Goal: Task Accomplishment & Management: Complete application form

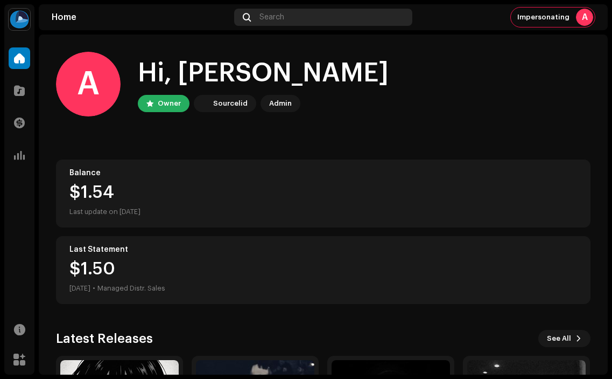
click at [271, 20] on span "Search" at bounding box center [272, 17] width 25 height 9
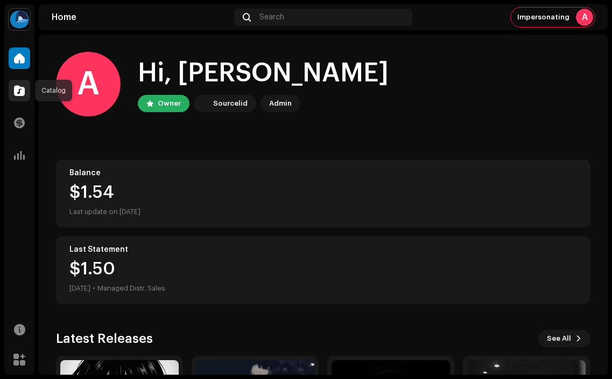
click at [22, 90] on span at bounding box center [19, 90] width 11 height 9
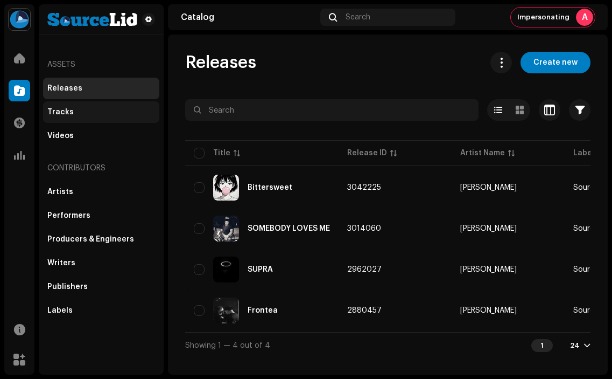
click at [106, 109] on div "Tracks" at bounding box center [101, 112] width 108 height 9
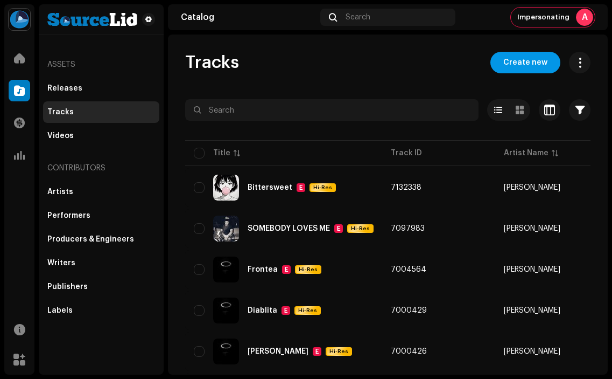
click at [520, 65] on span "Create new" at bounding box center [526, 63] width 44 height 22
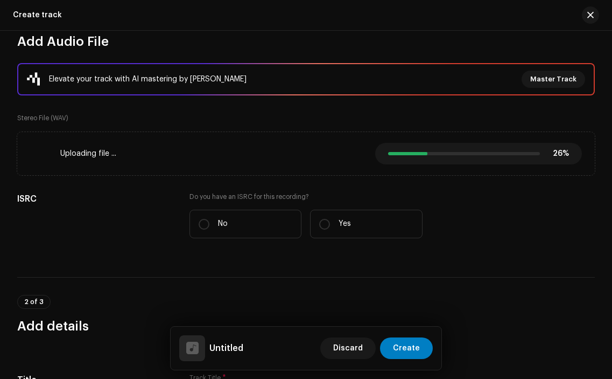
scroll to position [121, 0]
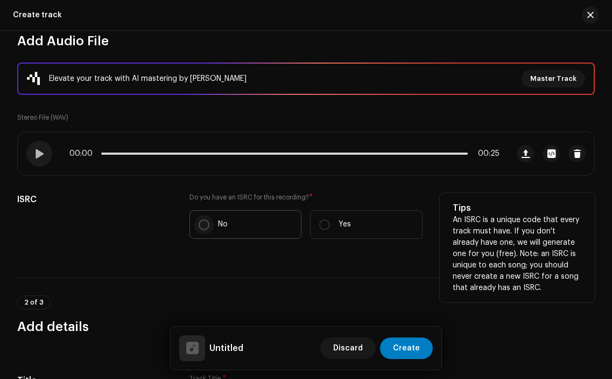
click at [208, 224] on input "No" at bounding box center [204, 224] width 11 height 11
radio input "true"
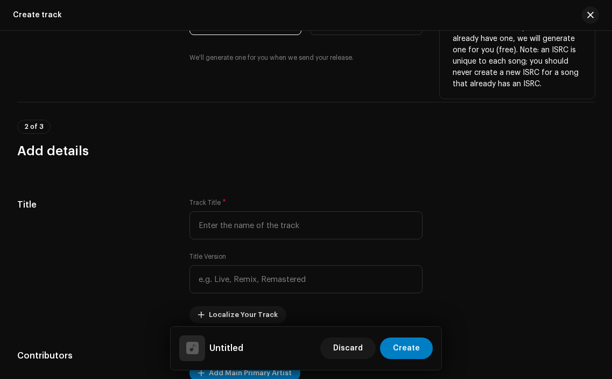
scroll to position [327, 0]
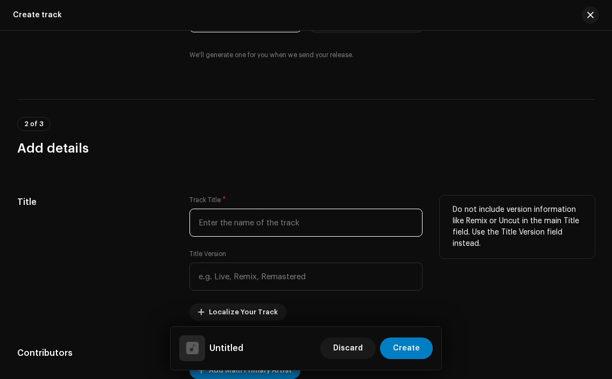
click at [220, 222] on input "text" at bounding box center [306, 222] width 233 height 28
type input "H"
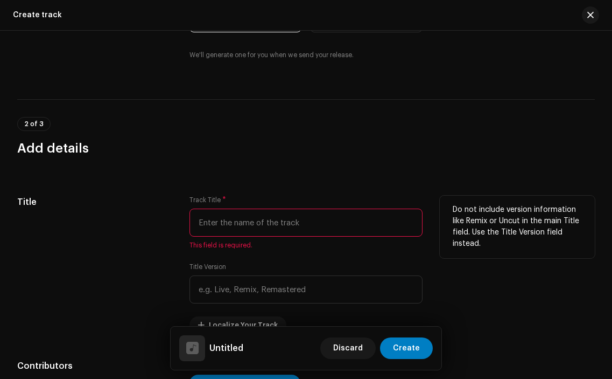
paste input "1. HONEY I'M HOME"
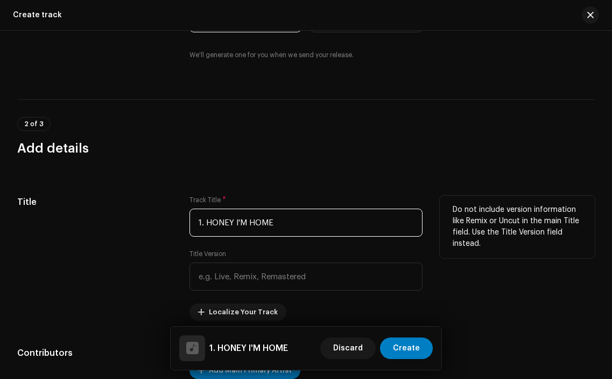
click at [204, 220] on input "1. HONEY I'M HOME" at bounding box center [306, 222] width 233 height 28
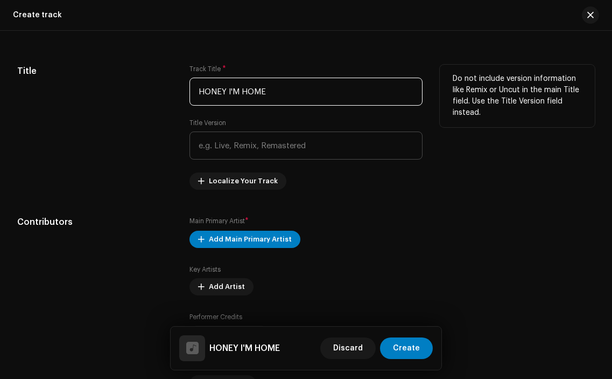
scroll to position [458, 0]
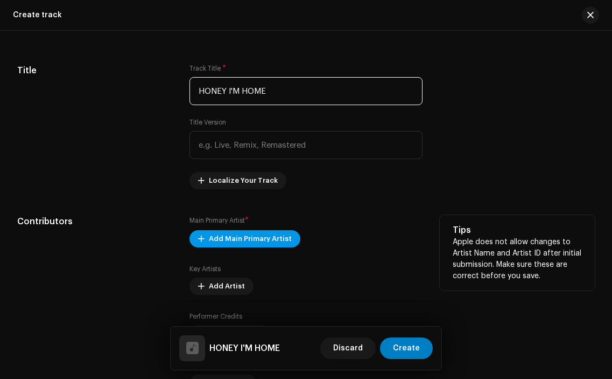
type input "HONEY I'M HOME"
click at [275, 236] on span "Add Main Primary Artist" at bounding box center [250, 239] width 83 height 22
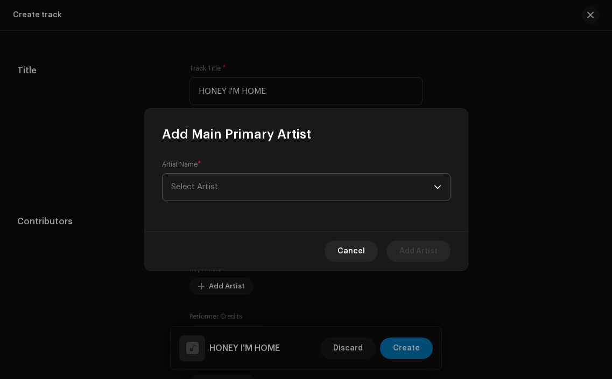
click at [261, 187] on span "Select Artist" at bounding box center [302, 186] width 263 height 27
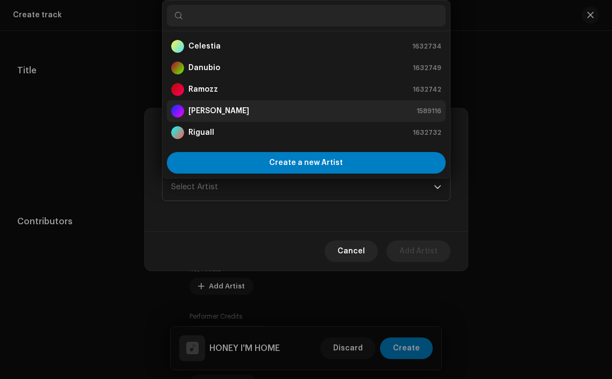
click at [264, 112] on div "[PERSON_NAME] 1589116" at bounding box center [306, 110] width 270 height 13
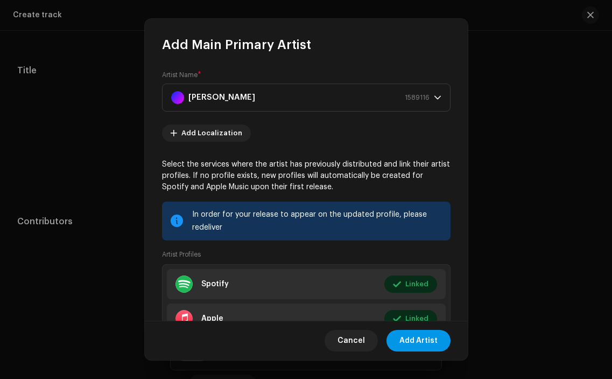
click at [417, 344] on span "Add Artist" at bounding box center [419, 341] width 38 height 22
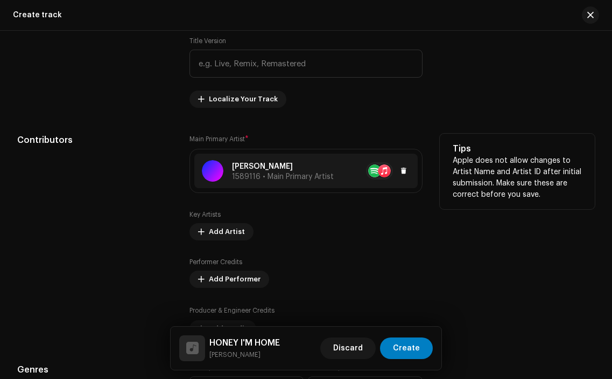
scroll to position [547, 0]
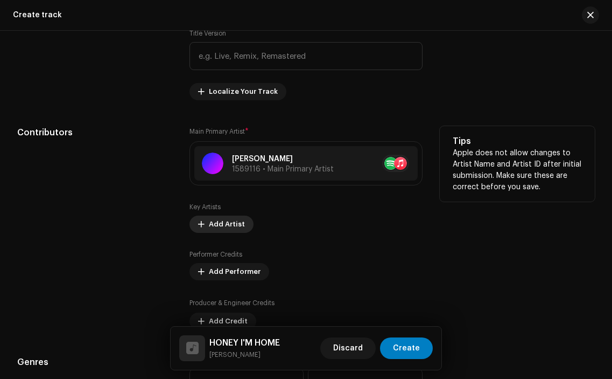
click at [242, 223] on button "Add Artist" at bounding box center [222, 223] width 64 height 17
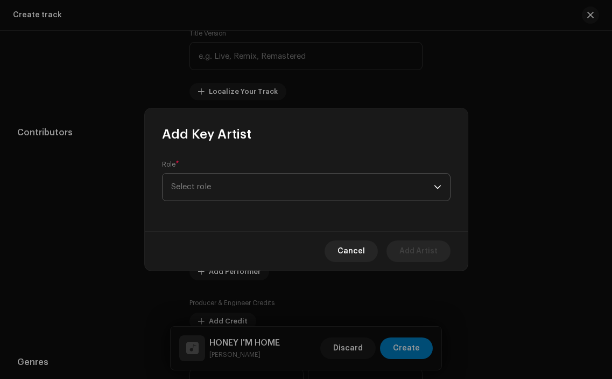
click at [262, 193] on span "Select role" at bounding box center [302, 186] width 263 height 27
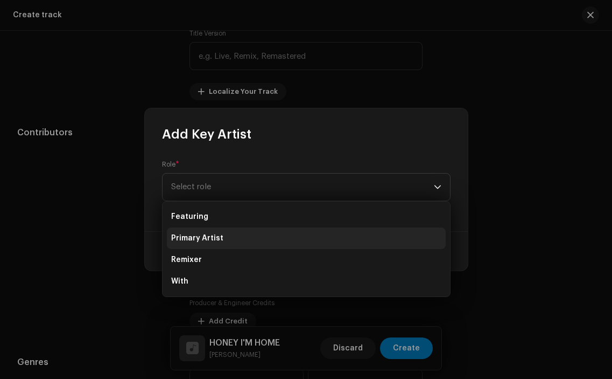
click at [222, 238] on li "Primary Artist" at bounding box center [306, 238] width 279 height 22
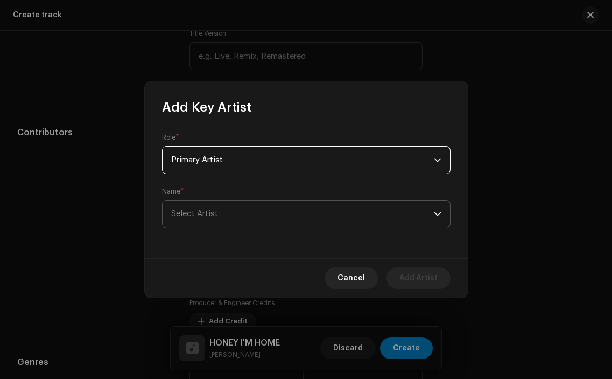
click at [226, 206] on span "Select Artist" at bounding box center [302, 213] width 263 height 27
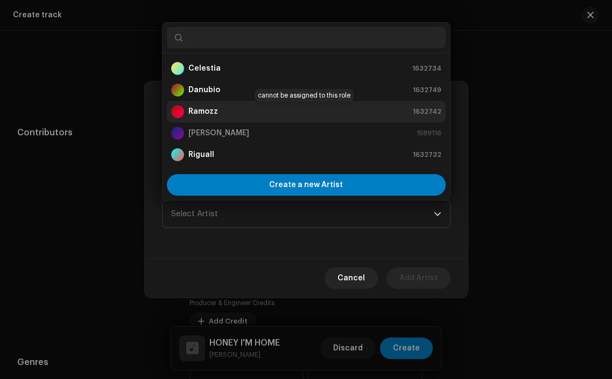
click at [228, 108] on div "Ramozz 1632742" at bounding box center [306, 111] width 270 height 13
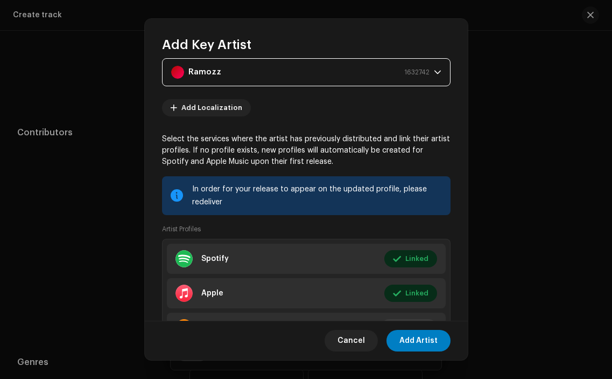
scroll to position [81, 0]
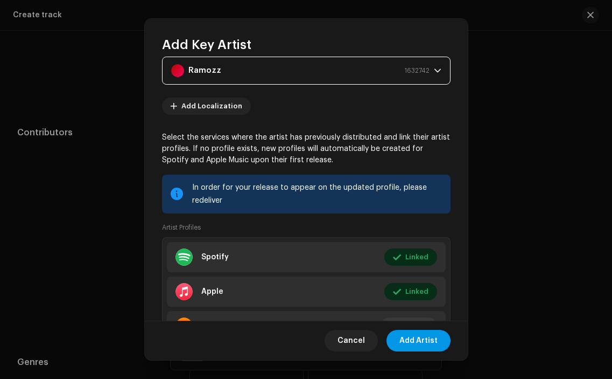
click at [409, 343] on span "Add Artist" at bounding box center [419, 341] width 38 height 22
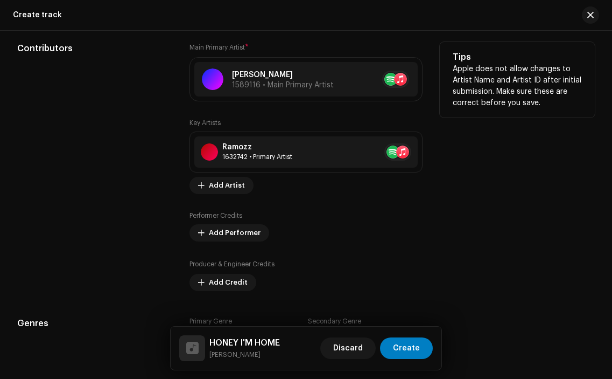
scroll to position [633, 0]
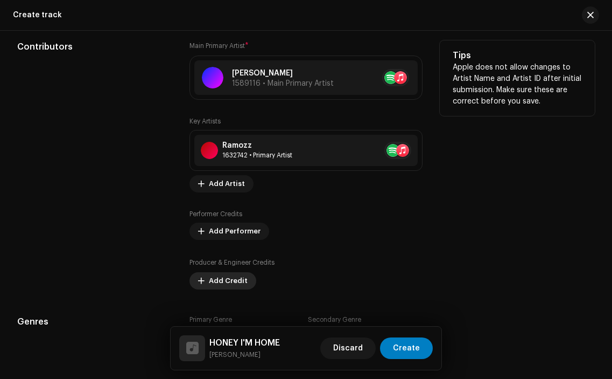
click at [227, 280] on span "Add Credit" at bounding box center [228, 281] width 39 height 22
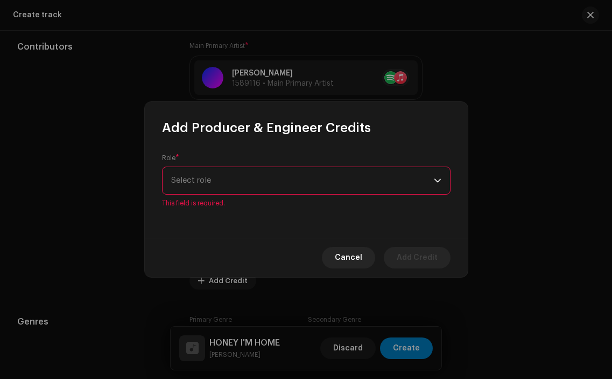
click at [335, 207] on div "Role * Select role This field is required." at bounding box center [306, 186] width 323 height 101
click at [310, 187] on span "Select role" at bounding box center [302, 180] width 263 height 27
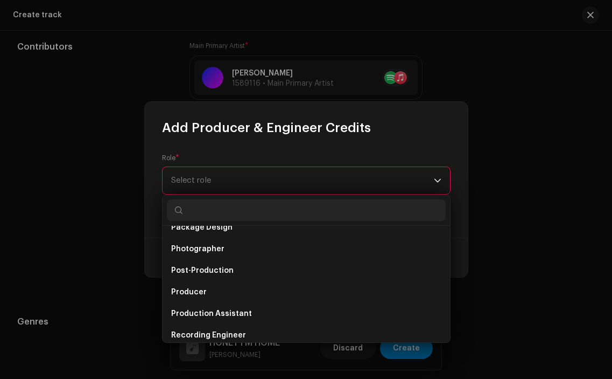
scroll to position [0, 0]
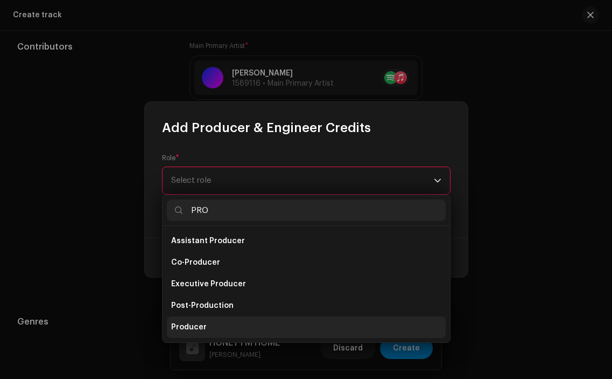
type input "PRO"
click at [230, 328] on li "Producer" at bounding box center [306, 327] width 279 height 22
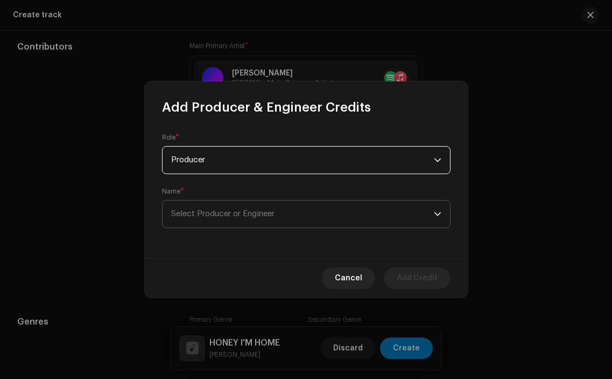
click at [282, 221] on span "Select Producer or Engineer" at bounding box center [302, 213] width 263 height 27
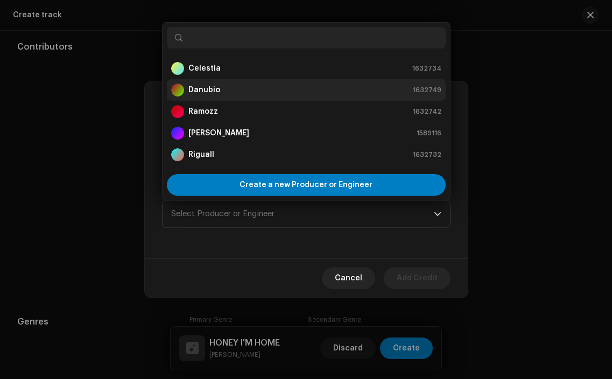
click at [257, 93] on div "Danubio 1632749" at bounding box center [306, 89] width 270 height 13
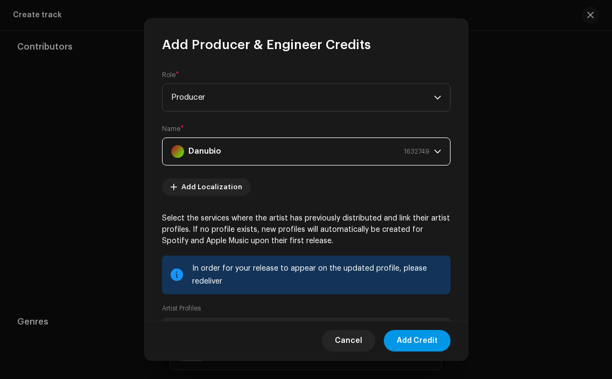
click at [430, 340] on span "Add Credit" at bounding box center [417, 341] width 41 height 22
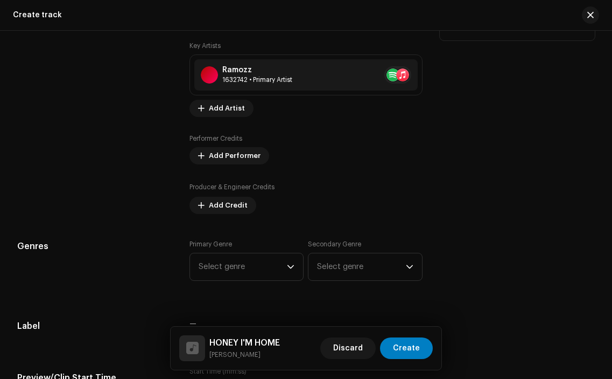
scroll to position [731, 0]
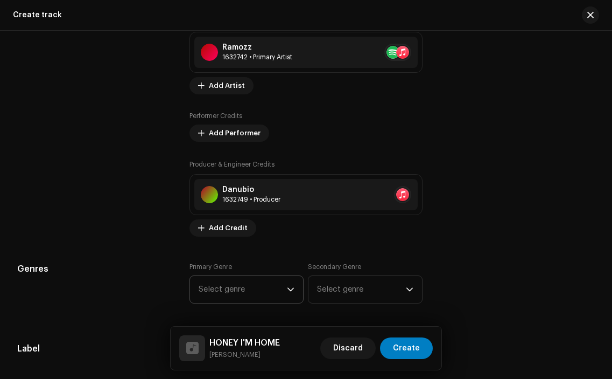
click at [273, 299] on span "Select genre" at bounding box center [243, 289] width 88 height 27
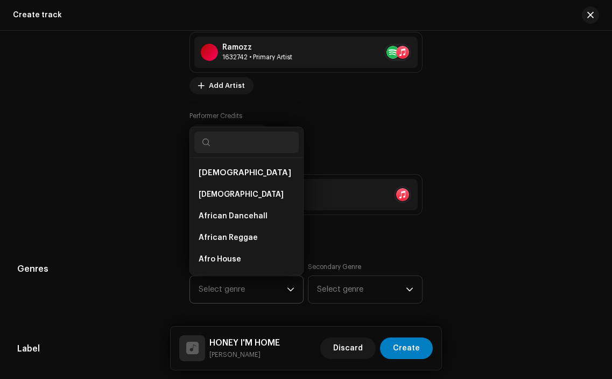
type input "P"
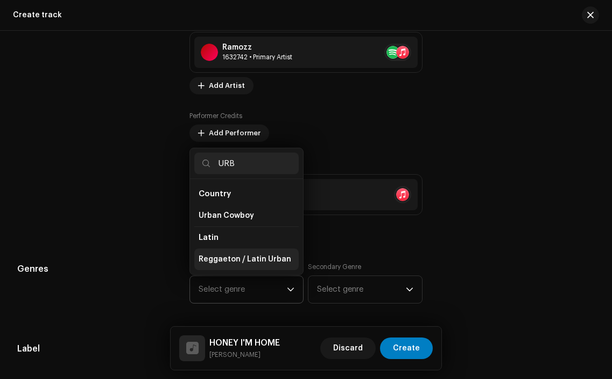
type input "URB"
click at [245, 257] on span "Reggaeton / Latin Urban" at bounding box center [245, 259] width 93 height 11
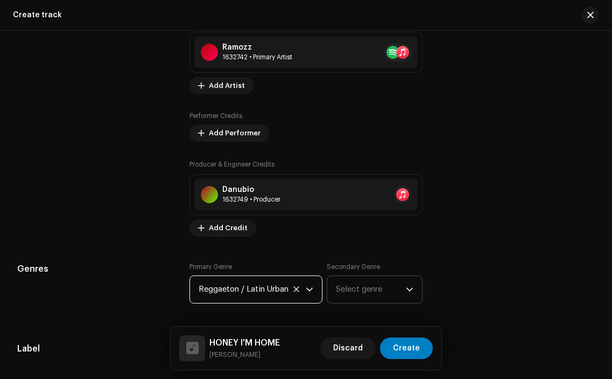
click at [367, 291] on span "Select genre" at bounding box center [370, 289] width 69 height 27
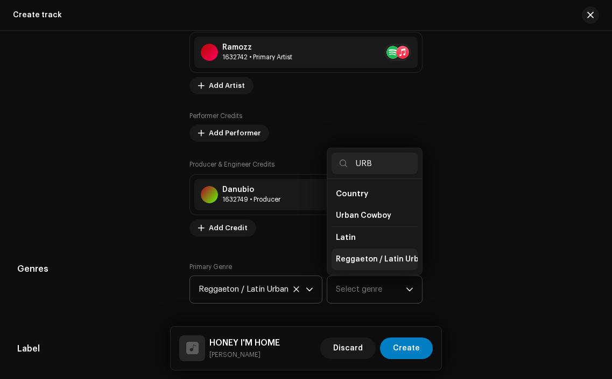
type input "URB"
click at [379, 255] on span "Reggaeton / Latin Urban" at bounding box center [382, 259] width 93 height 11
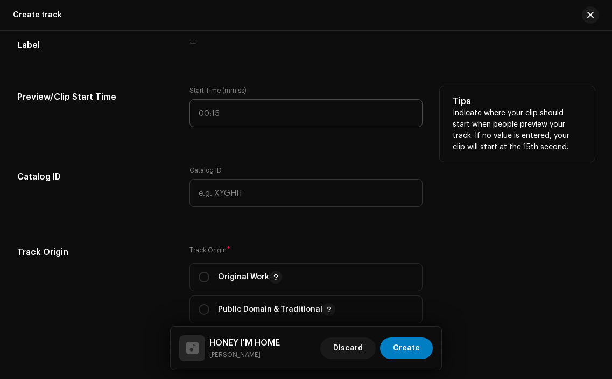
scroll to position [1055, 0]
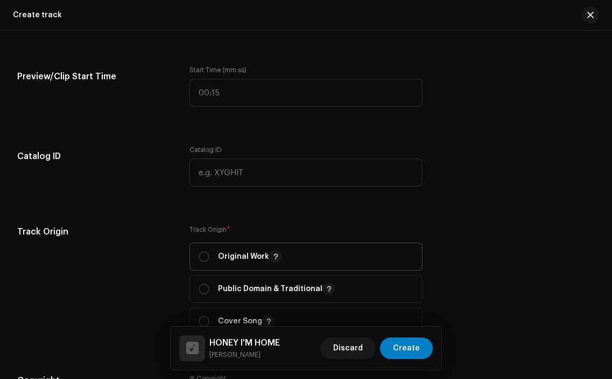
click at [228, 251] on span "Original Work" at bounding box center [306, 256] width 214 height 27
radio input "true"
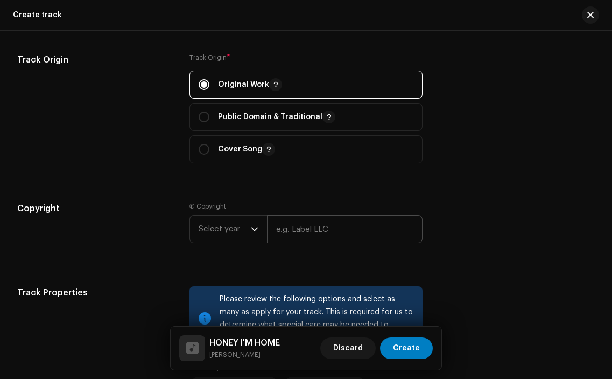
scroll to position [1229, 0]
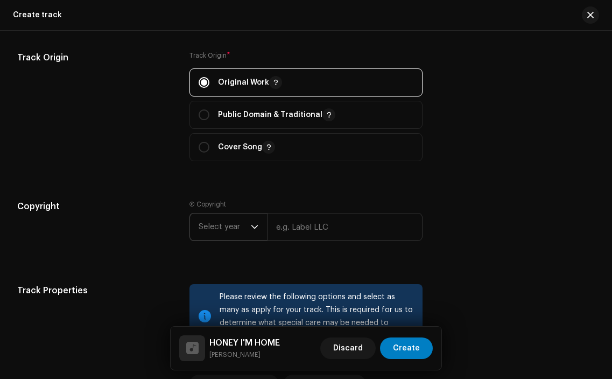
click at [254, 228] on icon "dropdown trigger" at bounding box center [255, 227] width 8 height 8
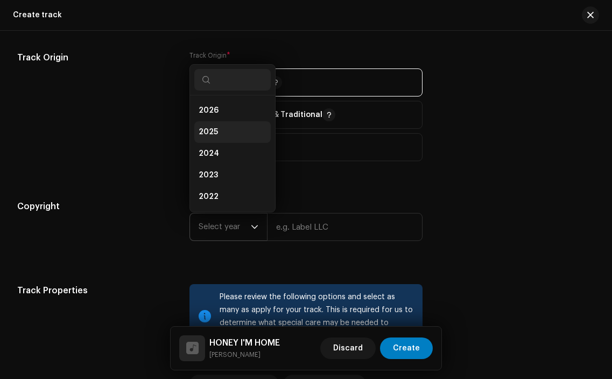
click at [243, 138] on li "2025" at bounding box center [232, 132] width 76 height 22
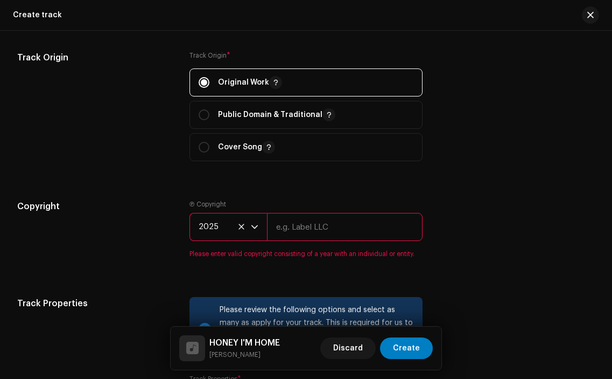
click at [291, 226] on input "text" at bounding box center [344, 227] width 155 height 28
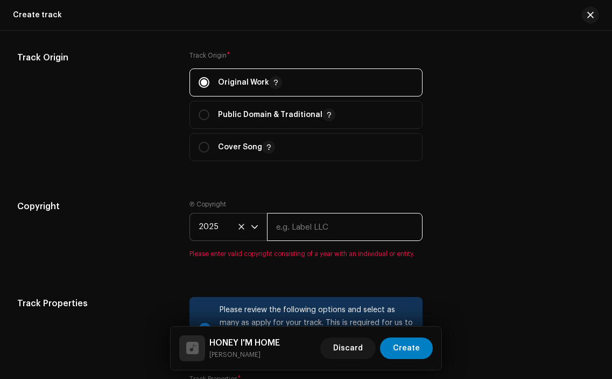
type input "Sourcelid, LLC"
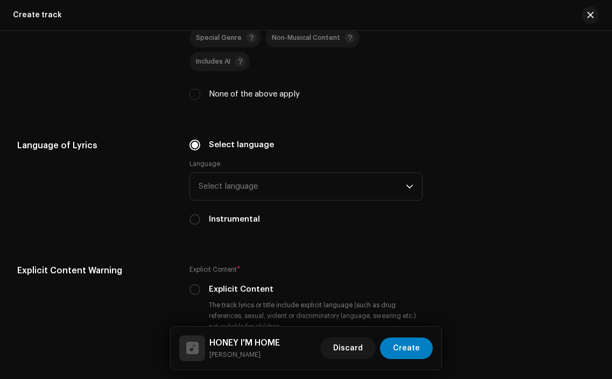
scroll to position [1621, 0]
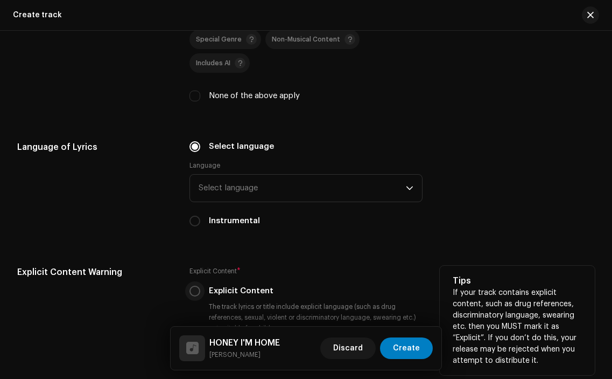
click at [193, 285] on input "Explicit Content" at bounding box center [195, 290] width 11 height 11
radio input "true"
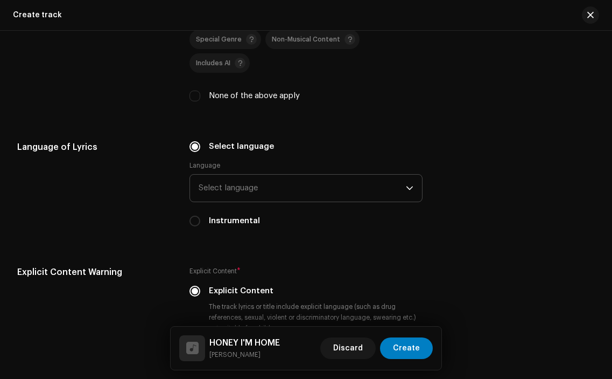
click at [219, 175] on span "Select language" at bounding box center [302, 188] width 207 height 27
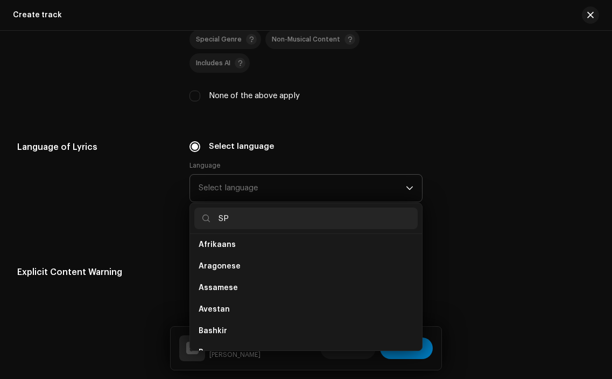
scroll to position [0, 0]
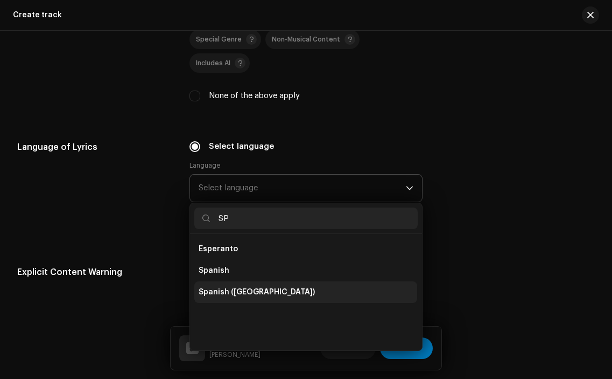
type input "SP"
click at [238, 287] on span "Spanish ([GEOGRAPHIC_DATA])" at bounding box center [257, 292] width 116 height 11
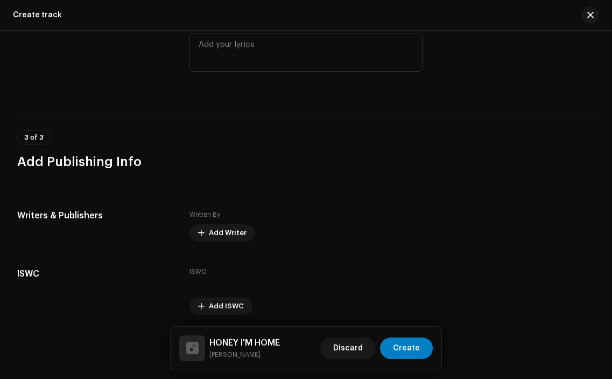
scroll to position [2031, 0]
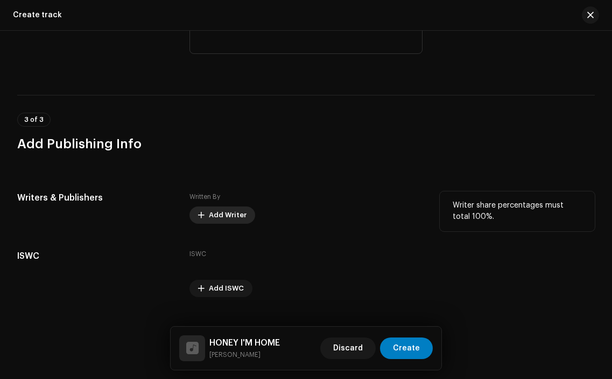
click at [227, 204] on span "Add Writer" at bounding box center [228, 215] width 38 height 22
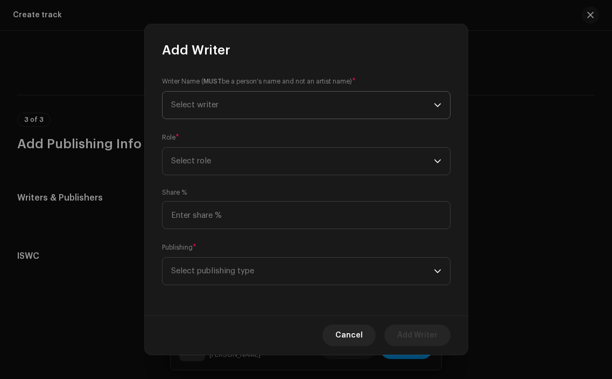
click at [257, 97] on span "Select writer" at bounding box center [302, 105] width 263 height 27
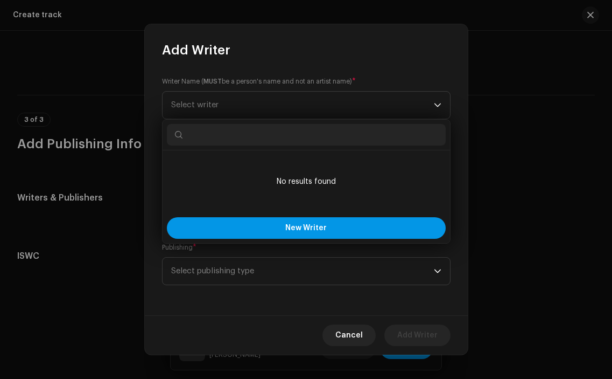
click at [382, 221] on button "New Writer" at bounding box center [306, 228] width 279 height 22
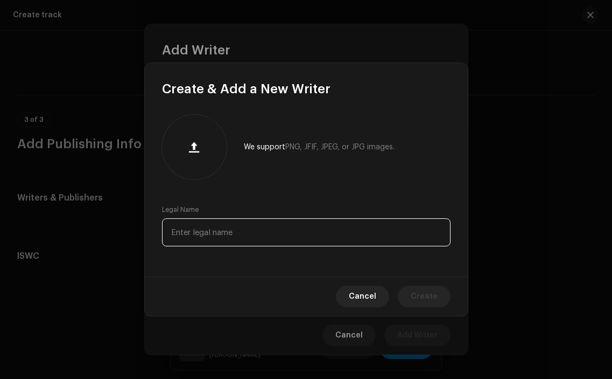
click at [245, 243] on input "text" at bounding box center [306, 232] width 289 height 28
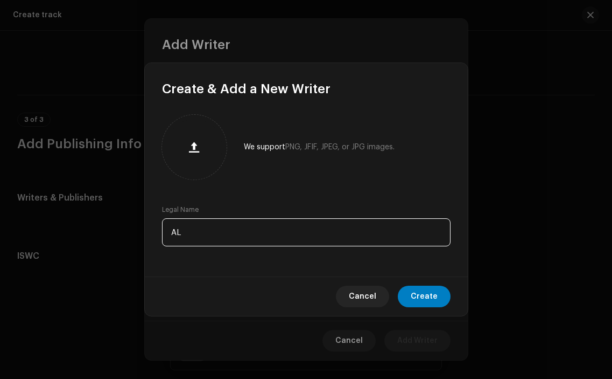
type input "A"
type input "a"
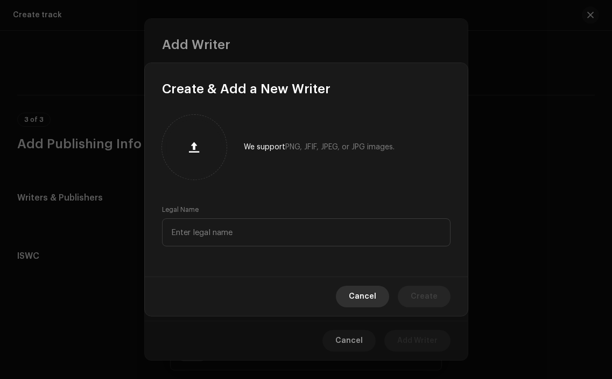
click at [369, 302] on span "Cancel" at bounding box center [362, 296] width 27 height 22
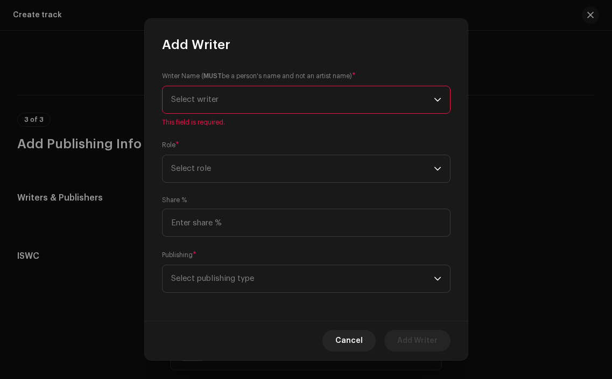
click at [257, 103] on span "Select writer" at bounding box center [302, 99] width 263 height 27
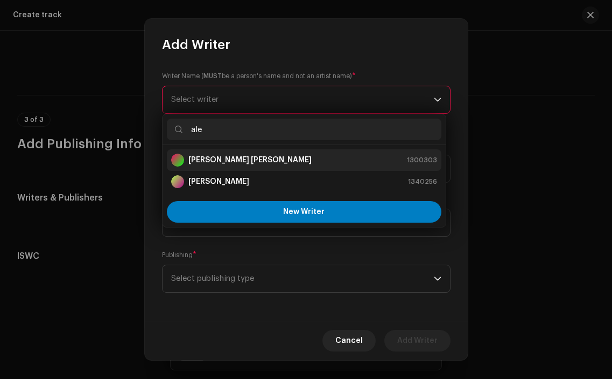
type input "ale"
click at [298, 156] on div "[PERSON_NAME] [PERSON_NAME] 1300303" at bounding box center [304, 160] width 266 height 13
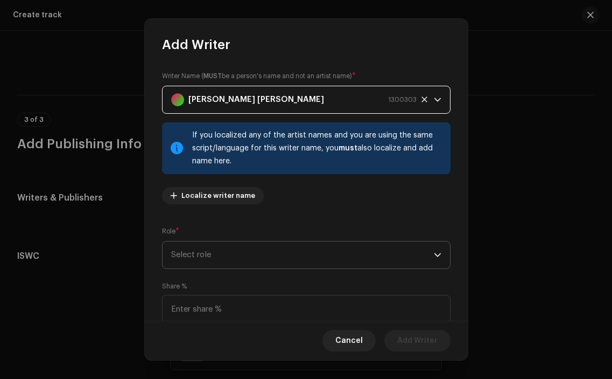
click at [373, 247] on span "Select role" at bounding box center [302, 254] width 263 height 27
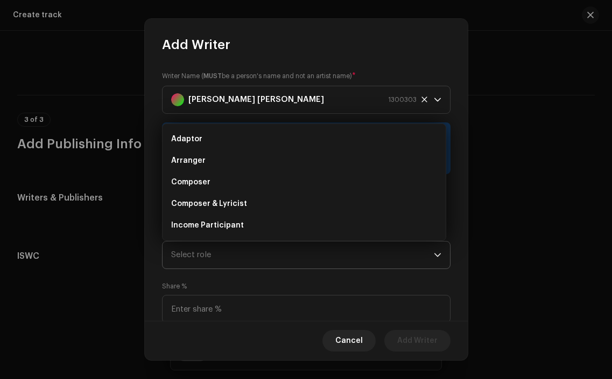
scroll to position [17, 0]
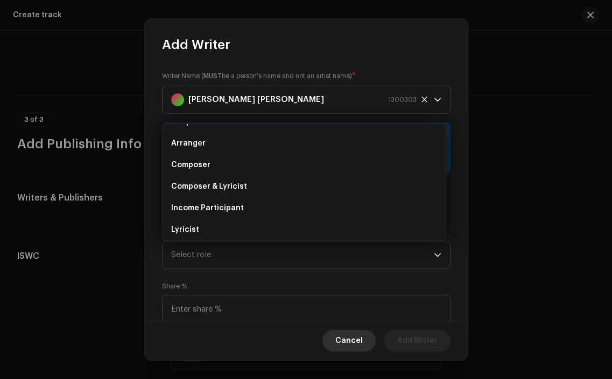
click at [347, 339] on span "Cancel" at bounding box center [349, 341] width 27 height 22
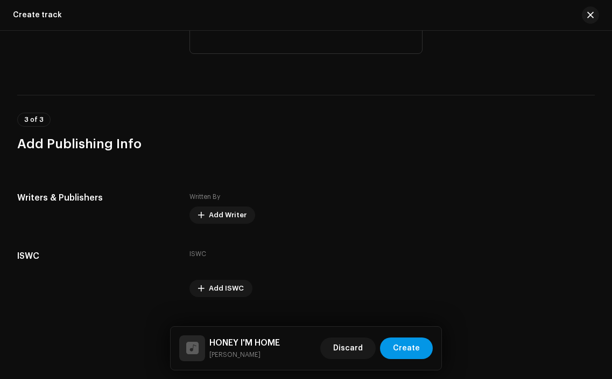
click at [413, 354] on span "Create" at bounding box center [406, 348] width 27 height 22
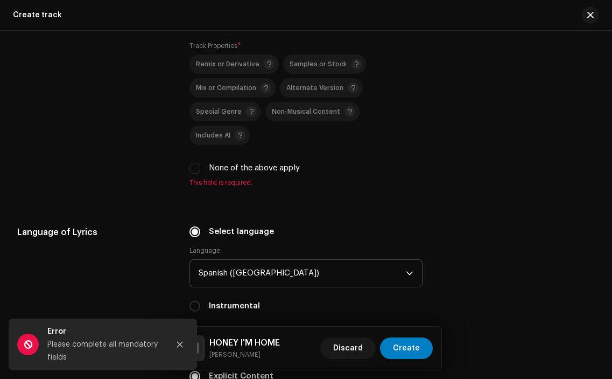
scroll to position [1488, 0]
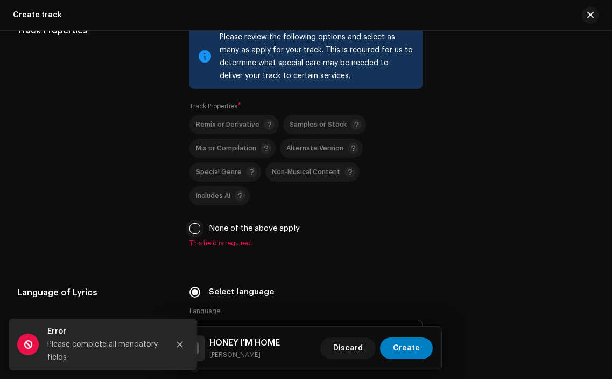
click at [192, 223] on input "None of the above apply" at bounding box center [195, 228] width 11 height 11
checkbox input "true"
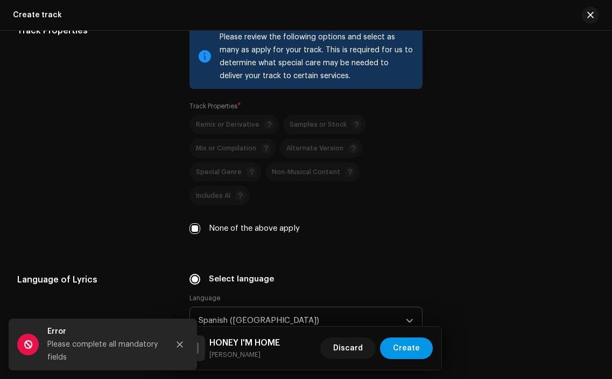
click at [412, 351] on span "Create" at bounding box center [406, 348] width 27 height 22
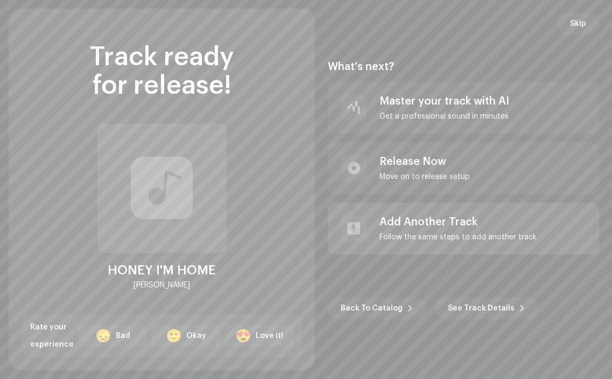
click at [472, 217] on div "Add Another Track" at bounding box center [458, 221] width 157 height 13
radio input "false"
checkbox input "false"
radio input "false"
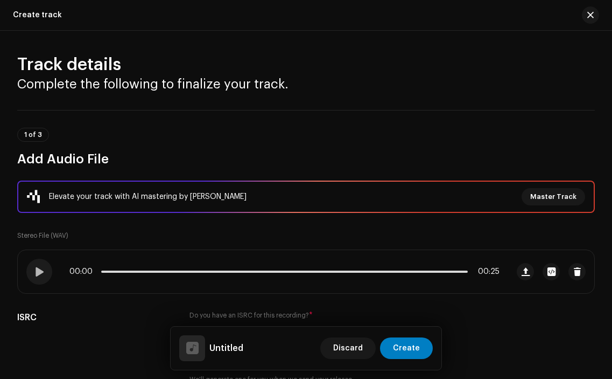
scroll to position [0, 0]
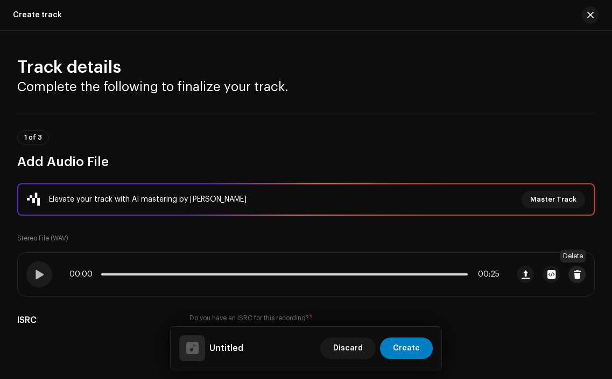
click at [574, 273] on span "button" at bounding box center [578, 274] width 8 height 9
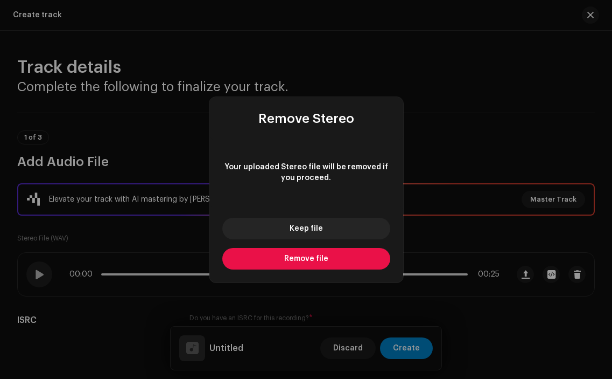
click at [329, 264] on button "Remove file" at bounding box center [306, 259] width 168 height 22
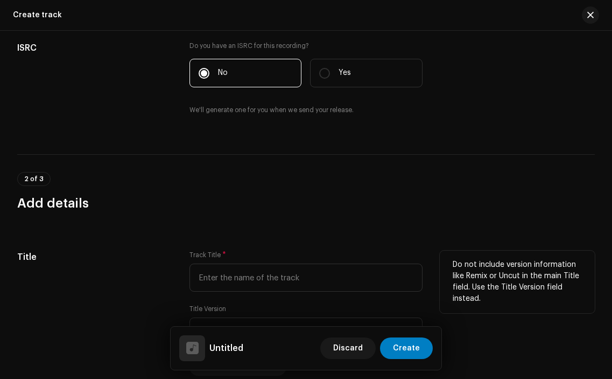
scroll to position [273, 0]
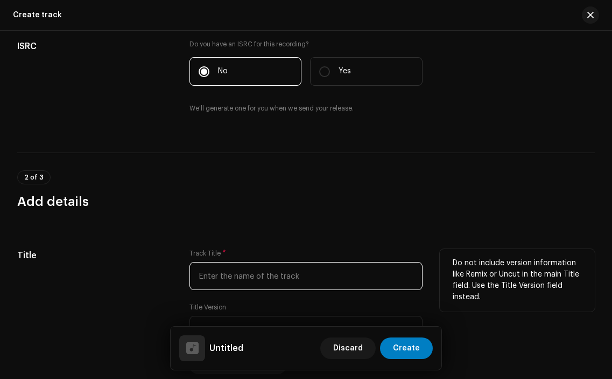
click at [256, 274] on input "text" at bounding box center [306, 276] width 233 height 28
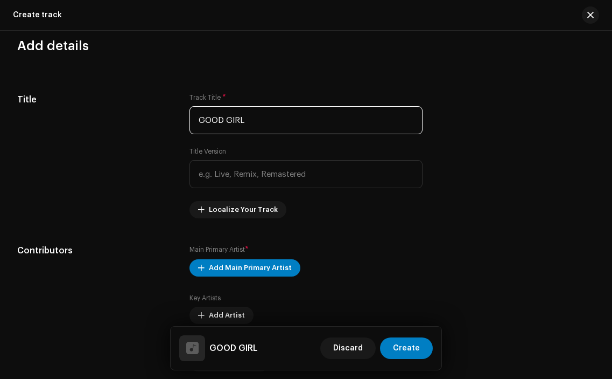
scroll to position [437, 0]
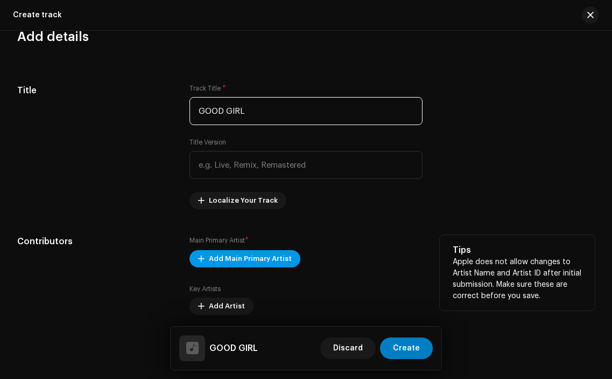
type input "GOOD GIRL"
click at [259, 262] on span "Add Main Primary Artist" at bounding box center [250, 259] width 83 height 22
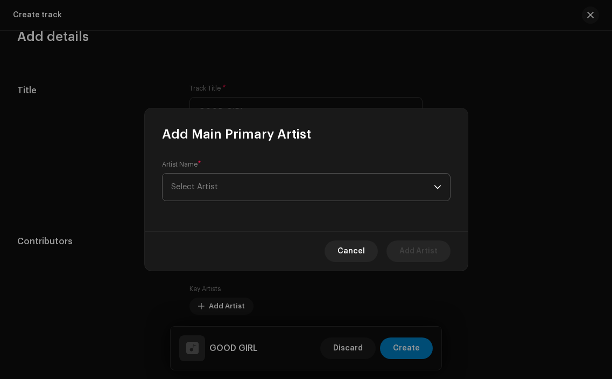
click at [266, 180] on span "Select Artist" at bounding box center [302, 186] width 263 height 27
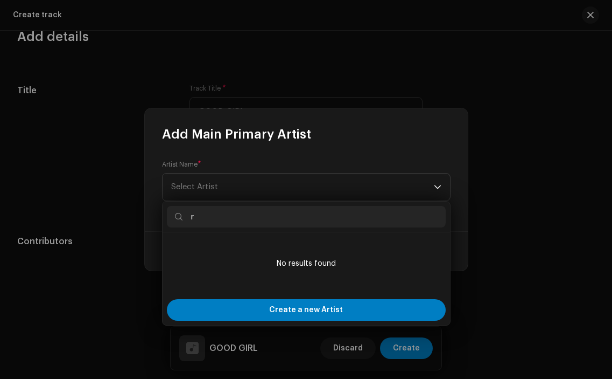
type input "ra"
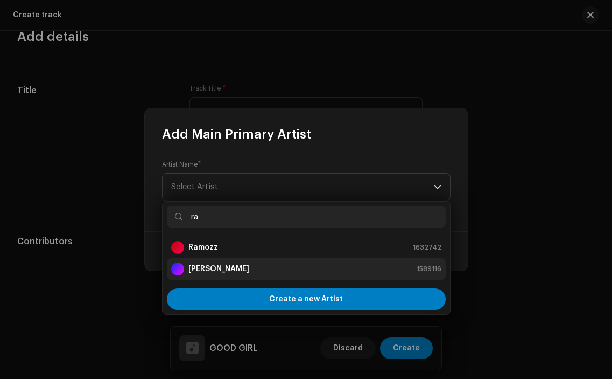
click at [254, 265] on div "[PERSON_NAME] 1589116" at bounding box center [306, 268] width 270 height 13
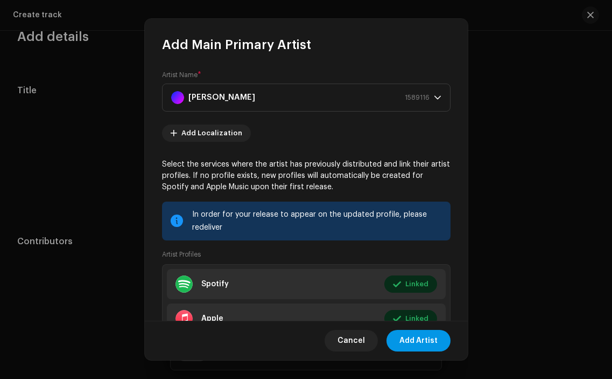
click at [415, 339] on span "Add Artist" at bounding box center [419, 341] width 38 height 22
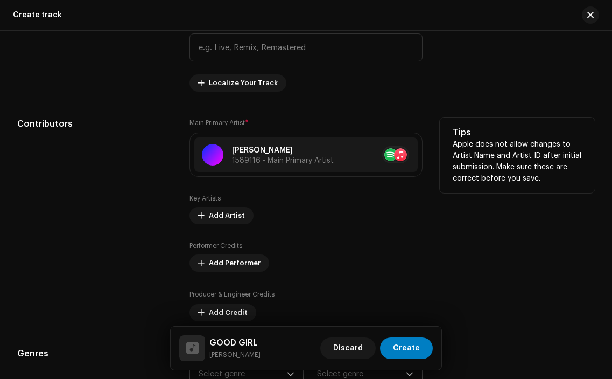
scroll to position [559, 0]
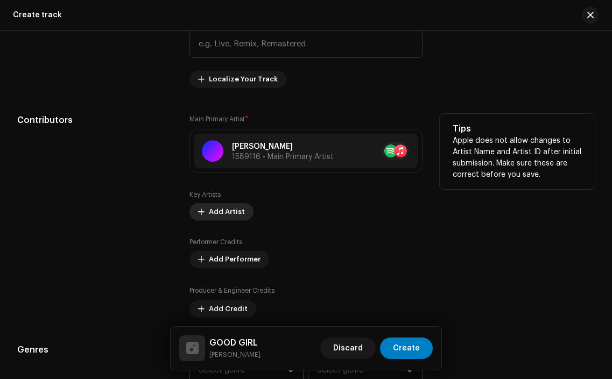
click at [226, 210] on span "Add Artist" at bounding box center [227, 212] width 36 height 22
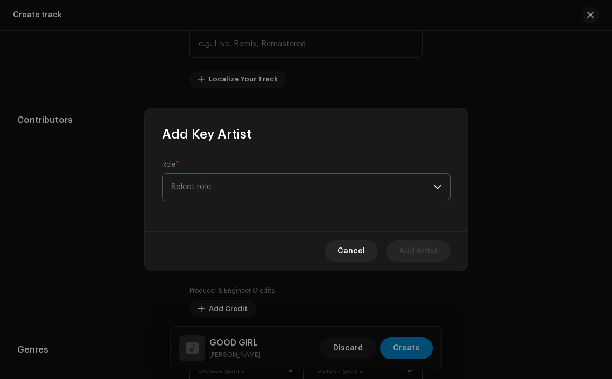
click at [282, 184] on span "Select role" at bounding box center [302, 186] width 263 height 27
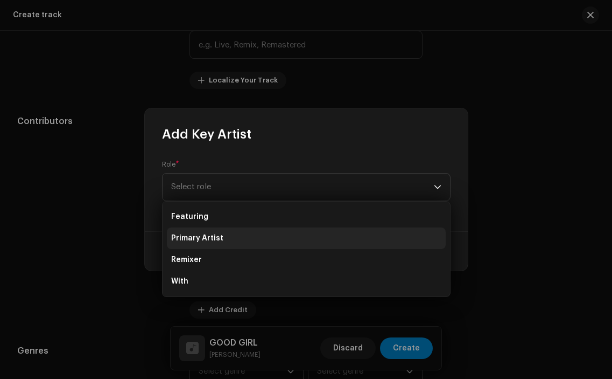
click at [271, 241] on li "Primary Artist" at bounding box center [306, 238] width 279 height 22
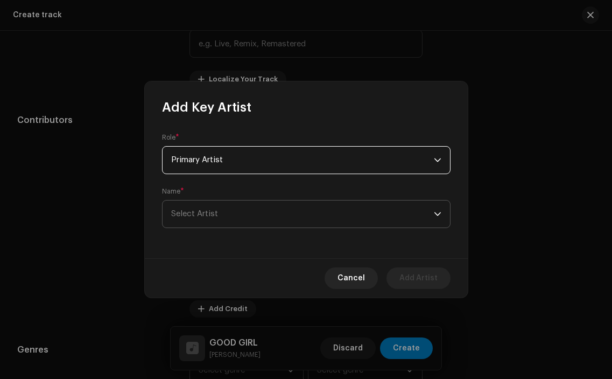
click at [322, 221] on span "Select Artist" at bounding box center [302, 213] width 263 height 27
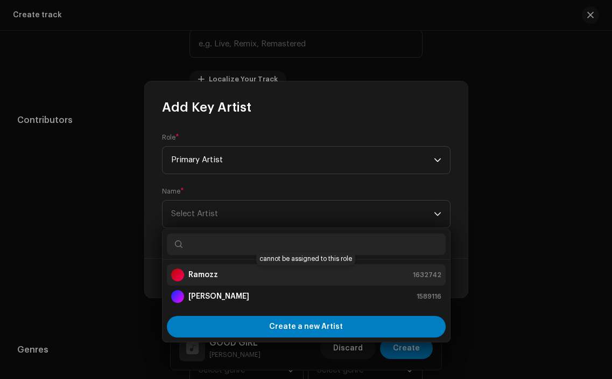
click at [290, 271] on div "Ramozz 1632742" at bounding box center [306, 274] width 270 height 13
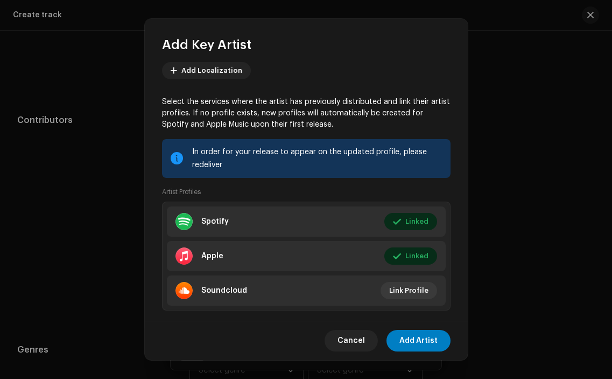
scroll to position [118, 0]
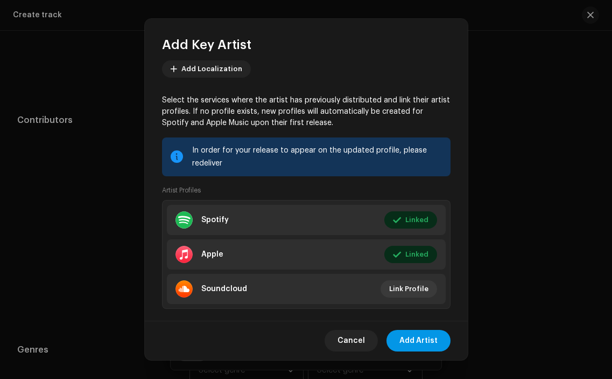
click at [433, 338] on span "Add Artist" at bounding box center [419, 341] width 38 height 22
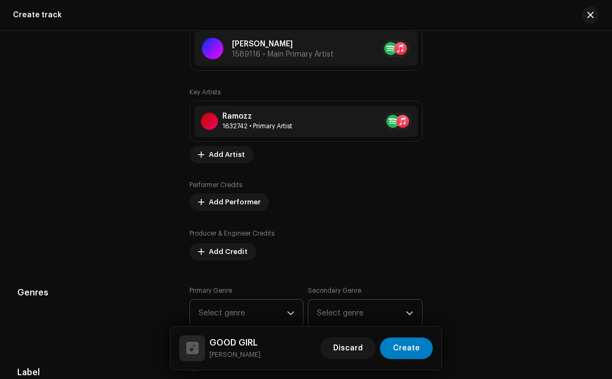
scroll to position [672, 0]
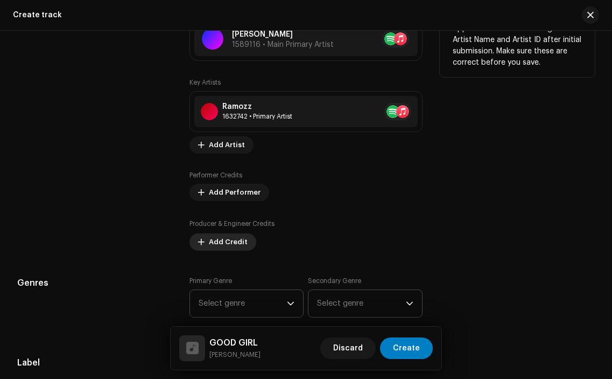
click at [235, 245] on span "Add Credit" at bounding box center [228, 242] width 39 height 22
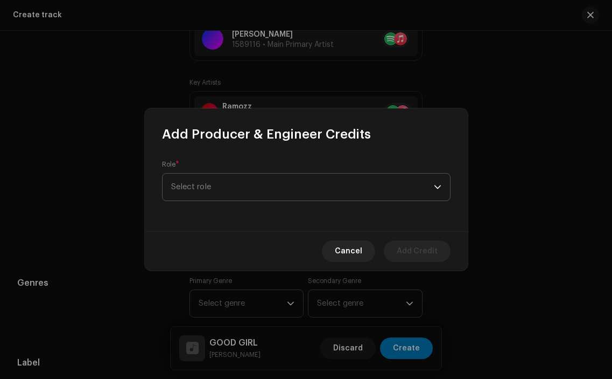
click at [259, 191] on span "Select role" at bounding box center [302, 186] width 263 height 27
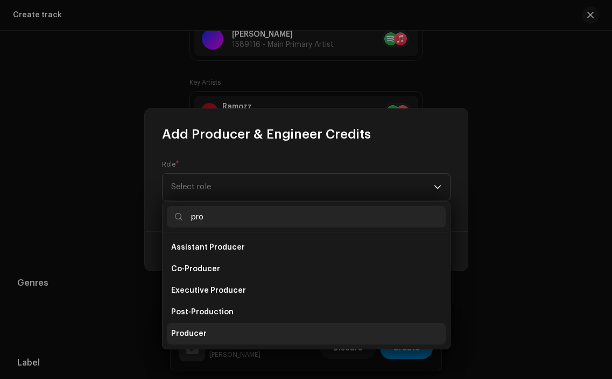
type input "pro"
click at [227, 332] on li "Producer" at bounding box center [306, 334] width 279 height 22
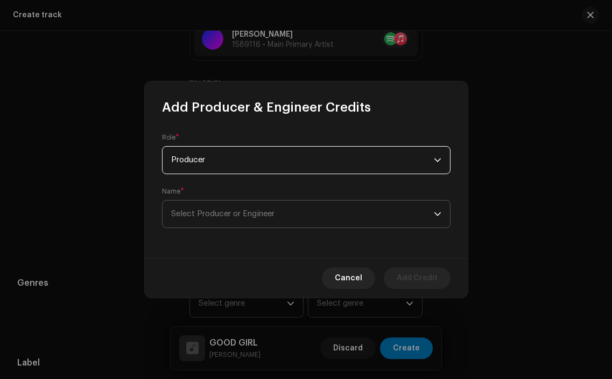
click at [255, 226] on span "Select Producer or Engineer" at bounding box center [302, 213] width 263 height 27
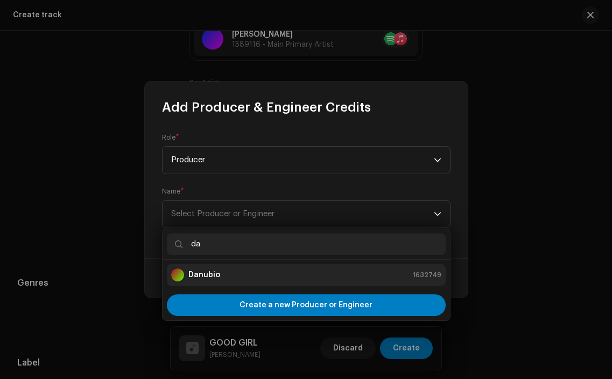
type input "da"
click at [246, 270] on div "Danubio 1632749" at bounding box center [306, 274] width 270 height 13
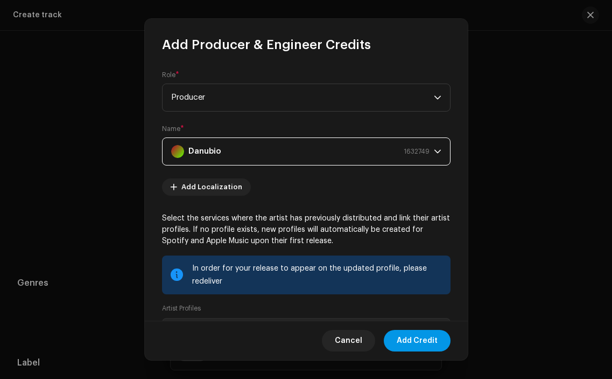
click at [426, 337] on span "Add Credit" at bounding box center [417, 341] width 41 height 22
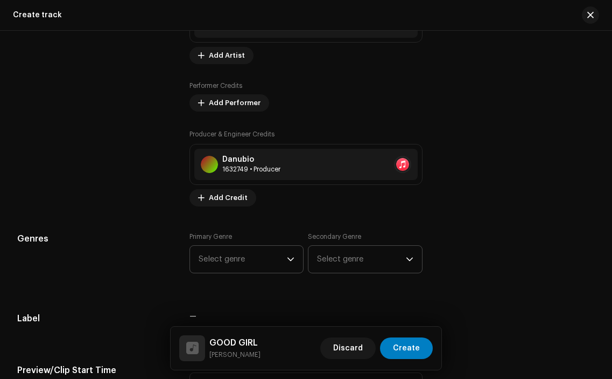
scroll to position [782, 0]
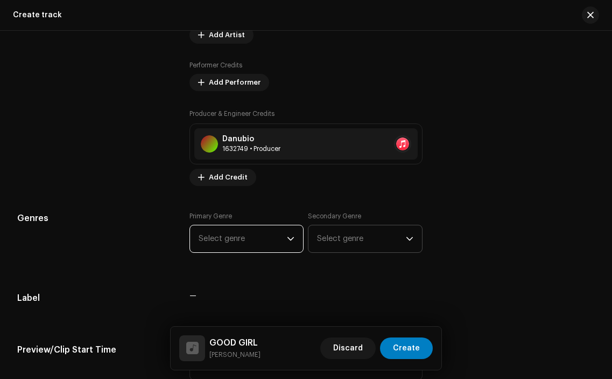
click at [282, 245] on span "Select genre" at bounding box center [243, 238] width 88 height 27
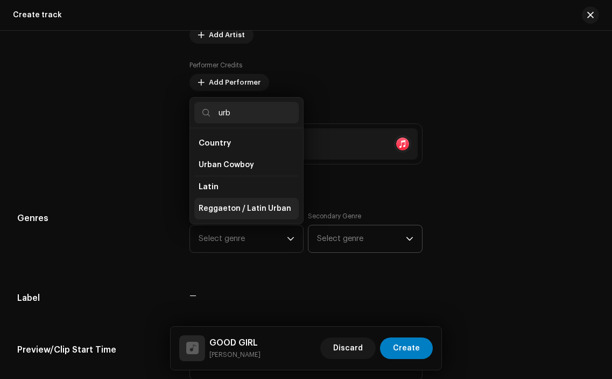
type input "urb"
click at [262, 205] on span "Reggaeton / Latin Urban" at bounding box center [245, 208] width 93 height 11
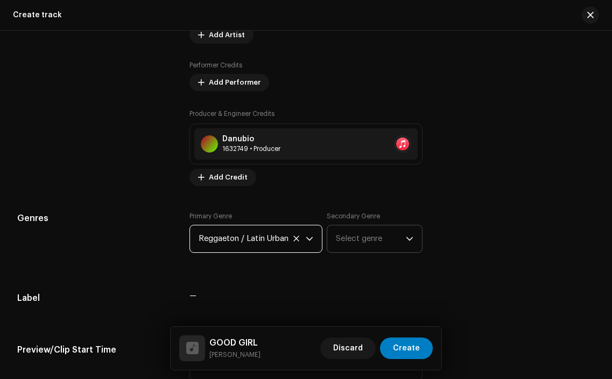
click at [373, 243] on span "Select genre" at bounding box center [370, 238] width 69 height 27
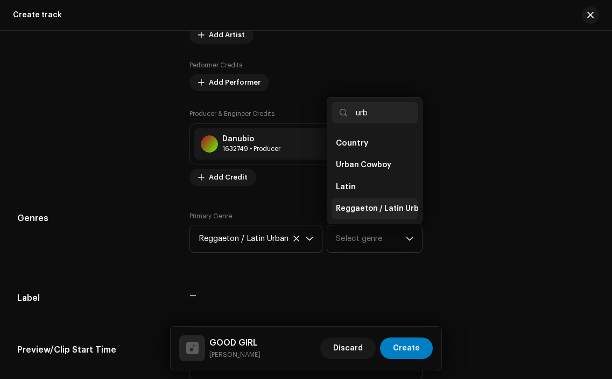
type input "urb"
click at [378, 208] on span "Reggaeton / Latin Urban" at bounding box center [382, 208] width 93 height 11
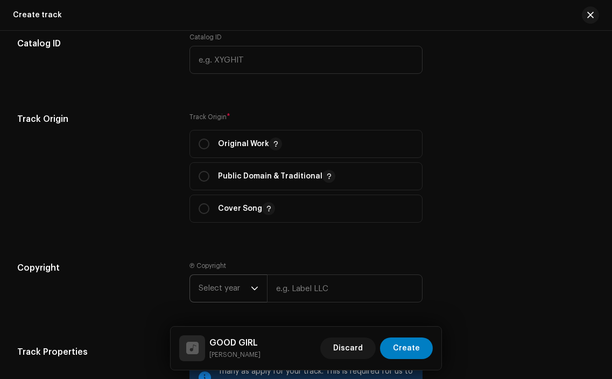
scroll to position [1169, 0]
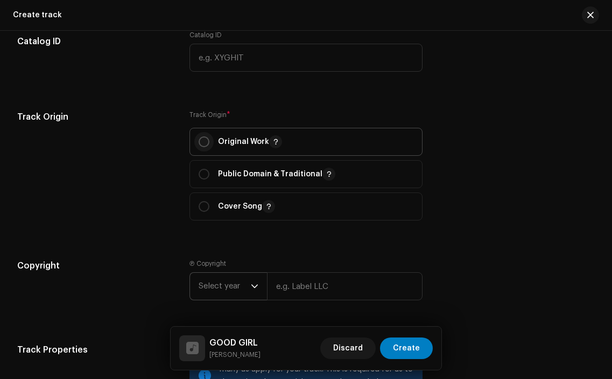
click at [205, 143] on input "radio" at bounding box center [204, 141] width 11 height 11
radio input "true"
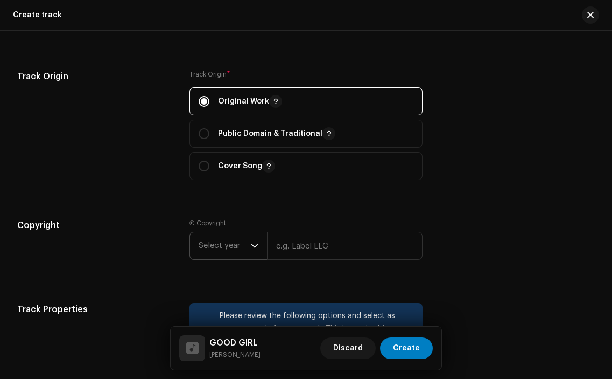
scroll to position [1210, 0]
click at [243, 243] on span "Select year" at bounding box center [225, 245] width 52 height 27
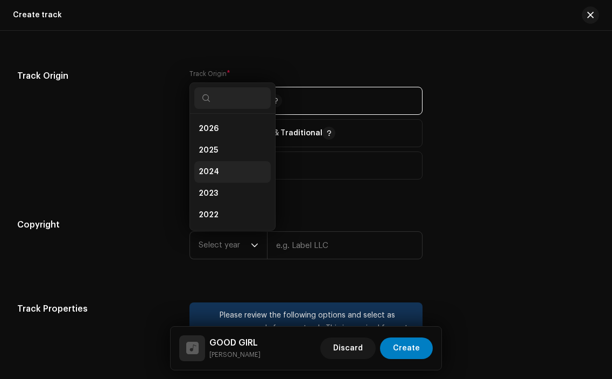
scroll to position [17, 0]
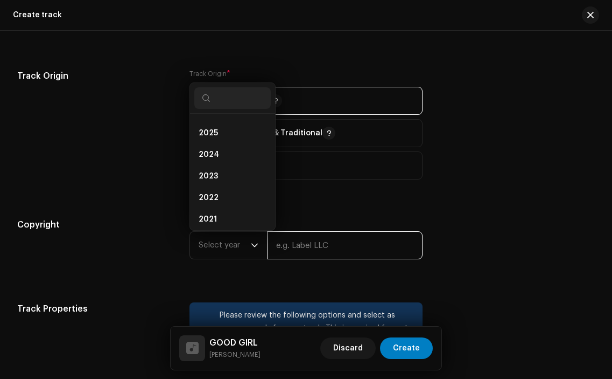
click at [320, 250] on input "text" at bounding box center [344, 245] width 155 height 28
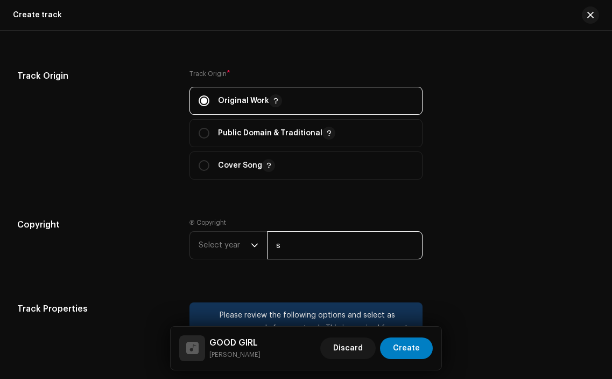
type input "Sourcelid, LLC"
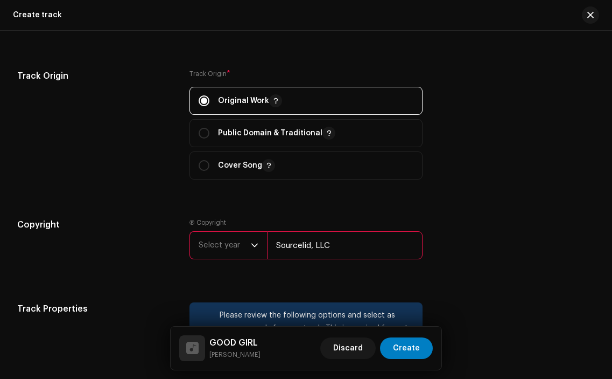
click at [243, 242] on span "Select year" at bounding box center [225, 245] width 52 height 27
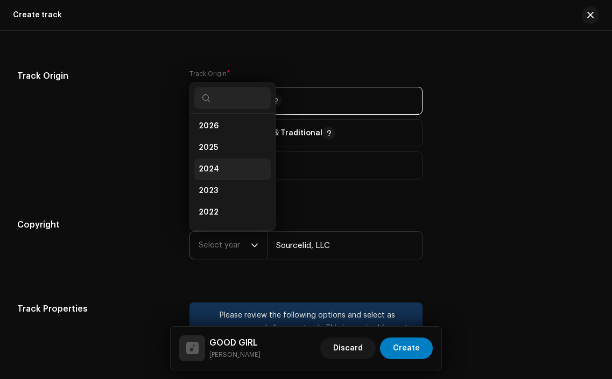
scroll to position [0, 0]
click at [229, 156] on li "2025" at bounding box center [232, 151] width 76 height 22
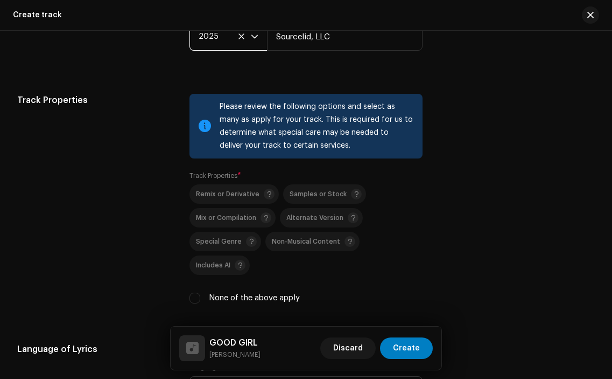
scroll to position [1420, 0]
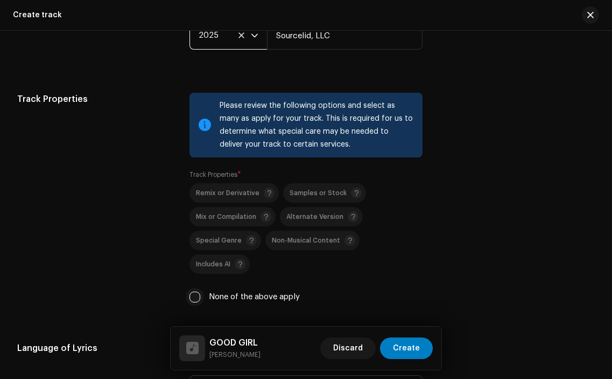
click at [196, 291] on input "None of the above apply" at bounding box center [195, 296] width 11 height 11
checkbox input "true"
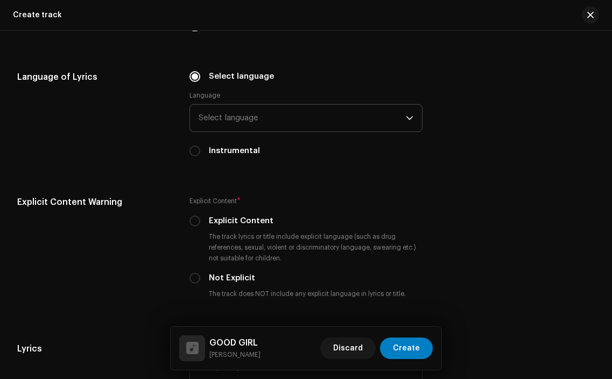
scroll to position [1706, 0]
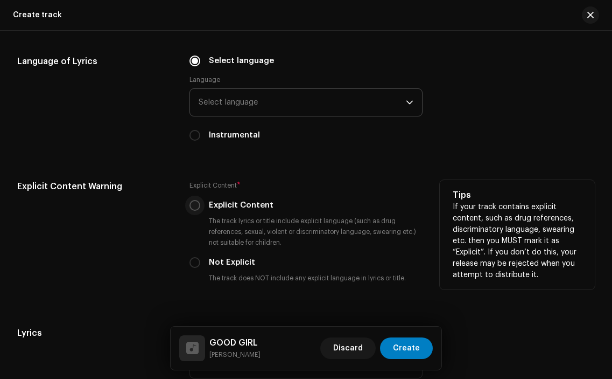
click at [197, 200] on input "Explicit Content" at bounding box center [195, 205] width 11 height 11
radio input "true"
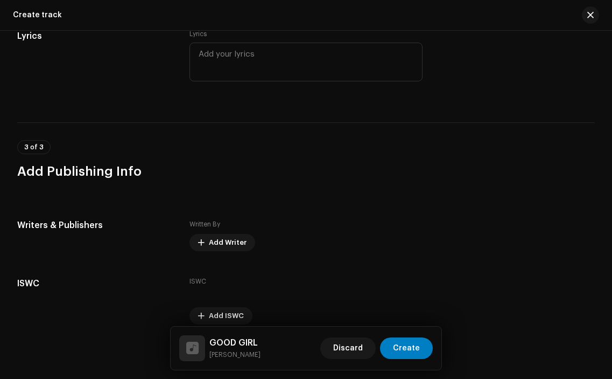
scroll to position [2006, 0]
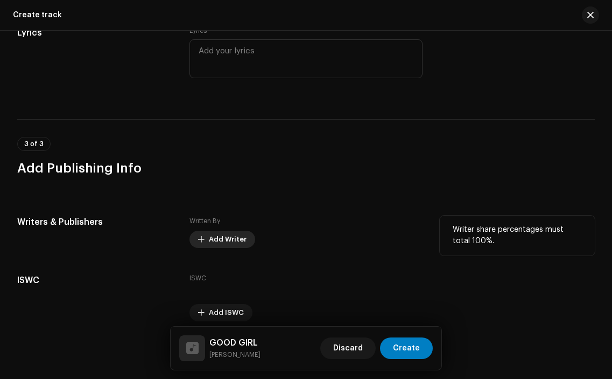
click at [228, 228] on span "Add Writer" at bounding box center [228, 239] width 38 height 22
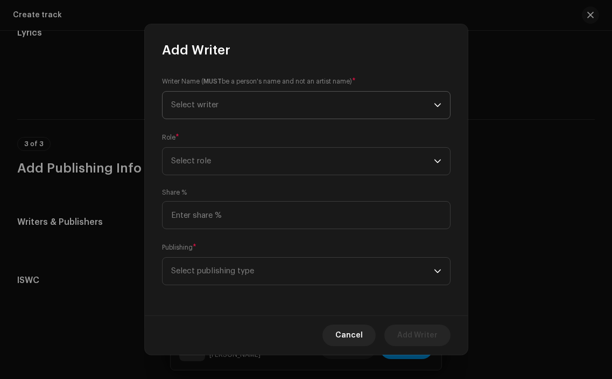
click at [242, 112] on span "Select writer" at bounding box center [302, 105] width 263 height 27
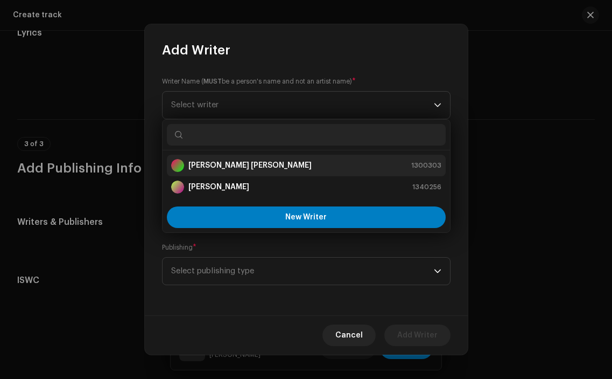
click at [253, 163] on strong "[PERSON_NAME] [PERSON_NAME]" at bounding box center [250, 165] width 123 height 11
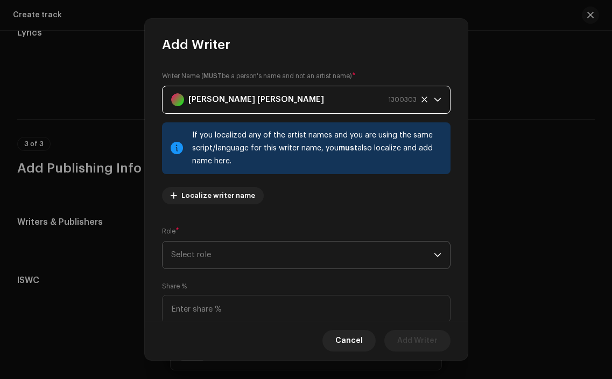
click at [285, 259] on span "Select role" at bounding box center [302, 254] width 263 height 27
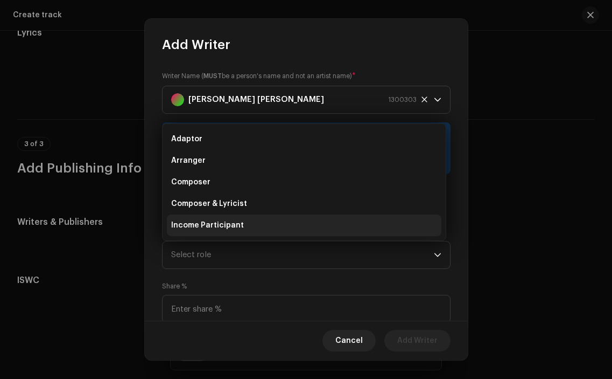
scroll to position [17, 0]
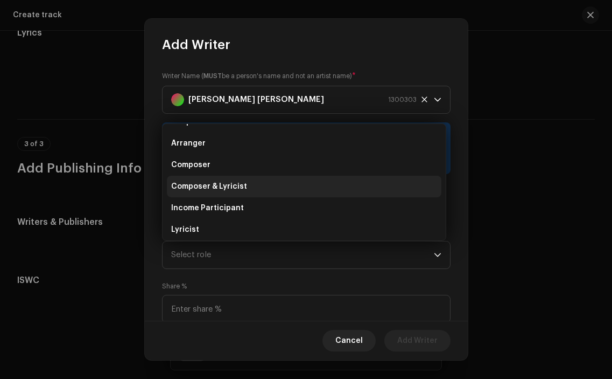
click at [299, 192] on li "Composer & Lyricist" at bounding box center [304, 187] width 275 height 22
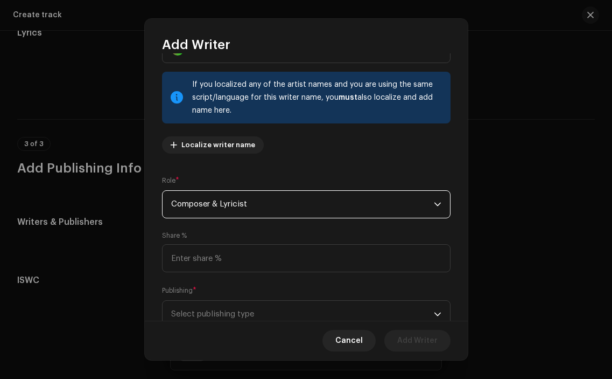
scroll to position [88, 0]
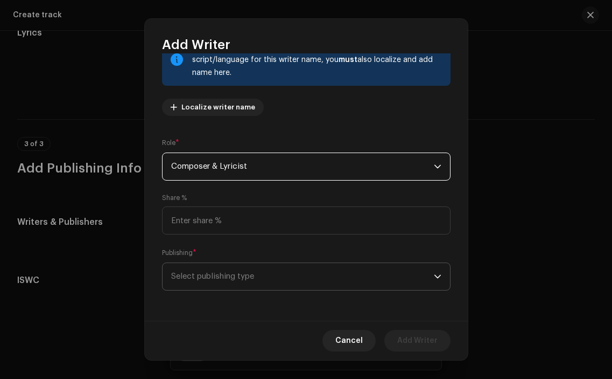
click at [359, 285] on span "Select publishing type" at bounding box center [302, 276] width 263 height 27
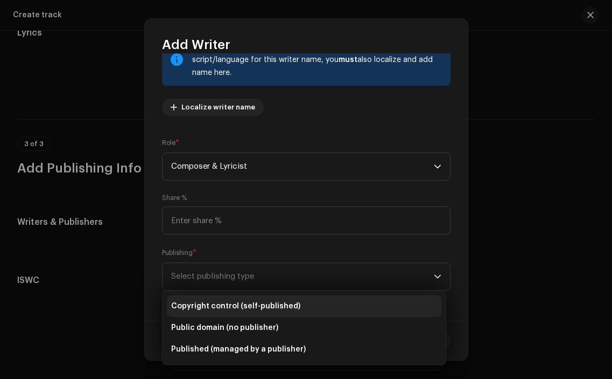
click at [318, 302] on li "Copyright control (self-published)" at bounding box center [304, 306] width 275 height 22
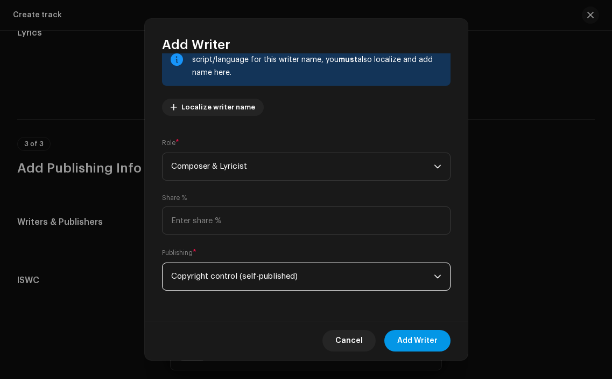
click at [433, 338] on span "Add Writer" at bounding box center [418, 341] width 40 height 22
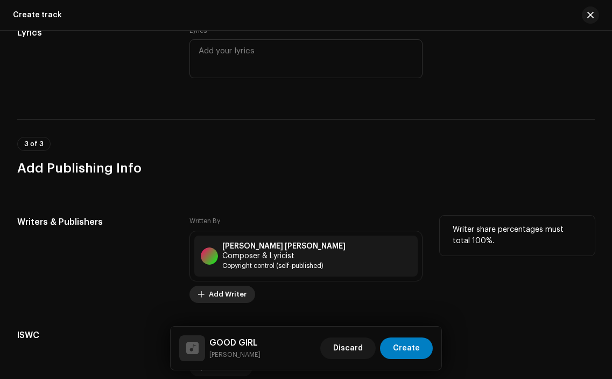
click at [230, 283] on span "Add Writer" at bounding box center [228, 294] width 38 height 22
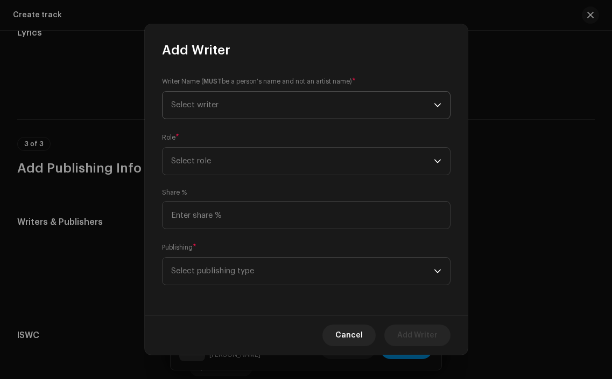
click at [259, 118] on p-select "Select writer" at bounding box center [306, 105] width 289 height 28
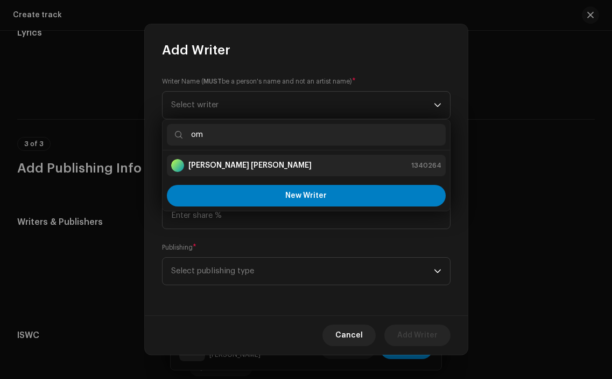
type input "om"
click at [230, 167] on strong "[PERSON_NAME] [PERSON_NAME]" at bounding box center [250, 165] width 123 height 11
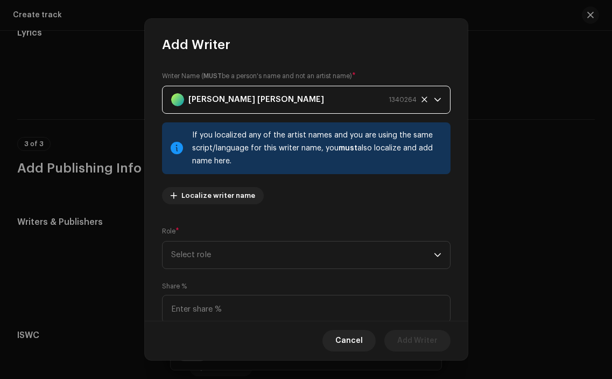
click at [324, 272] on div "Writer Name ( MUST be a person's name and not an artist name) * [PERSON_NAME] […" at bounding box center [306, 186] width 323 height 267
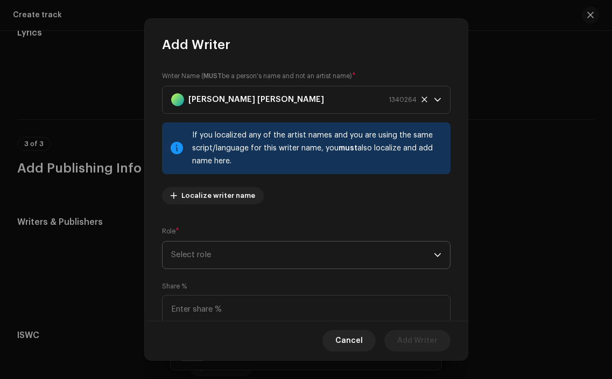
click at [323, 258] on span "Select role" at bounding box center [302, 254] width 263 height 27
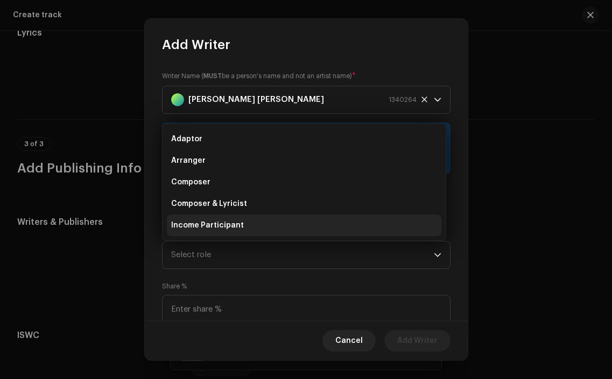
scroll to position [17, 0]
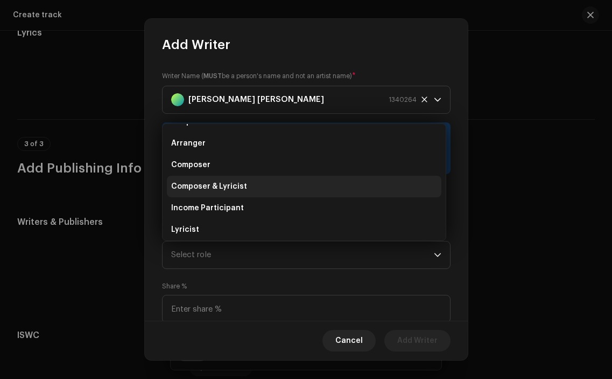
click at [290, 192] on li "Composer & Lyricist" at bounding box center [304, 187] width 275 height 22
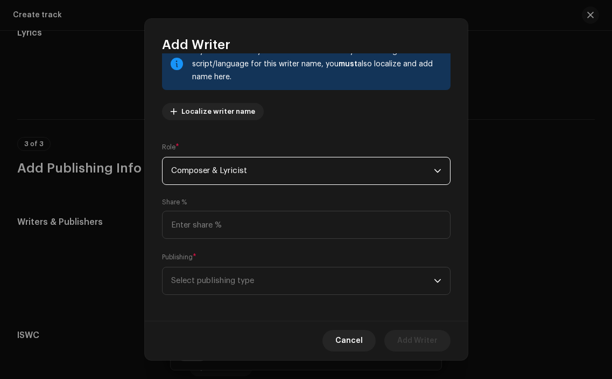
scroll to position [88, 0]
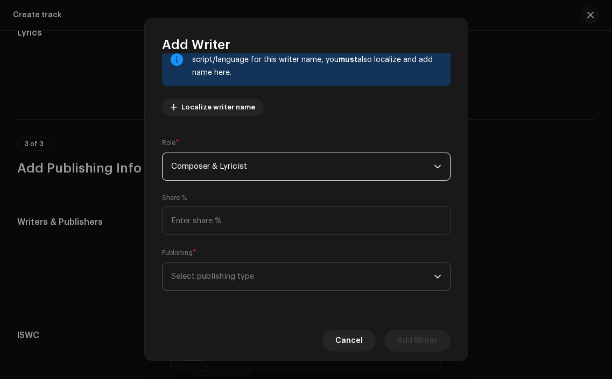
click at [425, 282] on span "Select publishing type" at bounding box center [302, 276] width 263 height 27
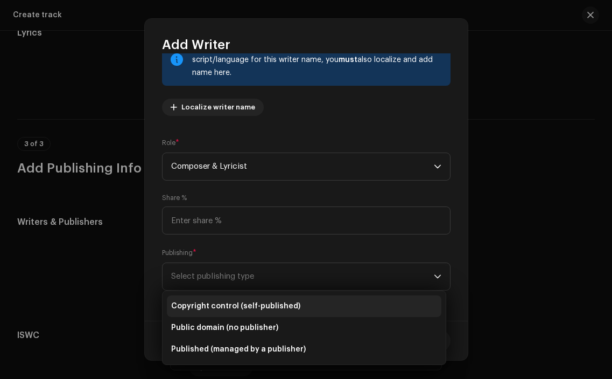
click at [348, 302] on li "Copyright control (self-published)" at bounding box center [304, 306] width 275 height 22
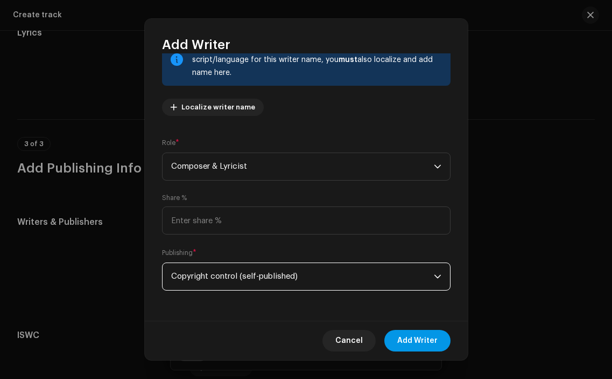
click at [413, 344] on span "Add Writer" at bounding box center [418, 341] width 40 height 22
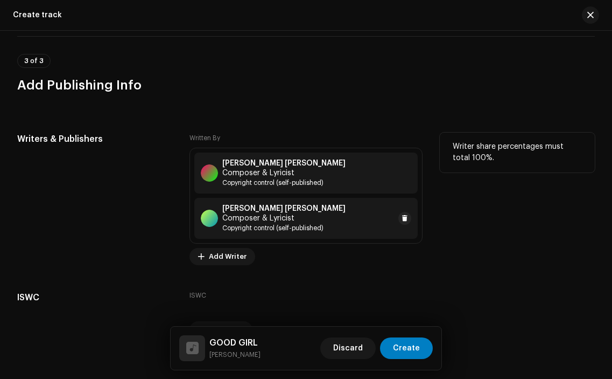
scroll to position [2091, 0]
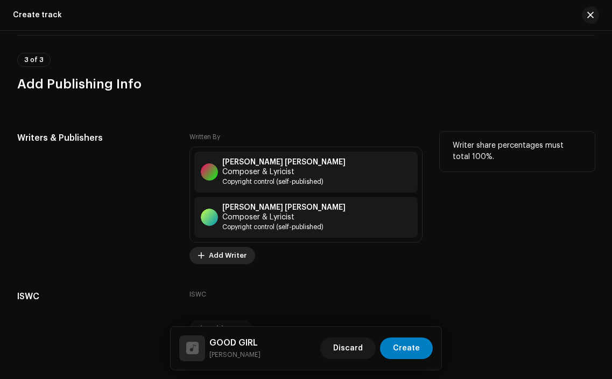
click at [243, 245] on span "Add Writer" at bounding box center [228, 256] width 38 height 22
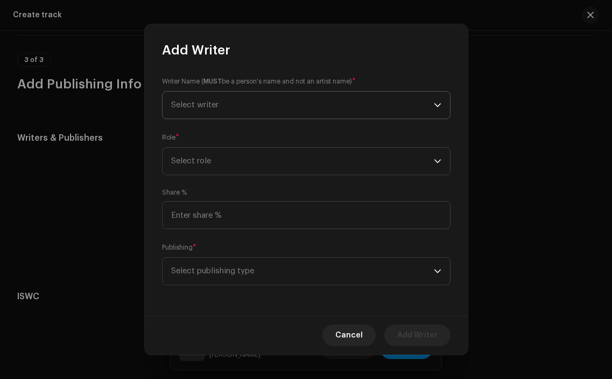
click at [308, 104] on span "Select writer" at bounding box center [302, 105] width 263 height 27
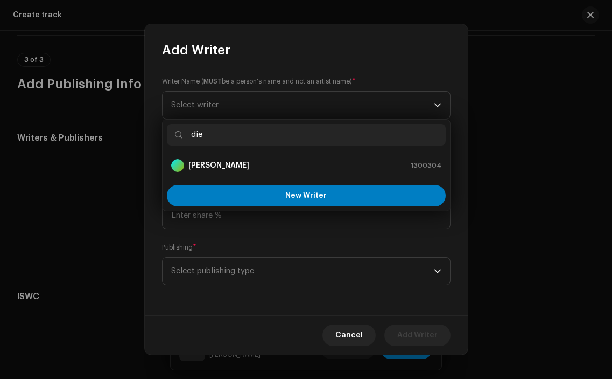
type input "die"
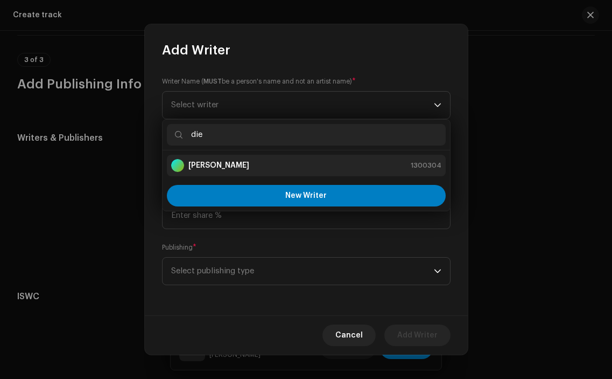
click at [249, 163] on strong "[PERSON_NAME]" at bounding box center [219, 165] width 61 height 11
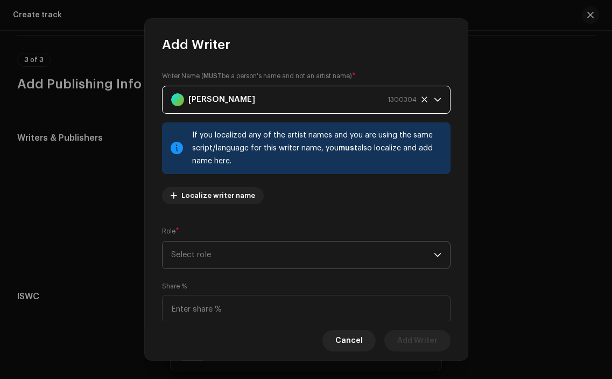
click at [408, 259] on span "Select role" at bounding box center [302, 254] width 263 height 27
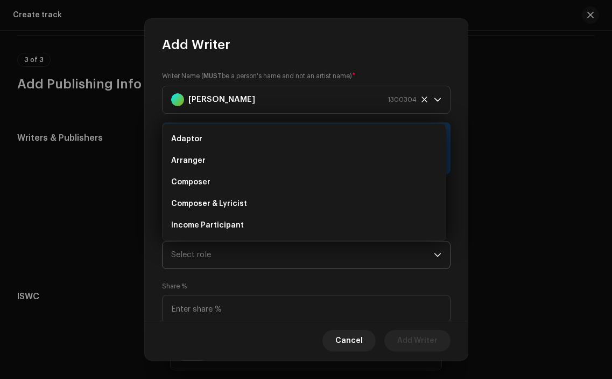
scroll to position [17, 0]
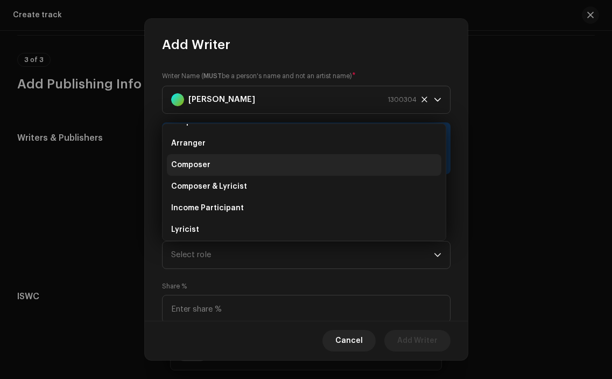
click at [325, 168] on li "Composer" at bounding box center [304, 165] width 275 height 22
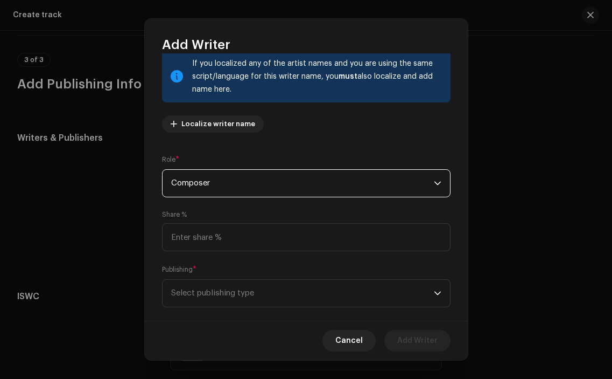
scroll to position [88, 0]
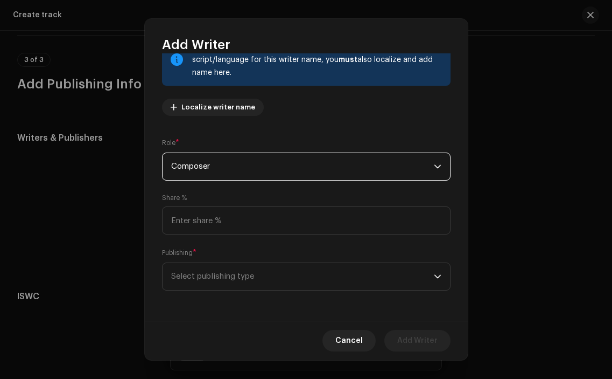
click at [357, 260] on div "Publishing * Select publishing type" at bounding box center [306, 268] width 289 height 43
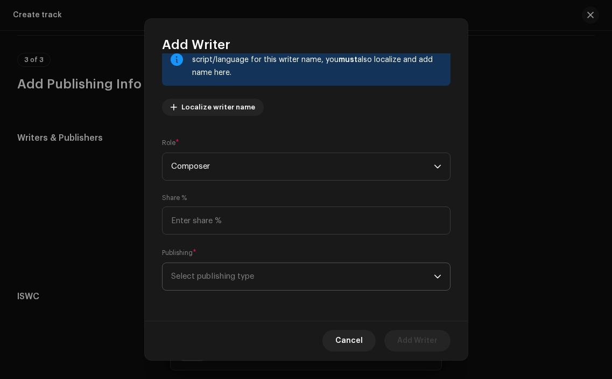
click at [357, 269] on span "Select publishing type" at bounding box center [302, 276] width 263 height 27
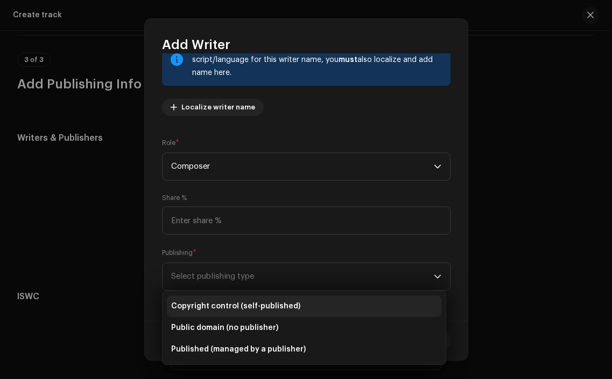
click at [344, 304] on li "Copyright control (self-published)" at bounding box center [304, 306] width 275 height 22
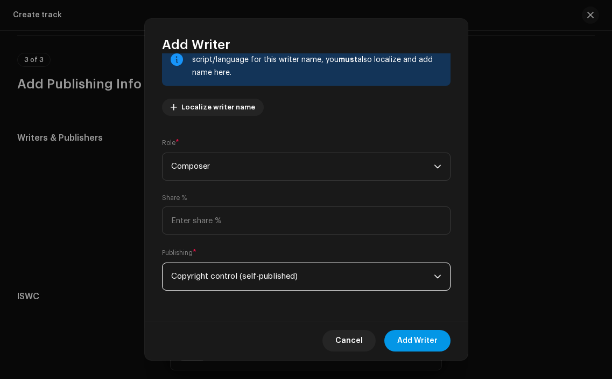
click at [434, 345] on span "Add Writer" at bounding box center [418, 341] width 40 height 22
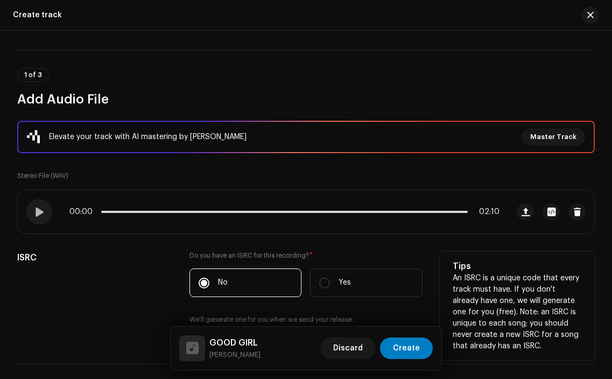
scroll to position [61, 0]
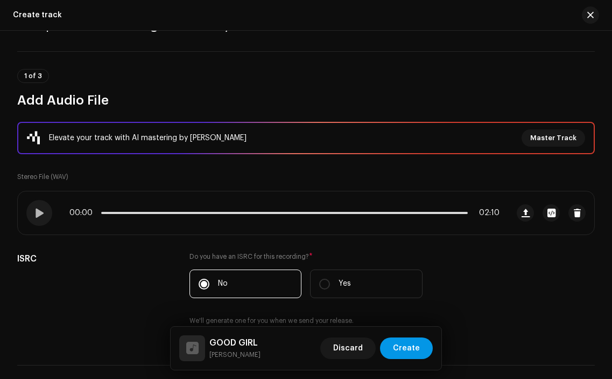
click at [413, 347] on span "Create" at bounding box center [406, 348] width 27 height 22
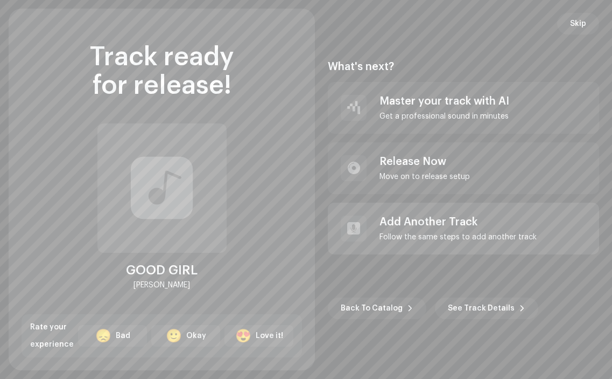
click at [373, 232] on div "Add Another Track Follow the same steps to add another track" at bounding box center [439, 228] width 196 height 26
radio input "false"
checkbox input "false"
radio input "false"
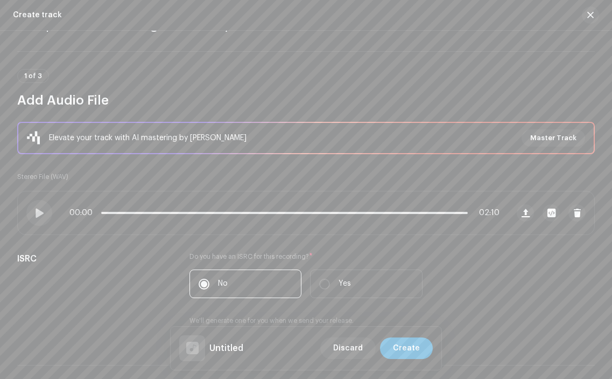
scroll to position [0, 0]
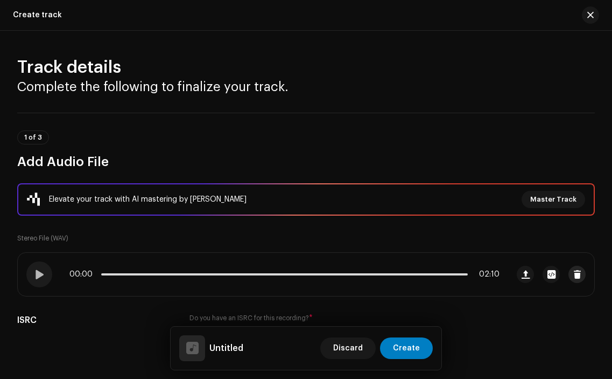
click at [574, 273] on span "button" at bounding box center [578, 274] width 8 height 9
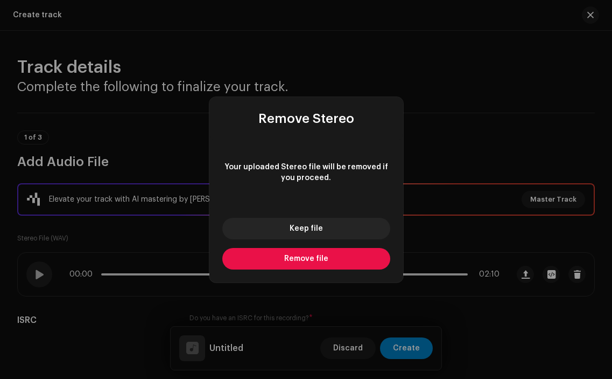
click at [374, 265] on button "Remove file" at bounding box center [306, 259] width 168 height 22
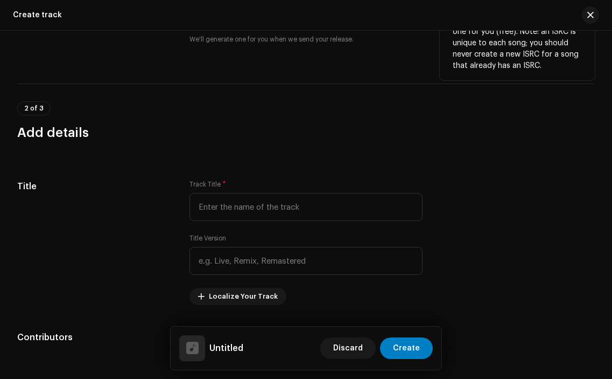
scroll to position [343, 0]
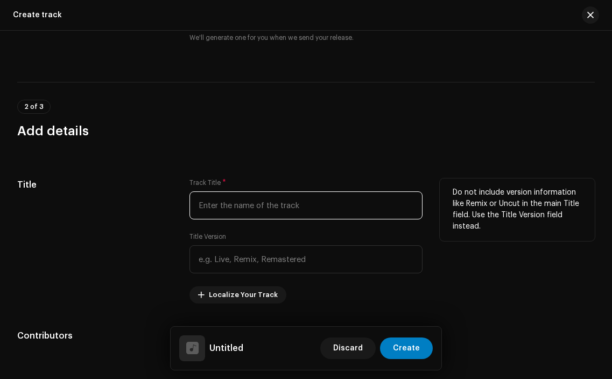
click at [259, 196] on input "text" at bounding box center [306, 205] width 233 height 28
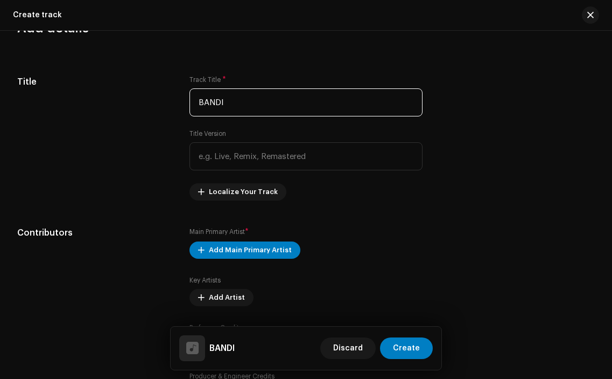
scroll to position [451, 0]
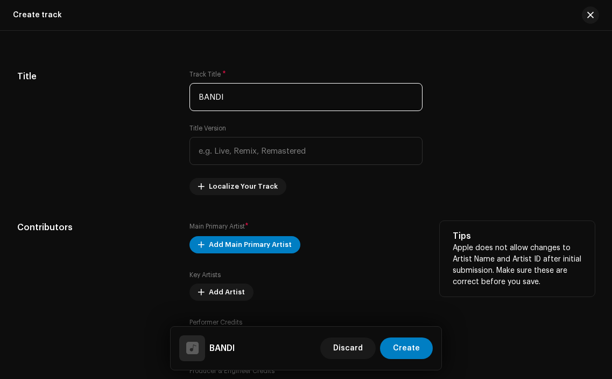
type input "BANDI"
click at [262, 233] on div "Main Primary Artist * Add Main Primary Artist Key Artists Add Artist Performer …" at bounding box center [306, 309] width 233 height 177
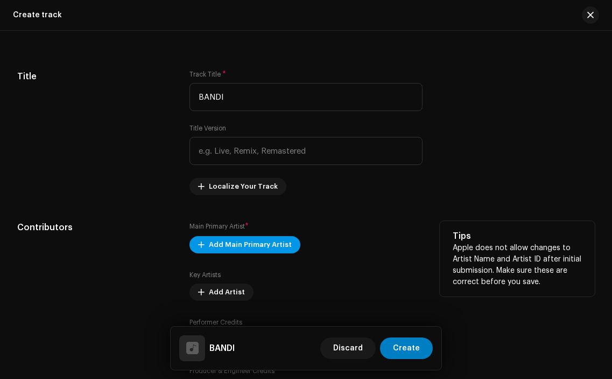
click at [261, 242] on span "Add Main Primary Artist" at bounding box center [250, 245] width 83 height 22
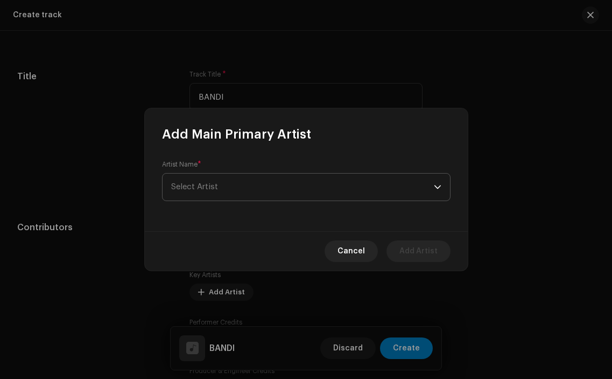
click at [259, 176] on span "Select Artist" at bounding box center [302, 186] width 263 height 27
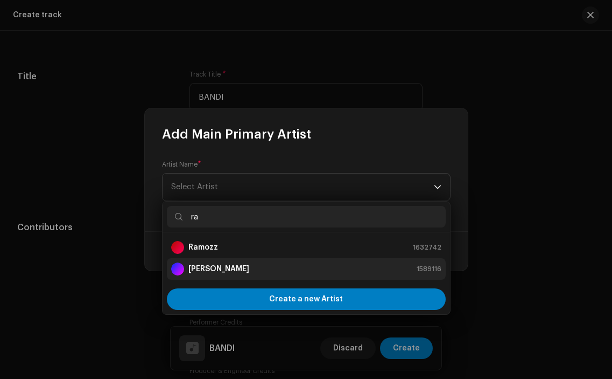
type input "ra"
click at [246, 264] on div "[PERSON_NAME] 1589116" at bounding box center [306, 268] width 270 height 13
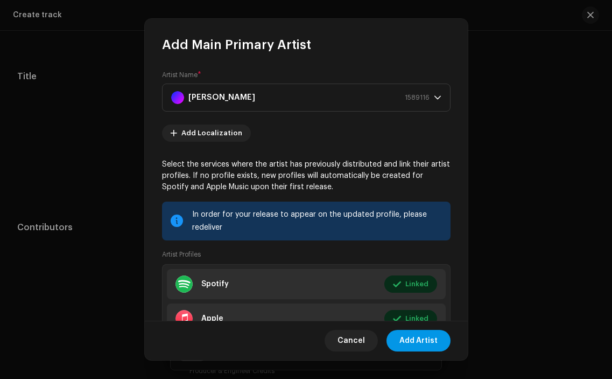
click at [432, 339] on span "Add Artist" at bounding box center [419, 341] width 38 height 22
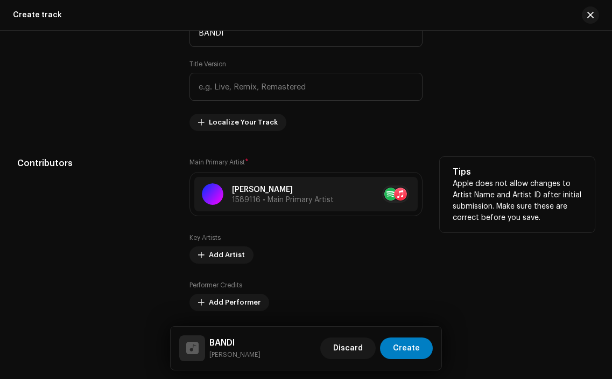
scroll to position [531, 0]
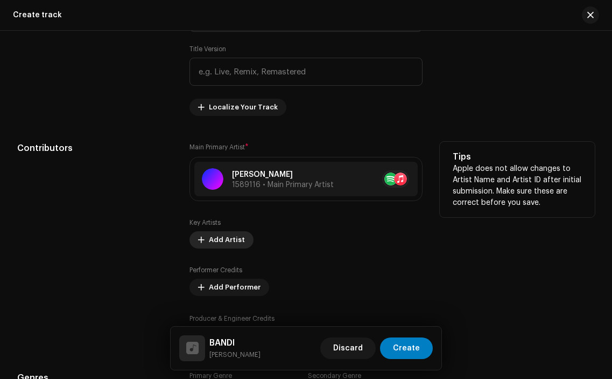
click at [233, 239] on span "Add Artist" at bounding box center [227, 240] width 36 height 22
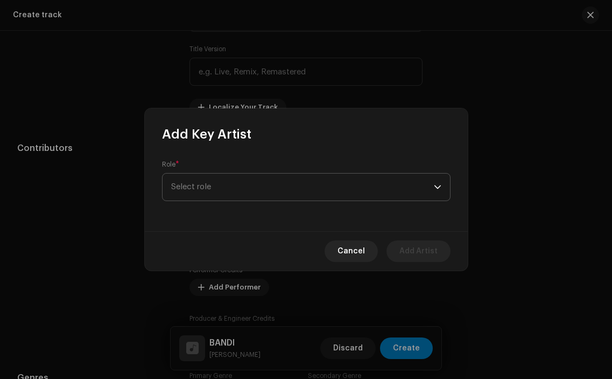
click at [229, 177] on span "Select role" at bounding box center [302, 186] width 263 height 27
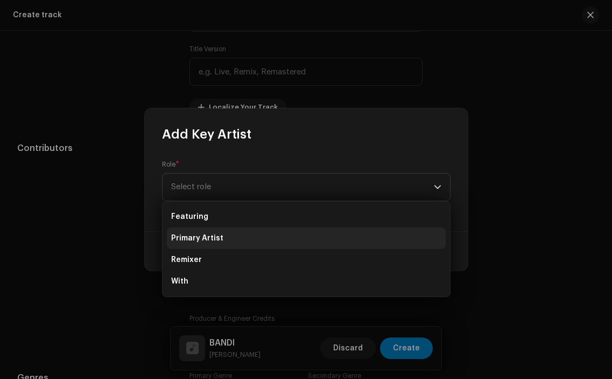
click at [221, 235] on li "Primary Artist" at bounding box center [306, 238] width 279 height 22
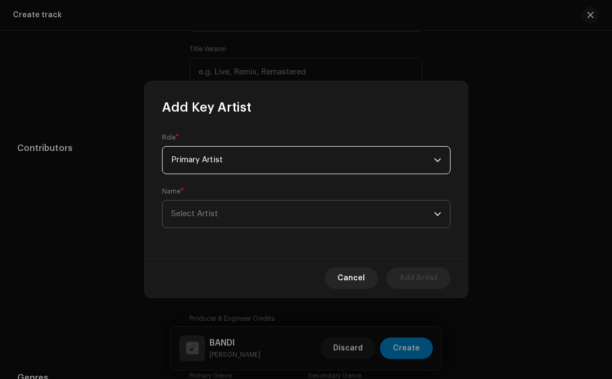
click at [225, 217] on span "Select Artist" at bounding box center [302, 213] width 263 height 27
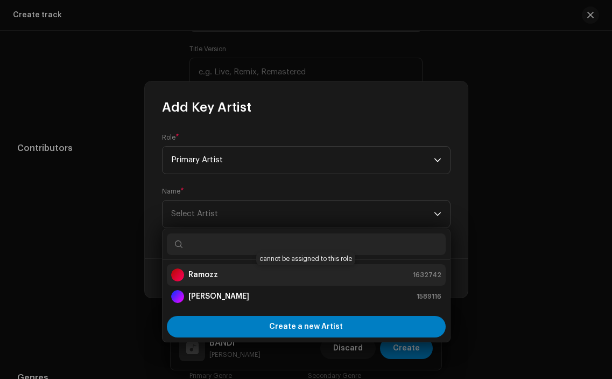
click at [219, 271] on div "Ramozz 1632742" at bounding box center [306, 274] width 270 height 13
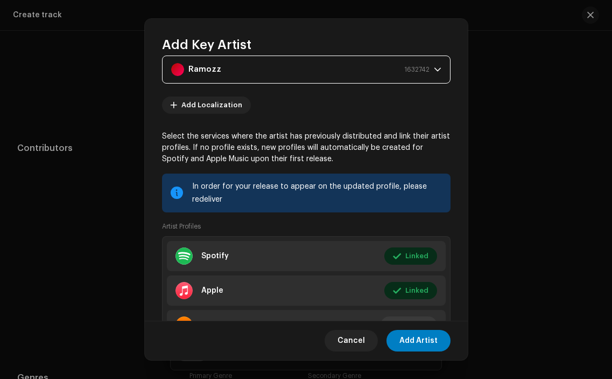
scroll to position [101, 0]
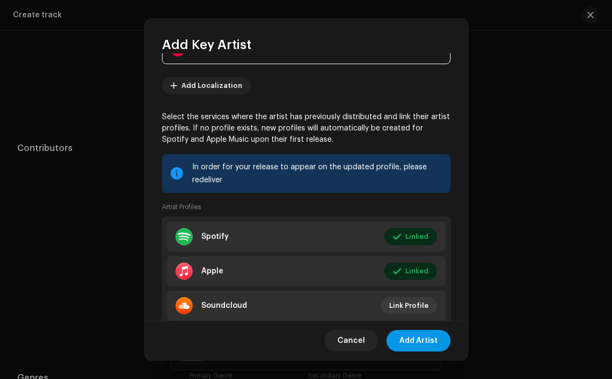
click at [421, 344] on span "Add Artist" at bounding box center [419, 341] width 38 height 22
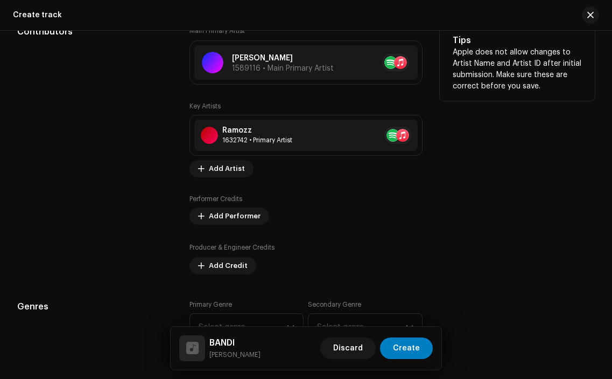
scroll to position [650, 0]
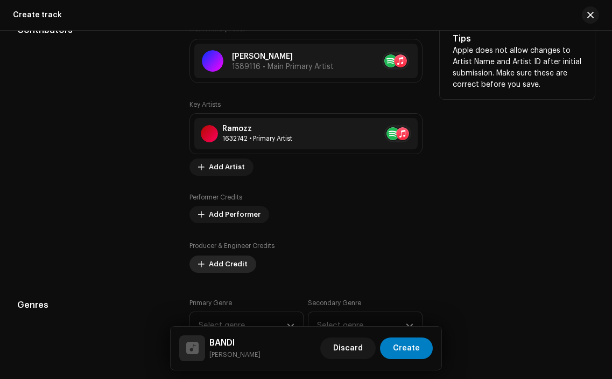
click at [235, 265] on span "Add Credit" at bounding box center [228, 264] width 39 height 22
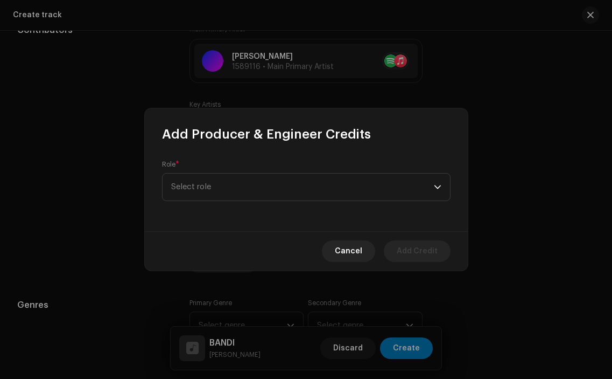
click at [269, 160] on div "Role * Select role" at bounding box center [306, 180] width 289 height 41
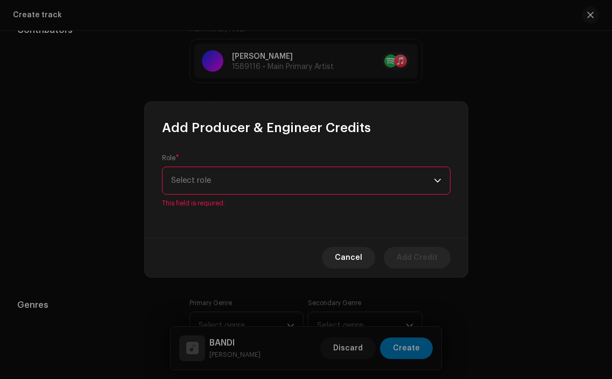
click at [264, 178] on span "Select role" at bounding box center [302, 180] width 263 height 27
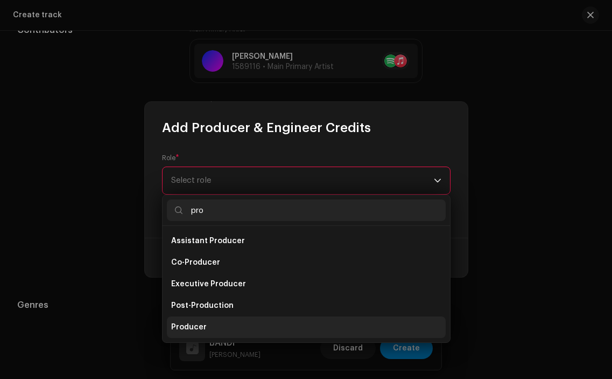
type input "pro"
click at [229, 321] on li "Producer" at bounding box center [306, 327] width 279 height 22
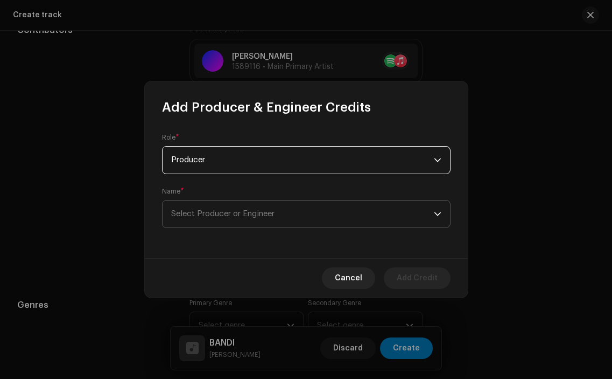
click at [248, 215] on span "Select Producer or Engineer" at bounding box center [222, 214] width 103 height 8
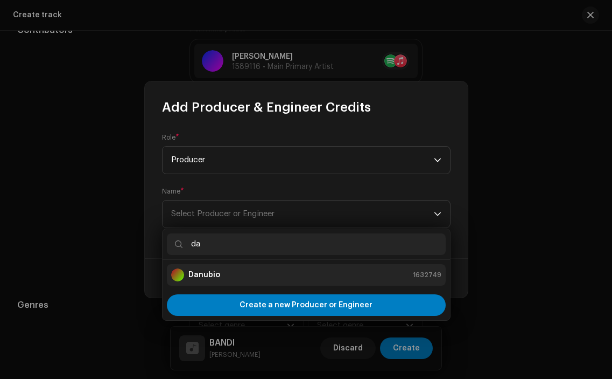
type input "da"
click at [243, 275] on div "Danubio 1632749" at bounding box center [306, 274] width 270 height 13
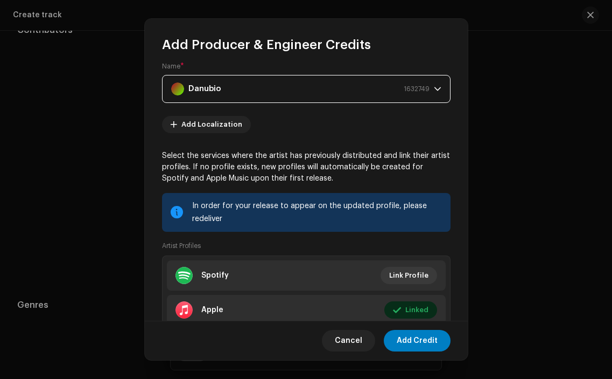
scroll to position [93, 0]
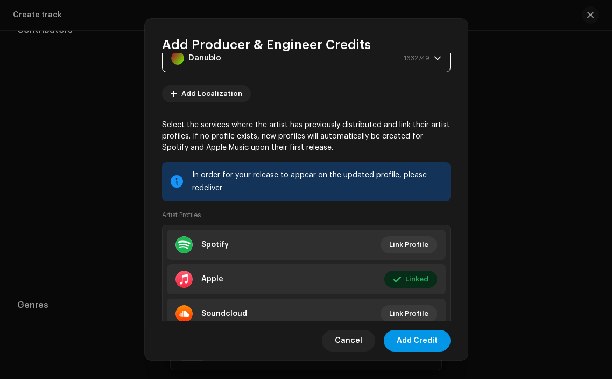
click at [417, 338] on span "Add Credit" at bounding box center [417, 341] width 41 height 22
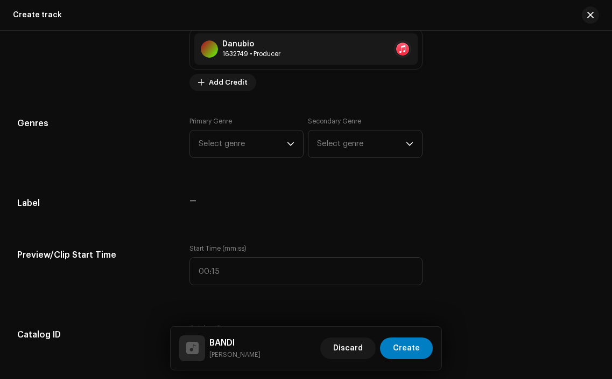
scroll to position [877, 0]
click at [273, 157] on span "Select genre" at bounding box center [243, 143] width 88 height 27
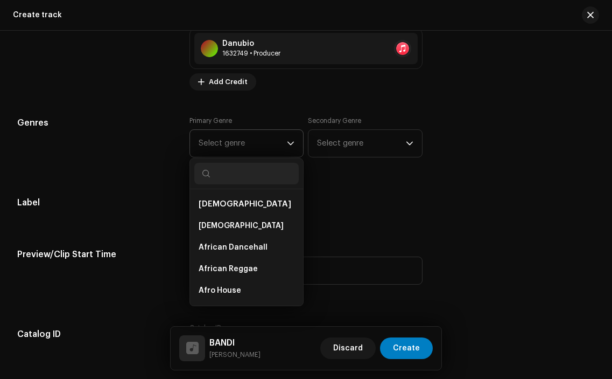
type input "s"
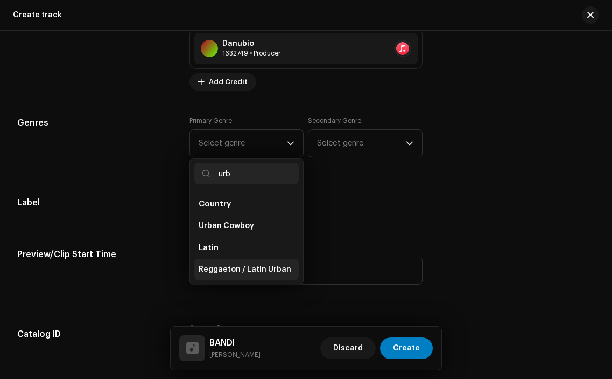
type input "urb"
click at [251, 277] on li "Reggaeton / Latin Urban" at bounding box center [246, 270] width 104 height 22
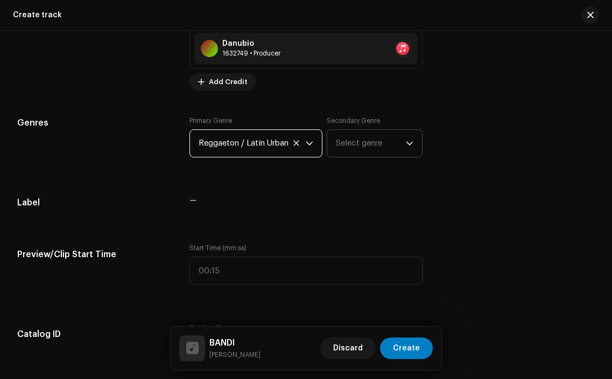
click at [365, 157] on span "Select genre" at bounding box center [370, 143] width 69 height 27
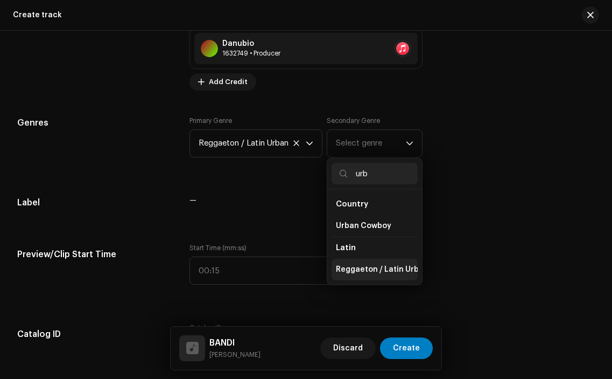
type input "urb"
click at [370, 268] on span "Reggaeton / Latin Urban" at bounding box center [382, 269] width 93 height 11
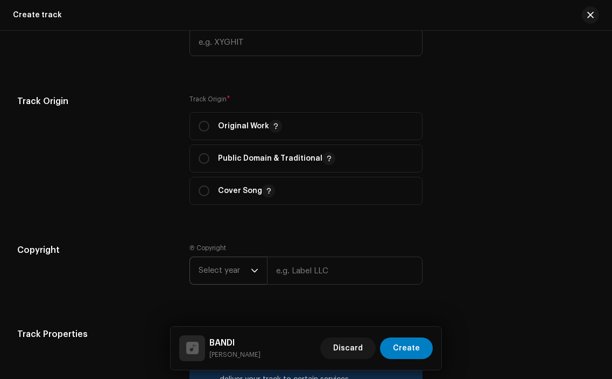
scroll to position [1195, 0]
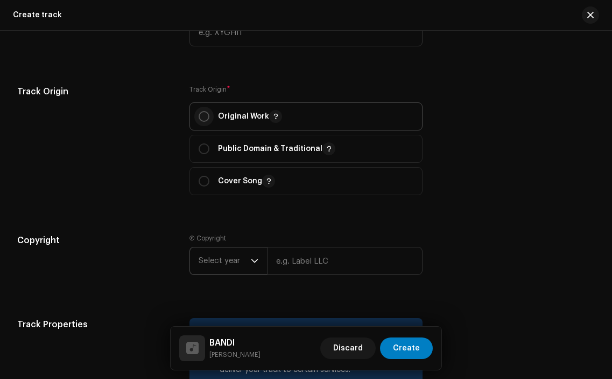
click at [199, 117] on input "radio" at bounding box center [204, 116] width 11 height 11
radio input "true"
click at [227, 250] on span "Select year" at bounding box center [225, 260] width 52 height 27
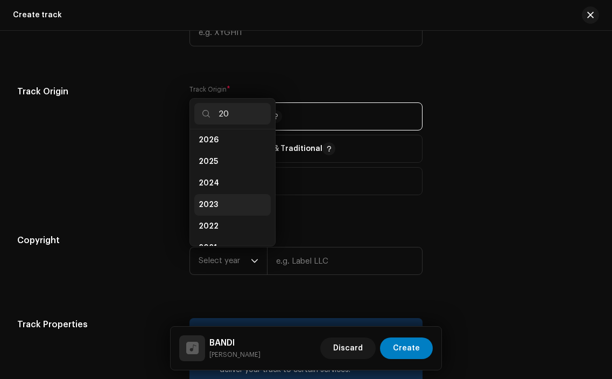
scroll to position [17, 0]
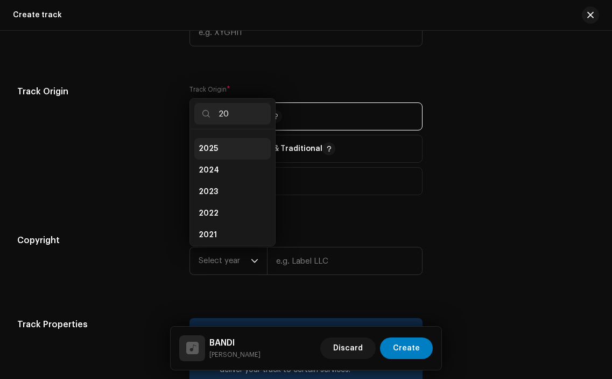
type input "20"
click at [241, 153] on li "2025" at bounding box center [232, 149] width 76 height 22
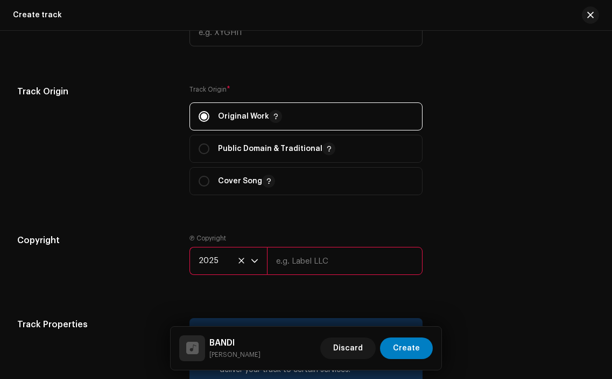
click at [316, 264] on input "text" at bounding box center [344, 261] width 155 height 28
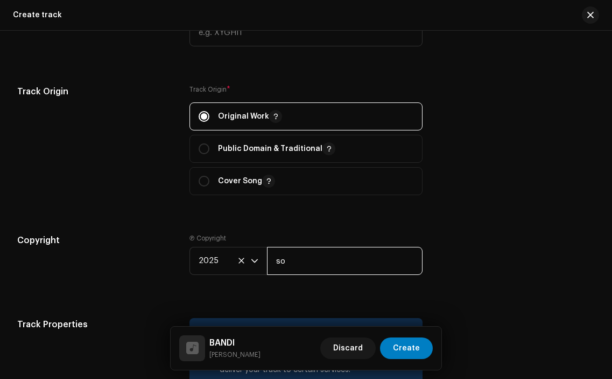
type input "Sourcelid, LLC"
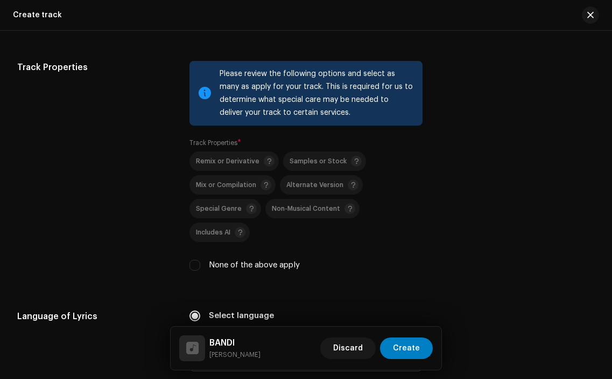
scroll to position [1474, 0]
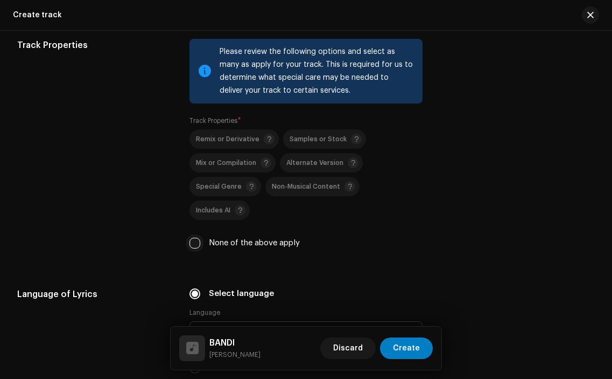
click at [198, 238] on input "None of the above apply" at bounding box center [195, 243] width 11 height 11
checkbox input "true"
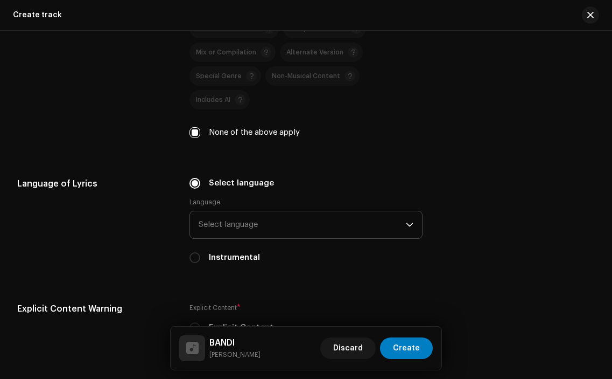
scroll to position [1598, 0]
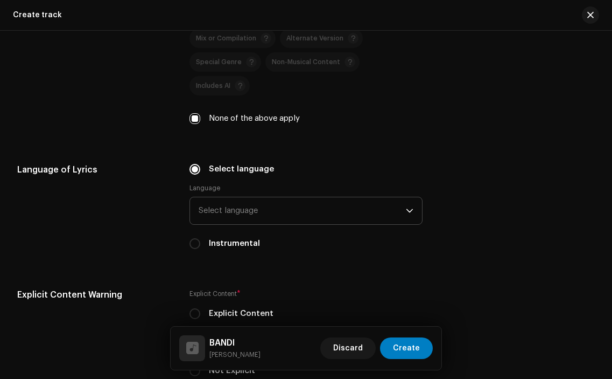
click at [284, 197] on p-select "Select language" at bounding box center [306, 211] width 233 height 28
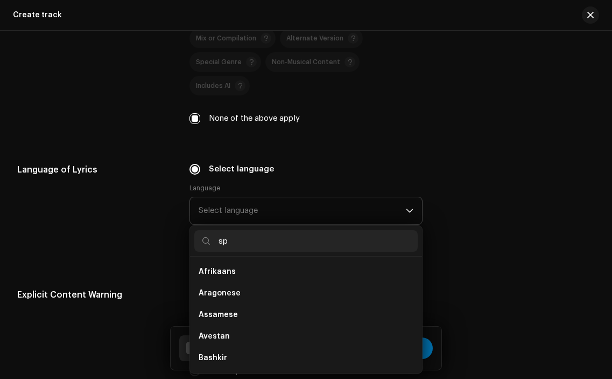
scroll to position [0, 0]
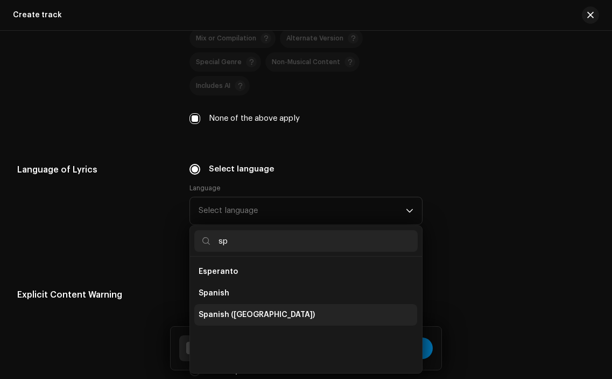
type input "sp"
click at [255, 309] on span "Spanish ([GEOGRAPHIC_DATA])" at bounding box center [257, 314] width 116 height 11
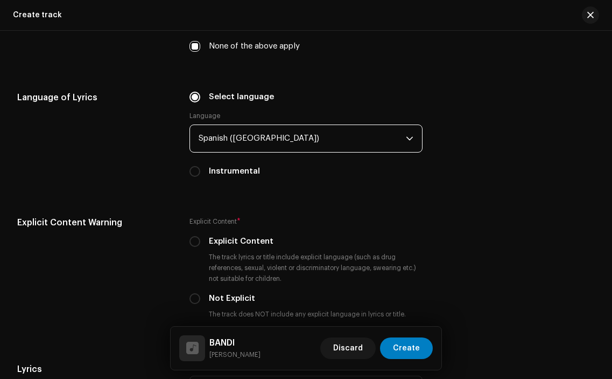
scroll to position [1686, 0]
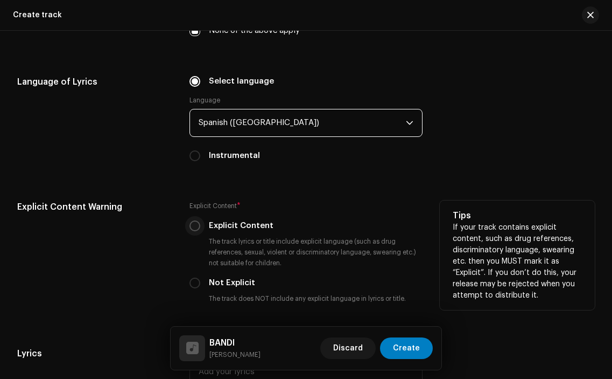
click at [191, 220] on input "Explicit Content" at bounding box center [195, 225] width 11 height 11
radio input "true"
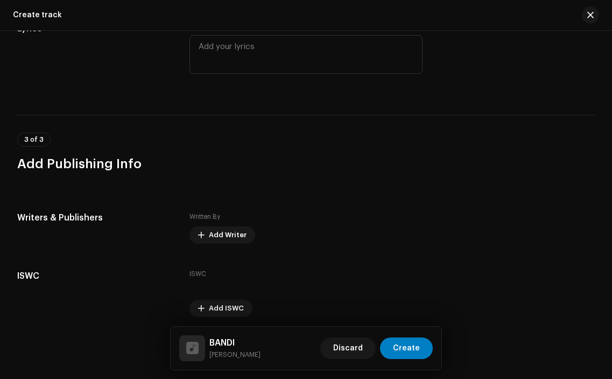
scroll to position [2031, 0]
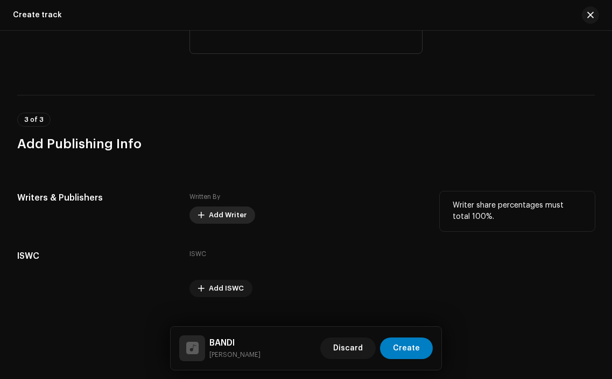
click at [213, 204] on span "Add Writer" at bounding box center [228, 215] width 38 height 22
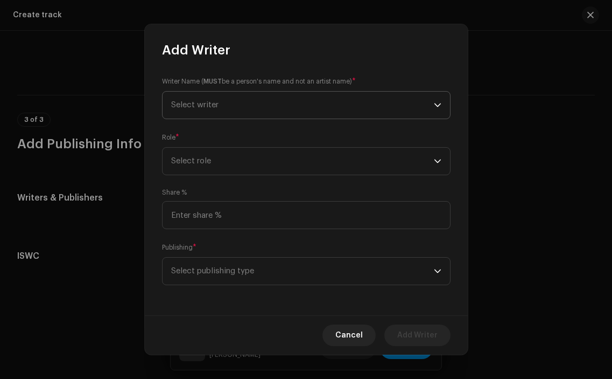
click at [249, 113] on span "Select writer" at bounding box center [302, 105] width 263 height 27
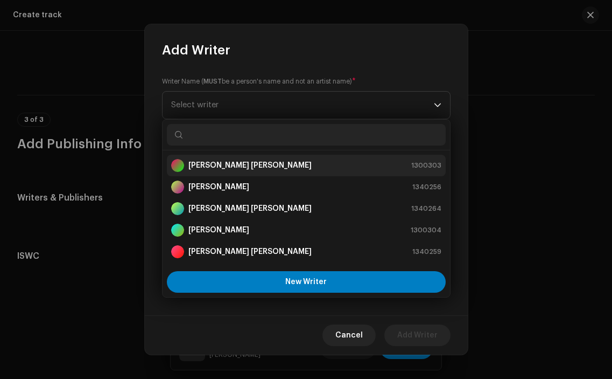
click at [247, 166] on strong "[PERSON_NAME] [PERSON_NAME]" at bounding box center [250, 165] width 123 height 11
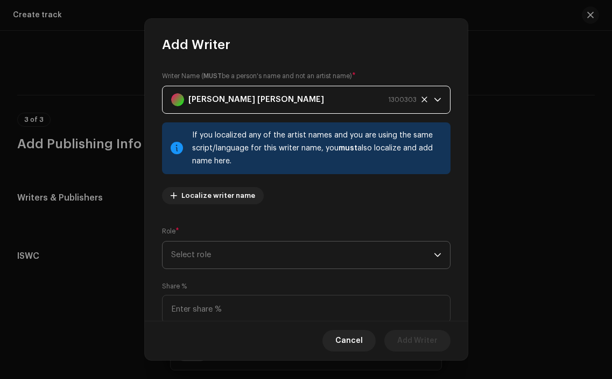
click at [385, 263] on span "Select role" at bounding box center [302, 254] width 263 height 27
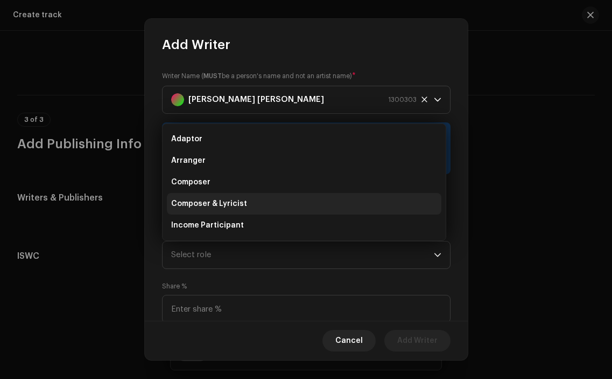
scroll to position [17, 0]
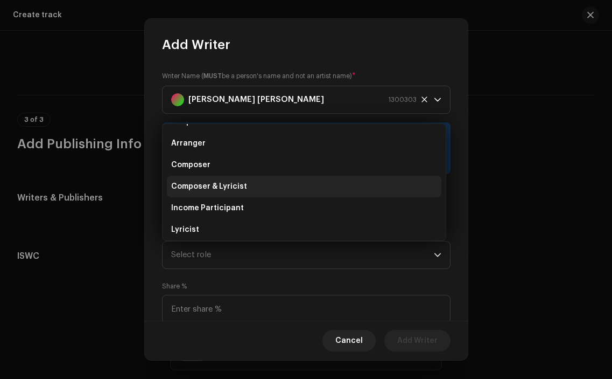
click at [311, 187] on li "Composer & Lyricist" at bounding box center [304, 187] width 275 height 22
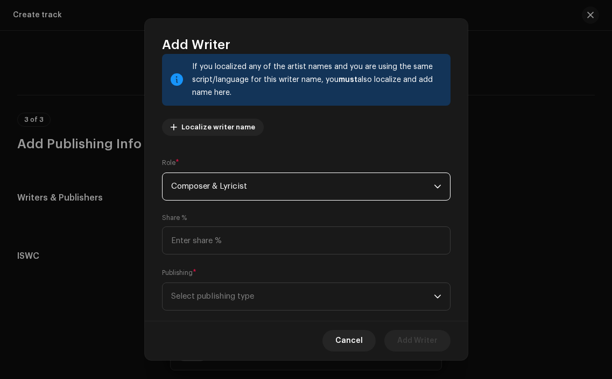
scroll to position [88, 0]
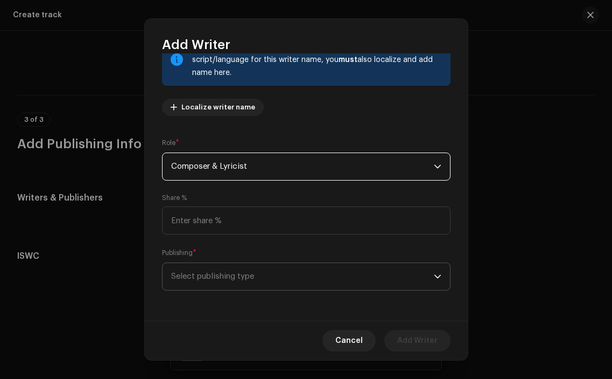
click at [410, 277] on span "Select publishing type" at bounding box center [302, 276] width 263 height 27
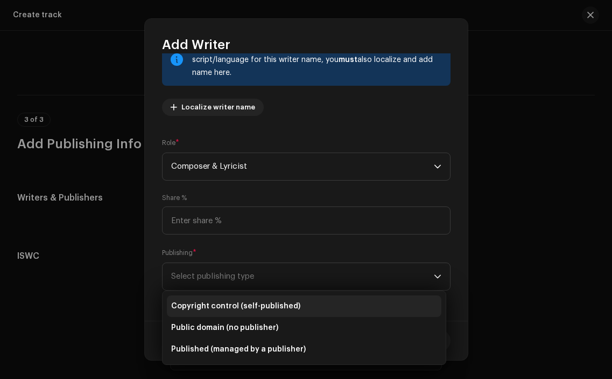
click at [337, 301] on li "Copyright control (self-published)" at bounding box center [304, 306] width 275 height 22
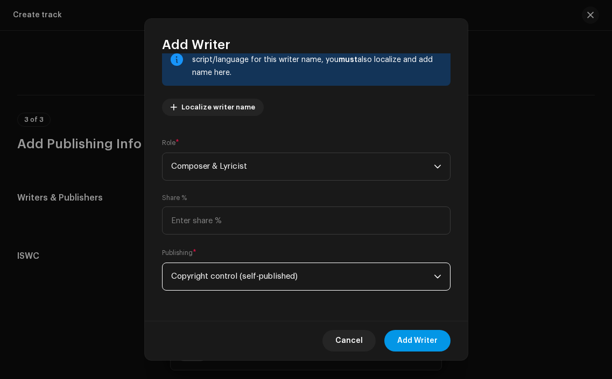
click at [426, 343] on span "Add Writer" at bounding box center [418, 341] width 40 height 22
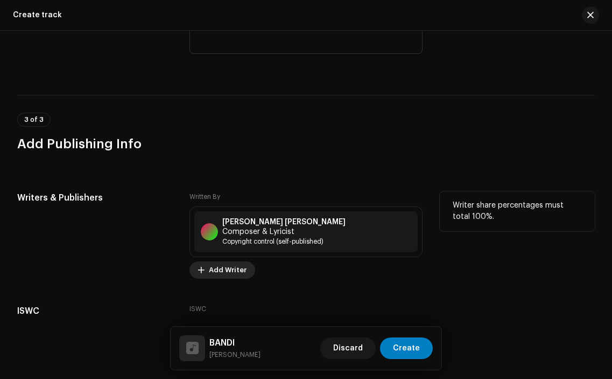
click at [221, 259] on span "Add Writer" at bounding box center [228, 270] width 38 height 22
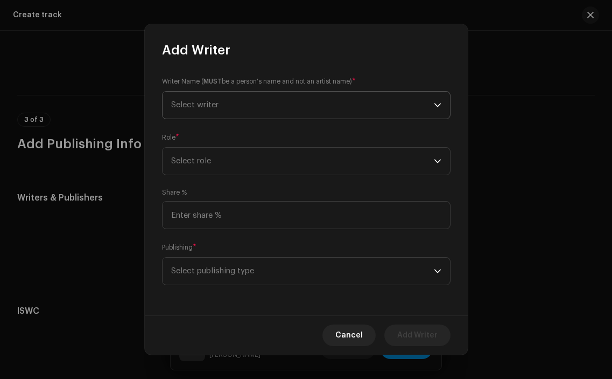
click at [263, 107] on span "Select writer" at bounding box center [302, 105] width 263 height 27
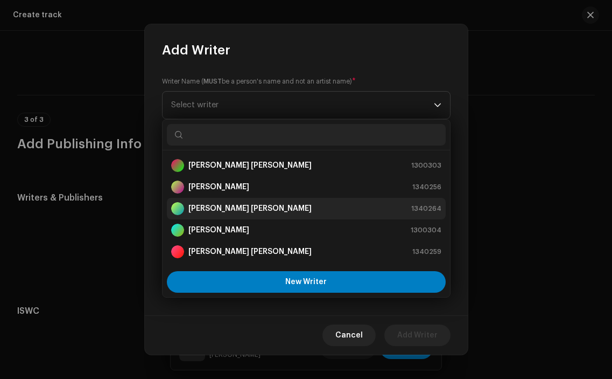
click at [201, 212] on strong "[PERSON_NAME] [PERSON_NAME]" at bounding box center [250, 208] width 123 height 11
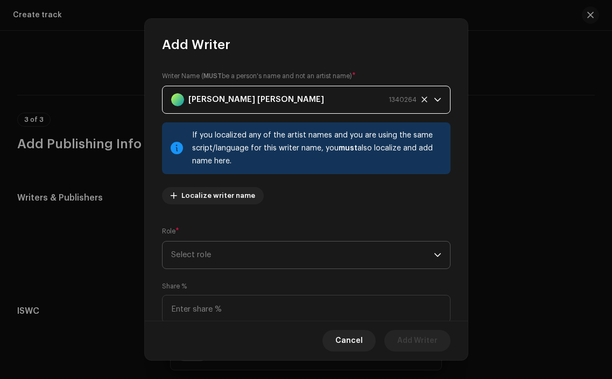
click at [397, 250] on span "Select role" at bounding box center [302, 254] width 263 height 27
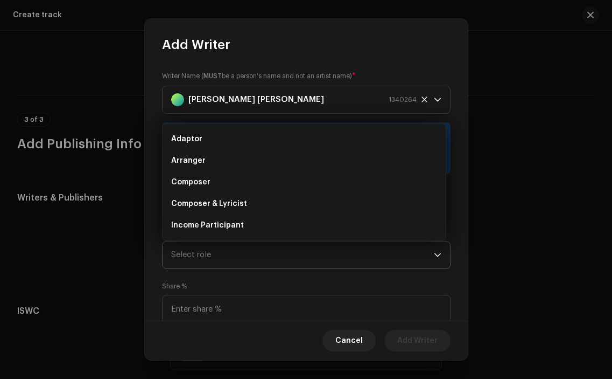
scroll to position [17, 0]
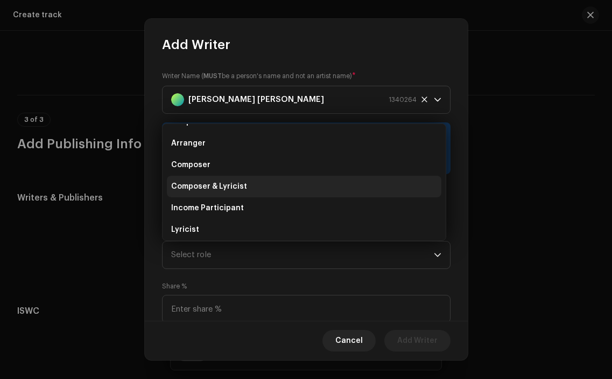
click at [347, 188] on li "Composer & Lyricist" at bounding box center [304, 187] width 275 height 22
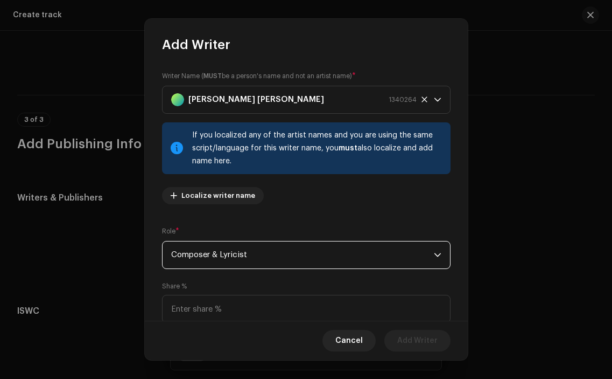
scroll to position [88, 0]
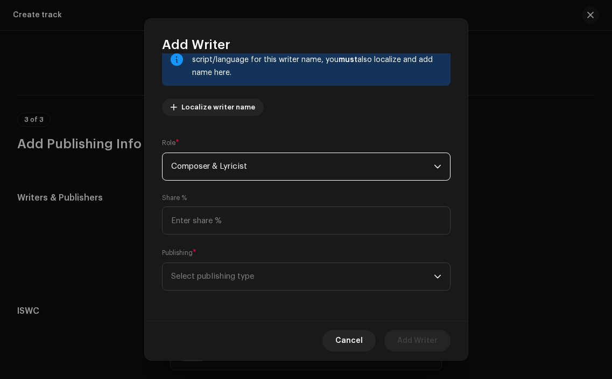
click at [409, 294] on div "Writer Name ( MUST be a person's name and not an artist name) * [PERSON_NAME] […" at bounding box center [306, 186] width 323 height 267
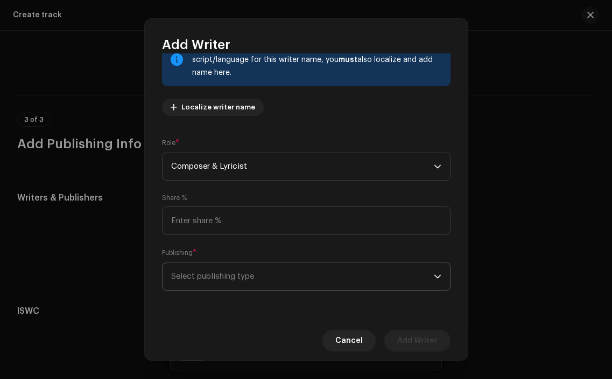
click at [409, 282] on span "Select publishing type" at bounding box center [302, 276] width 263 height 27
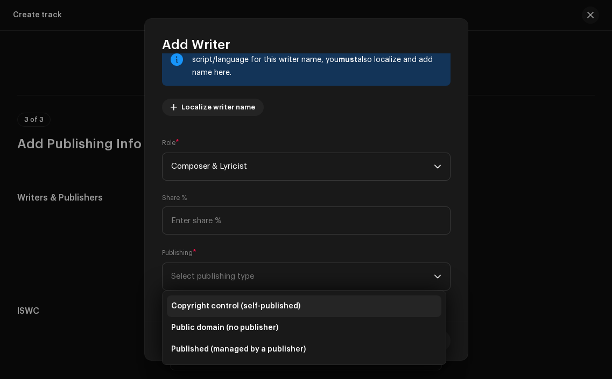
click at [324, 301] on li "Copyright control (self-published)" at bounding box center [304, 306] width 275 height 22
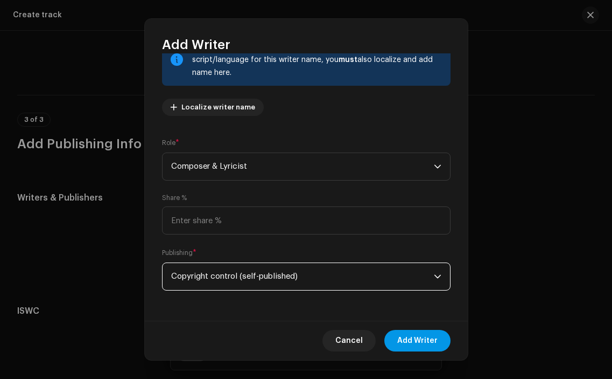
click at [429, 334] on span "Add Writer" at bounding box center [418, 341] width 40 height 22
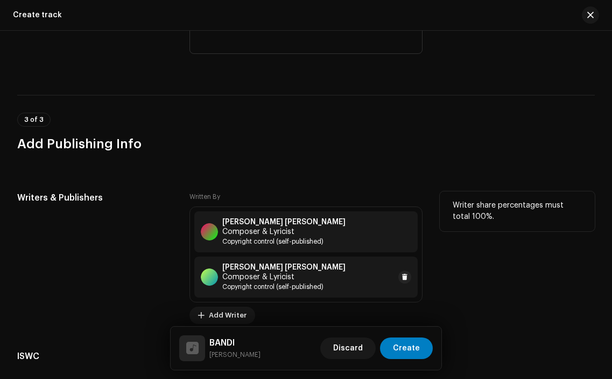
scroll to position [2121, 0]
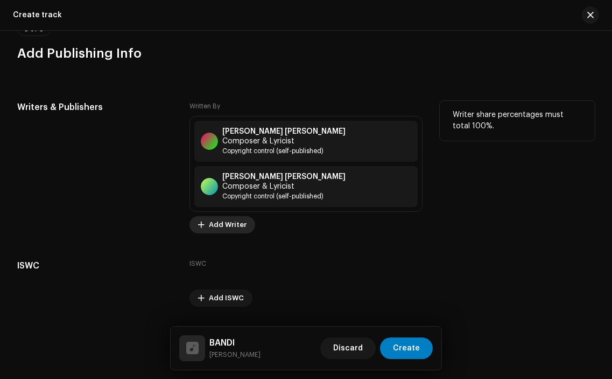
click at [232, 214] on span "Add Writer" at bounding box center [228, 225] width 38 height 22
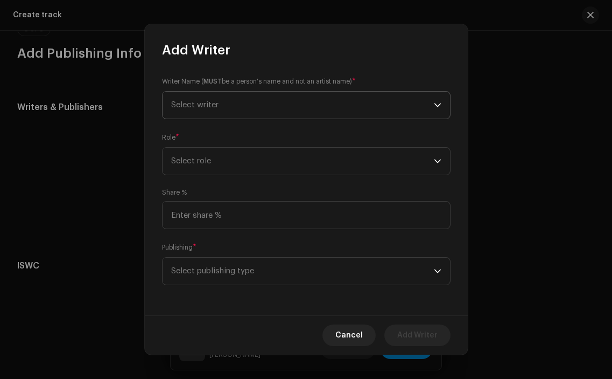
click at [260, 93] on span "Select writer" at bounding box center [302, 105] width 263 height 27
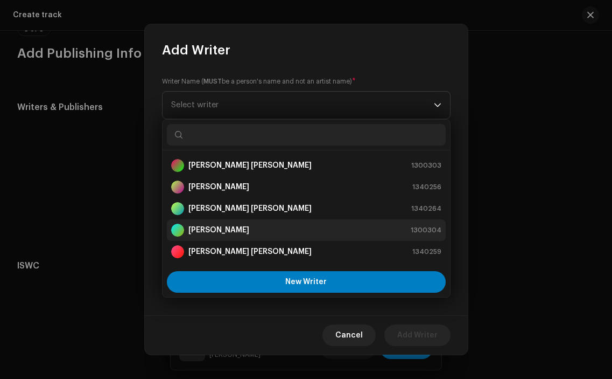
click at [248, 224] on div "[PERSON_NAME]" at bounding box center [210, 230] width 78 height 13
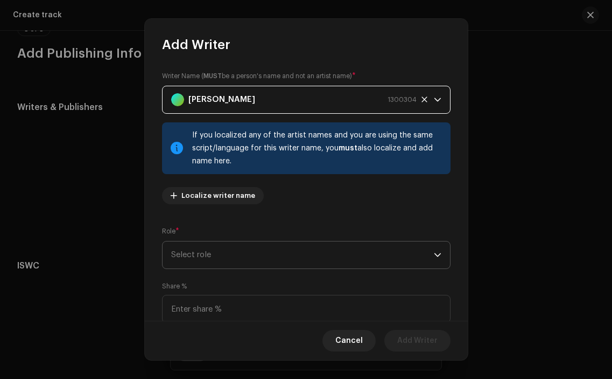
click at [284, 256] on span "Select role" at bounding box center [302, 254] width 263 height 27
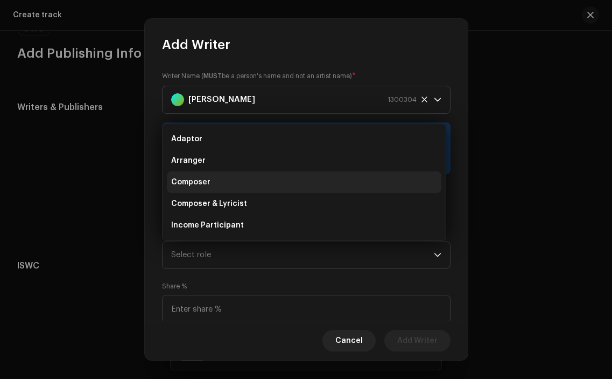
click at [280, 185] on li "Composer" at bounding box center [304, 182] width 275 height 22
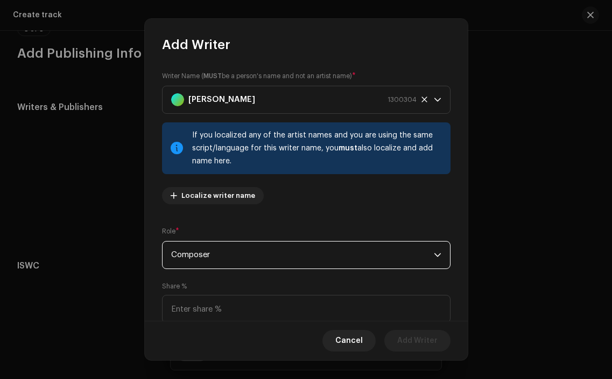
scroll to position [88, 0]
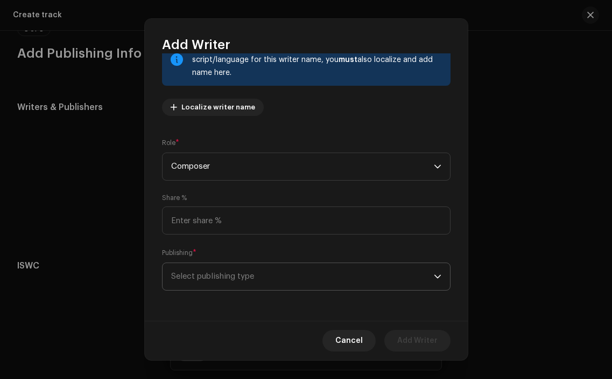
click at [410, 277] on span "Select publishing type" at bounding box center [302, 276] width 263 height 27
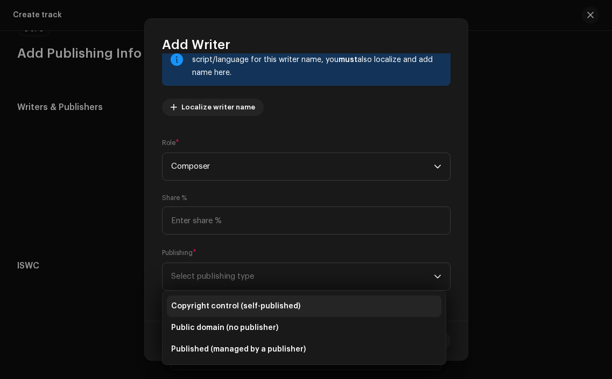
click at [367, 296] on li "Copyright control (self-published)" at bounding box center [304, 306] width 275 height 22
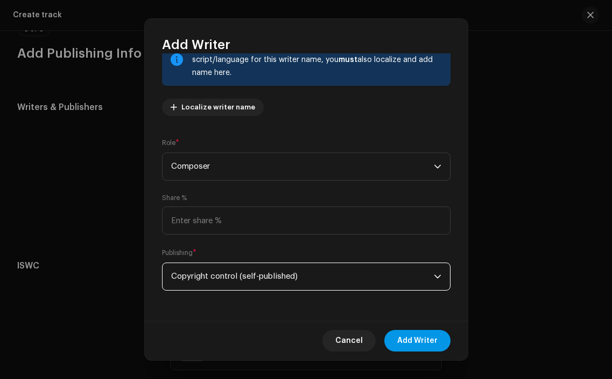
click at [420, 337] on span "Add Writer" at bounding box center [418, 341] width 40 height 22
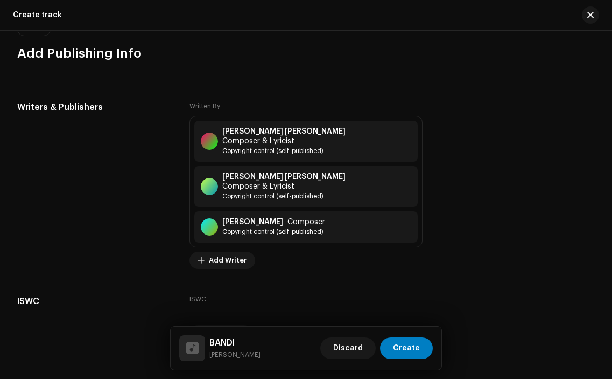
scroll to position [2157, 0]
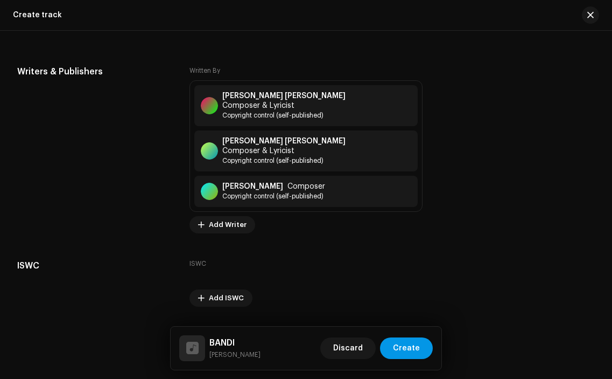
click at [398, 337] on span "Create" at bounding box center [406, 348] width 27 height 22
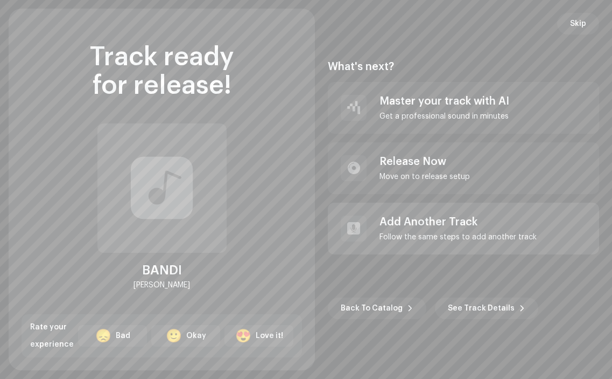
click at [421, 234] on div "Follow the same steps to add another track" at bounding box center [458, 237] width 157 height 9
radio input "false"
checkbox input "false"
radio input "false"
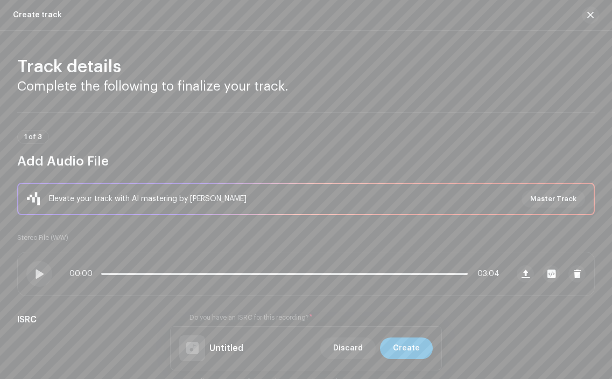
scroll to position [0, 0]
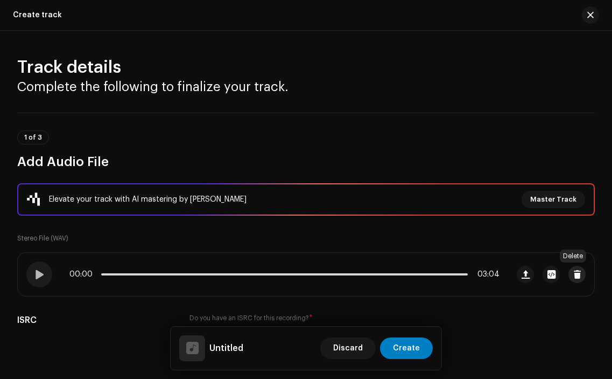
click at [574, 272] on span "button" at bounding box center [578, 274] width 8 height 9
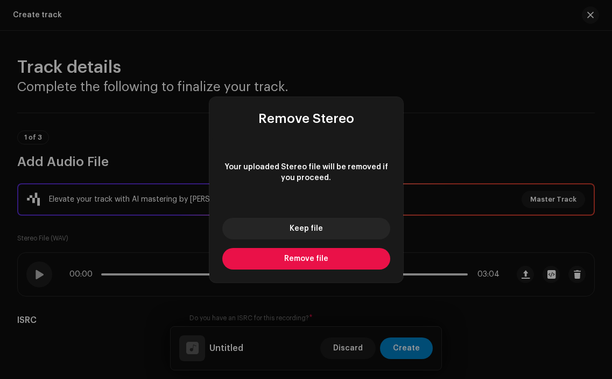
click at [331, 260] on button "Remove file" at bounding box center [306, 259] width 168 height 22
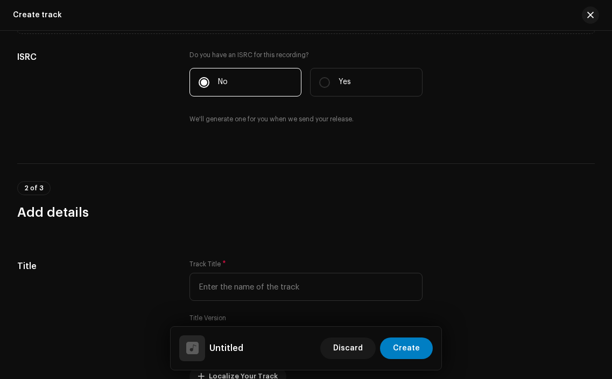
scroll to position [263, 0]
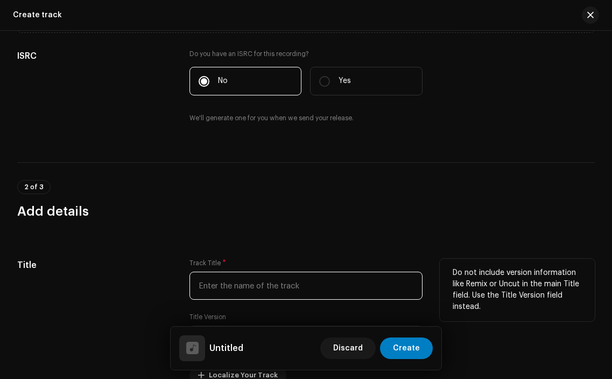
click at [225, 280] on input "text" at bounding box center [306, 285] width 233 height 28
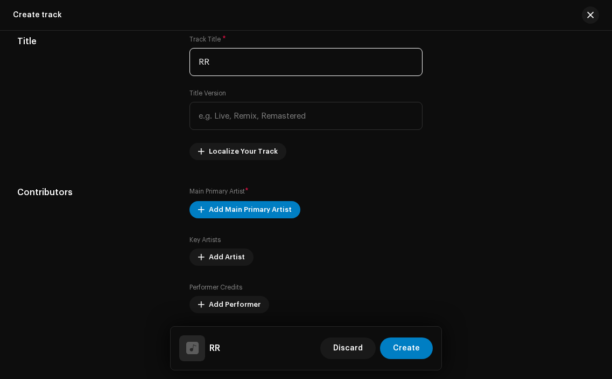
scroll to position [503, 0]
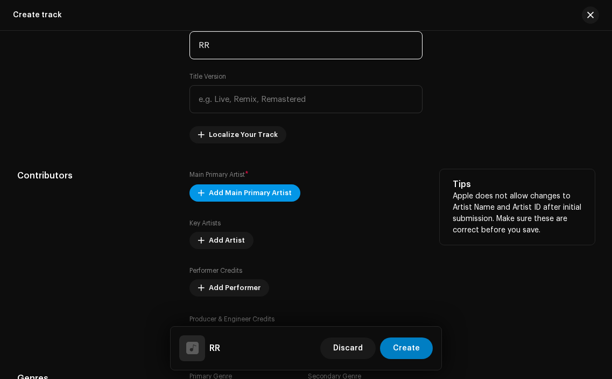
type input "RR"
click at [241, 198] on span "Add Main Primary Artist" at bounding box center [250, 193] width 83 height 22
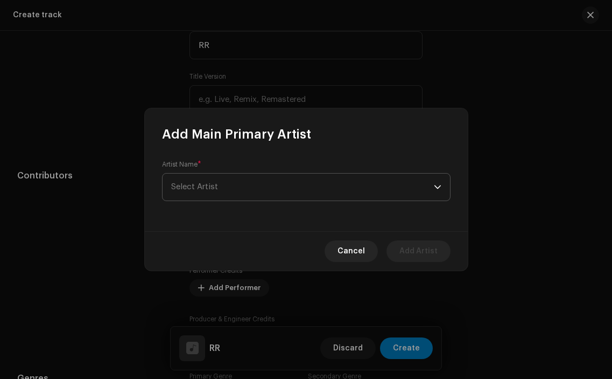
click at [241, 189] on span "Select Artist" at bounding box center [302, 186] width 263 height 27
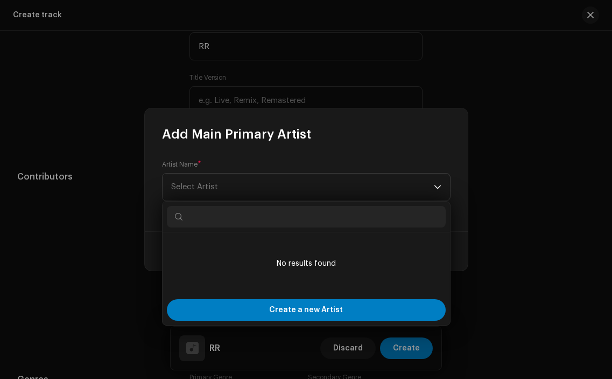
scroll to position [504, 0]
type input "ra"
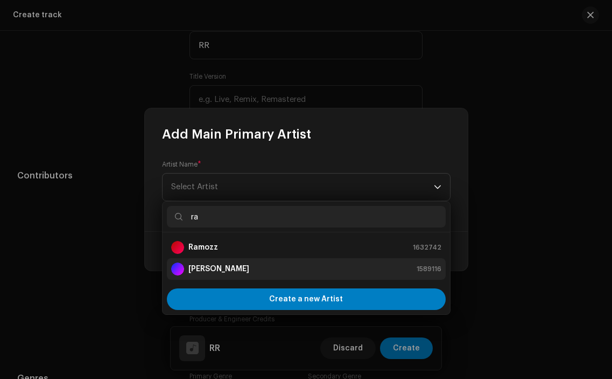
click at [249, 273] on div "[PERSON_NAME] 1589116" at bounding box center [306, 268] width 270 height 13
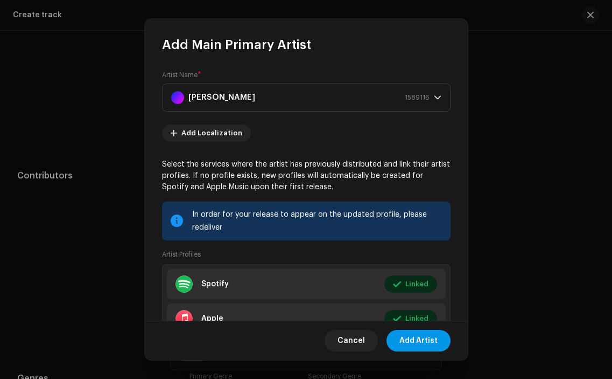
click at [410, 341] on span "Add Artist" at bounding box center [419, 341] width 38 height 22
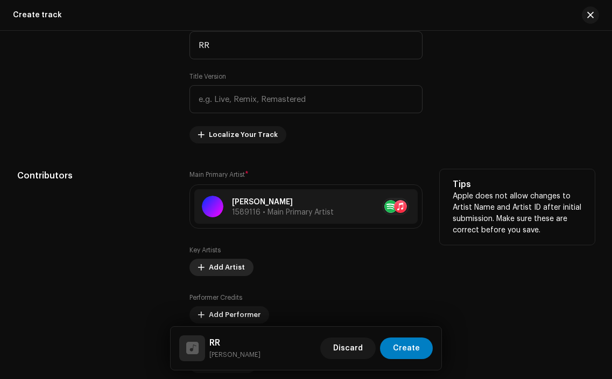
click at [238, 269] on span "Add Artist" at bounding box center [227, 267] width 36 height 22
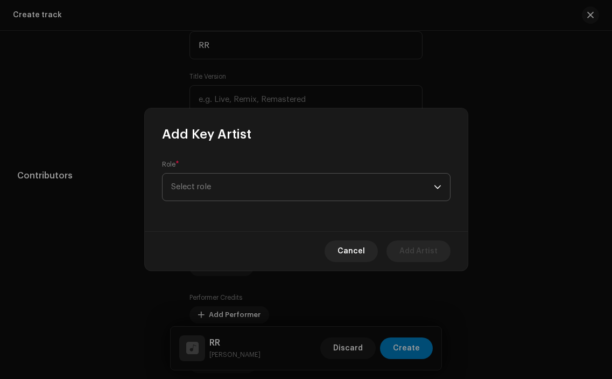
click at [240, 193] on span "Select role" at bounding box center [302, 186] width 263 height 27
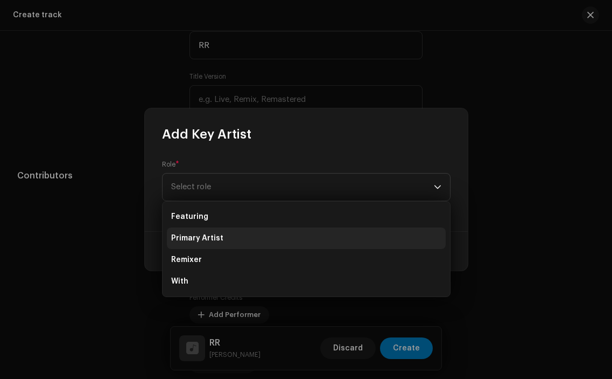
click at [220, 236] on li "Primary Artist" at bounding box center [306, 238] width 279 height 22
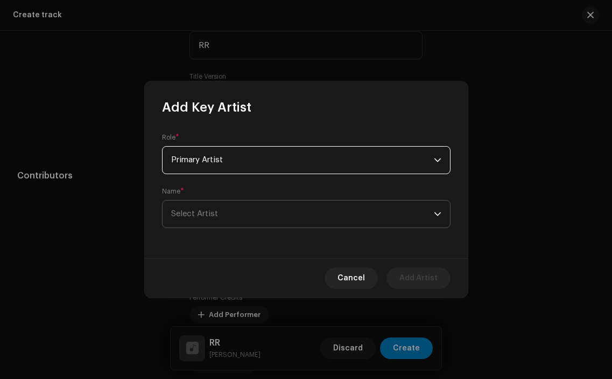
click at [214, 207] on span "Select Artist" at bounding box center [302, 213] width 263 height 27
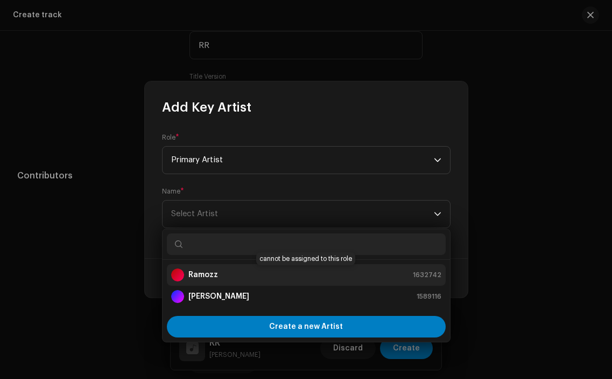
click at [212, 273] on strong "Ramozz" at bounding box center [204, 274] width 30 height 11
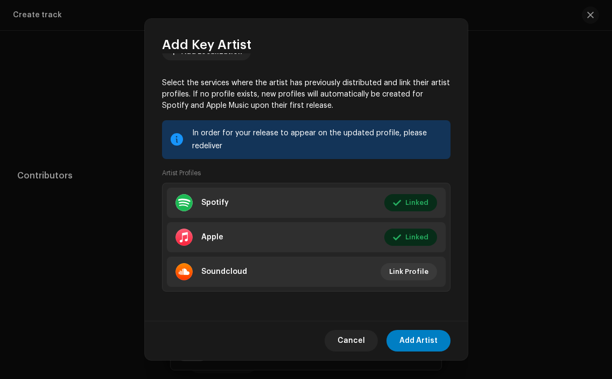
scroll to position [137, 0]
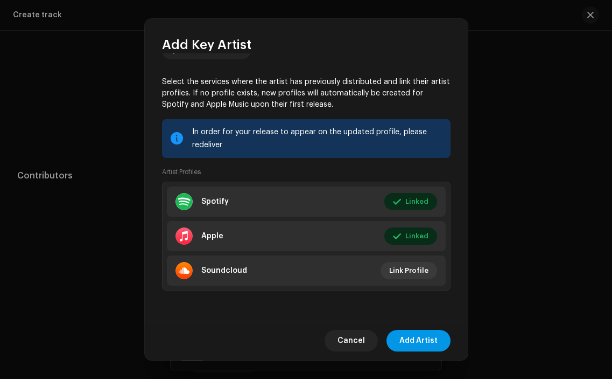
click at [420, 339] on span "Add Artist" at bounding box center [419, 341] width 38 height 22
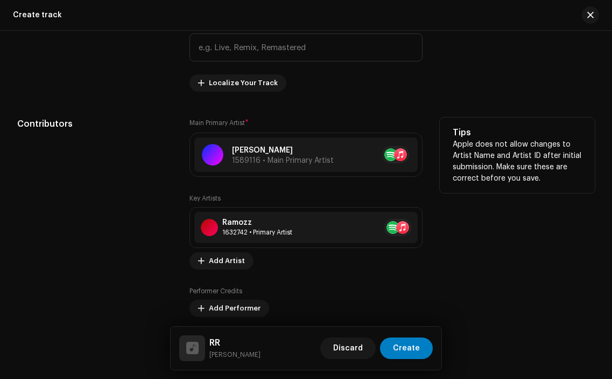
scroll to position [589, 0]
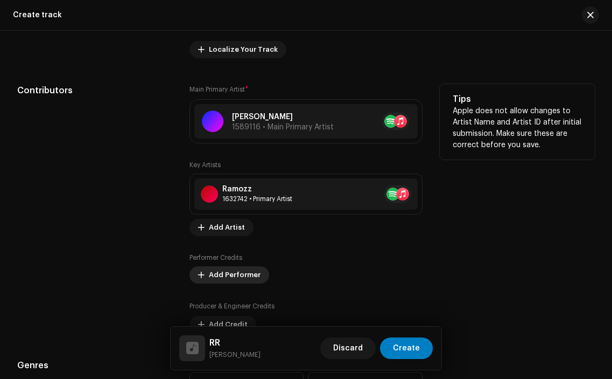
click at [235, 273] on span "Add Performer" at bounding box center [235, 275] width 52 height 22
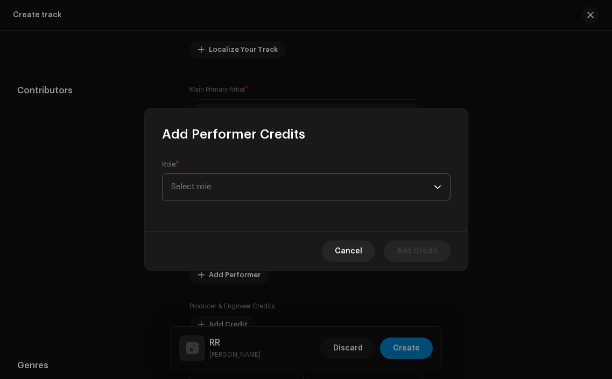
click at [261, 176] on span "Select role" at bounding box center [302, 186] width 263 height 27
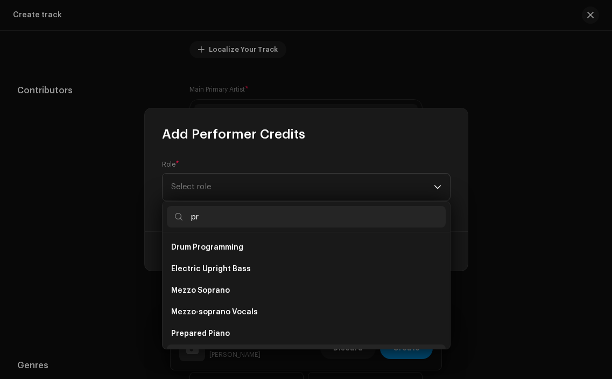
type input "p"
click at [127, 215] on div "Add Performer Credits Role * Select role Cancel Add Credit" at bounding box center [306, 189] width 612 height 379
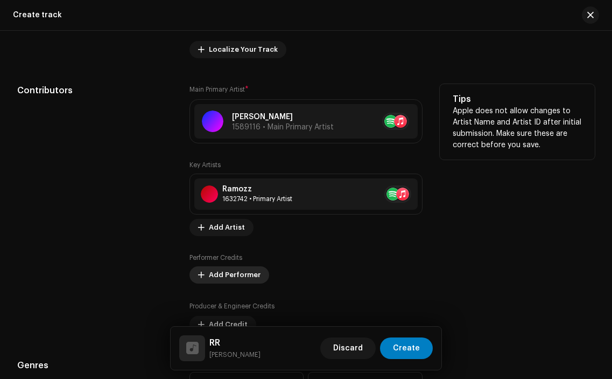
scroll to position [611, 0]
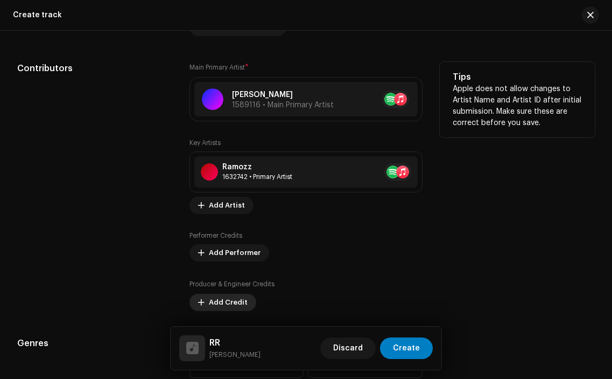
click at [233, 297] on span "Add Credit" at bounding box center [228, 302] width 39 height 22
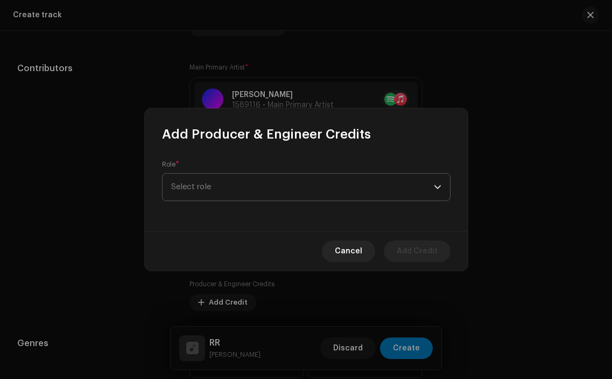
click at [230, 197] on span "Select role" at bounding box center [302, 186] width 263 height 27
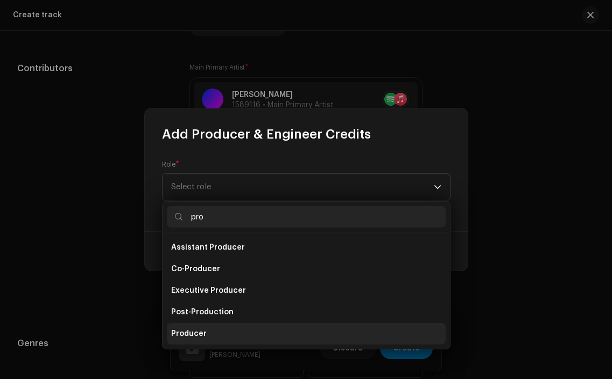
type input "pro"
click at [210, 329] on li "Producer" at bounding box center [306, 334] width 279 height 22
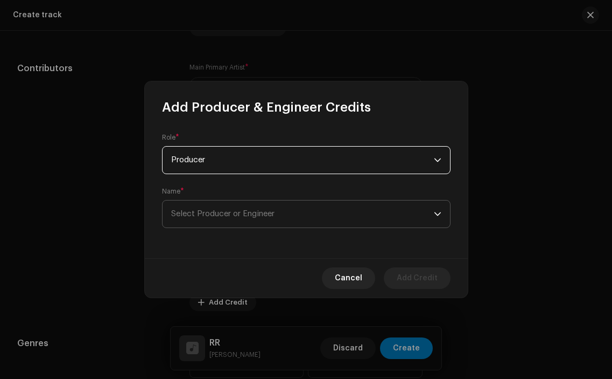
click at [254, 207] on span "Select Producer or Engineer" at bounding box center [302, 213] width 263 height 27
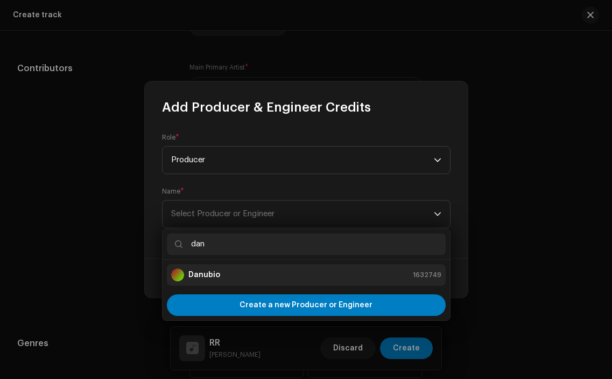
type input "dan"
click at [251, 277] on div "Danubio 1632749" at bounding box center [306, 274] width 270 height 13
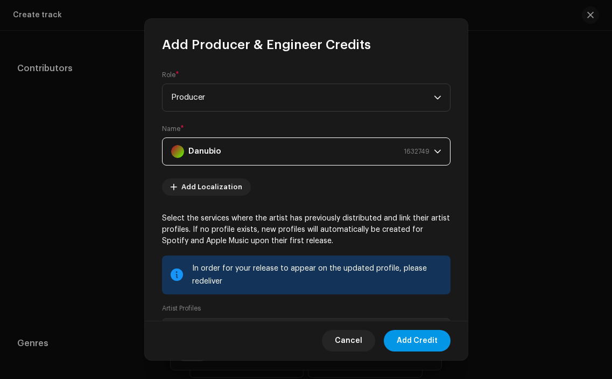
click at [425, 337] on span "Add Credit" at bounding box center [417, 341] width 41 height 22
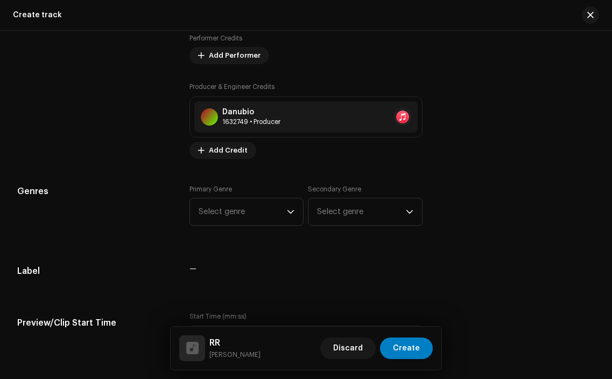
scroll to position [828, 0]
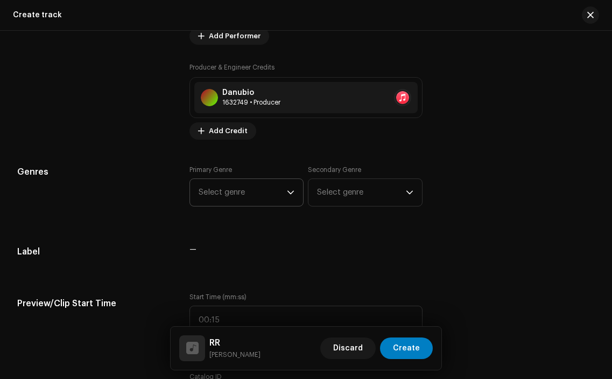
click at [262, 190] on span "Select genre" at bounding box center [243, 192] width 88 height 27
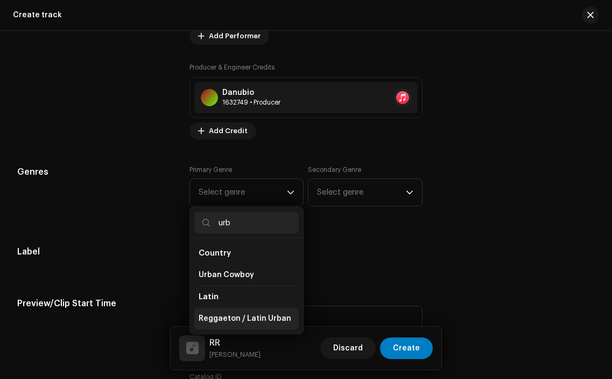
type input "urb"
click at [266, 313] on span "Reggaeton / Latin Urban" at bounding box center [245, 318] width 93 height 11
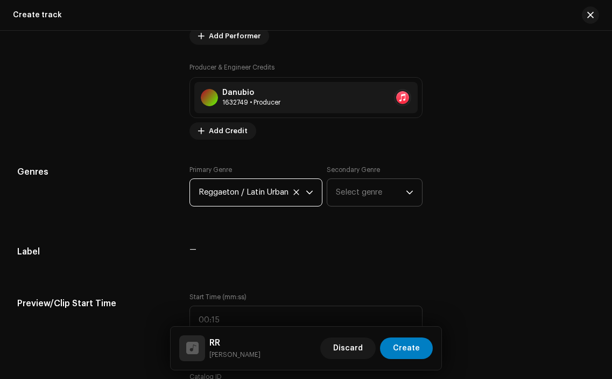
click at [368, 199] on span "Select genre" at bounding box center [370, 192] width 69 height 27
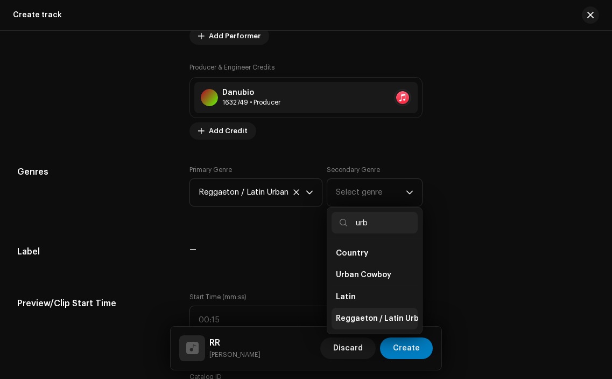
type input "urb"
click at [377, 315] on span "Reggaeton / Latin Urban" at bounding box center [382, 318] width 93 height 11
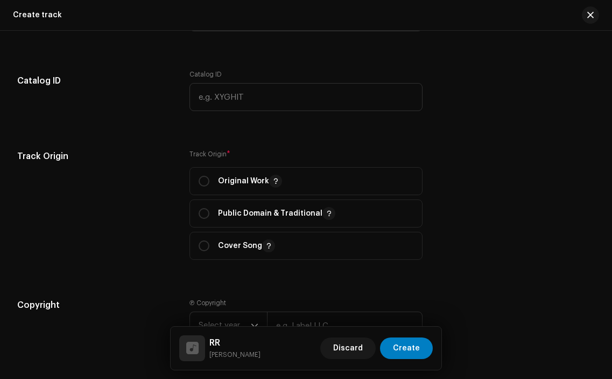
scroll to position [1137, 0]
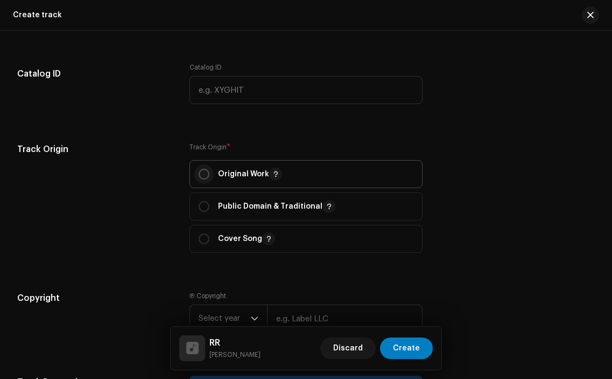
click at [202, 176] on input "radio" at bounding box center [204, 174] width 11 height 11
radio input "true"
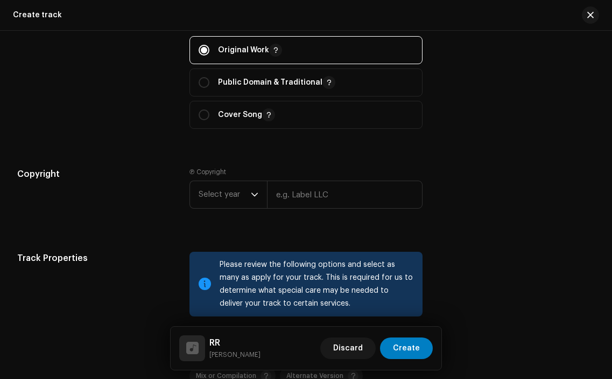
scroll to position [1285, 0]
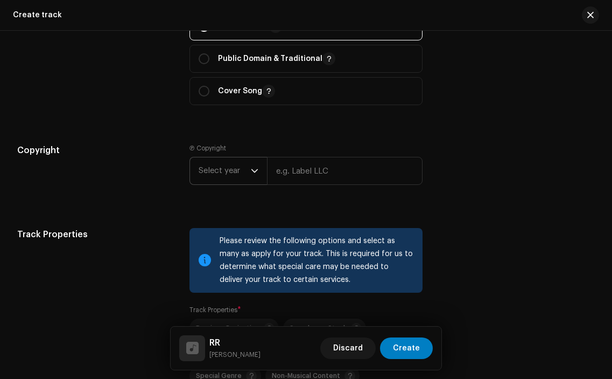
click at [215, 180] on span "Select year" at bounding box center [225, 170] width 52 height 27
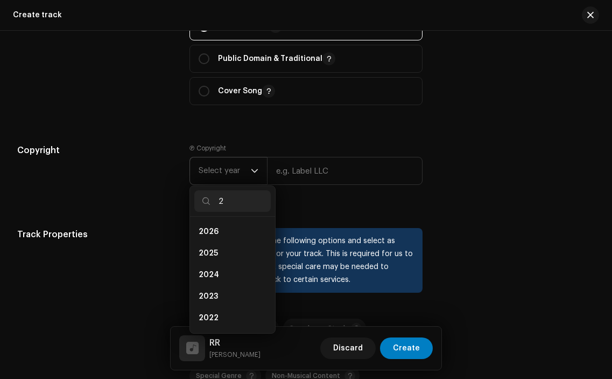
scroll to position [4, 0]
type input "20"
click at [230, 247] on li "2025" at bounding box center [232, 249] width 76 height 22
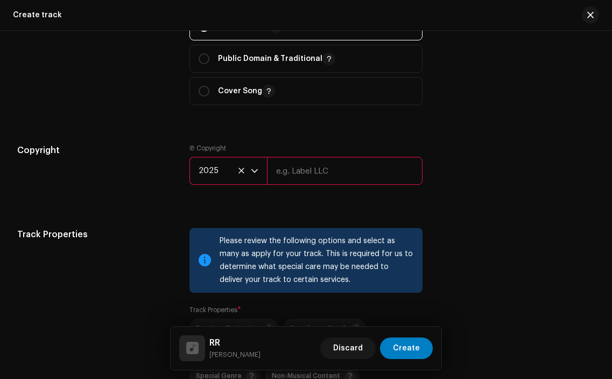
click at [339, 165] on input "text" at bounding box center [344, 171] width 155 height 28
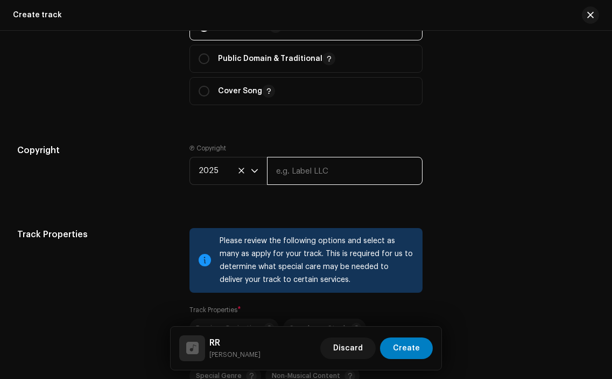
type input "Sourcelid, LLC"
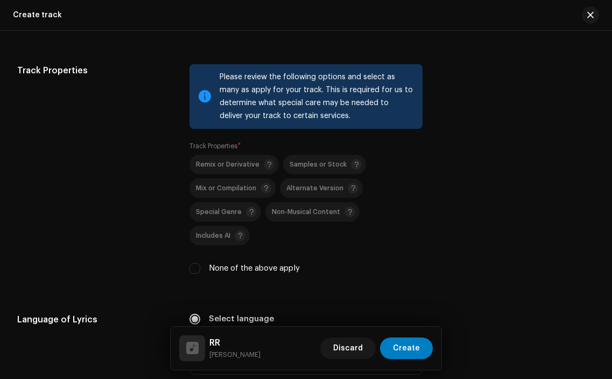
scroll to position [1455, 0]
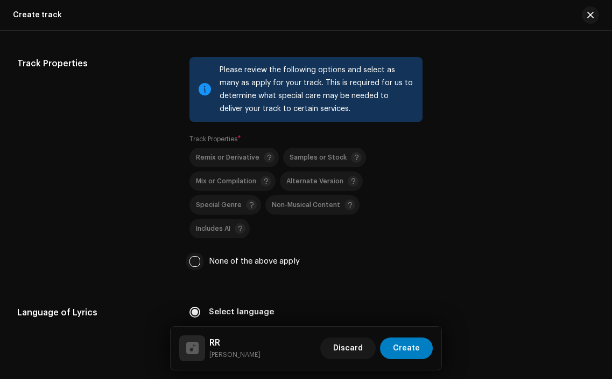
click at [191, 256] on input "None of the above apply" at bounding box center [195, 261] width 11 height 11
checkbox input "true"
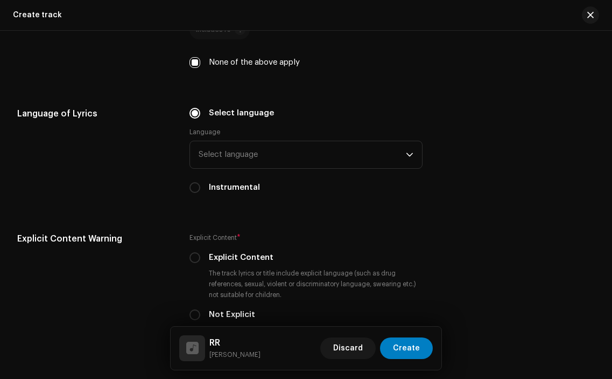
scroll to position [1656, 0]
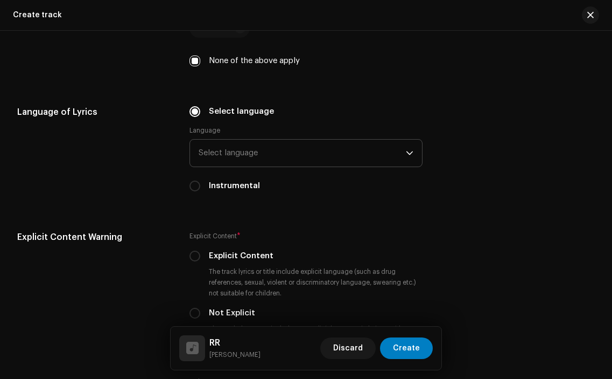
click at [243, 140] on span "Select language" at bounding box center [302, 153] width 207 height 27
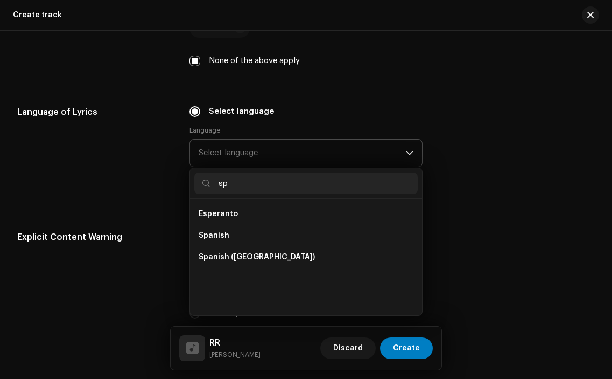
scroll to position [0, 0]
type input "sp"
click at [240, 246] on li "Spanish ([GEOGRAPHIC_DATA])" at bounding box center [305, 257] width 223 height 22
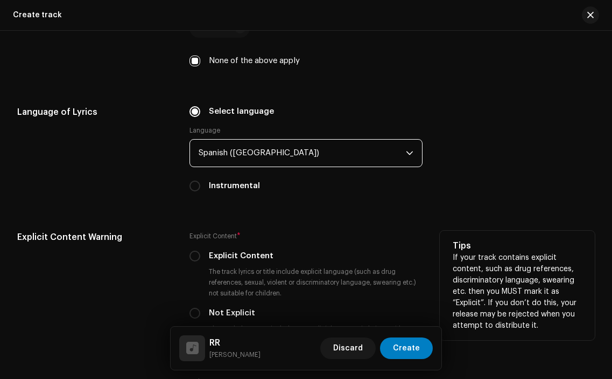
click at [198, 241] on div "Explicit Content * Explicit Content The track lyrics or title include explicit …" at bounding box center [306, 285] width 233 height 108
click at [193, 231] on div "Explicit Content * Explicit Content The track lyrics or title include explicit …" at bounding box center [306, 285] width 233 height 108
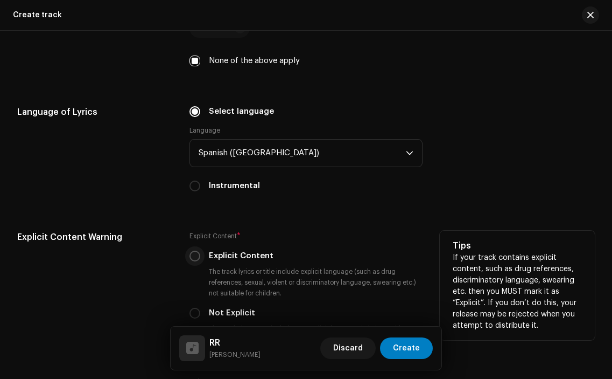
click at [195, 250] on input "Explicit Content" at bounding box center [195, 255] width 11 height 11
radio input "true"
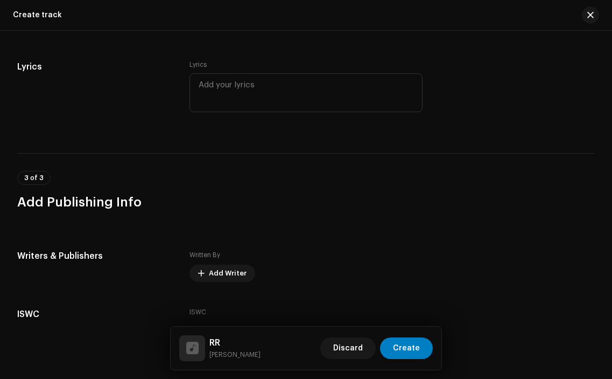
scroll to position [1974, 0]
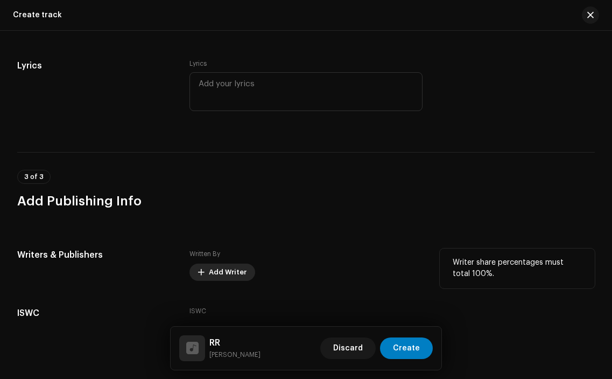
click at [226, 261] on span "Add Writer" at bounding box center [228, 272] width 38 height 22
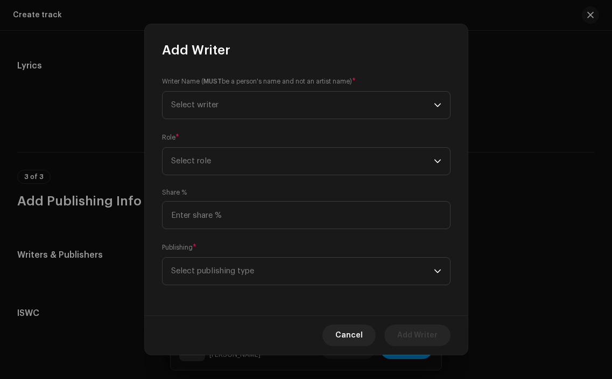
click at [268, 90] on div "Writer Name ( MUST be a person's name and not an artist name) * Select writer" at bounding box center [306, 97] width 289 height 43
click at [267, 104] on span "Select writer" at bounding box center [302, 105] width 263 height 27
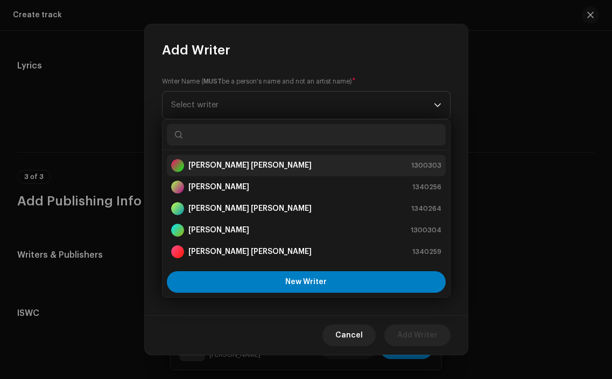
click at [249, 162] on strong "[PERSON_NAME] [PERSON_NAME]" at bounding box center [250, 165] width 123 height 11
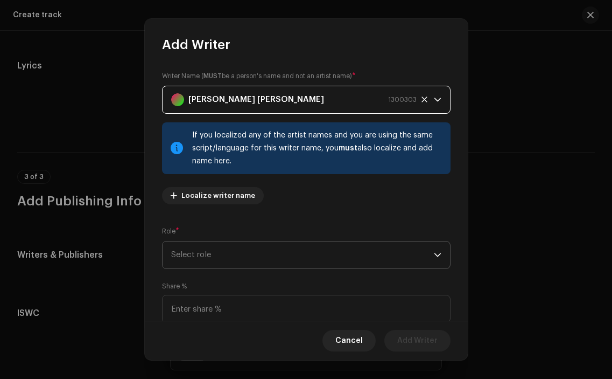
click at [332, 256] on span "Select role" at bounding box center [302, 254] width 263 height 27
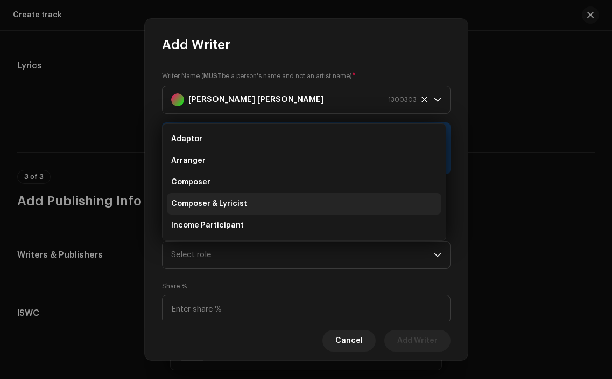
scroll to position [17, 0]
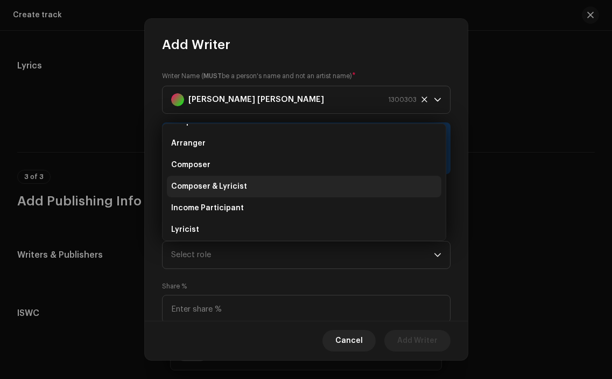
click at [294, 189] on li "Composer & Lyricist" at bounding box center [304, 187] width 275 height 22
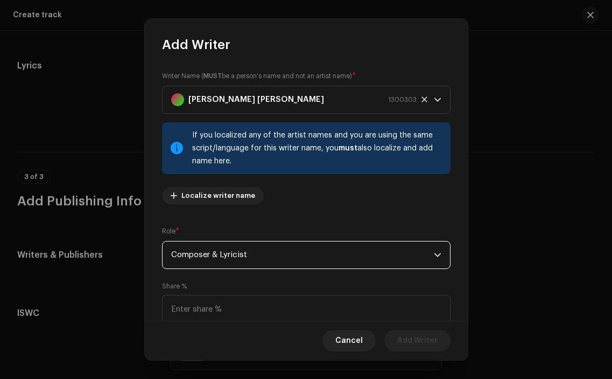
scroll to position [88, 0]
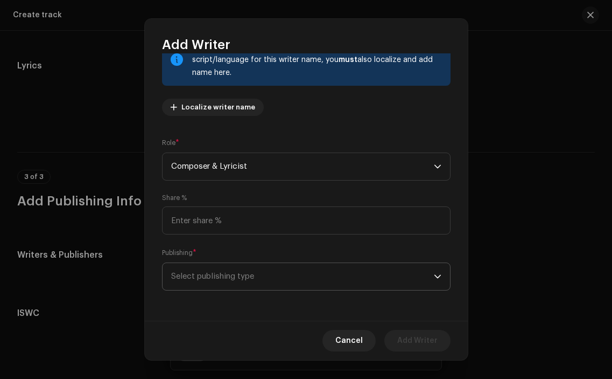
click at [323, 278] on span "Select publishing type" at bounding box center [302, 276] width 263 height 27
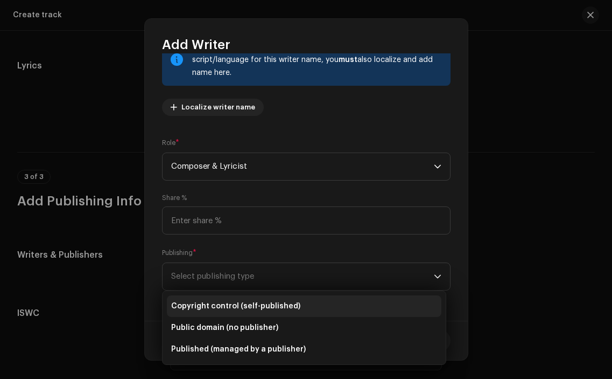
click at [294, 301] on li "Copyright control (self-published)" at bounding box center [304, 306] width 275 height 22
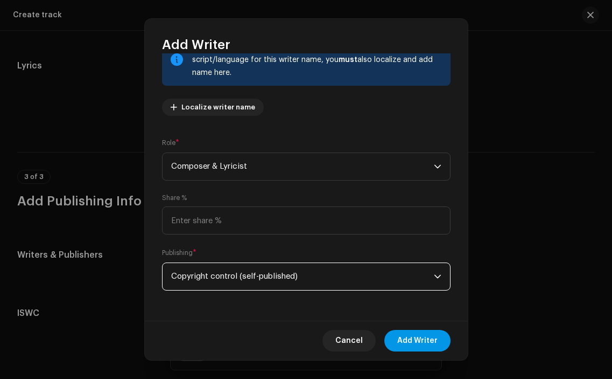
click at [408, 335] on span "Add Writer" at bounding box center [418, 341] width 40 height 22
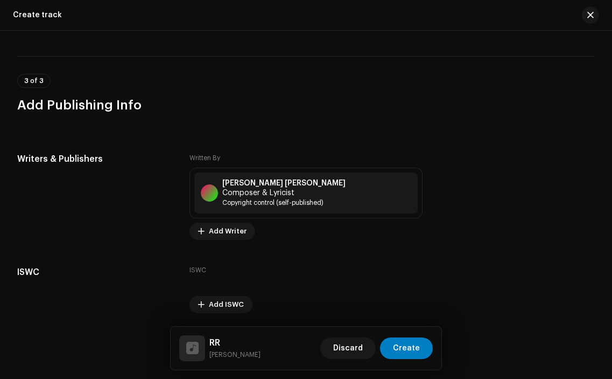
scroll to position [2072, 0]
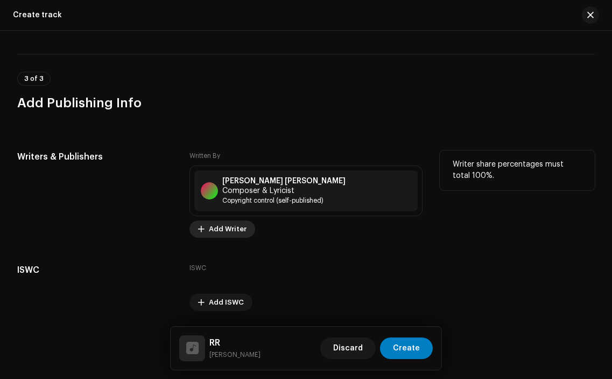
click at [219, 218] on span "Add Writer" at bounding box center [228, 229] width 38 height 22
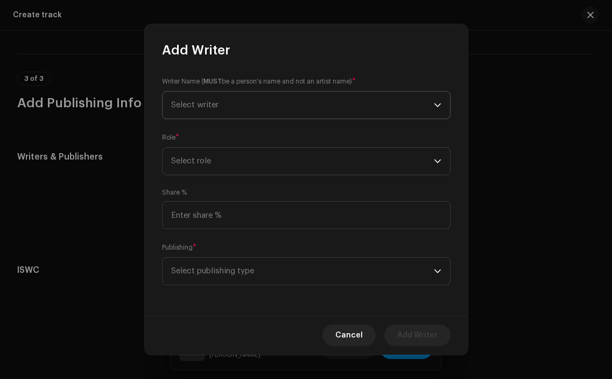
click at [243, 104] on span "Select writer" at bounding box center [302, 105] width 263 height 27
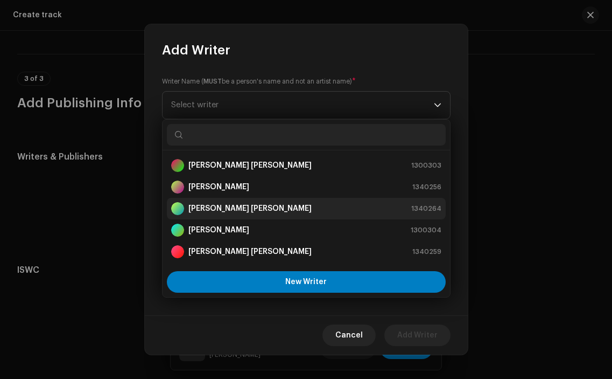
click at [251, 206] on strong "[PERSON_NAME] [PERSON_NAME]" at bounding box center [250, 208] width 123 height 11
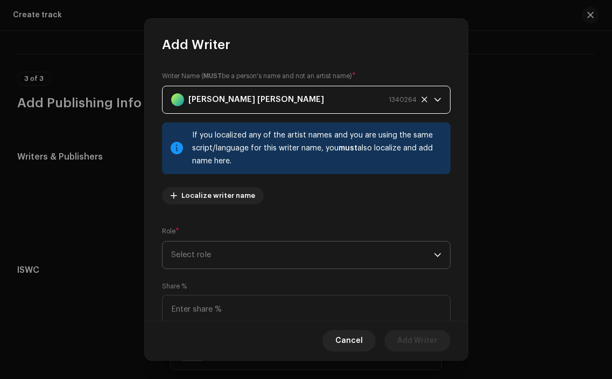
click at [354, 259] on span "Select role" at bounding box center [302, 254] width 263 height 27
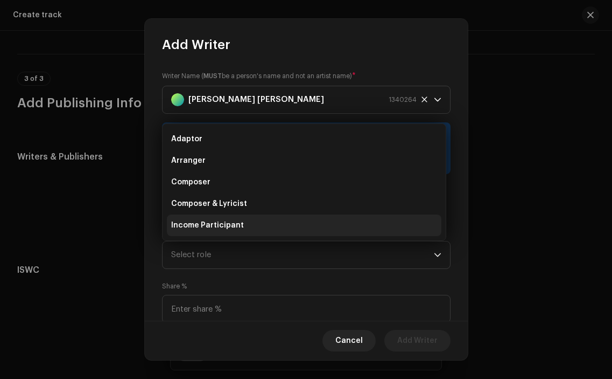
scroll to position [17, 0]
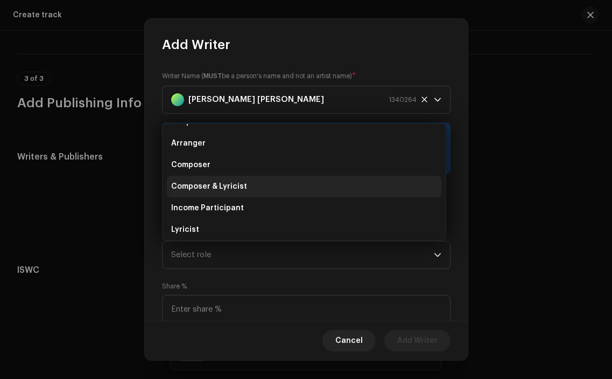
click at [305, 183] on li "Composer & Lyricist" at bounding box center [304, 187] width 275 height 22
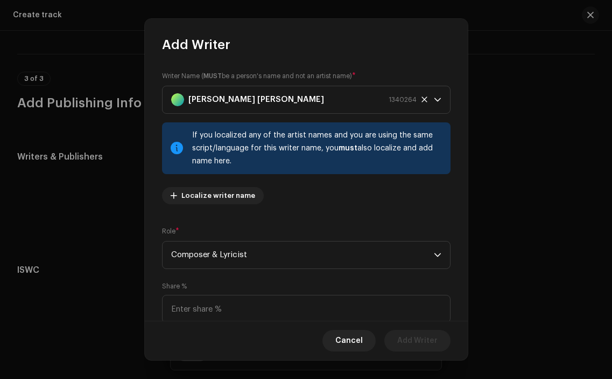
drag, startPoint x: 305, startPoint y: 183, endPoint x: 315, endPoint y: 188, distance: 10.8
click at [315, 188] on div "Writer Name ( MUST be a person's name and not an artist name) * [PERSON_NAME] […" at bounding box center [306, 142] width 289 height 142
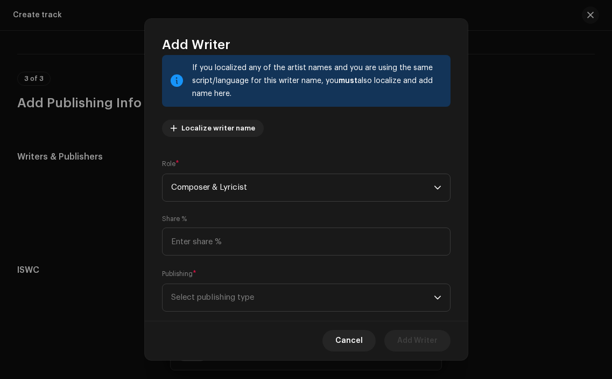
scroll to position [88, 0]
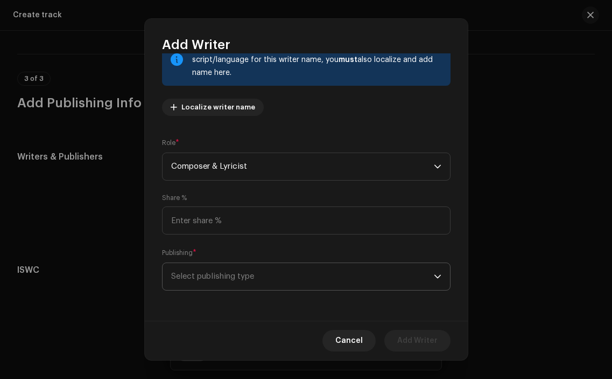
click at [392, 271] on span "Select publishing type" at bounding box center [302, 276] width 263 height 27
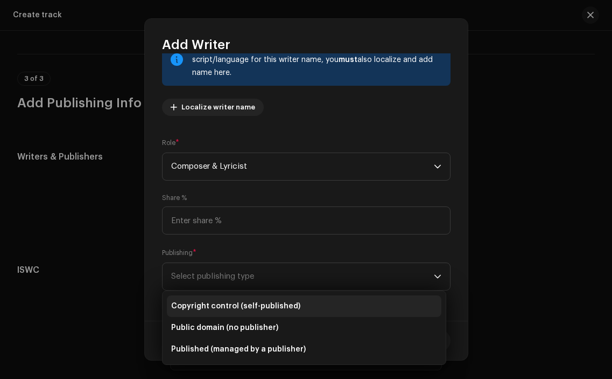
click at [299, 299] on li "Copyright control (self-published)" at bounding box center [304, 306] width 275 height 22
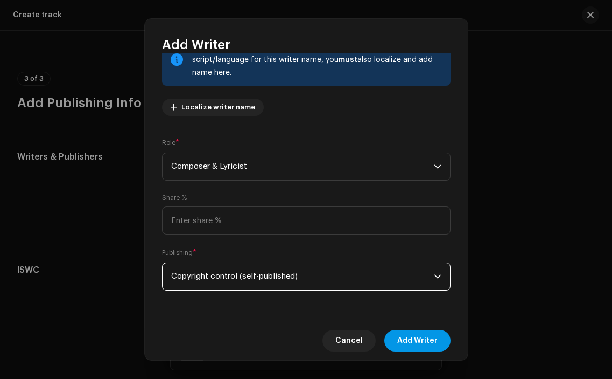
click at [428, 340] on span "Add Writer" at bounding box center [418, 341] width 40 height 22
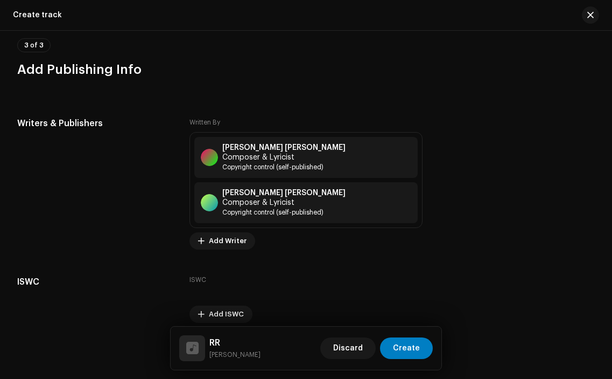
scroll to position [2121, 0]
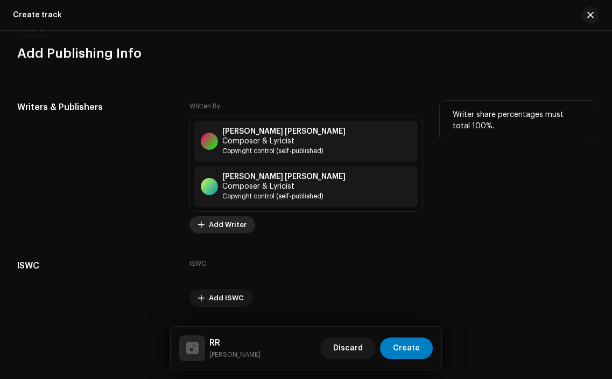
click at [232, 214] on span "Add Writer" at bounding box center [228, 225] width 38 height 22
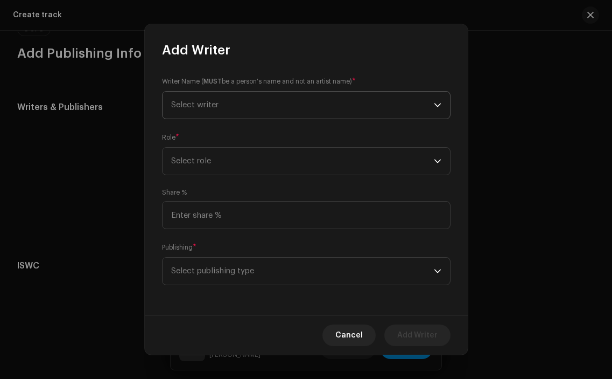
click at [287, 112] on span "Select writer" at bounding box center [302, 105] width 263 height 27
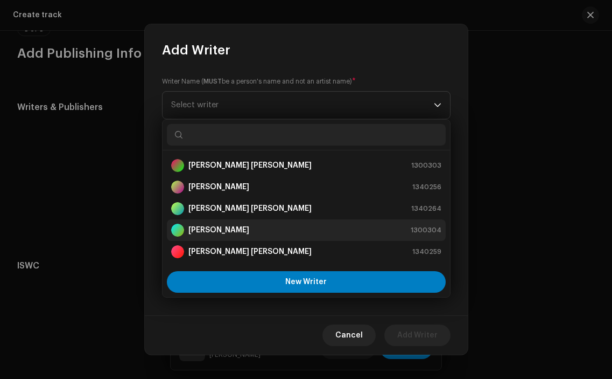
click at [286, 232] on div "[PERSON_NAME] Tort 1300304" at bounding box center [306, 230] width 270 height 13
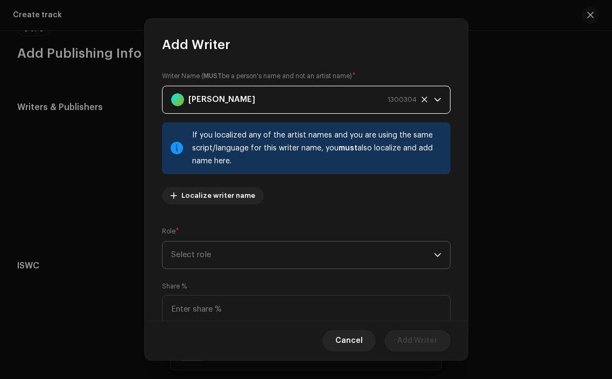
click at [304, 262] on span "Select role" at bounding box center [302, 254] width 263 height 27
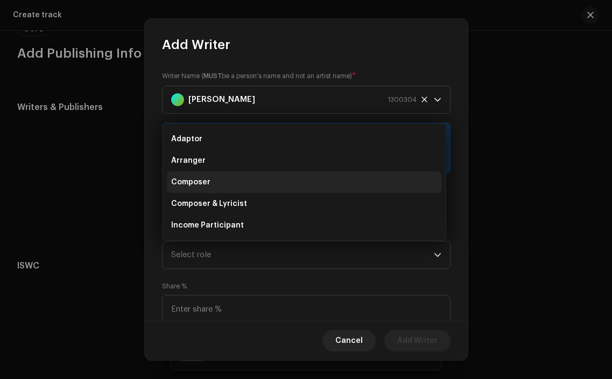
click at [266, 184] on li "Composer" at bounding box center [304, 182] width 275 height 22
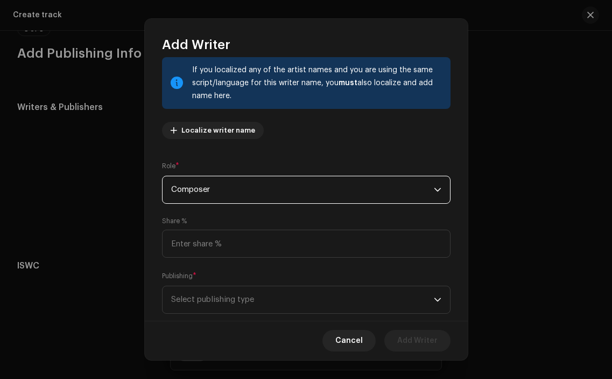
scroll to position [73, 0]
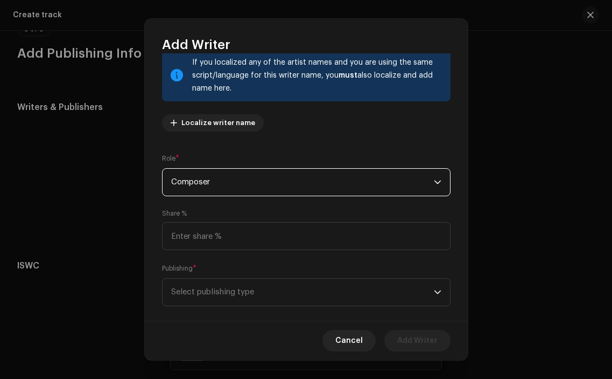
click at [381, 306] on div "Writer Name ( MUST be a person's name and not an artist name) * [PERSON_NAME] 1…" at bounding box center [306, 186] width 323 height 267
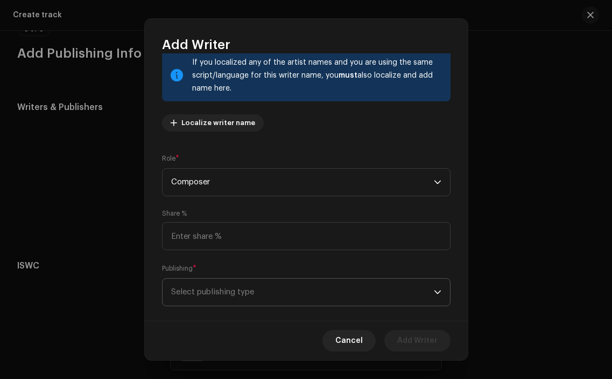
click at [383, 295] on span "Select publishing type" at bounding box center [302, 291] width 263 height 27
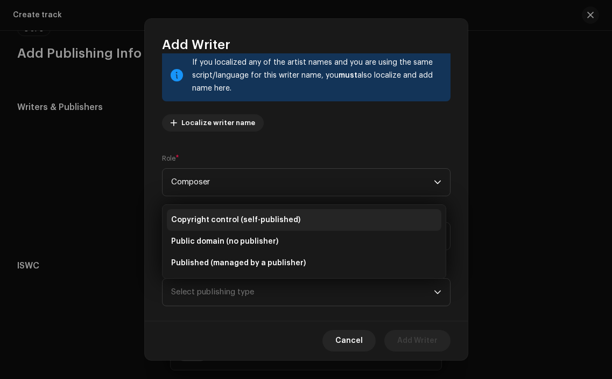
click at [343, 226] on li "Copyright control (self-published)" at bounding box center [304, 220] width 275 height 22
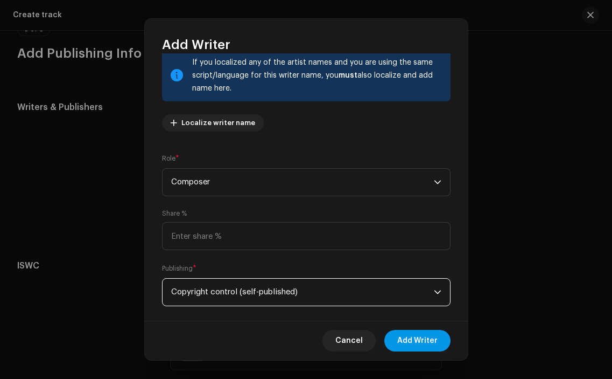
click at [426, 337] on span "Add Writer" at bounding box center [418, 341] width 40 height 22
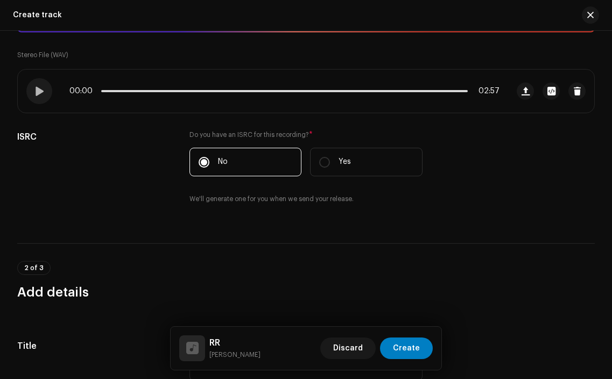
scroll to position [0, 0]
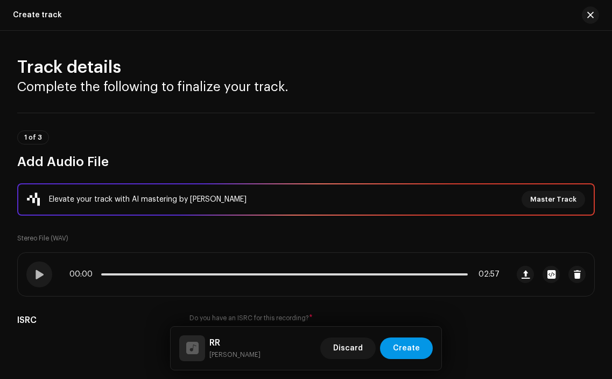
click at [409, 349] on span "Create" at bounding box center [406, 348] width 27 height 22
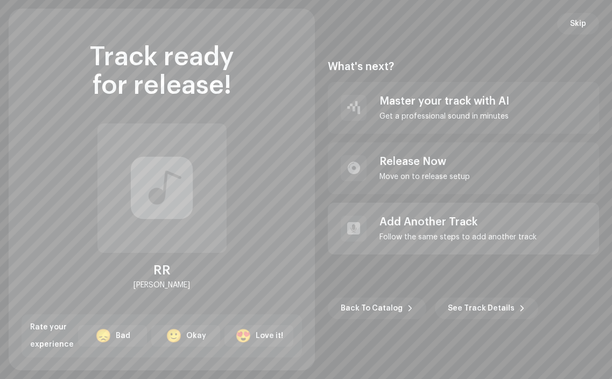
click at [433, 233] on div "Follow the same steps to add another track" at bounding box center [458, 237] width 157 height 9
radio input "false"
checkbox input "false"
radio input "false"
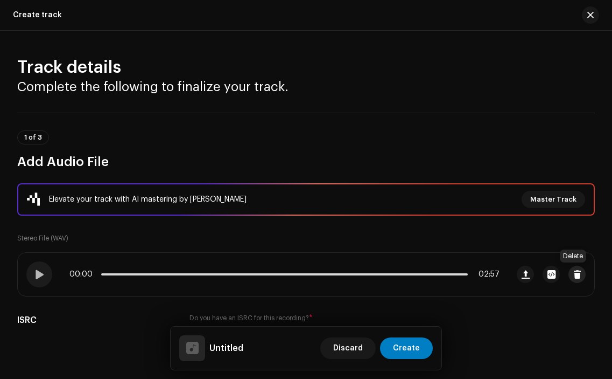
click at [574, 270] on span "button" at bounding box center [578, 274] width 8 height 9
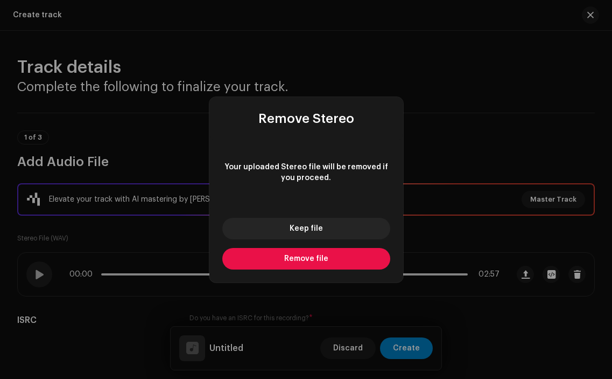
click at [303, 262] on button "Remove file" at bounding box center [306, 259] width 168 height 22
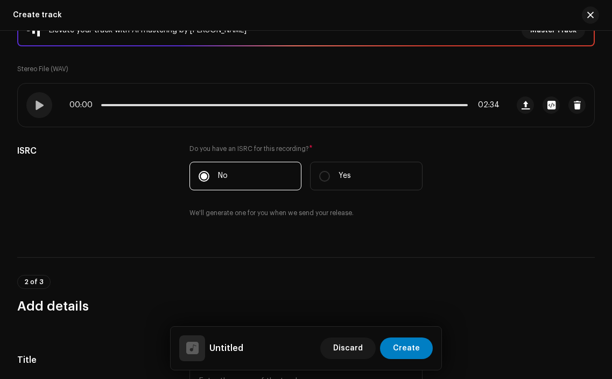
scroll to position [182, 0]
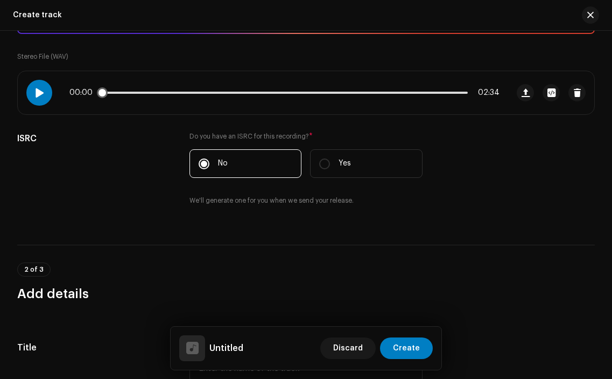
click at [33, 88] on div at bounding box center [39, 93] width 26 height 26
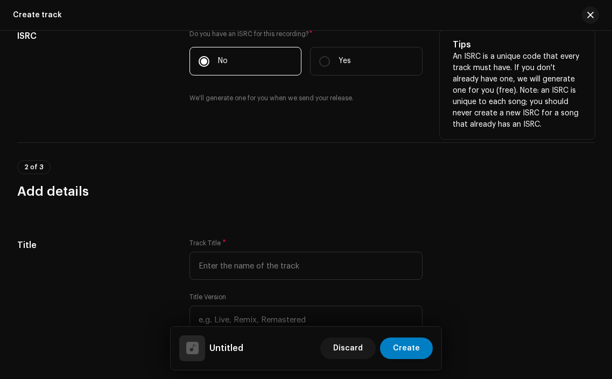
scroll to position [284, 0]
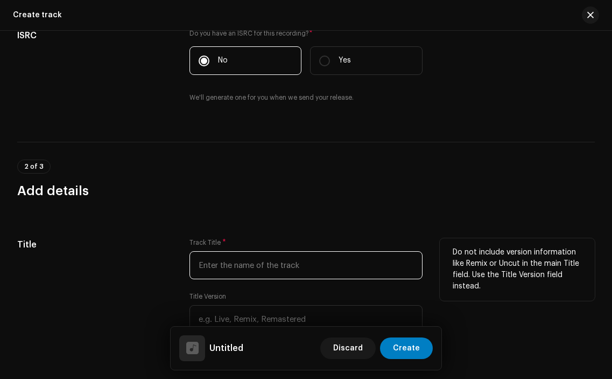
click at [217, 266] on input "text" at bounding box center [306, 265] width 233 height 28
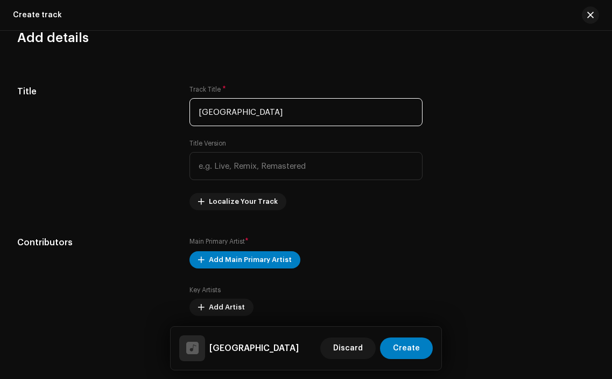
scroll to position [438, 0]
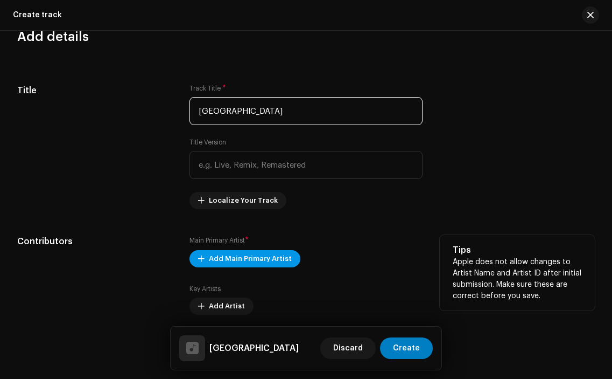
type input "[GEOGRAPHIC_DATA]"
click at [248, 254] on span "Add Main Primary Artist" at bounding box center [250, 259] width 83 height 22
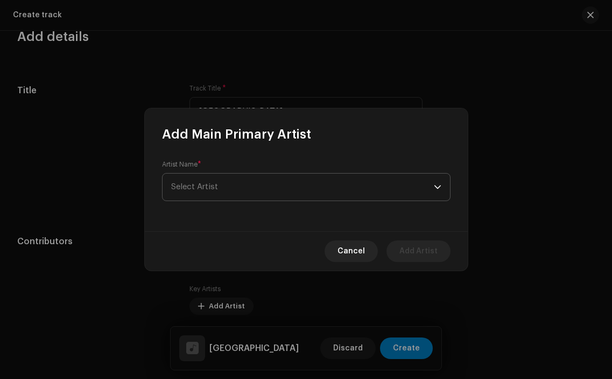
click at [243, 178] on span "Select Artist" at bounding box center [302, 186] width 263 height 27
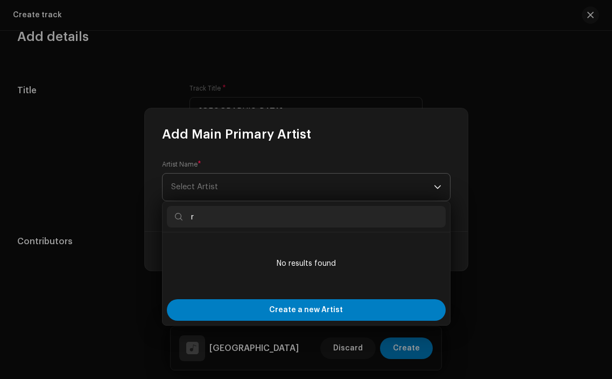
type input "ra"
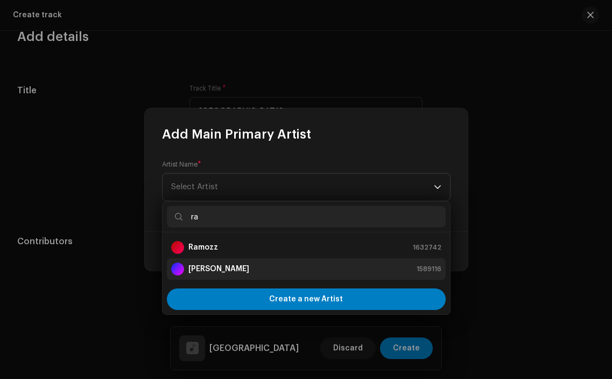
click at [234, 267] on div "[PERSON_NAME] 1589116" at bounding box center [306, 268] width 270 height 13
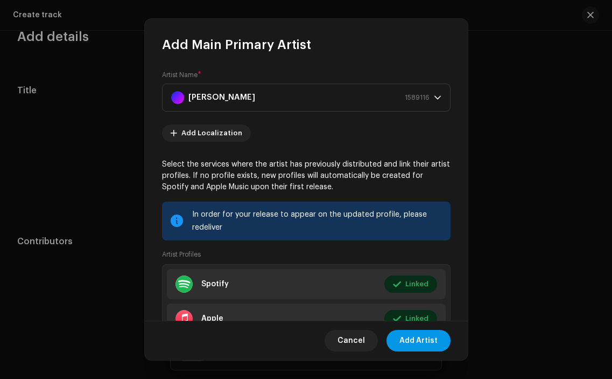
click at [409, 339] on span "Add Artist" at bounding box center [419, 341] width 38 height 22
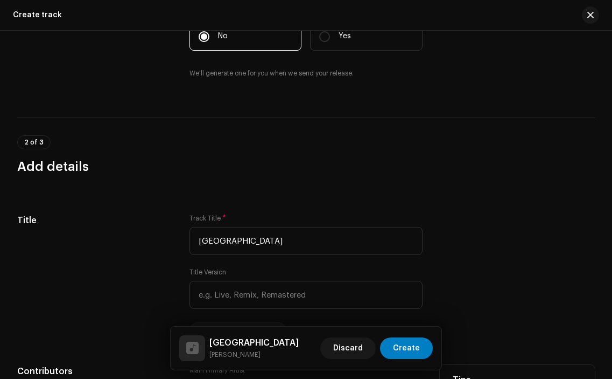
scroll to position [0, 0]
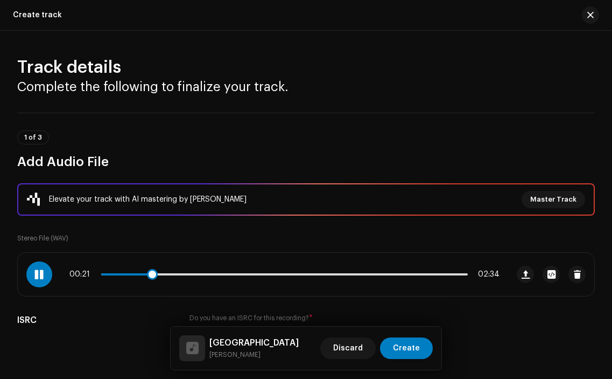
click at [40, 277] on span at bounding box center [38, 274] width 9 height 9
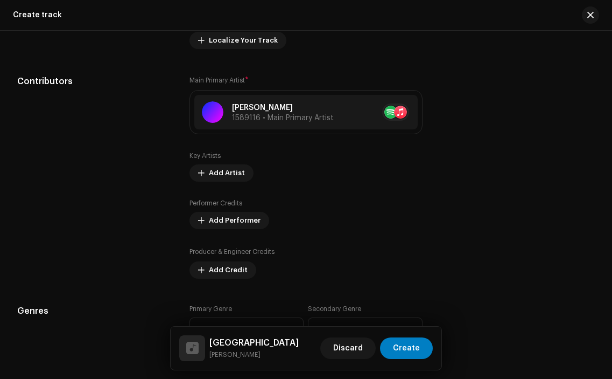
scroll to position [609, 0]
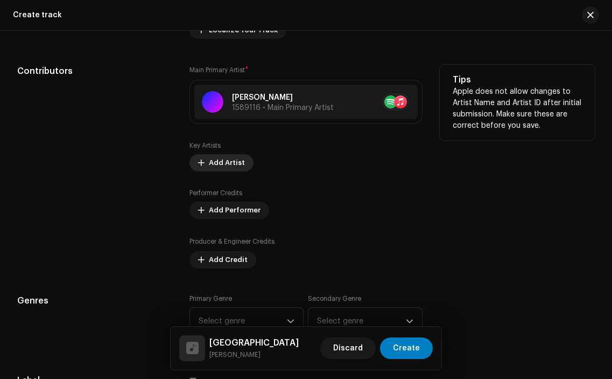
click at [223, 162] on span "Add Artist" at bounding box center [227, 163] width 36 height 22
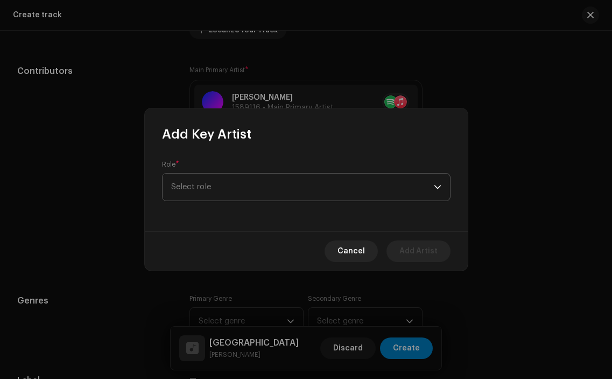
click at [229, 179] on span "Select role" at bounding box center [302, 186] width 263 height 27
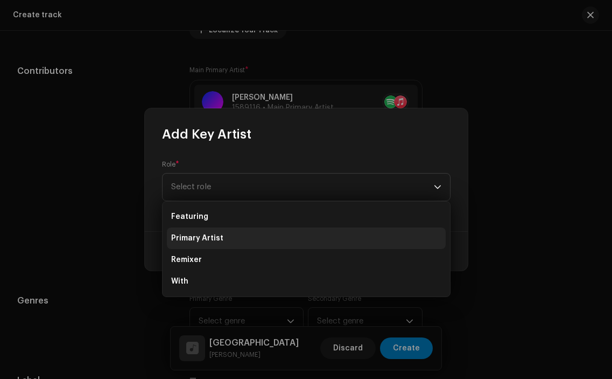
click at [213, 233] on span "Primary Artist" at bounding box center [197, 238] width 52 height 11
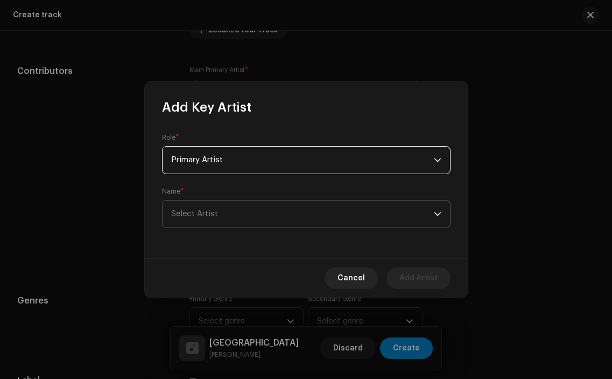
click at [210, 219] on span "Select Artist" at bounding box center [302, 213] width 263 height 27
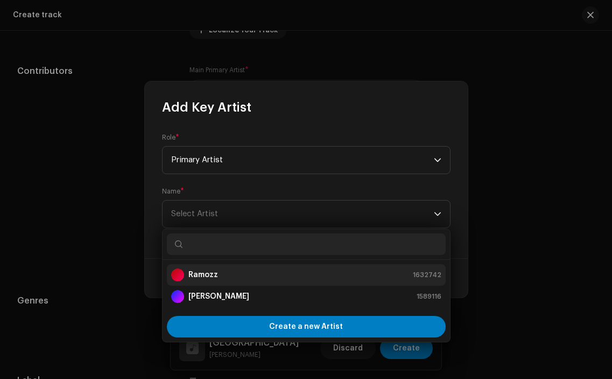
click at [220, 281] on li "Ramozz 1632742" at bounding box center [306, 275] width 279 height 22
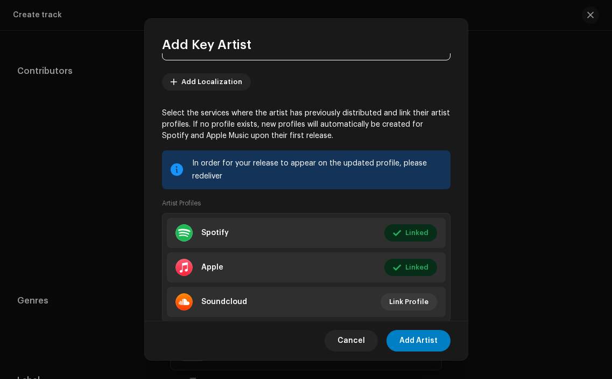
scroll to position [108, 0]
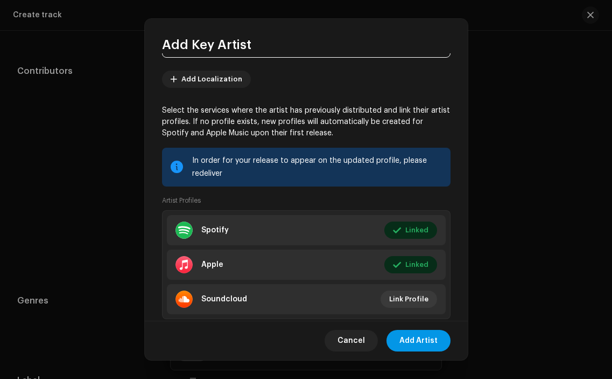
click at [422, 335] on span "Add Artist" at bounding box center [419, 341] width 38 height 22
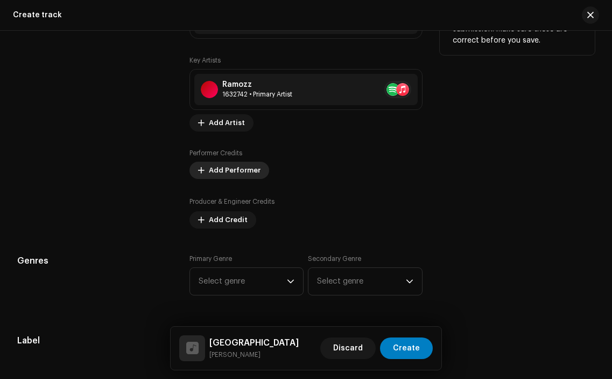
scroll to position [695, 0]
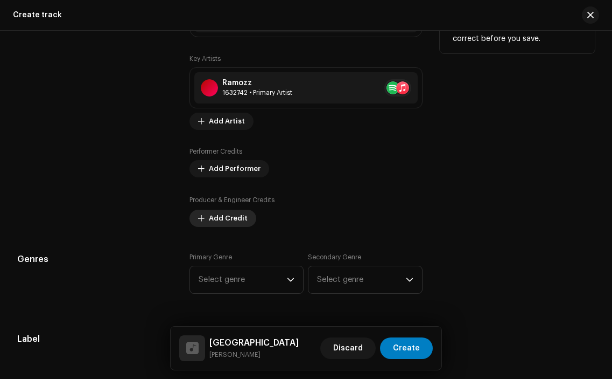
click at [229, 221] on span "Add Credit" at bounding box center [228, 218] width 39 height 22
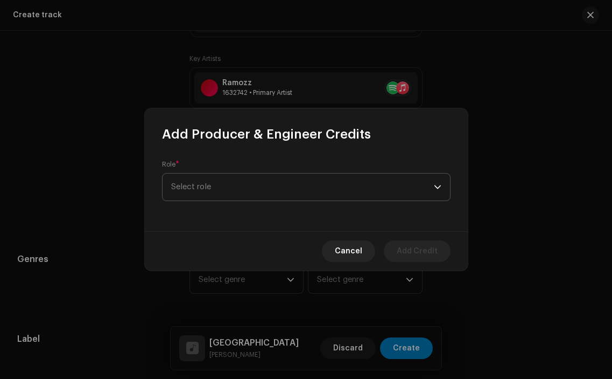
click at [243, 196] on span "Select role" at bounding box center [302, 186] width 263 height 27
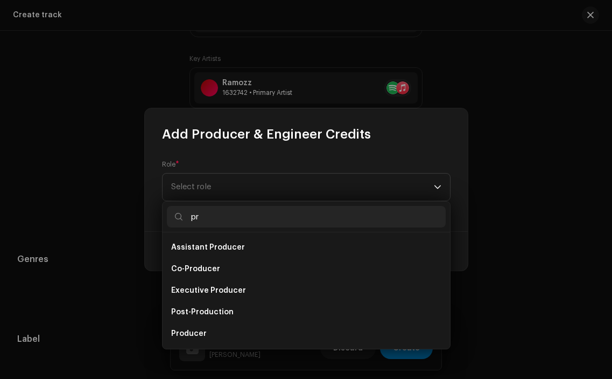
type input "p"
click at [509, 236] on div "Add Producer & Engineer Credits Role * Select role Cancel Add Credit" at bounding box center [306, 189] width 612 height 379
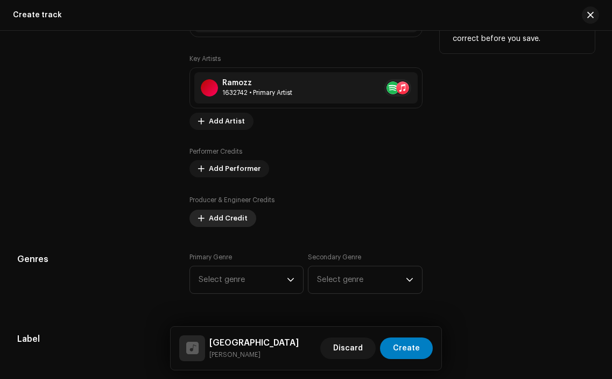
click at [237, 220] on span "Add Credit" at bounding box center [228, 218] width 39 height 22
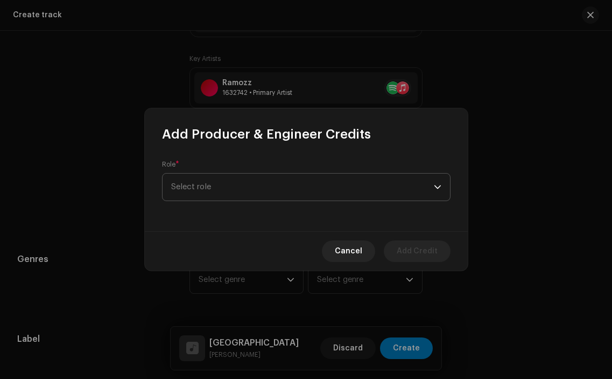
click at [248, 193] on span "Select role" at bounding box center [302, 186] width 263 height 27
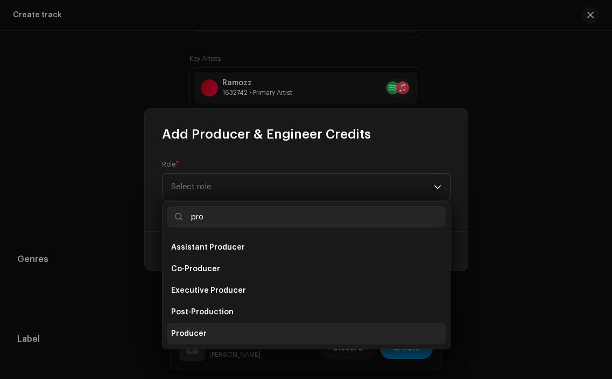
type input "pro"
click at [222, 326] on li "Producer" at bounding box center [306, 334] width 279 height 22
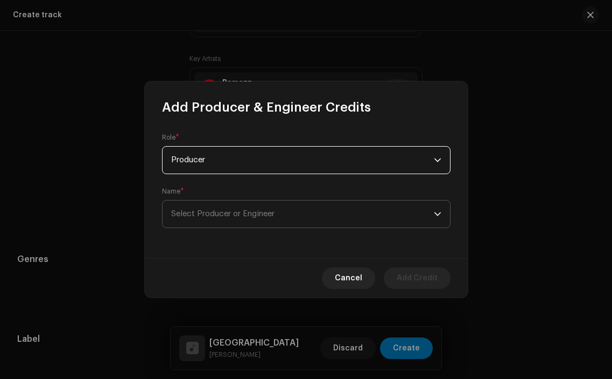
click at [256, 203] on span "Select Producer or Engineer" at bounding box center [302, 213] width 263 height 27
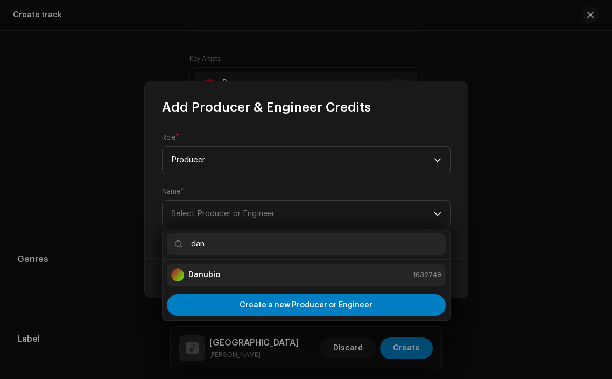
type input "dan"
click at [204, 276] on strong "Danubio" at bounding box center [205, 274] width 32 height 11
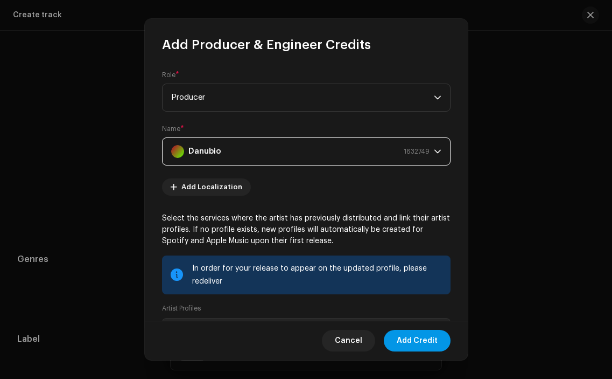
click at [439, 336] on button "Add Credit" at bounding box center [417, 341] width 67 height 22
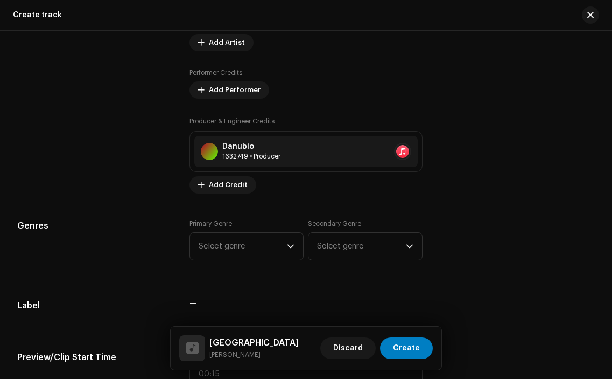
scroll to position [823, 0]
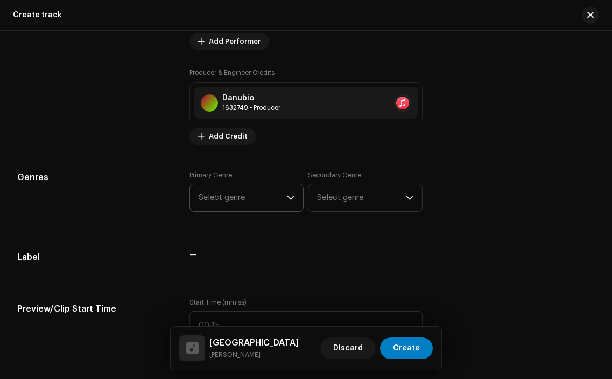
click at [264, 205] on span "Select genre" at bounding box center [243, 197] width 88 height 27
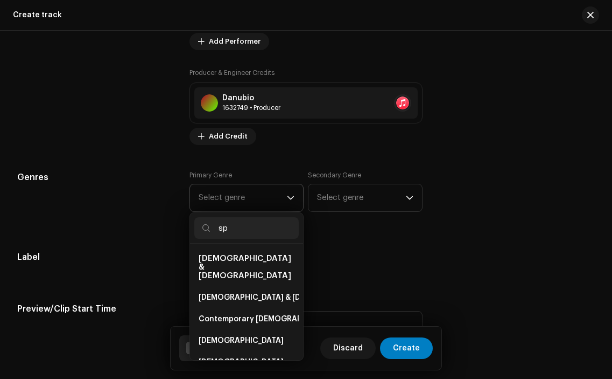
type input "s"
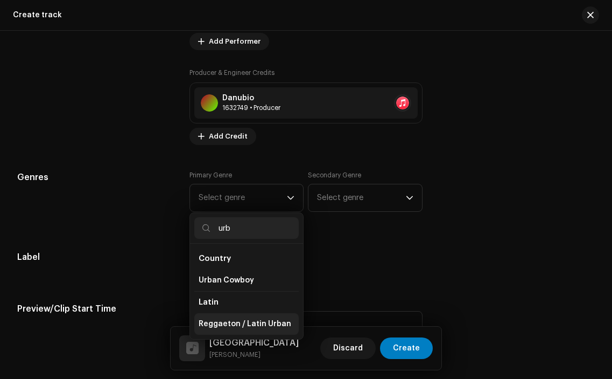
type input "urb"
click at [243, 328] on span "Reggaeton / Latin Urban" at bounding box center [245, 323] width 93 height 11
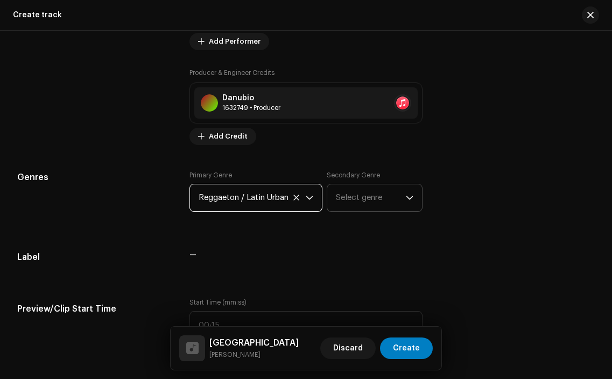
click at [372, 191] on span "Select genre" at bounding box center [370, 197] width 69 height 27
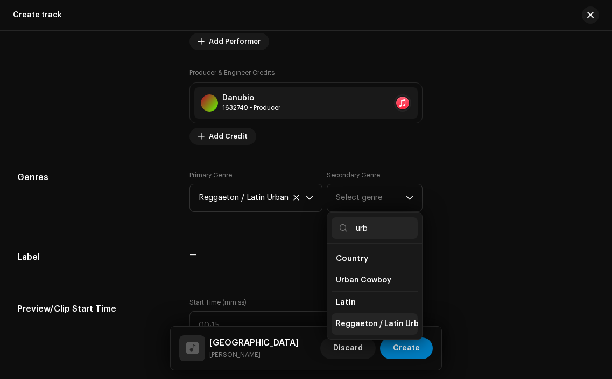
type input "urb"
click at [373, 324] on span "Reggaeton / Latin Urban" at bounding box center [382, 323] width 93 height 11
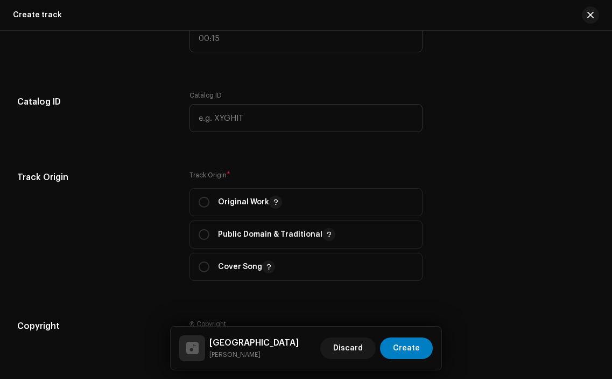
scroll to position [1111, 0]
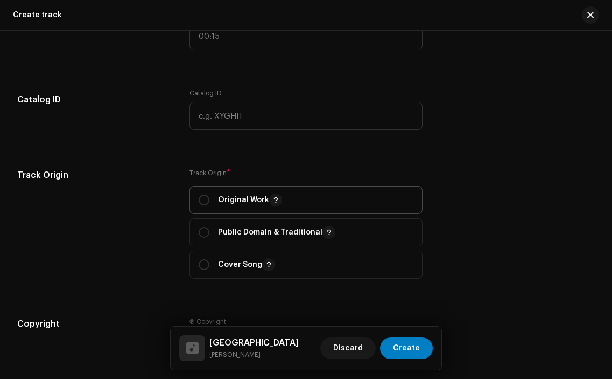
click at [204, 194] on span "Original Work" at bounding box center [306, 199] width 214 height 27
radio input "true"
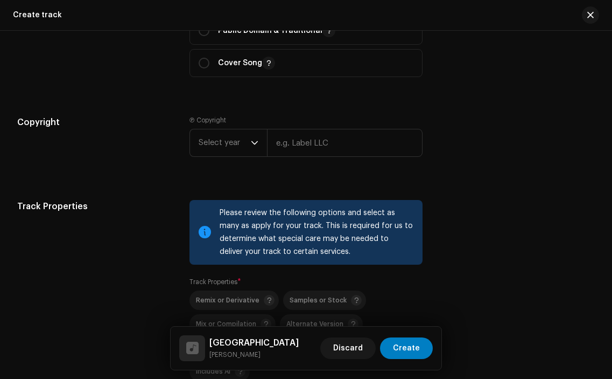
scroll to position [1314, 0]
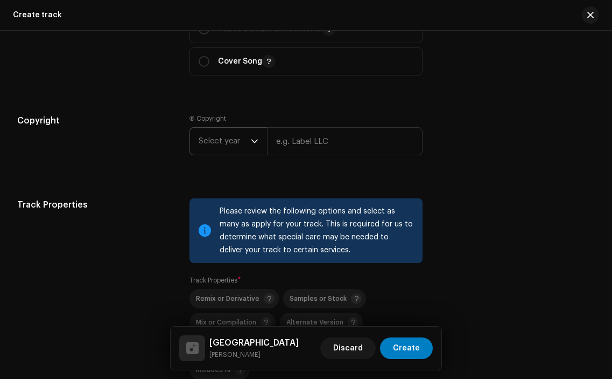
click at [225, 149] on span "Select year" at bounding box center [225, 141] width 52 height 27
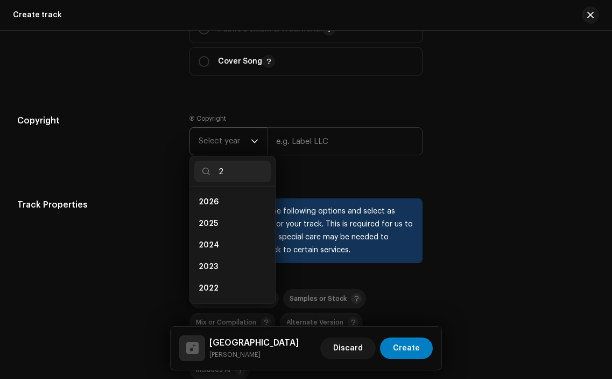
scroll to position [4, 0]
type input "20"
click at [222, 223] on li "2025" at bounding box center [232, 219] width 76 height 22
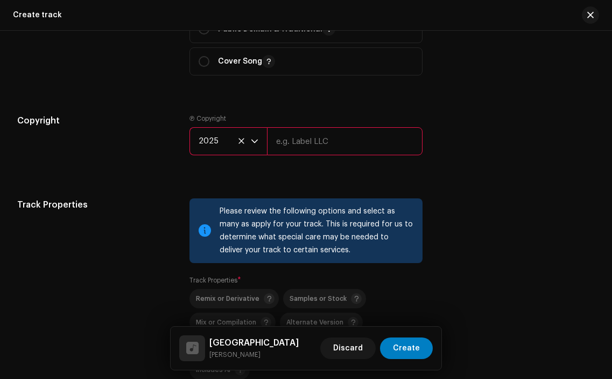
click at [315, 145] on input "text" at bounding box center [344, 141] width 155 height 28
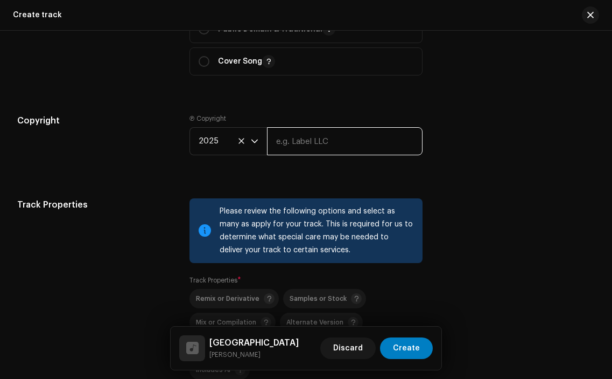
type input "Sourcelid, LLC"
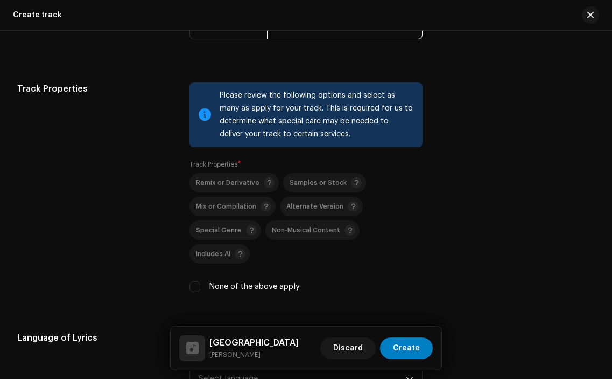
scroll to position [1431, 0]
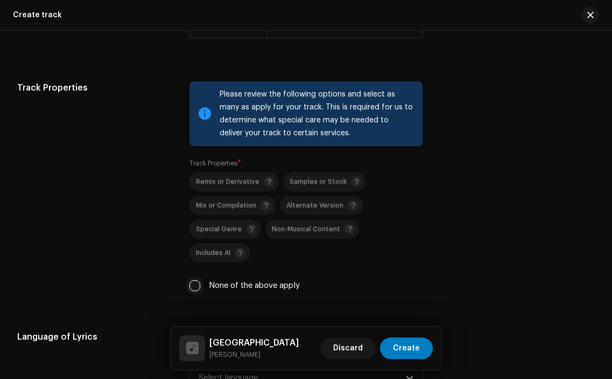
click at [198, 280] on input "None of the above apply" at bounding box center [195, 285] width 11 height 11
checkbox input "true"
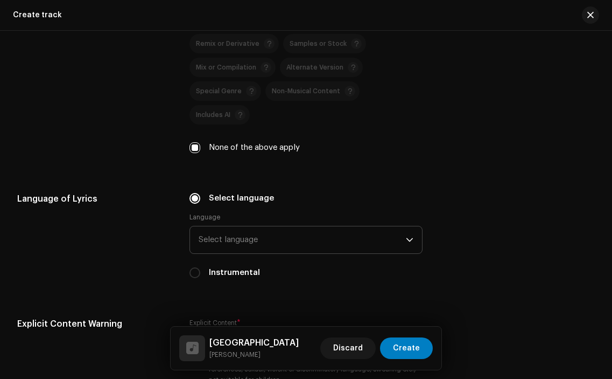
scroll to position [1570, 0]
click at [226, 226] on span "Select language" at bounding box center [302, 239] width 207 height 27
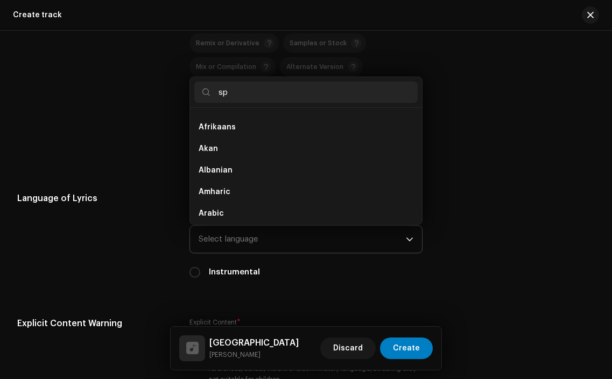
scroll to position [0, 0]
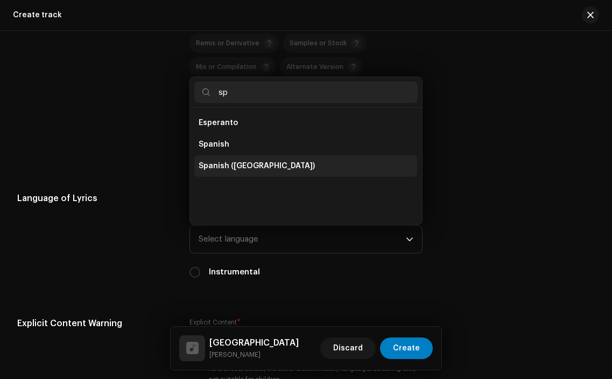
type input "sp"
click at [259, 161] on span "Spanish ([GEOGRAPHIC_DATA])" at bounding box center [257, 166] width 116 height 11
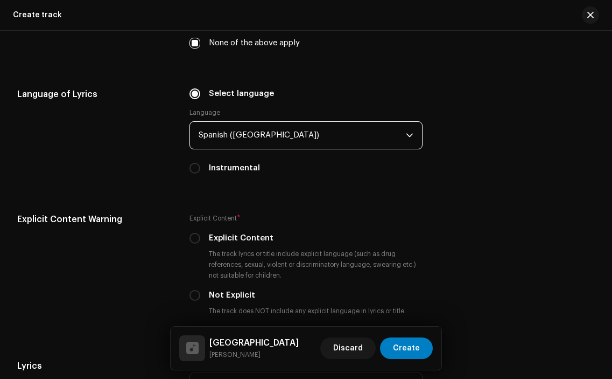
scroll to position [1689, 0]
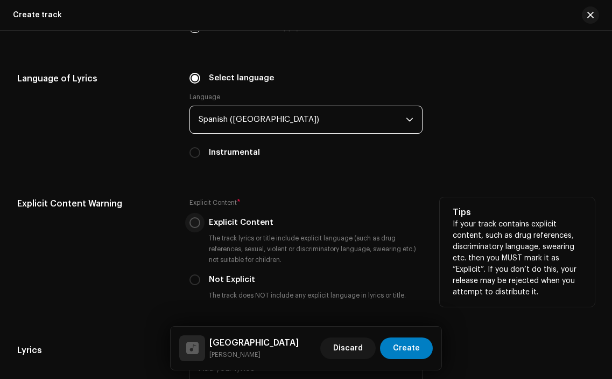
click at [194, 217] on input "Explicit Content" at bounding box center [195, 222] width 11 height 11
radio input "true"
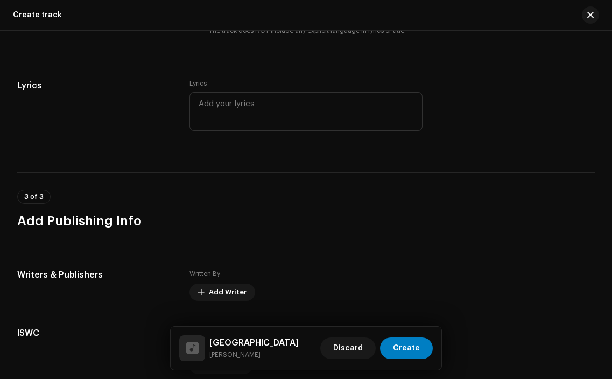
scroll to position [1976, 0]
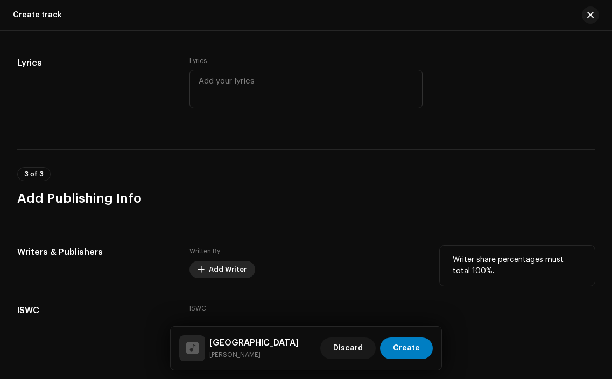
click at [229, 259] on span "Add Writer" at bounding box center [228, 270] width 38 height 22
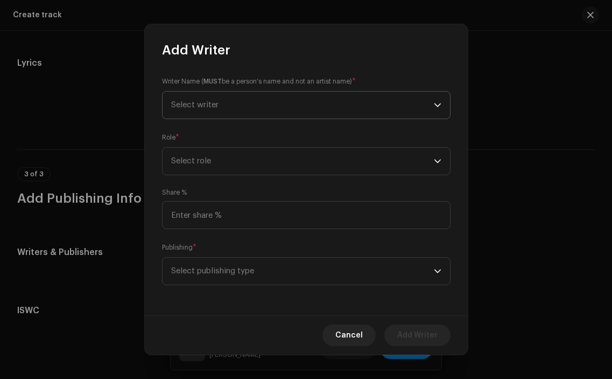
click at [260, 111] on span "Select writer" at bounding box center [302, 105] width 263 height 27
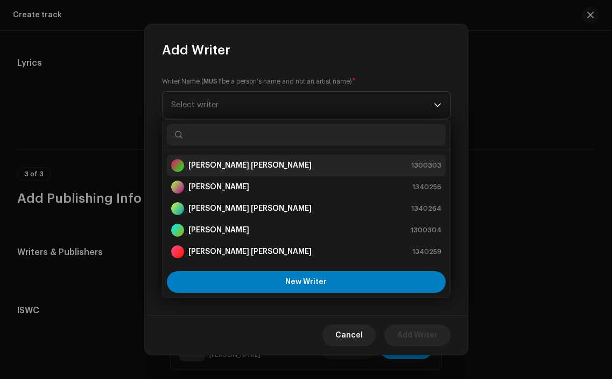
click at [253, 163] on strong "[PERSON_NAME] [PERSON_NAME]" at bounding box center [250, 165] width 123 height 11
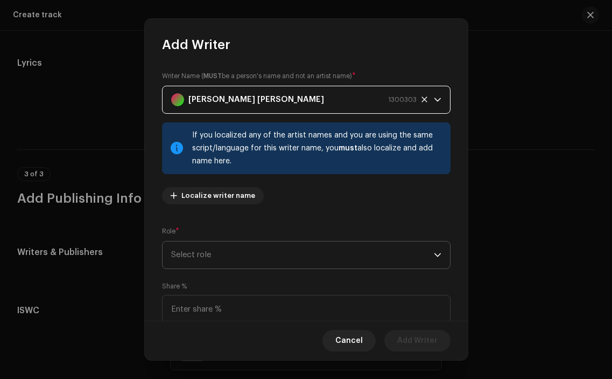
click at [249, 254] on span "Select role" at bounding box center [302, 254] width 263 height 27
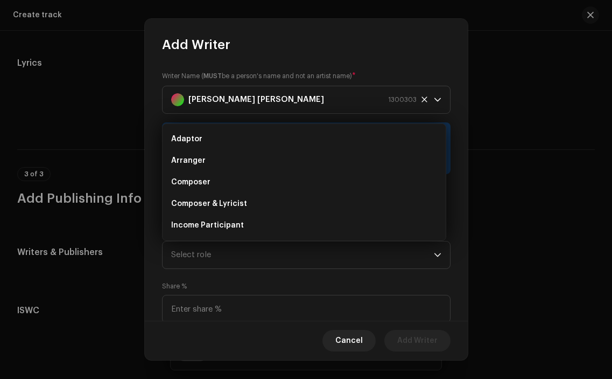
scroll to position [17, 0]
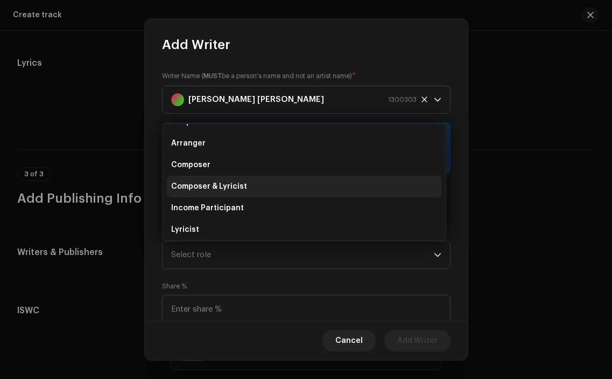
click at [261, 182] on li "Composer & Lyricist" at bounding box center [304, 187] width 275 height 22
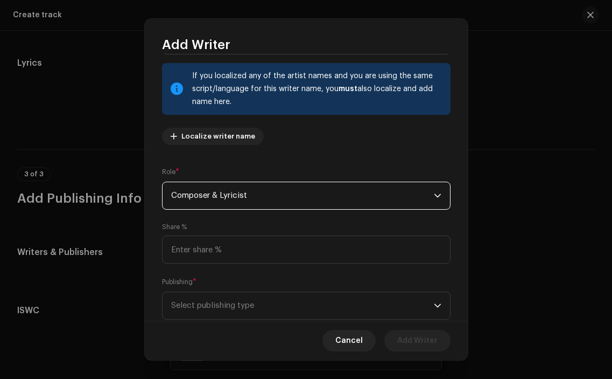
scroll to position [88, 0]
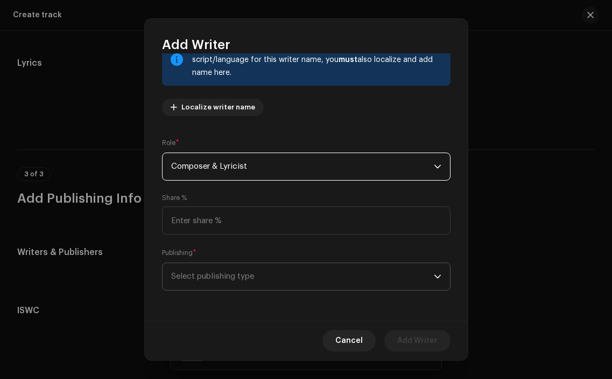
click at [310, 271] on span "Select publishing type" at bounding box center [302, 276] width 263 height 27
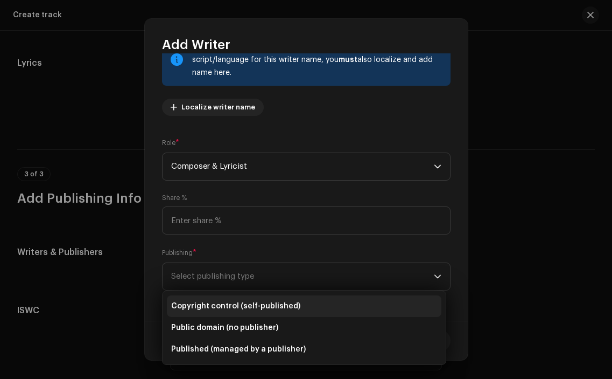
click at [302, 304] on li "Copyright control (self-published)" at bounding box center [304, 306] width 275 height 22
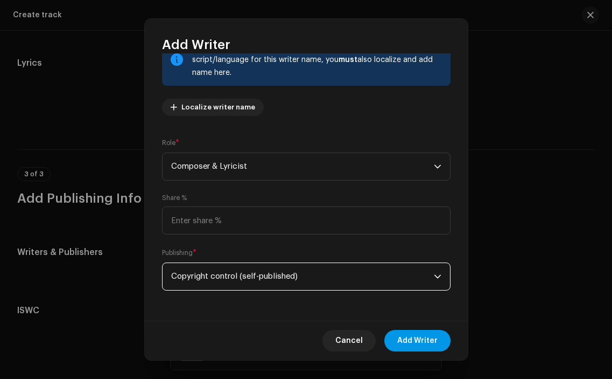
click at [407, 342] on span "Add Writer" at bounding box center [418, 341] width 40 height 22
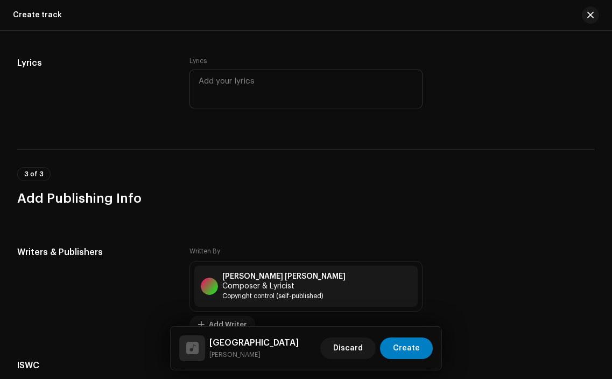
scroll to position [2086, 0]
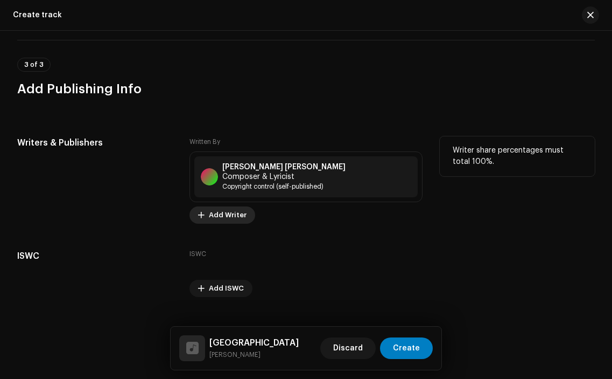
click at [215, 204] on span "Add Writer" at bounding box center [228, 215] width 38 height 22
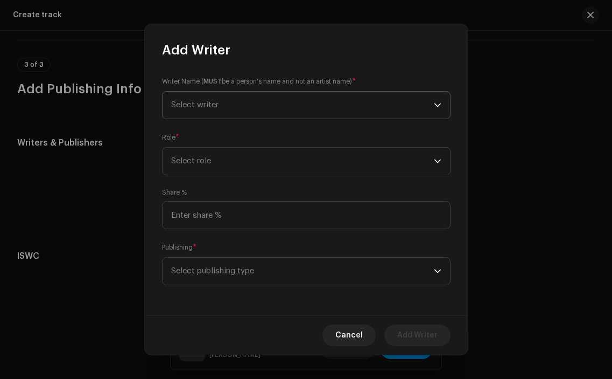
click at [261, 106] on span "Select writer" at bounding box center [302, 105] width 263 height 27
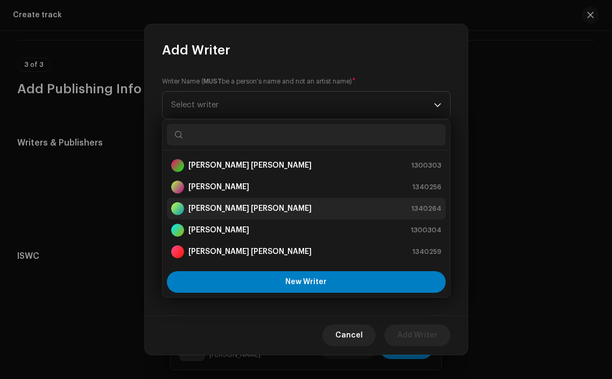
click at [248, 210] on strong "[PERSON_NAME] [PERSON_NAME]" at bounding box center [250, 208] width 123 height 11
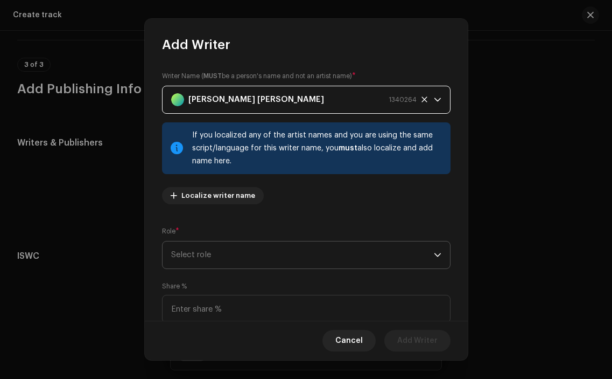
scroll to position [1, 0]
click at [357, 262] on span "Select role" at bounding box center [302, 254] width 263 height 27
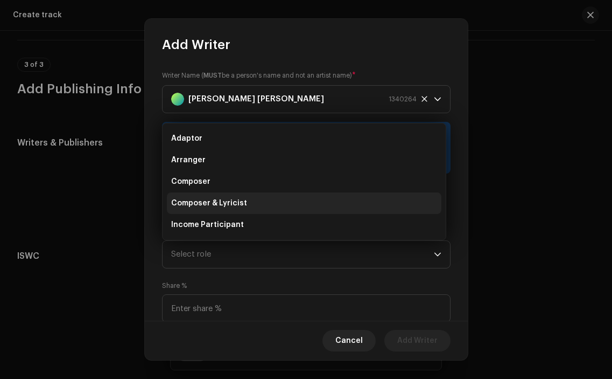
click at [306, 197] on li "Composer & Lyricist" at bounding box center [304, 203] width 275 height 22
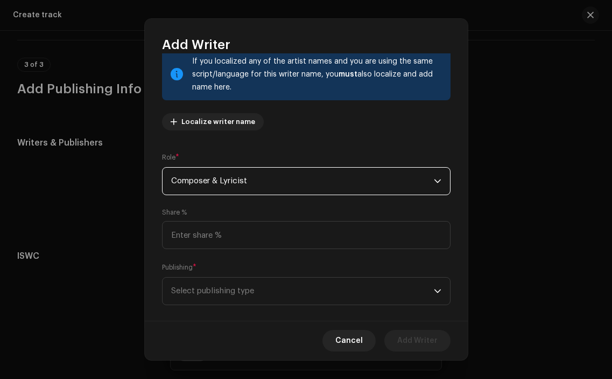
scroll to position [88, 0]
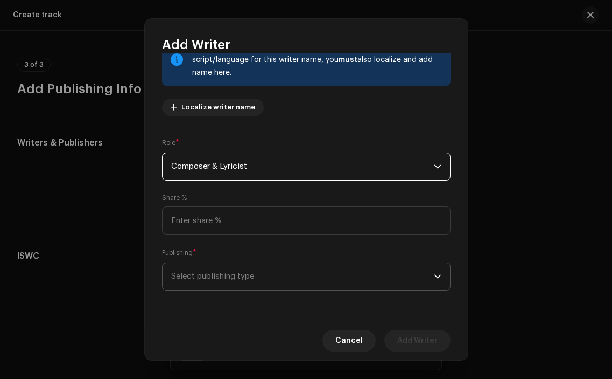
click at [406, 288] on span "Select publishing type" at bounding box center [302, 276] width 263 height 27
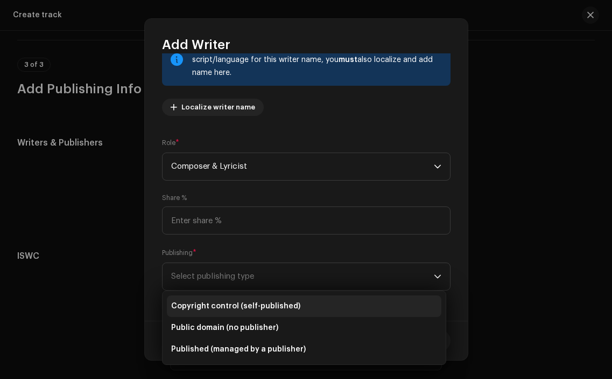
click at [366, 301] on li "Copyright control (self-published)" at bounding box center [304, 306] width 275 height 22
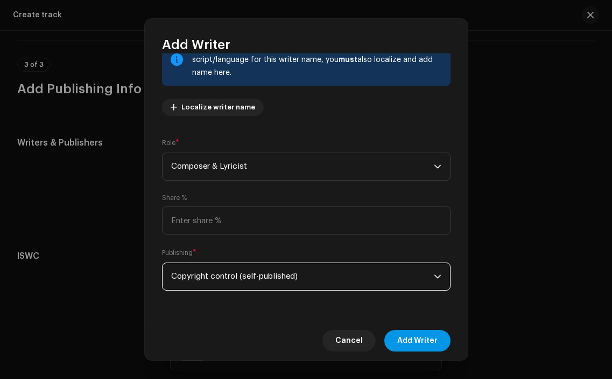
click at [413, 332] on span "Add Writer" at bounding box center [418, 341] width 40 height 22
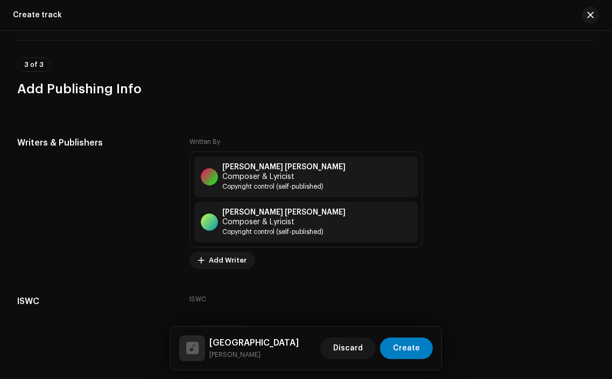
scroll to position [2116, 0]
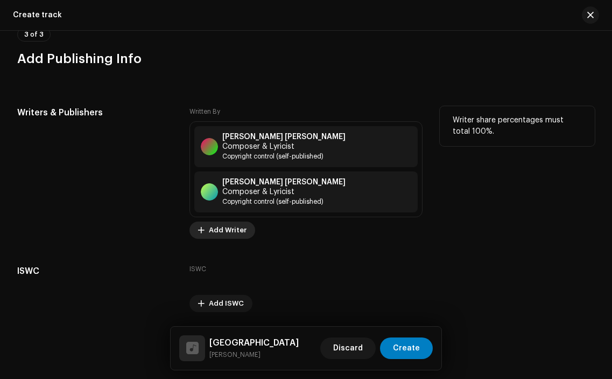
click at [224, 219] on span "Add Writer" at bounding box center [228, 230] width 38 height 22
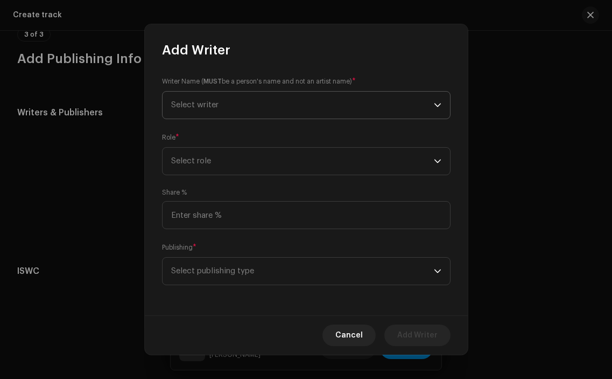
click at [269, 100] on span "Select writer" at bounding box center [302, 105] width 263 height 27
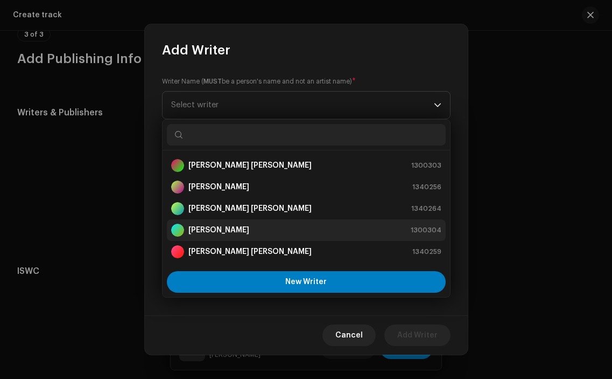
click at [275, 227] on div "[PERSON_NAME] Tort 1300304" at bounding box center [306, 230] width 270 height 13
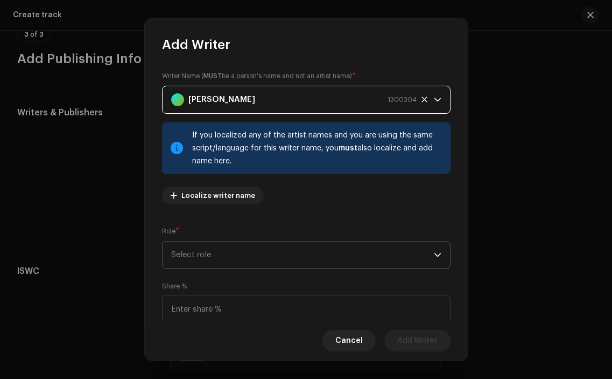
click at [253, 257] on span "Select role" at bounding box center [302, 254] width 263 height 27
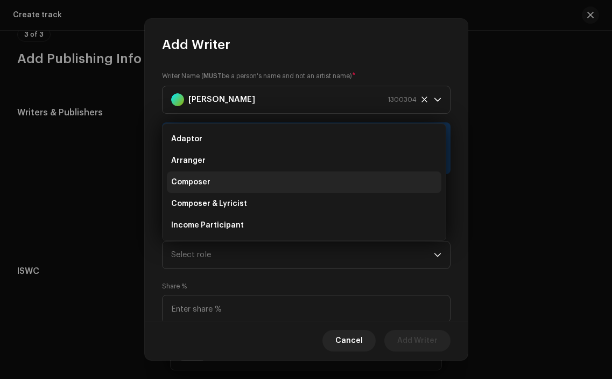
click at [240, 187] on li "Composer" at bounding box center [304, 182] width 275 height 22
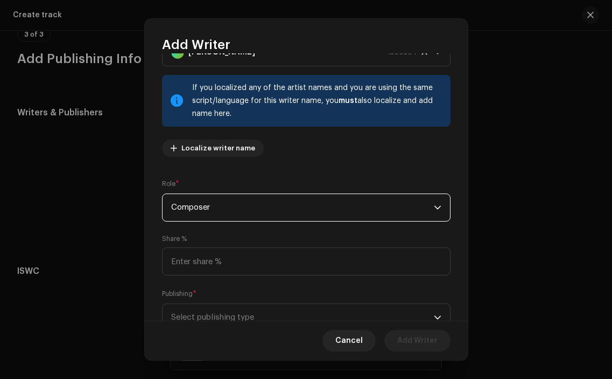
scroll to position [88, 0]
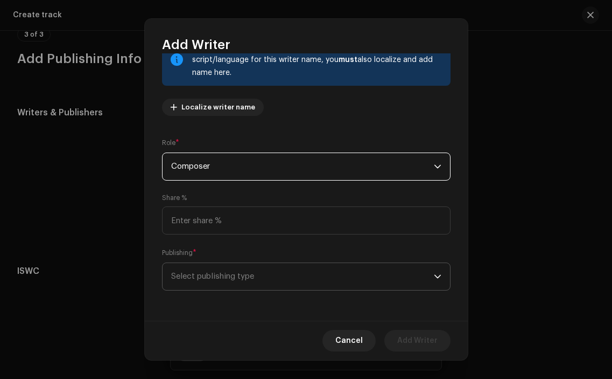
click at [395, 269] on span "Select publishing type" at bounding box center [302, 276] width 263 height 27
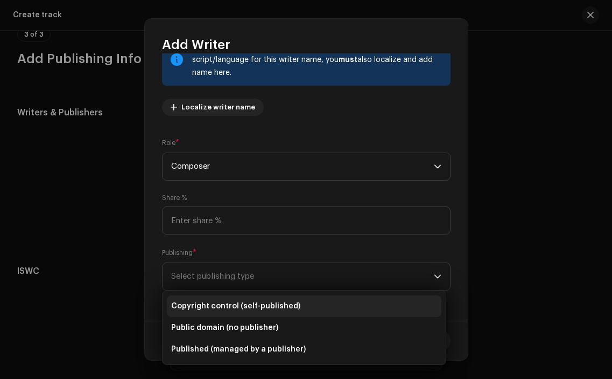
click at [334, 303] on li "Copyright control (self-published)" at bounding box center [304, 306] width 275 height 22
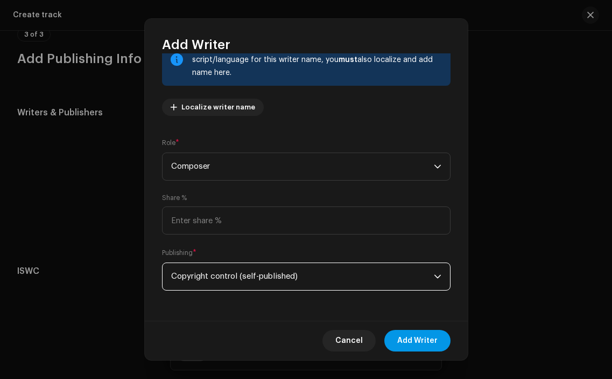
click at [421, 339] on span "Add Writer" at bounding box center [418, 341] width 40 height 22
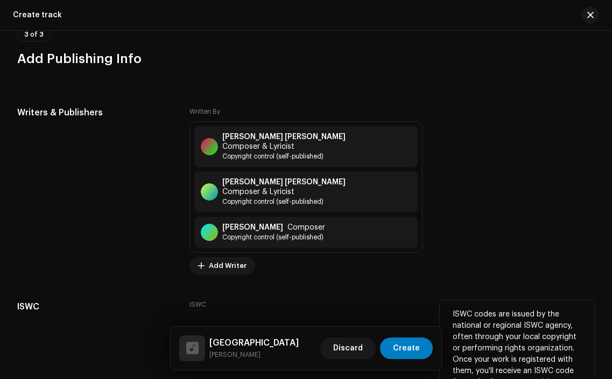
scroll to position [2157, 0]
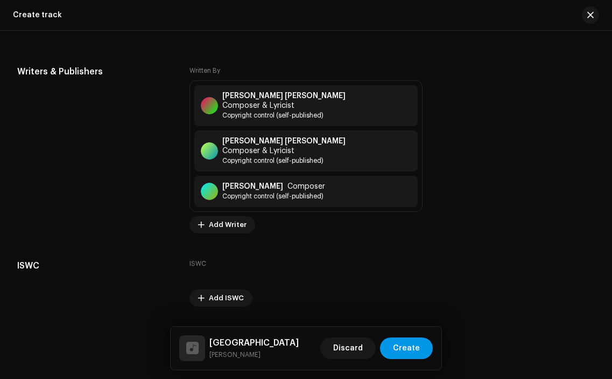
click at [406, 357] on span "Create" at bounding box center [406, 348] width 27 height 22
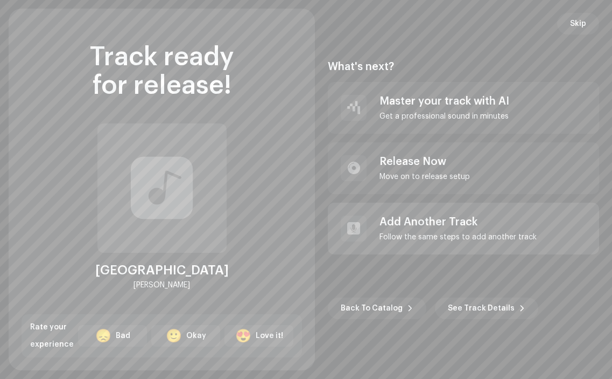
click at [389, 218] on div "Add Another Track" at bounding box center [458, 221] width 157 height 13
radio input "false"
checkbox input "false"
radio input "false"
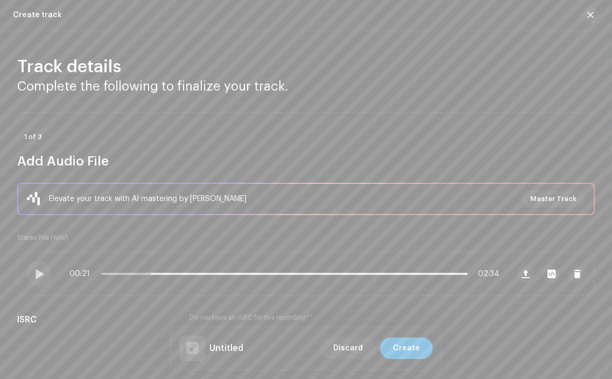
scroll to position [0, 0]
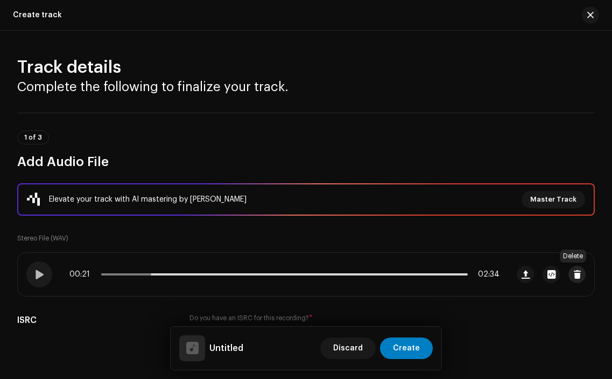
click at [575, 275] on span "button" at bounding box center [578, 274] width 8 height 9
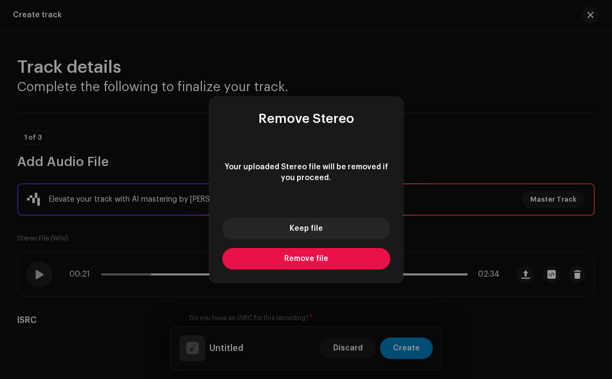
click at [274, 255] on button "Remove file" at bounding box center [306, 259] width 168 height 22
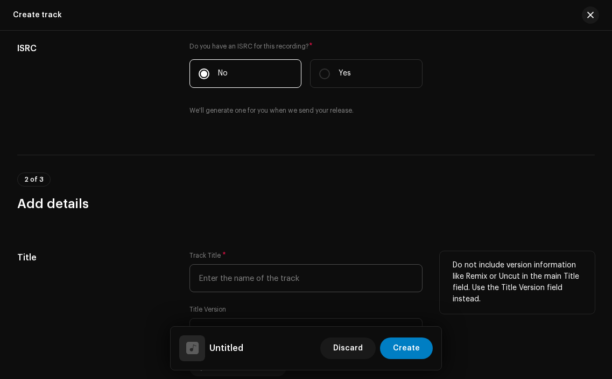
scroll to position [276, 0]
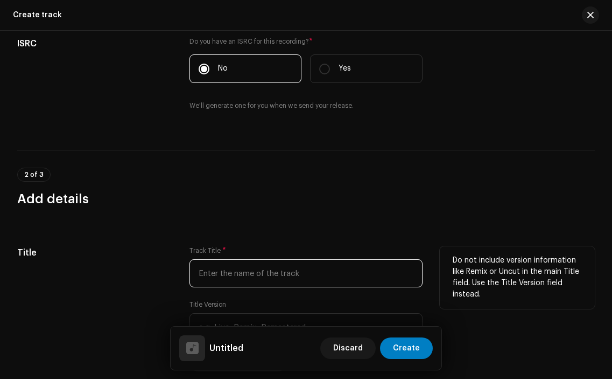
click at [229, 276] on input "text" at bounding box center [306, 273] width 233 height 28
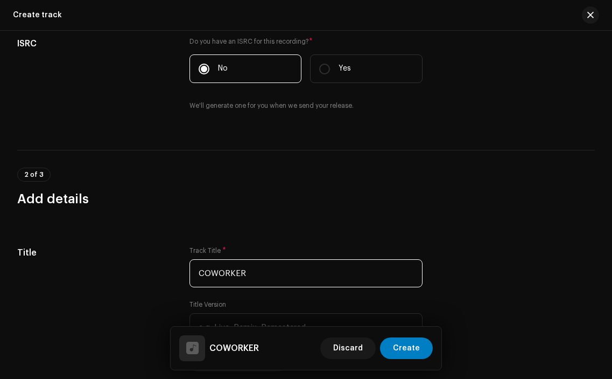
type input "COWORKER"
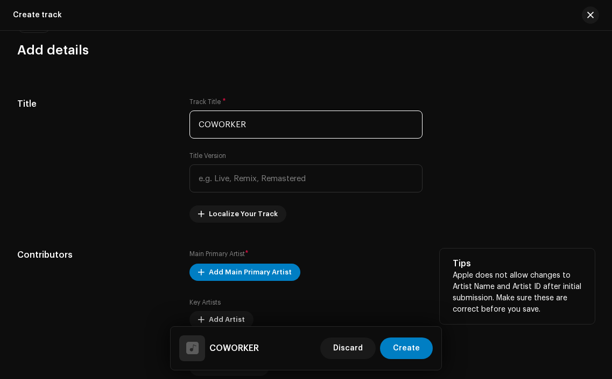
scroll to position [433, 0]
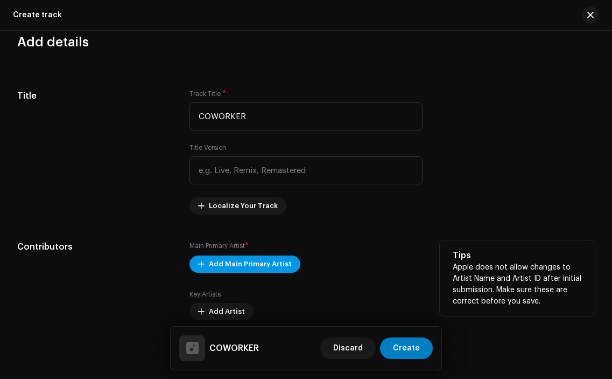
click at [247, 263] on span "Add Main Primary Artist" at bounding box center [250, 264] width 83 height 22
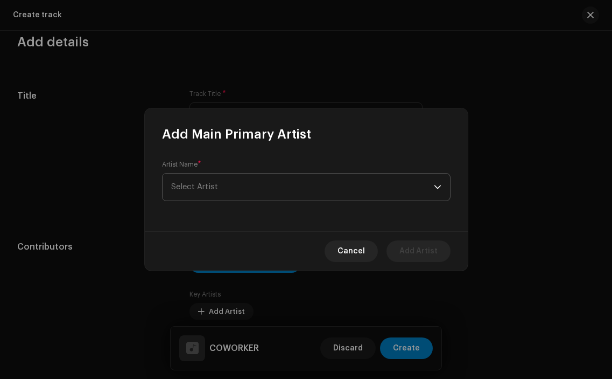
click at [249, 184] on span "Select Artist" at bounding box center [302, 186] width 263 height 27
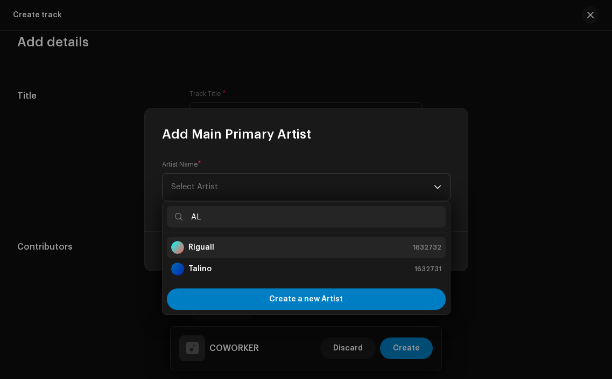
type input "A"
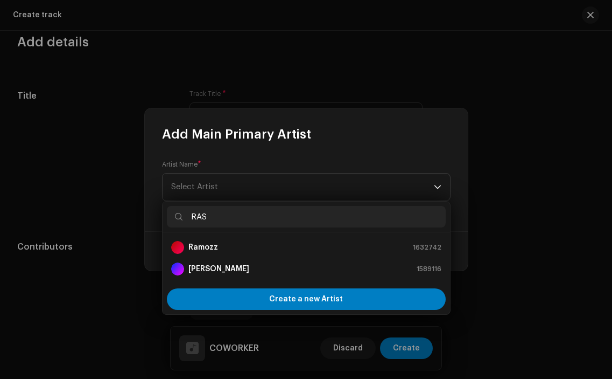
type input "RASH"
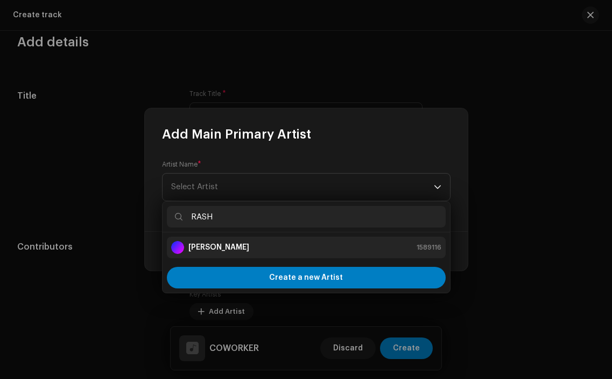
click at [253, 255] on li "[PERSON_NAME] 1589116" at bounding box center [306, 247] width 279 height 22
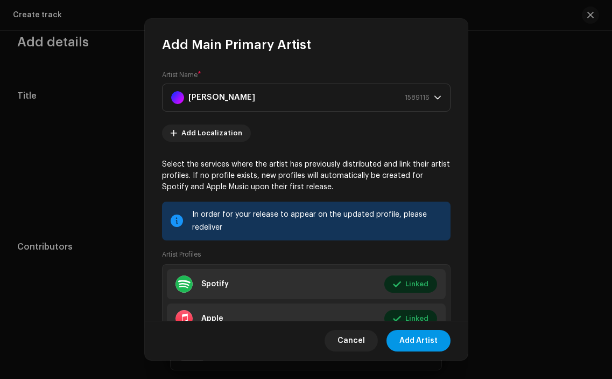
click at [423, 343] on span "Add Artist" at bounding box center [419, 341] width 38 height 22
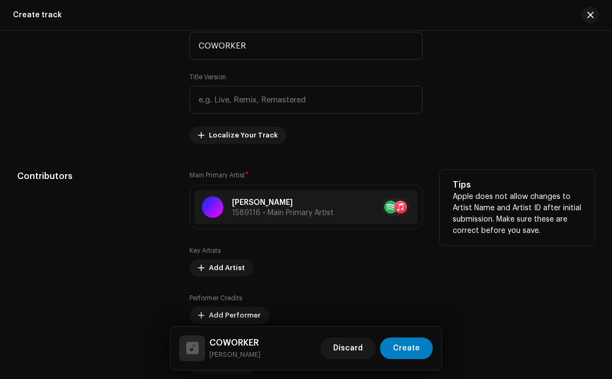
scroll to position [519, 0]
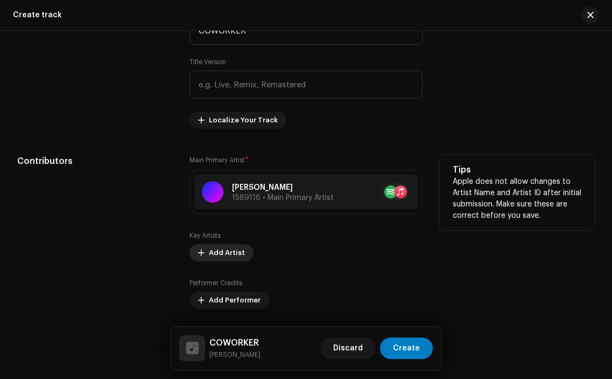
click at [218, 249] on span "Add Artist" at bounding box center [227, 253] width 36 height 22
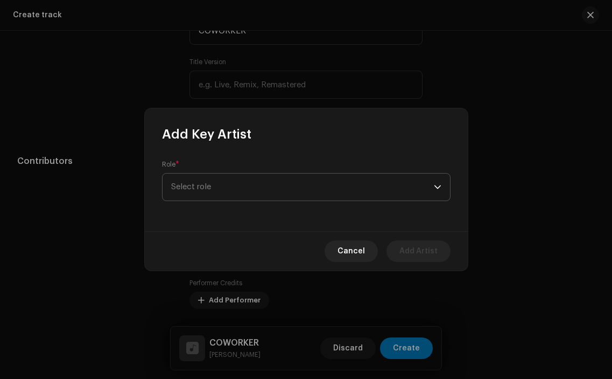
click at [236, 187] on span "Select role" at bounding box center [302, 186] width 263 height 27
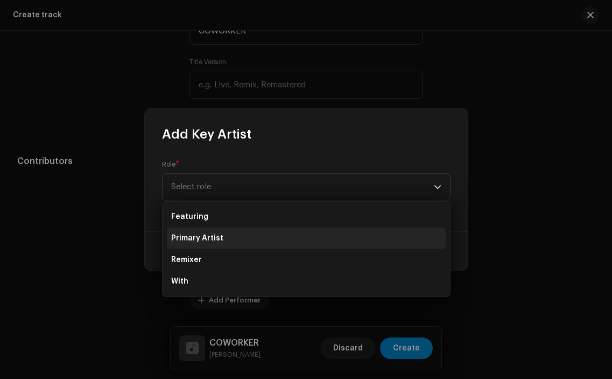
click at [218, 245] on li "Primary Artist" at bounding box center [306, 238] width 279 height 22
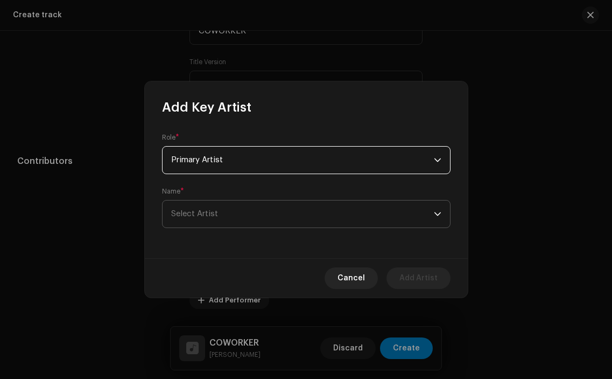
click at [218, 215] on span "Select Artist" at bounding box center [302, 213] width 263 height 27
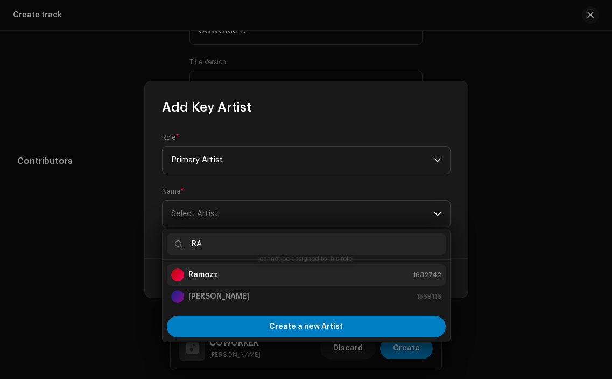
type input "RA"
click at [232, 268] on div "Ramozz 1632742" at bounding box center [306, 274] width 270 height 13
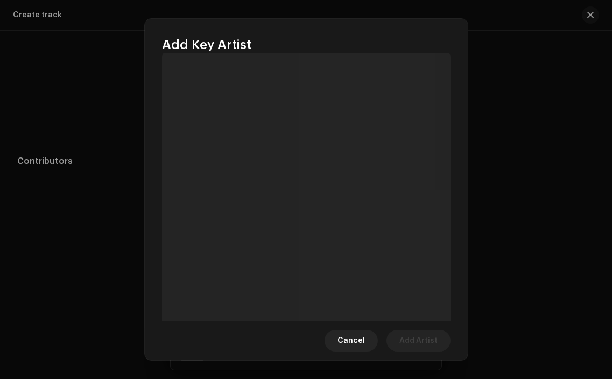
scroll to position [137, 0]
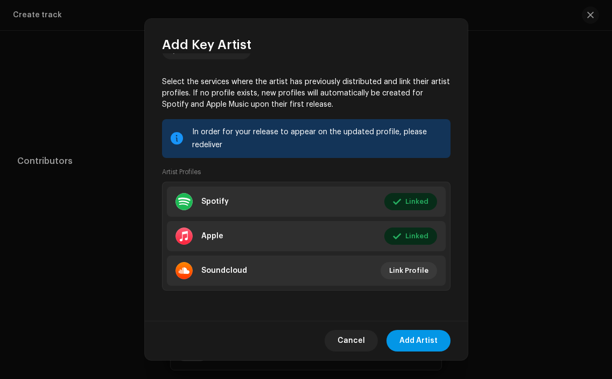
click at [417, 338] on span "Add Artist" at bounding box center [419, 341] width 38 height 22
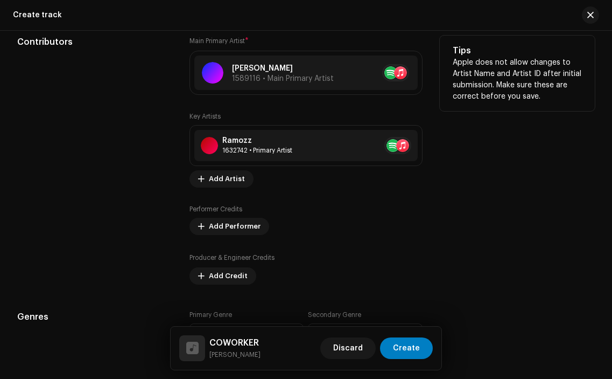
scroll to position [646, 0]
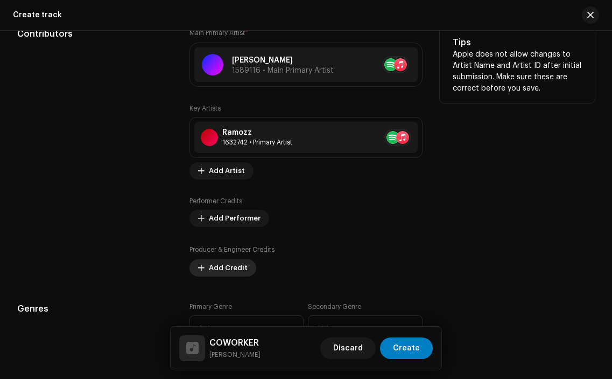
click at [227, 268] on span "Add Credit" at bounding box center [228, 268] width 39 height 22
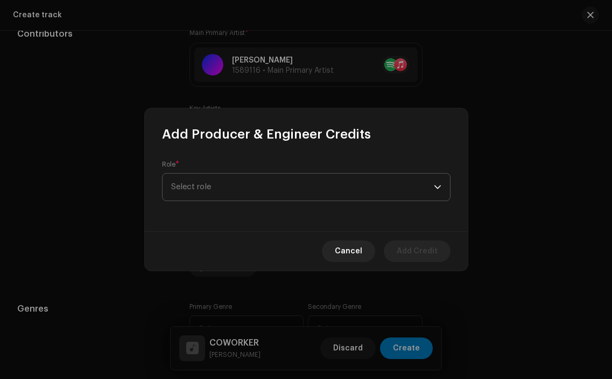
click at [253, 193] on span "Select role" at bounding box center [302, 186] width 263 height 27
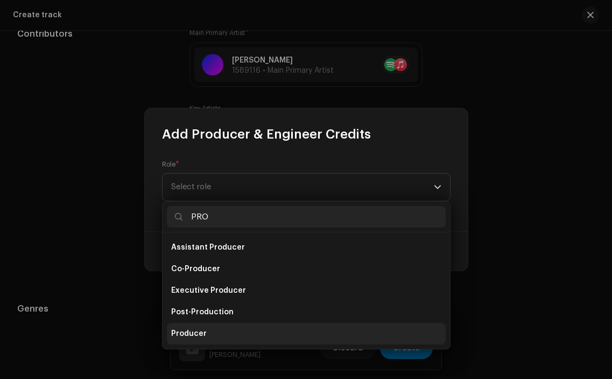
type input "PRO"
click at [221, 338] on li "Producer" at bounding box center [306, 334] width 279 height 22
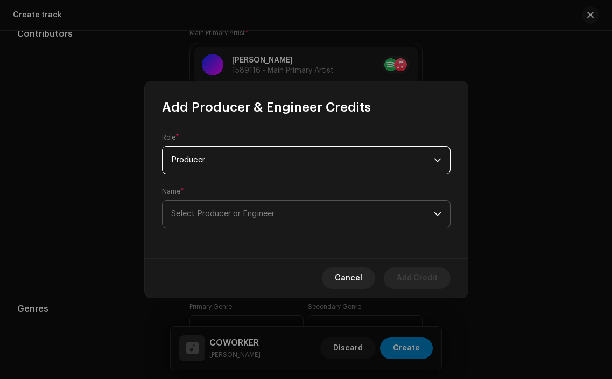
click at [262, 211] on span "Select Producer or Engineer" at bounding box center [222, 214] width 103 height 8
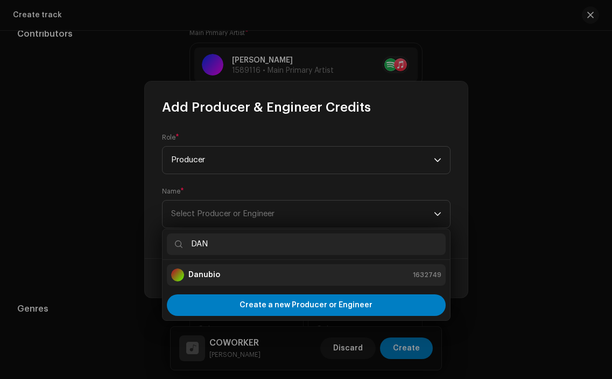
type input "DAN"
click at [252, 276] on div "Danubio 1632749" at bounding box center [306, 274] width 270 height 13
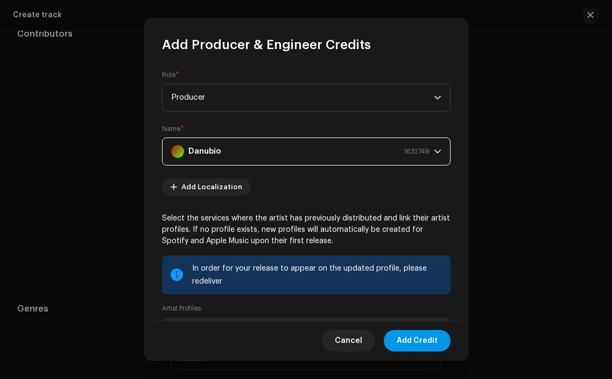
click at [434, 336] on span "Add Credit" at bounding box center [417, 341] width 41 height 22
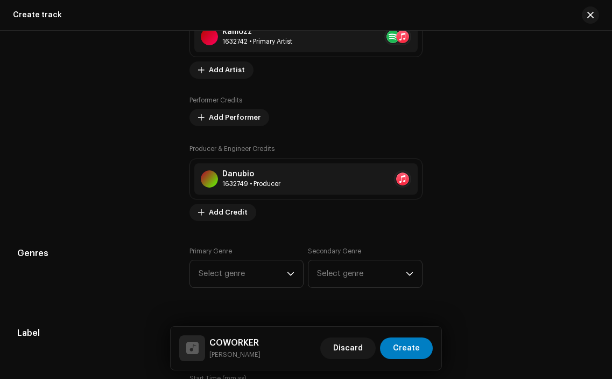
scroll to position [757, 0]
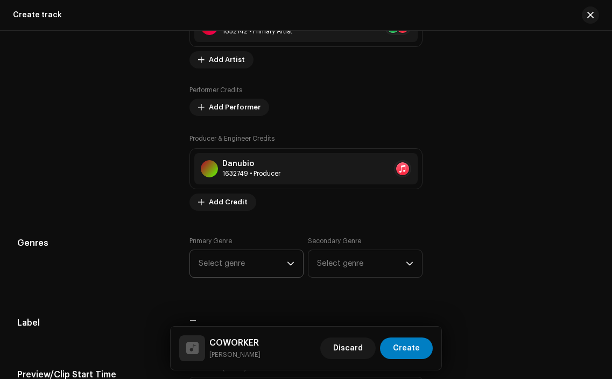
click at [275, 265] on span "Select genre" at bounding box center [243, 263] width 88 height 27
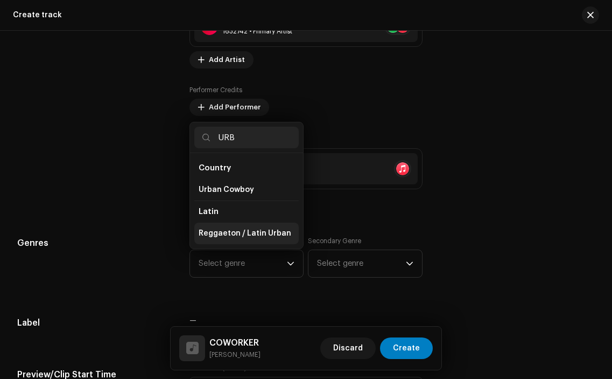
type input "URB"
click at [258, 236] on span "Reggaeton / Latin Urban" at bounding box center [245, 233] width 93 height 11
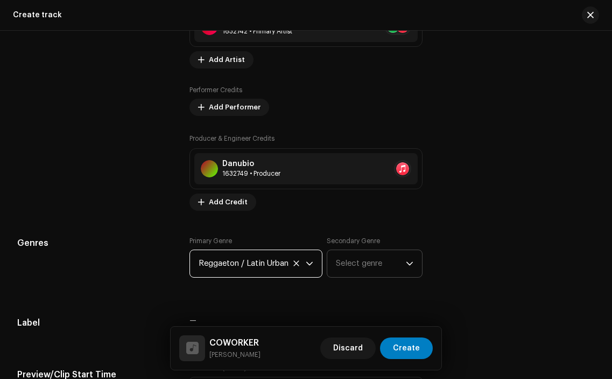
click at [349, 263] on span "Select genre" at bounding box center [370, 263] width 69 height 27
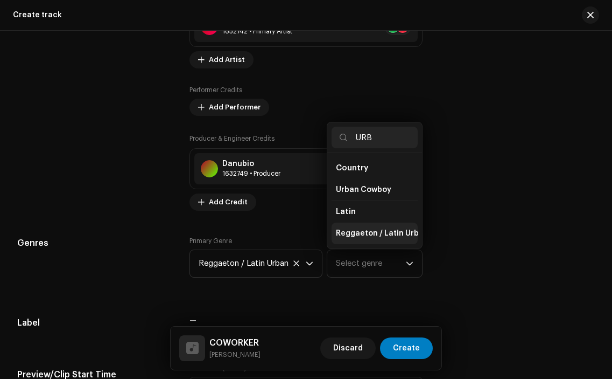
type input "URB"
click at [370, 235] on span "Reggaeton / Latin Urban" at bounding box center [382, 233] width 93 height 11
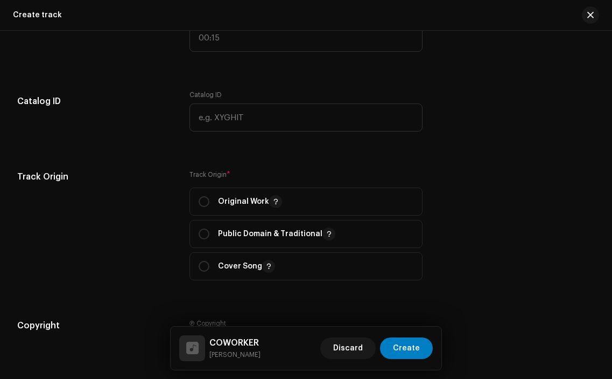
scroll to position [1133, 0]
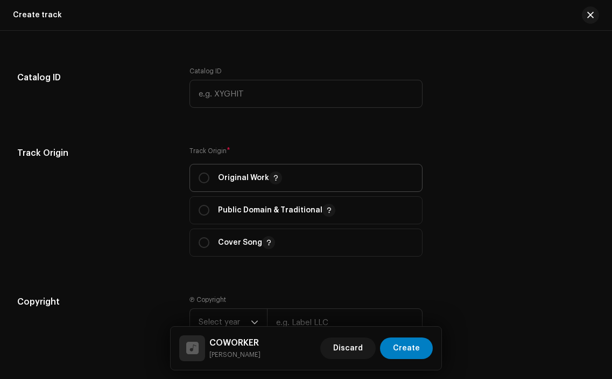
click at [212, 178] on div "Original Work" at bounding box center [240, 177] width 83 height 13
radio input "true"
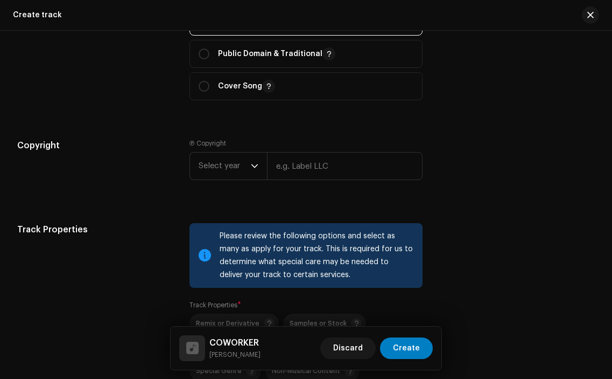
scroll to position [1299, 0]
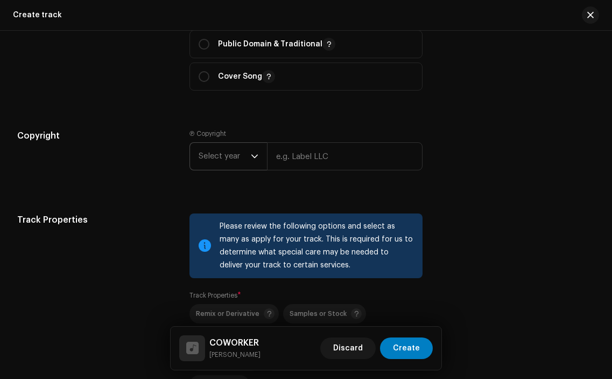
click at [234, 155] on span "Select year" at bounding box center [225, 156] width 52 height 27
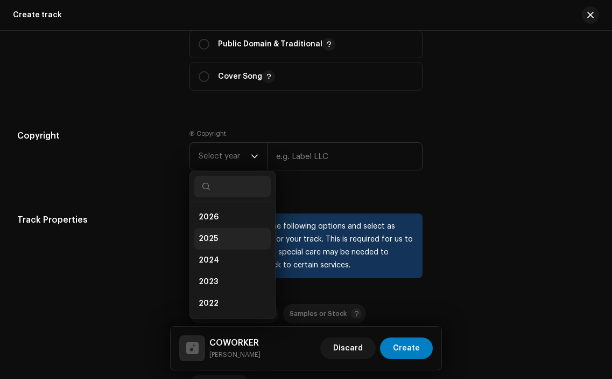
click at [225, 234] on li "2025" at bounding box center [232, 239] width 76 height 22
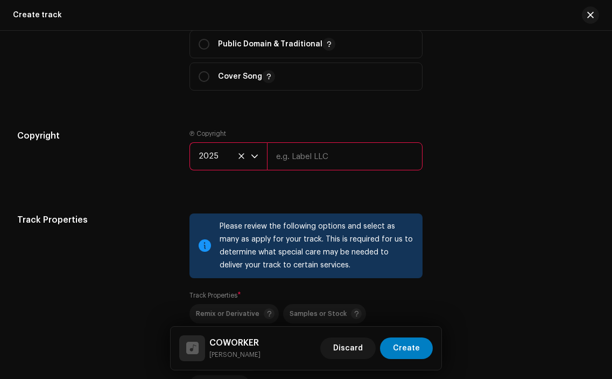
click at [314, 160] on input "text" at bounding box center [344, 156] width 155 height 28
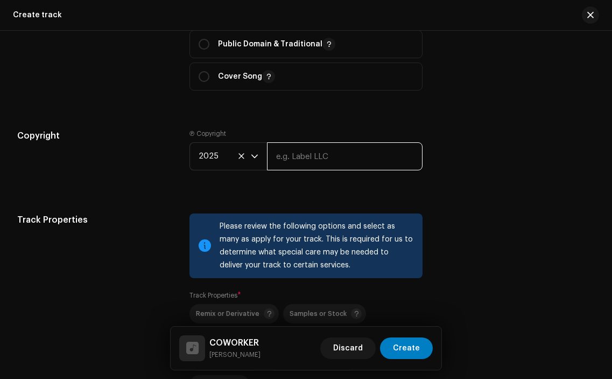
type input "Sourcelid, LLC"
click at [508, 215] on div "Track Properties Please review the following options and select as many as appl…" at bounding box center [306, 324] width 578 height 223
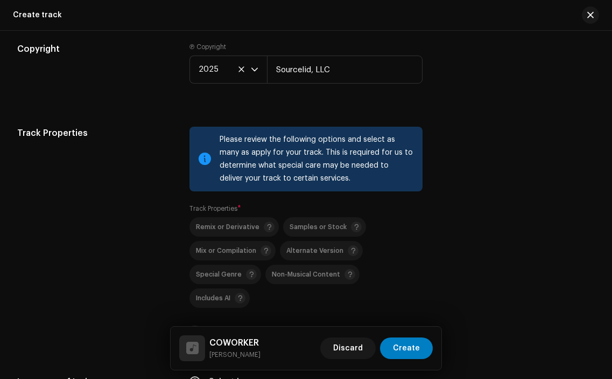
scroll to position [1433, 0]
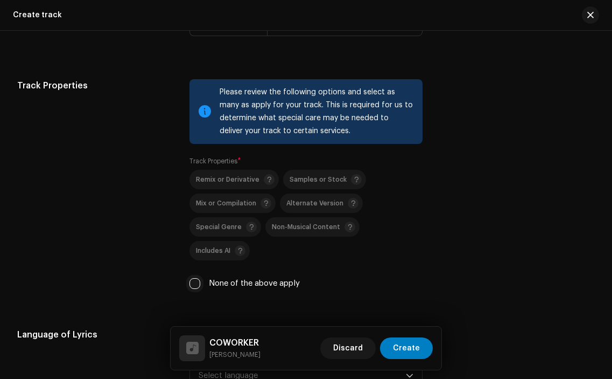
click at [192, 278] on input "None of the above apply" at bounding box center [195, 283] width 11 height 11
checkbox input "true"
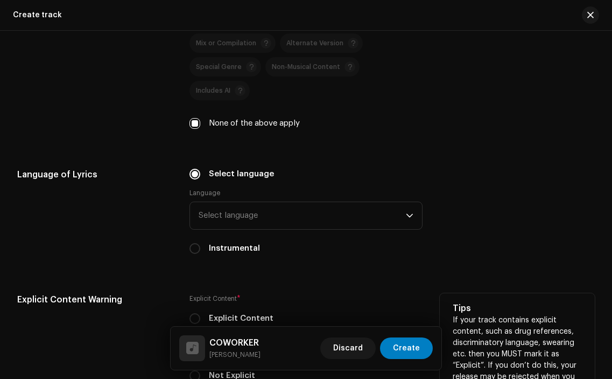
scroll to position [1609, 0]
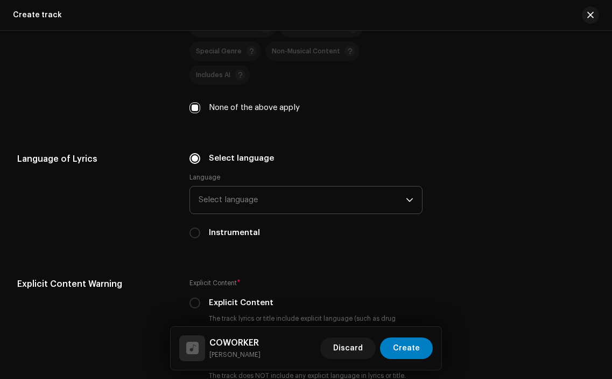
click at [262, 186] on span "Select language" at bounding box center [302, 199] width 207 height 27
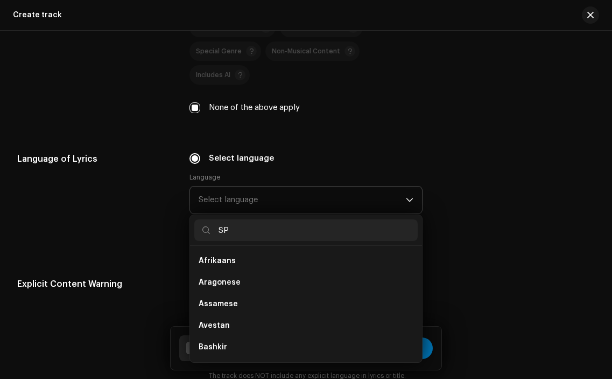
scroll to position [0, 0]
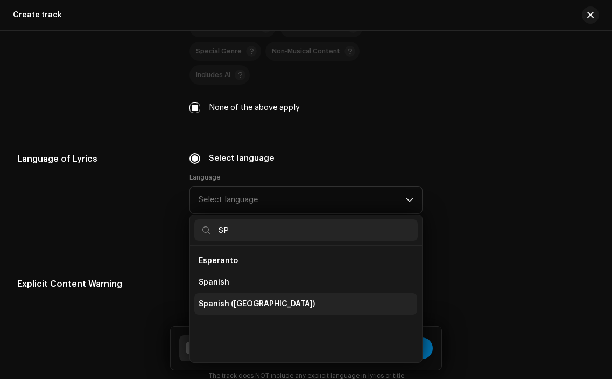
type input "SP"
click at [252, 298] on span "Spanish ([GEOGRAPHIC_DATA])" at bounding box center [257, 303] width 116 height 11
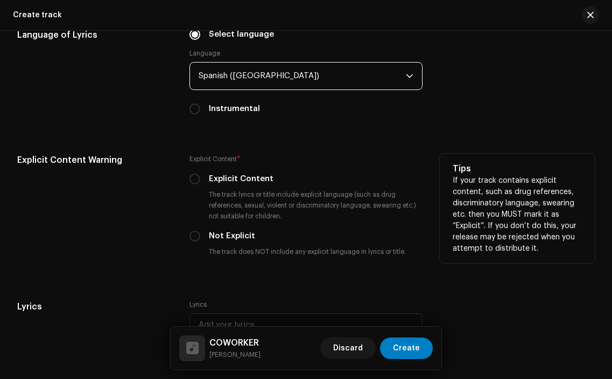
scroll to position [1773, 0]
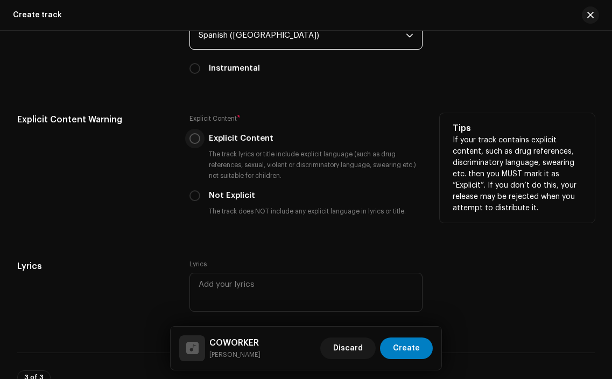
click at [197, 133] on input "Explicit Content" at bounding box center [195, 138] width 11 height 11
radio input "true"
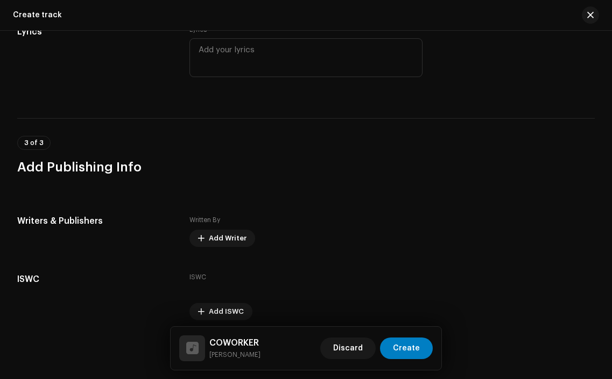
scroll to position [2027, 0]
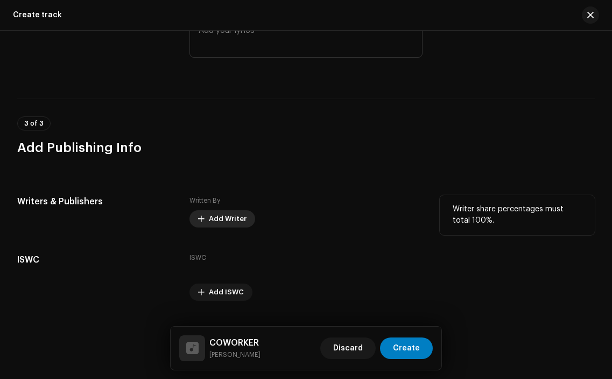
click at [207, 210] on button "Add Writer" at bounding box center [223, 218] width 66 height 17
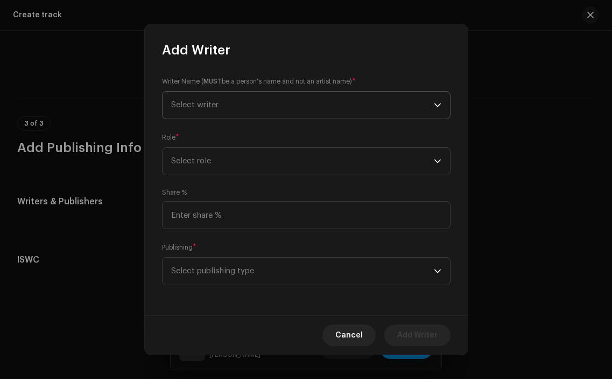
click at [261, 104] on span "Select writer" at bounding box center [302, 105] width 263 height 27
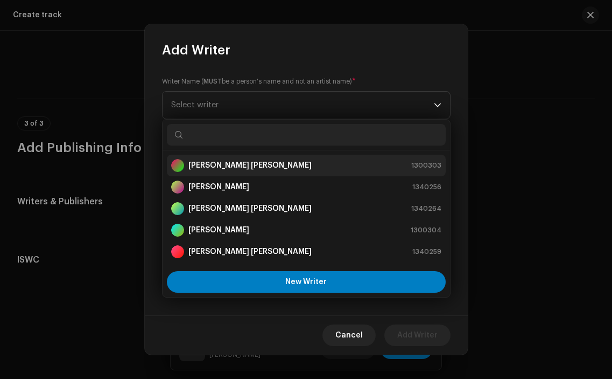
click at [261, 166] on strong "[PERSON_NAME] [PERSON_NAME]" at bounding box center [250, 165] width 123 height 11
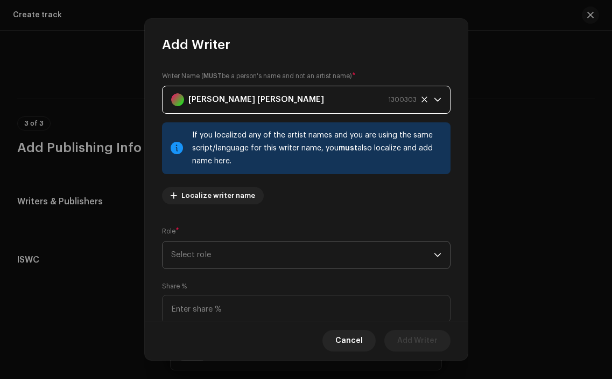
click at [283, 245] on span "Select role" at bounding box center [302, 254] width 263 height 27
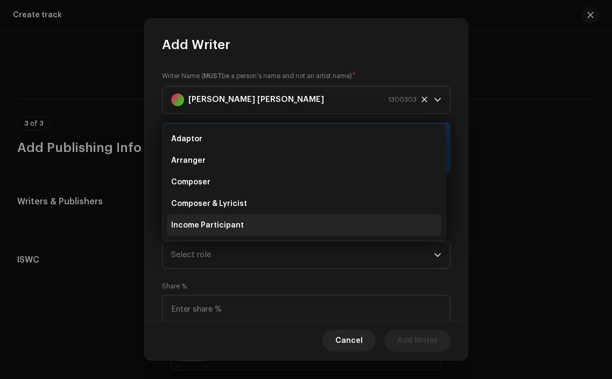
scroll to position [17, 0]
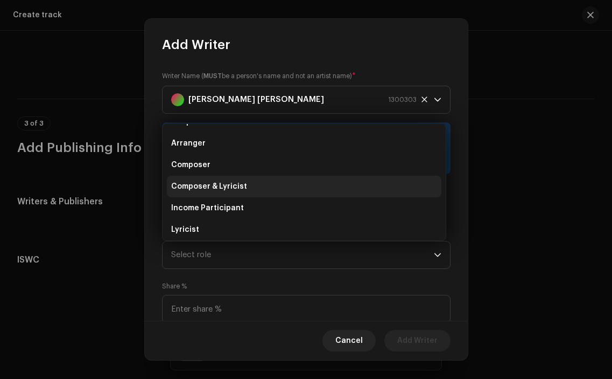
click at [294, 176] on li "Composer & Lyricist" at bounding box center [304, 187] width 275 height 22
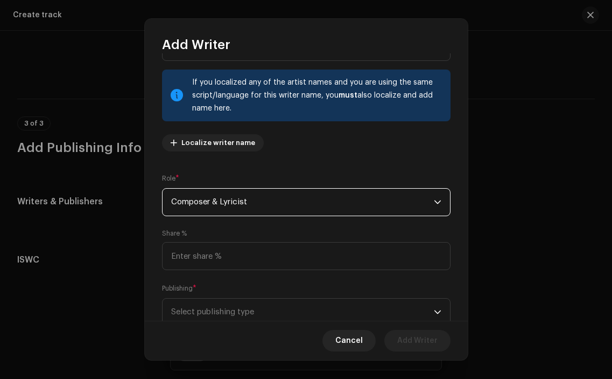
scroll to position [88, 0]
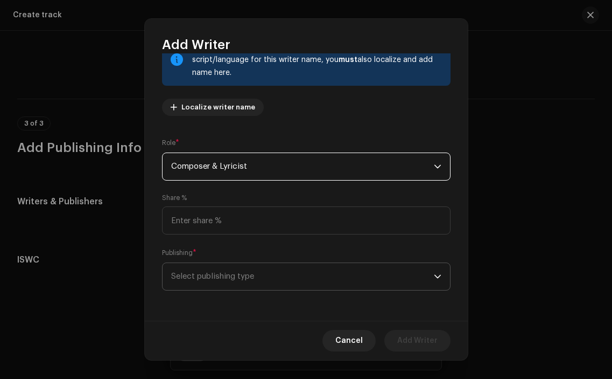
click at [295, 280] on span "Select publishing type" at bounding box center [302, 276] width 263 height 27
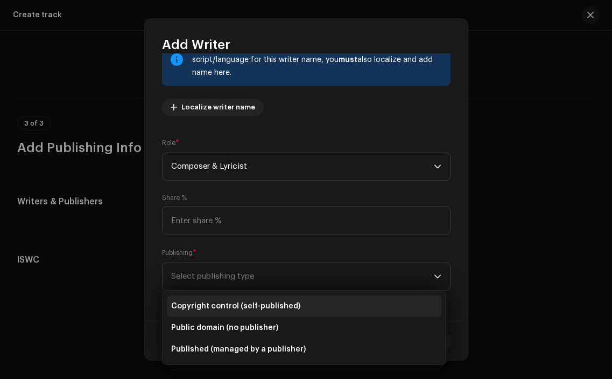
click at [281, 296] on li "Copyright control (self-published)" at bounding box center [304, 306] width 275 height 22
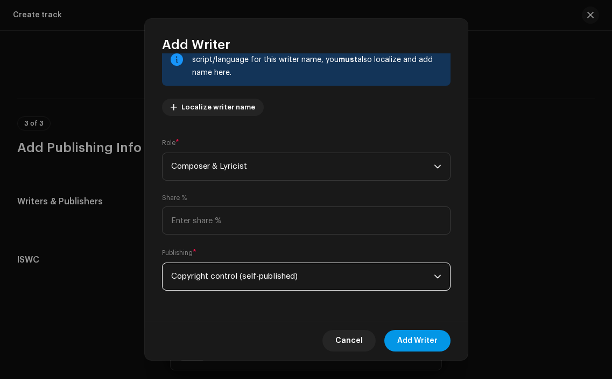
click at [413, 333] on span "Add Writer" at bounding box center [418, 341] width 40 height 22
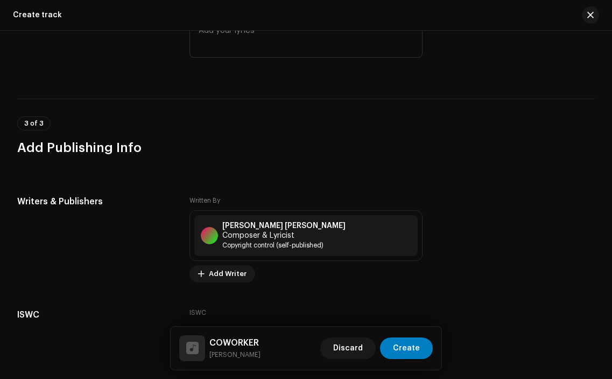
scroll to position [2086, 0]
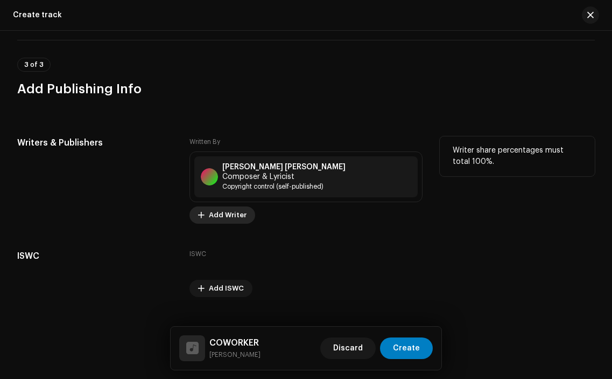
click at [229, 204] on span "Add Writer" at bounding box center [228, 215] width 38 height 22
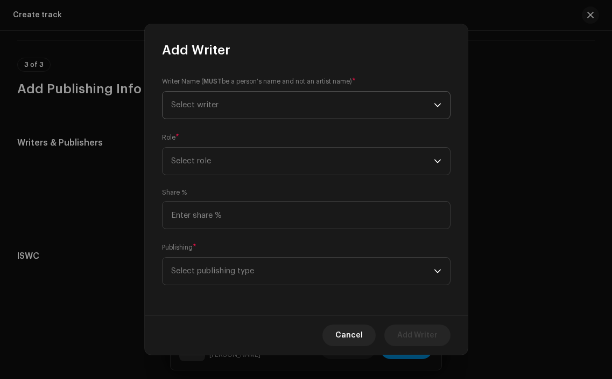
click at [292, 100] on span "Select writer" at bounding box center [302, 105] width 263 height 27
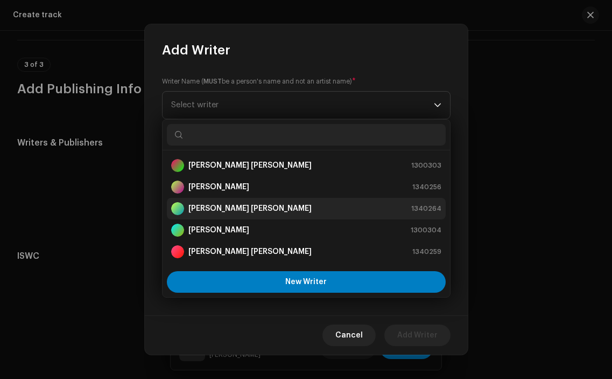
click at [247, 204] on strong "[PERSON_NAME] [PERSON_NAME]" at bounding box center [250, 208] width 123 height 11
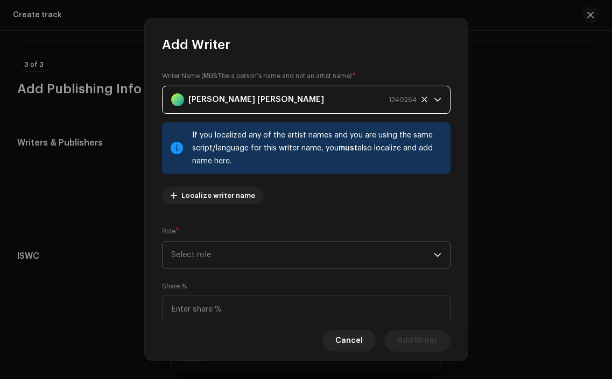
click at [248, 262] on span "Select role" at bounding box center [302, 254] width 263 height 27
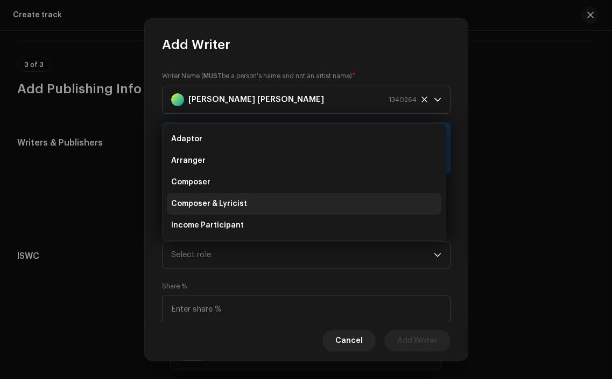
click at [275, 196] on li "Composer & Lyricist" at bounding box center [304, 204] width 275 height 22
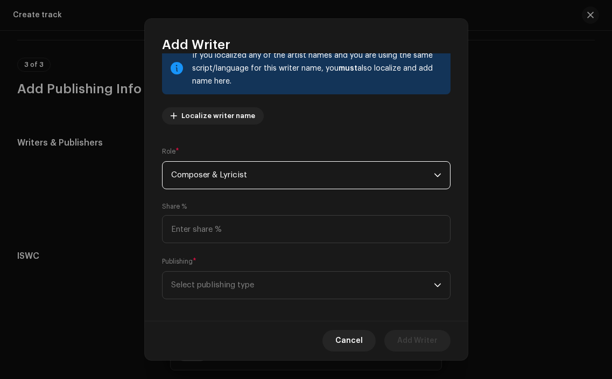
scroll to position [88, 0]
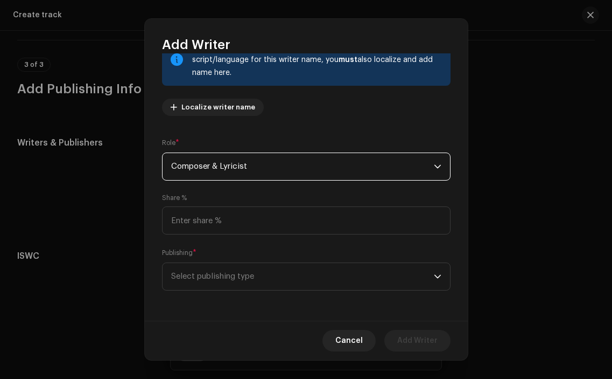
click at [400, 290] on div "Writer Name ( MUST be a person's name and not an artist name) * [PERSON_NAME] […" at bounding box center [306, 186] width 323 height 267
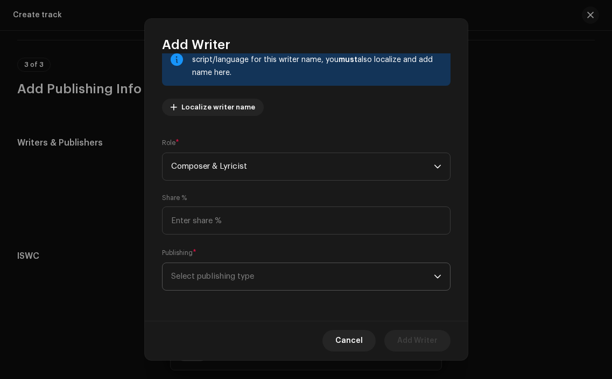
click at [397, 287] on span "Select publishing type" at bounding box center [302, 276] width 263 height 27
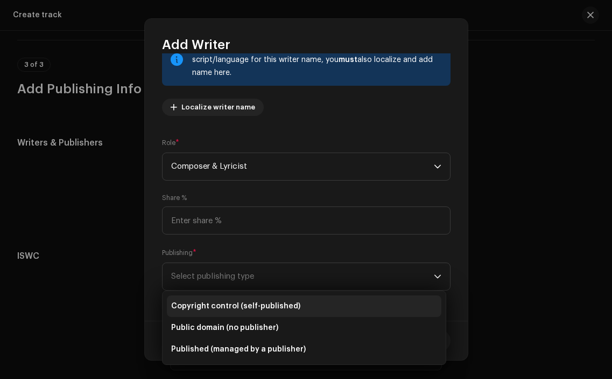
click at [329, 300] on li "Copyright control (self-published)" at bounding box center [304, 306] width 275 height 22
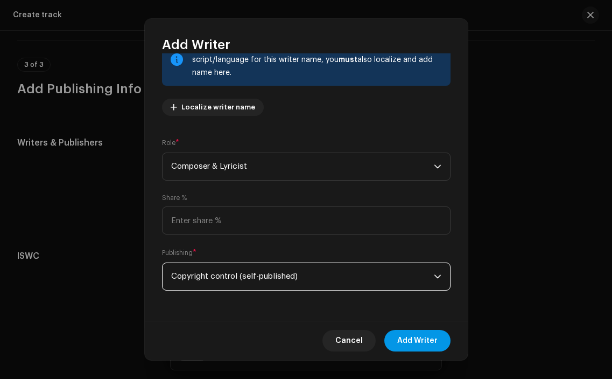
click at [410, 332] on span "Add Writer" at bounding box center [418, 341] width 40 height 22
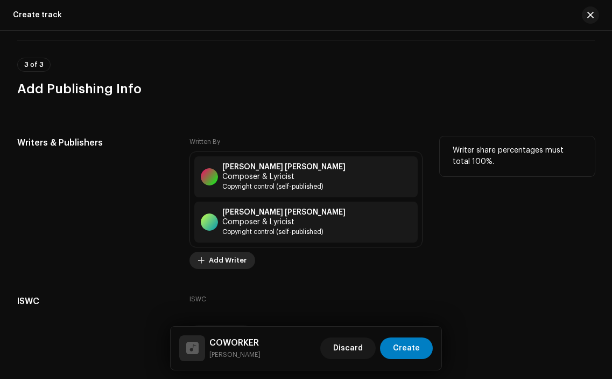
click at [232, 249] on span "Add Writer" at bounding box center [228, 260] width 38 height 22
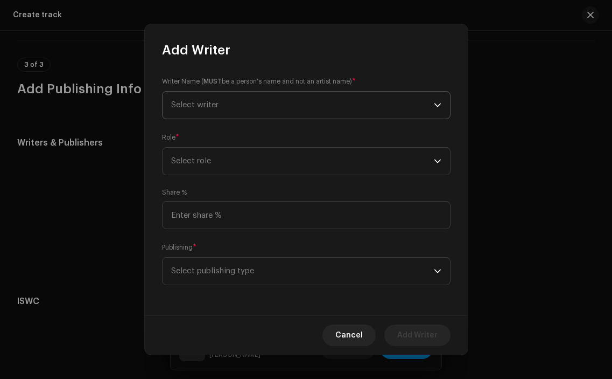
click at [297, 114] on span "Select writer" at bounding box center [302, 105] width 263 height 27
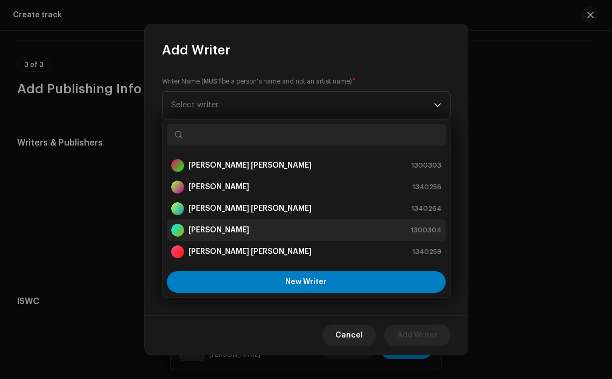
click at [271, 227] on div "[PERSON_NAME] Tort 1300304" at bounding box center [306, 230] width 270 height 13
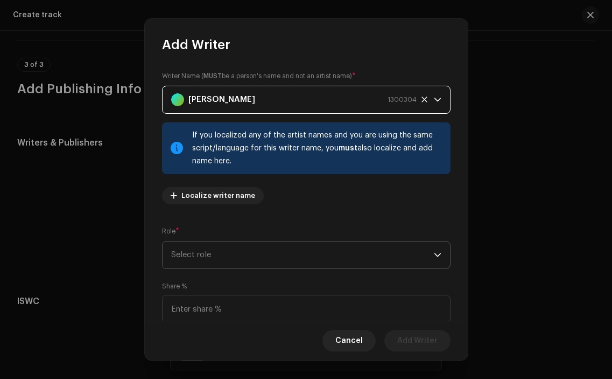
click at [292, 267] on span "Select role" at bounding box center [302, 254] width 263 height 27
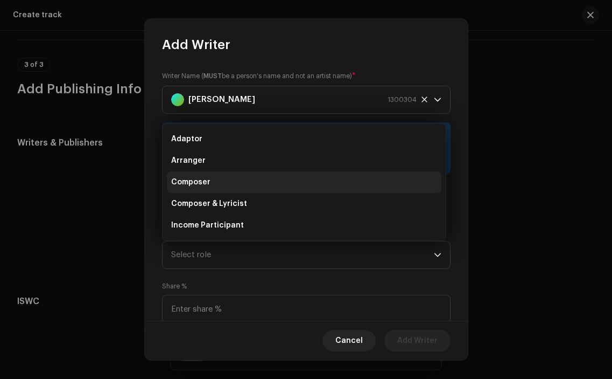
click at [282, 183] on li "Composer" at bounding box center [304, 182] width 275 height 22
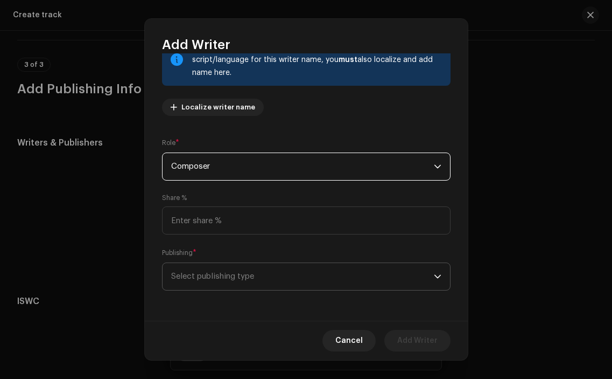
click at [390, 287] on span "Select publishing type" at bounding box center [302, 276] width 263 height 27
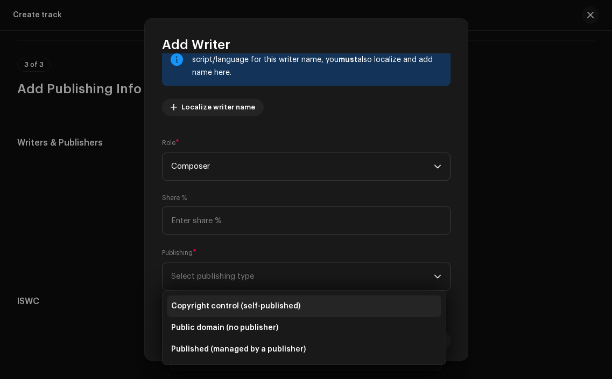
click at [324, 306] on li "Copyright control (self-published)" at bounding box center [304, 306] width 275 height 22
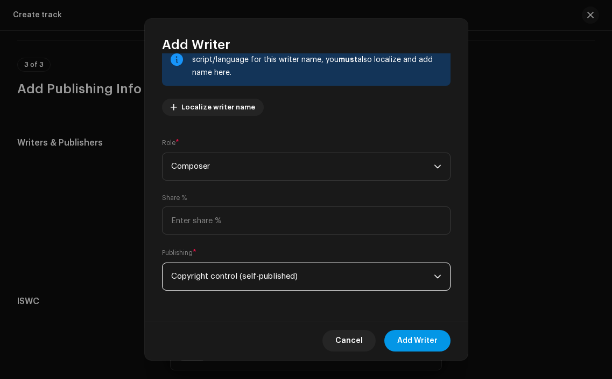
click at [410, 337] on span "Add Writer" at bounding box center [418, 341] width 40 height 22
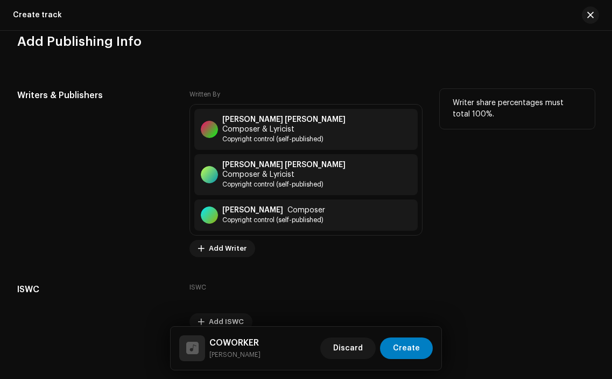
scroll to position [2157, 0]
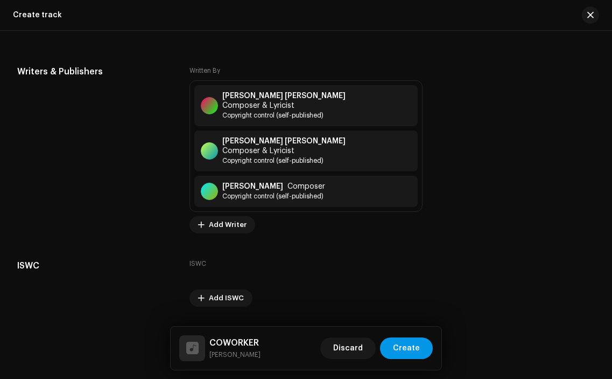
click at [406, 350] on span "Create" at bounding box center [406, 348] width 27 height 22
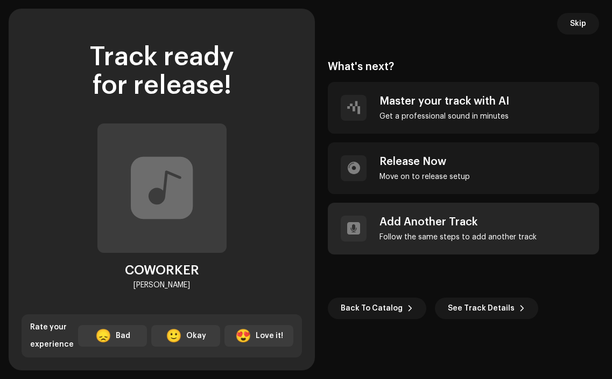
click at [433, 231] on div "Add Another Track Follow the same steps to add another track" at bounding box center [458, 228] width 157 height 26
radio input "false"
checkbox input "false"
radio input "false"
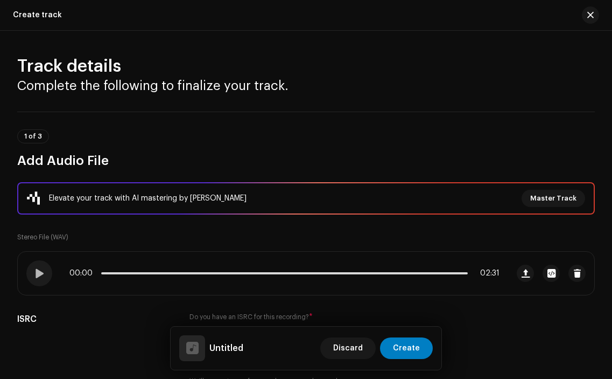
scroll to position [0, 0]
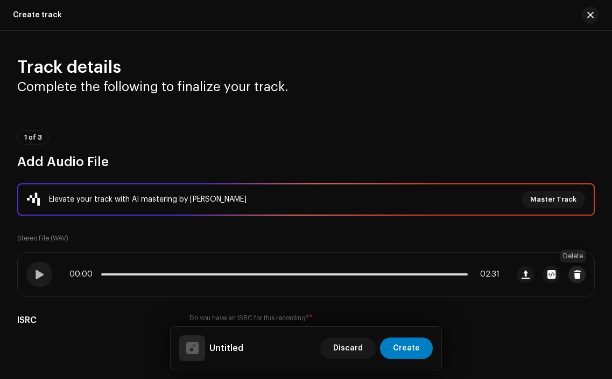
click at [574, 277] on span "button" at bounding box center [578, 274] width 8 height 9
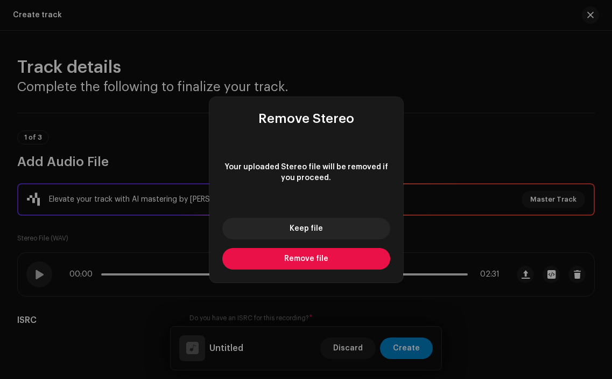
click at [327, 266] on button "Remove file" at bounding box center [306, 259] width 168 height 22
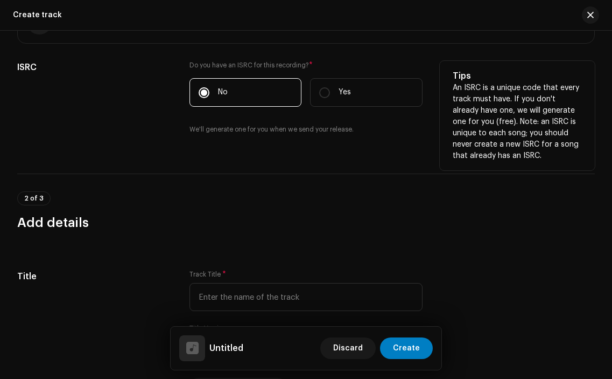
scroll to position [269, 0]
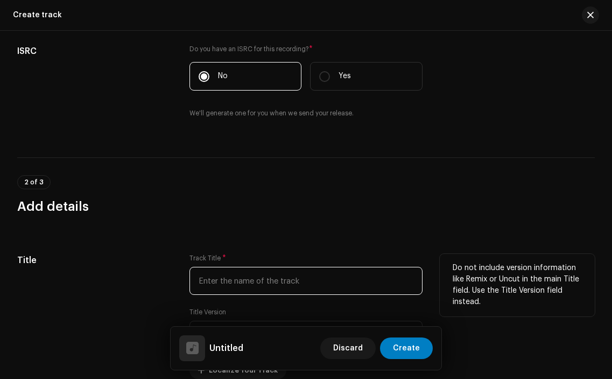
click at [219, 278] on input "text" at bounding box center [306, 281] width 233 height 28
type input "AKIMBO"
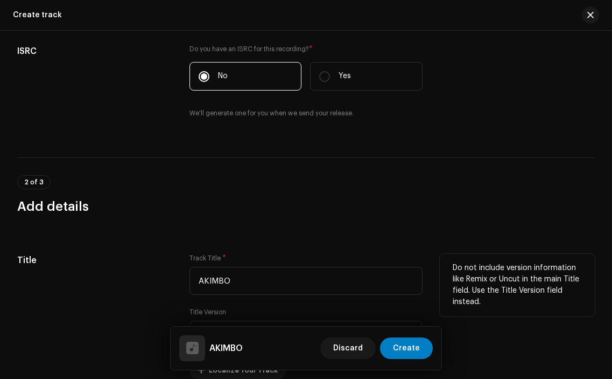
click at [88, 271] on div "Title" at bounding box center [94, 316] width 155 height 125
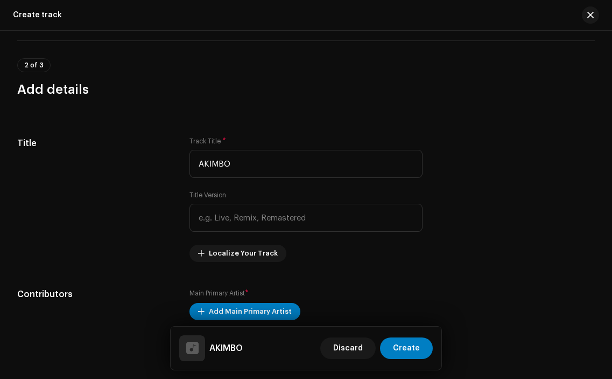
scroll to position [401, 0]
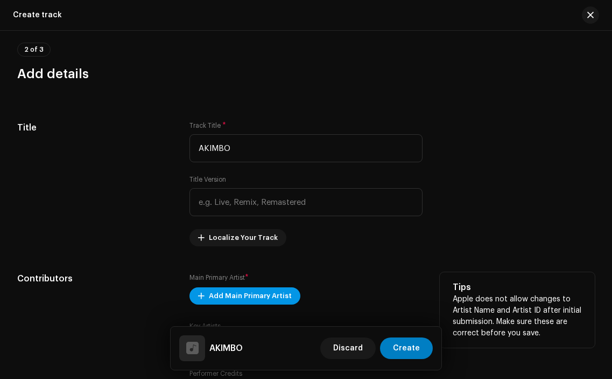
click at [232, 290] on span "Add Main Primary Artist" at bounding box center [250, 296] width 83 height 22
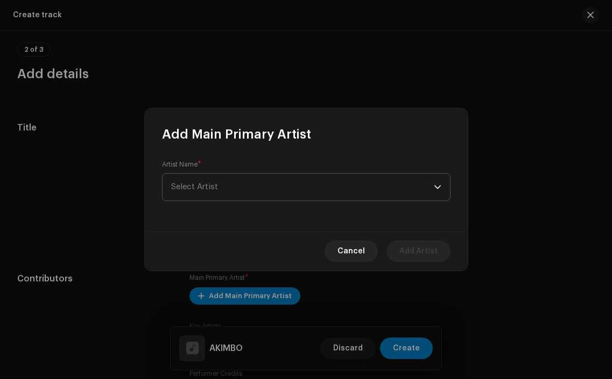
click at [250, 190] on span "Select Artist" at bounding box center [302, 186] width 263 height 27
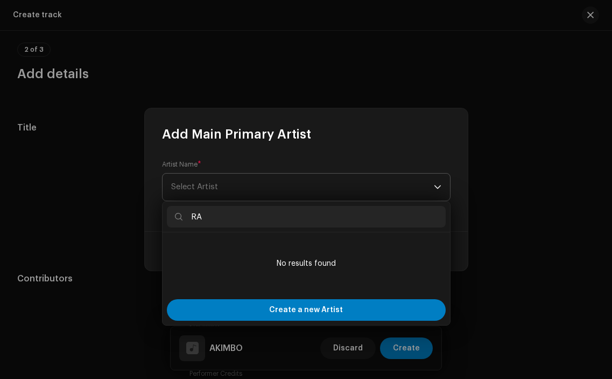
type input "RAS"
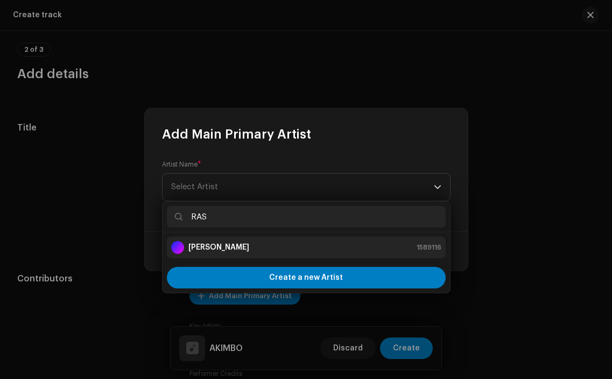
click at [231, 252] on div "[PERSON_NAME] 1589116" at bounding box center [306, 247] width 270 height 13
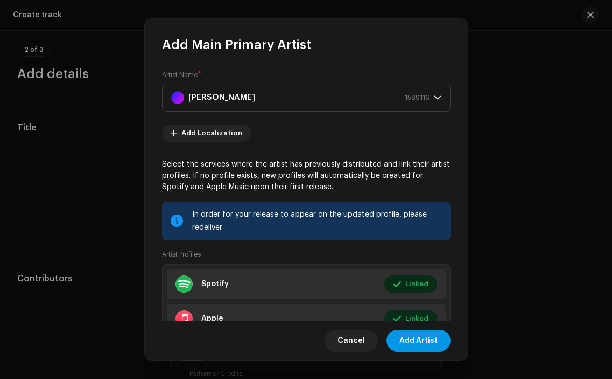
click at [414, 338] on span "Add Artist" at bounding box center [419, 341] width 38 height 22
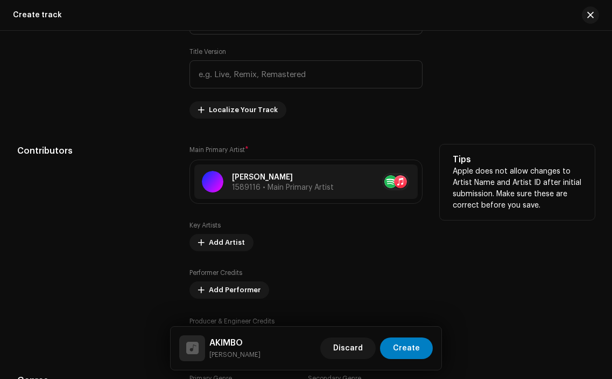
scroll to position [535, 0]
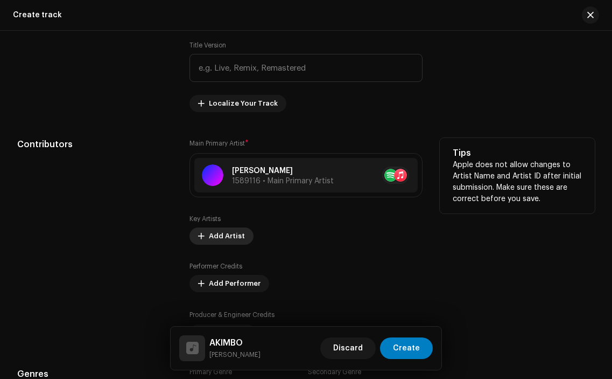
click at [220, 236] on span "Add Artist" at bounding box center [227, 236] width 36 height 22
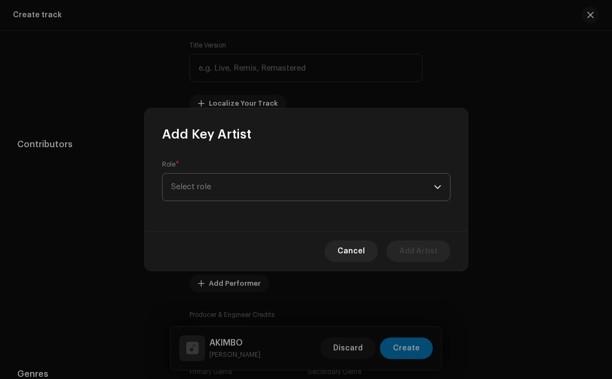
click at [242, 181] on span "Select role" at bounding box center [302, 186] width 263 height 27
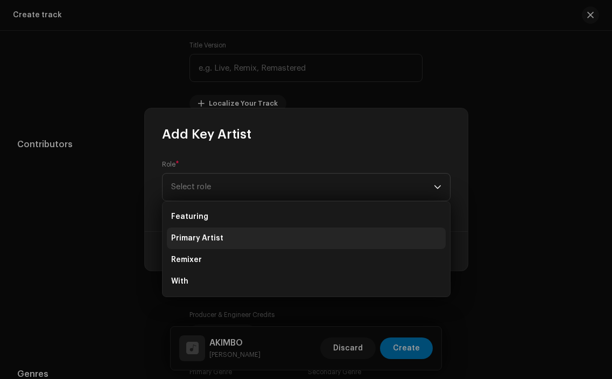
click at [219, 236] on span "Primary Artist" at bounding box center [197, 238] width 52 height 11
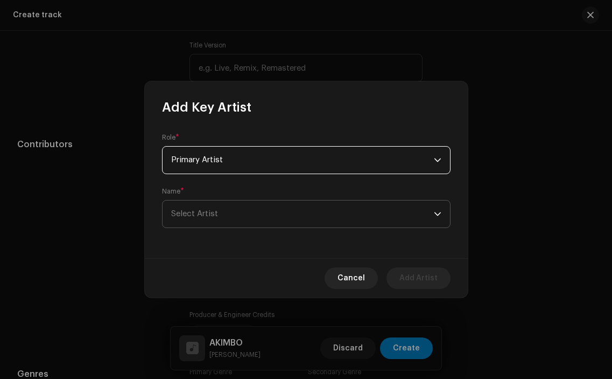
click at [239, 213] on span "Select Artist" at bounding box center [302, 213] width 263 height 27
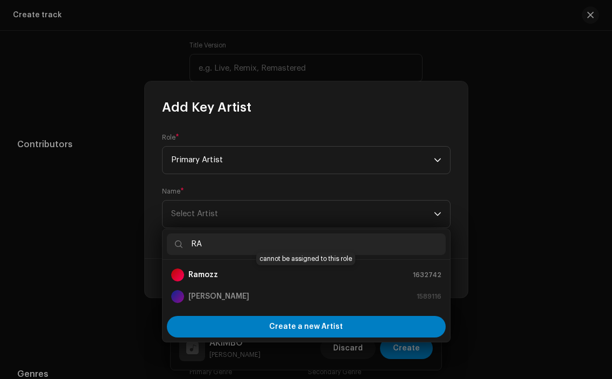
type input "RA"
click at [239, 277] on div "Ramozz 1632742" at bounding box center [306, 274] width 270 height 13
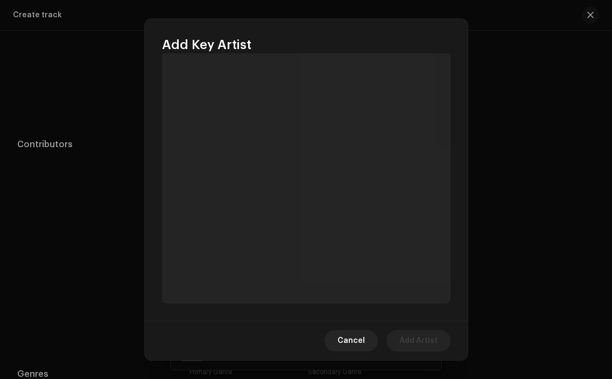
scroll to position [137, 0]
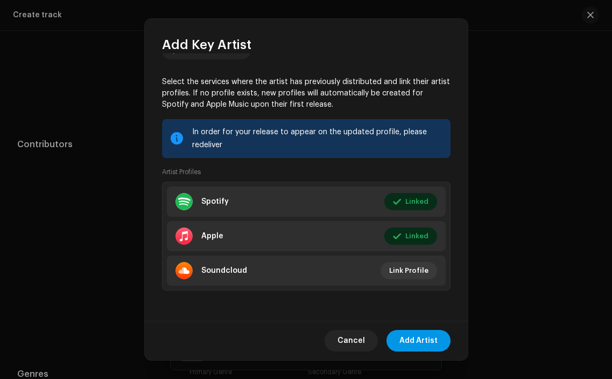
click at [401, 335] on button "Add Artist" at bounding box center [419, 341] width 64 height 22
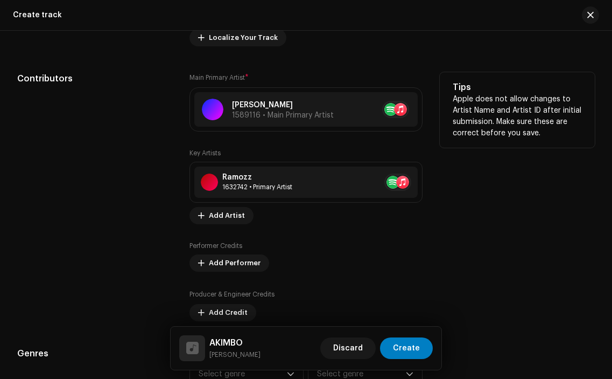
scroll to position [625, 0]
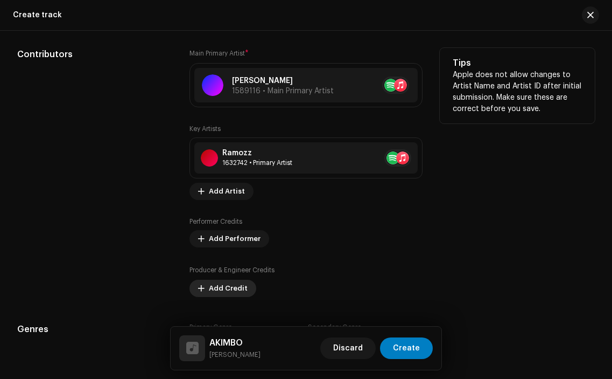
click at [233, 285] on span "Add Credit" at bounding box center [228, 288] width 39 height 22
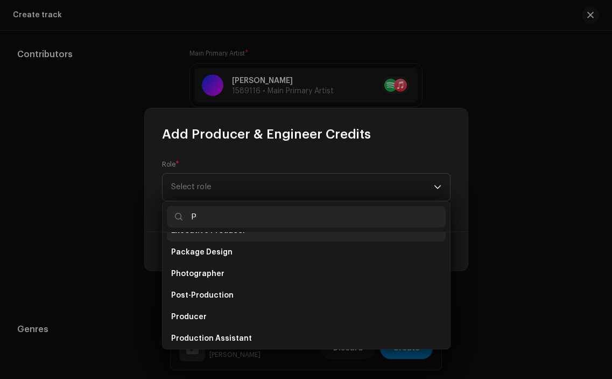
scroll to position [64, 0]
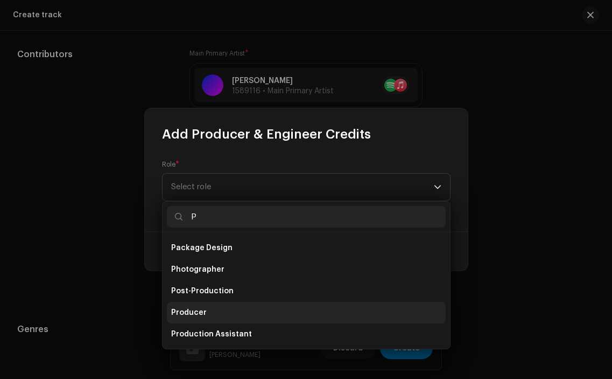
type input "P"
click at [226, 305] on li "Producer" at bounding box center [306, 313] width 279 height 22
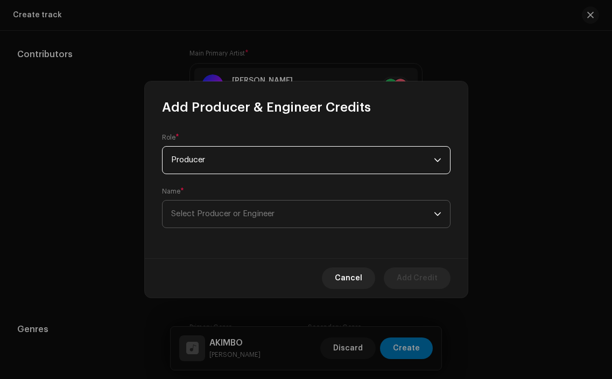
click at [252, 213] on span "Select Producer or Engineer" at bounding box center [222, 214] width 103 height 8
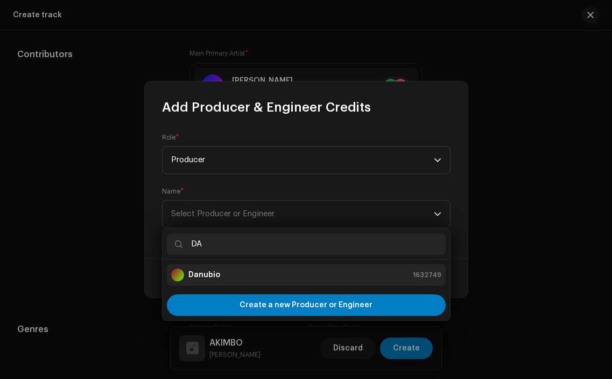
type input "DA"
click at [226, 275] on div "Danubio 1632749" at bounding box center [306, 274] width 270 height 13
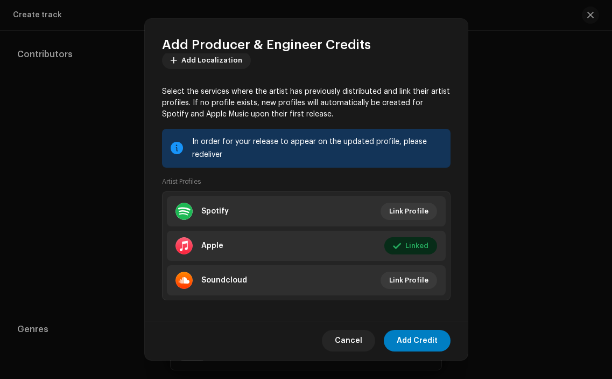
scroll to position [137, 0]
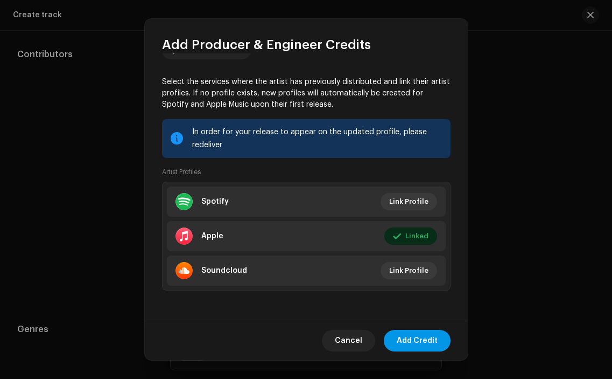
click at [420, 342] on span "Add Credit" at bounding box center [417, 341] width 41 height 22
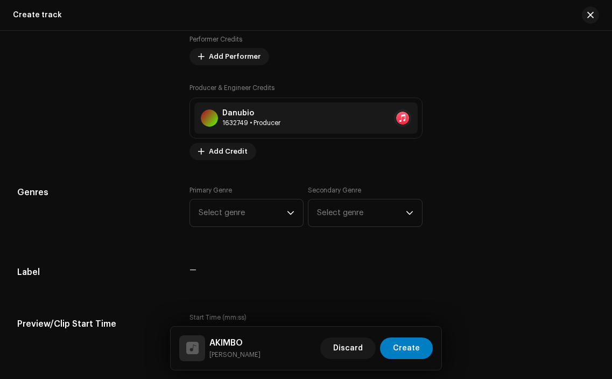
scroll to position [833, 0]
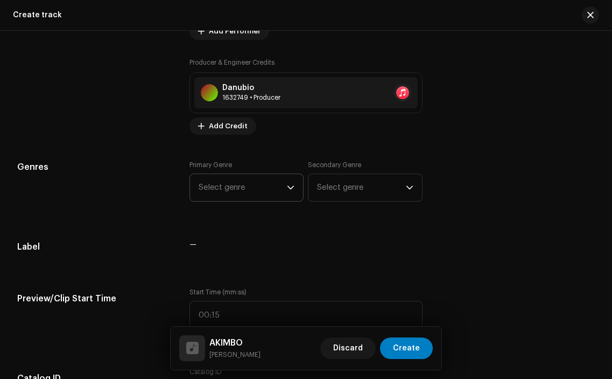
click at [254, 193] on span "Select genre" at bounding box center [243, 187] width 88 height 27
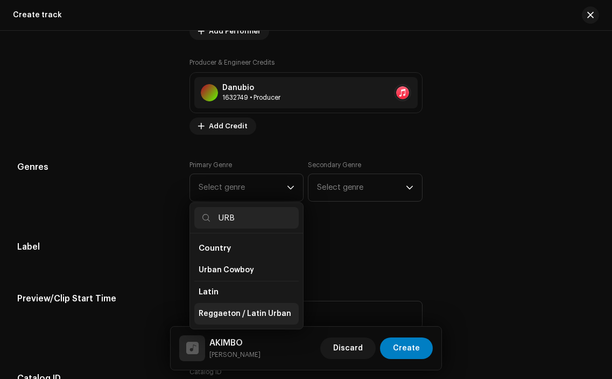
type input "URB"
click at [254, 310] on span "Reggaeton / Latin Urban" at bounding box center [245, 313] width 93 height 11
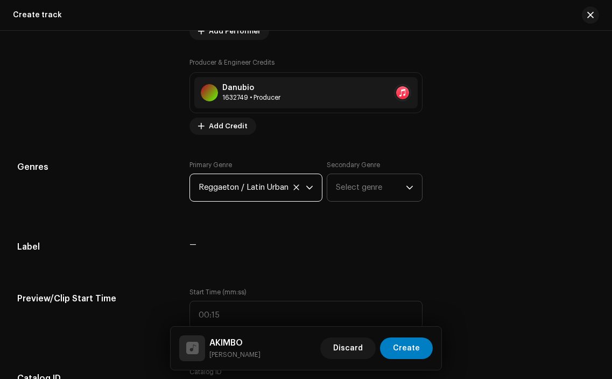
click at [363, 189] on span "Select genre" at bounding box center [370, 187] width 69 height 27
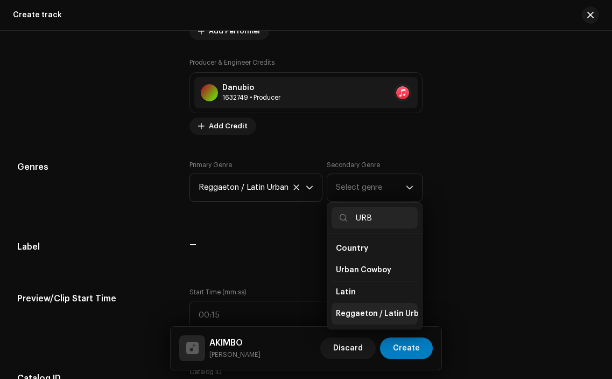
type input "URB"
click at [398, 315] on span "Reggaeton / Latin Urban" at bounding box center [382, 313] width 93 height 11
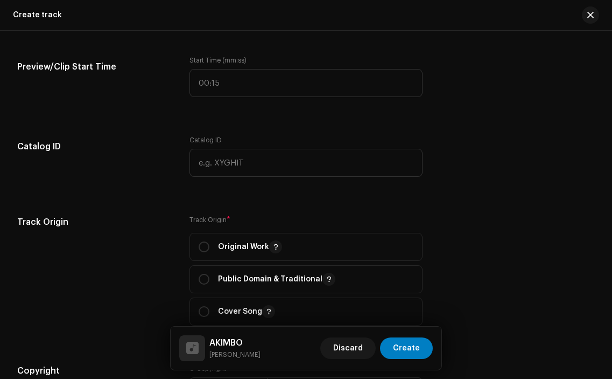
scroll to position [1071, 0]
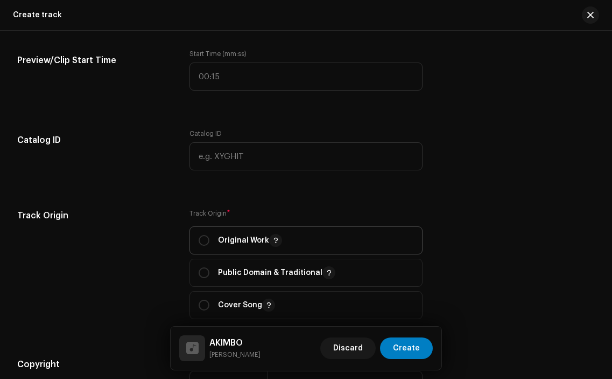
click at [200, 233] on span "Original Work" at bounding box center [306, 240] width 214 height 27
radio input "true"
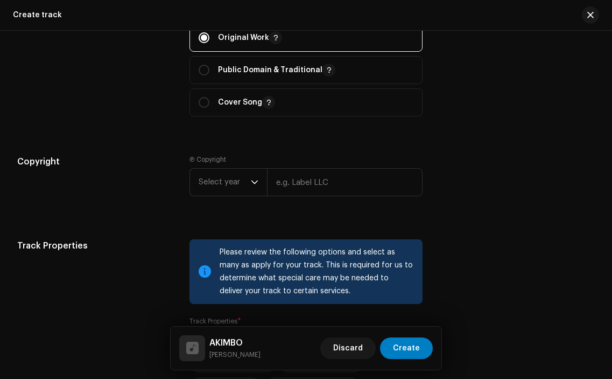
scroll to position [1275, 0]
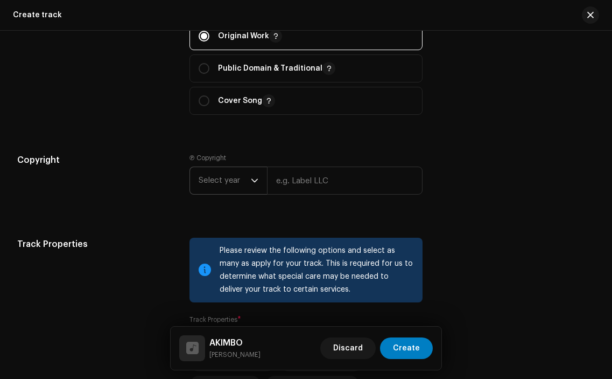
click at [239, 187] on span "Select year" at bounding box center [225, 180] width 52 height 27
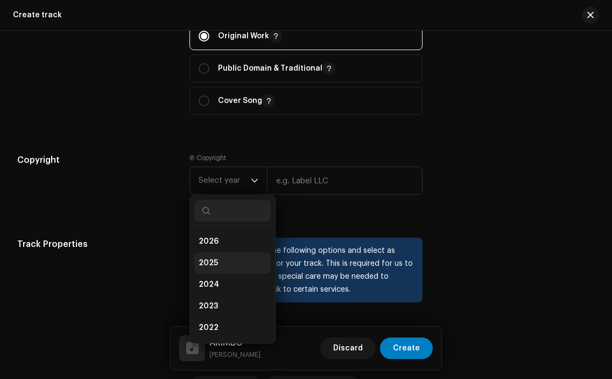
click at [226, 260] on li "2025" at bounding box center [232, 263] width 76 height 22
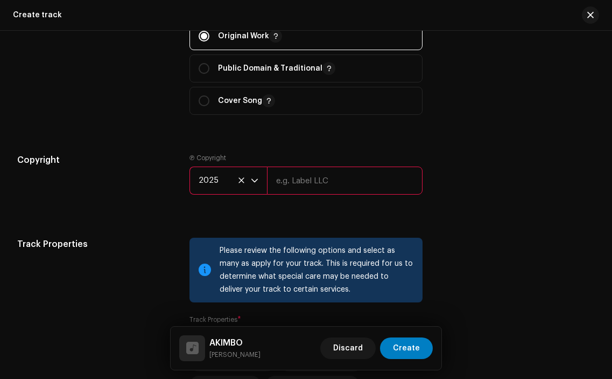
click at [305, 173] on input "text" at bounding box center [344, 180] width 155 height 28
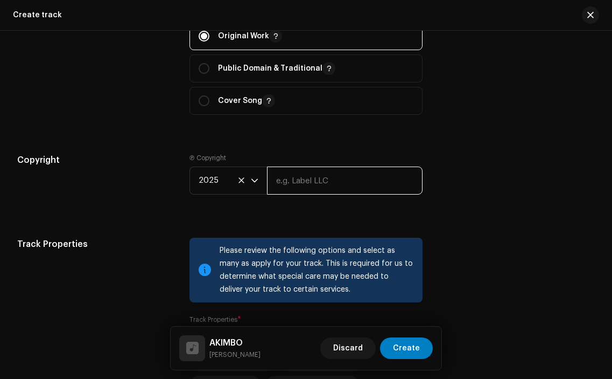
type input "Sourcelid, LLC"
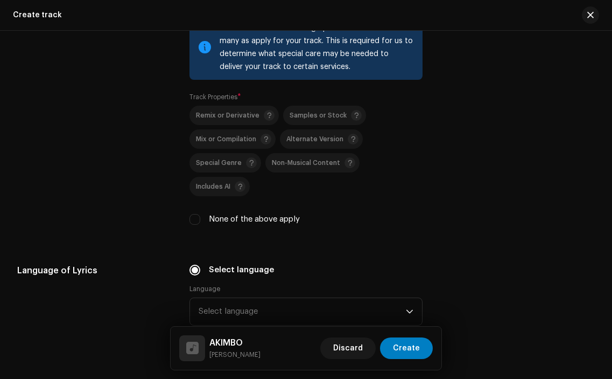
scroll to position [1504, 0]
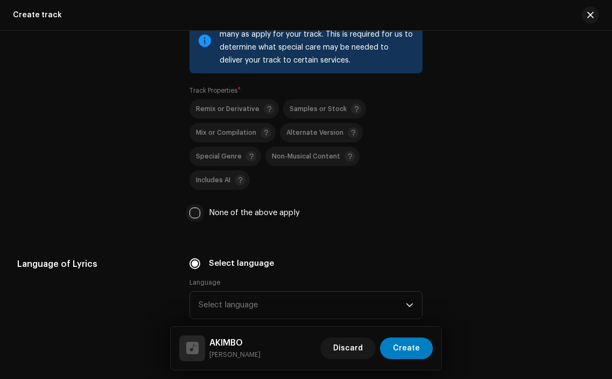
click at [194, 207] on input "None of the above apply" at bounding box center [195, 212] width 11 height 11
checkbox input "true"
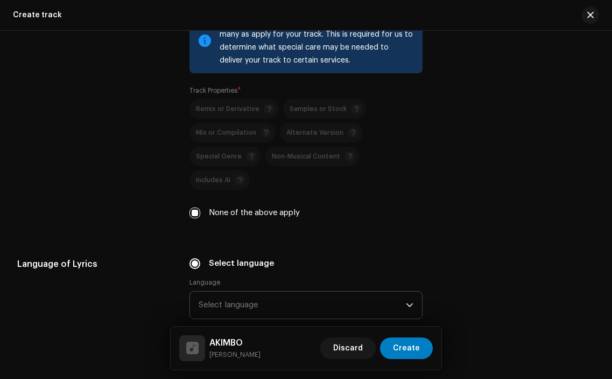
click at [235, 291] on span "Select language" at bounding box center [302, 304] width 207 height 27
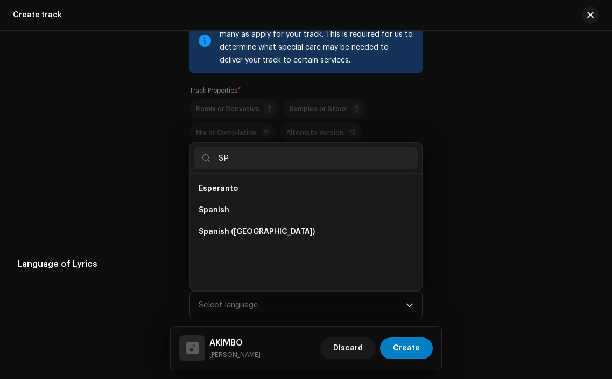
scroll to position [0, 0]
type input "SP"
click at [257, 226] on span "Spanish ([GEOGRAPHIC_DATA])" at bounding box center [257, 231] width 116 height 11
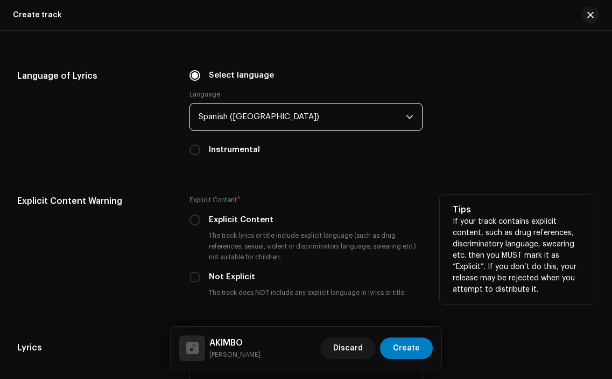
scroll to position [1694, 0]
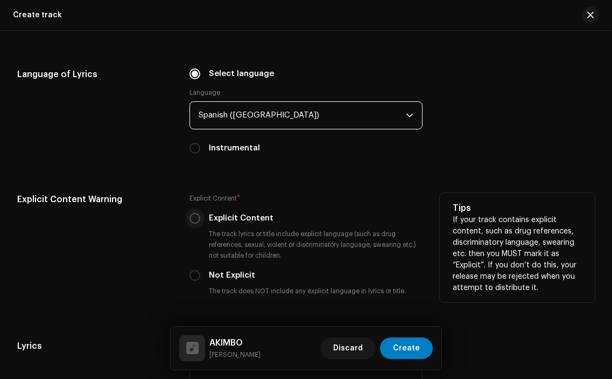
click at [194, 213] on input "Explicit Content" at bounding box center [195, 218] width 11 height 11
radio input "true"
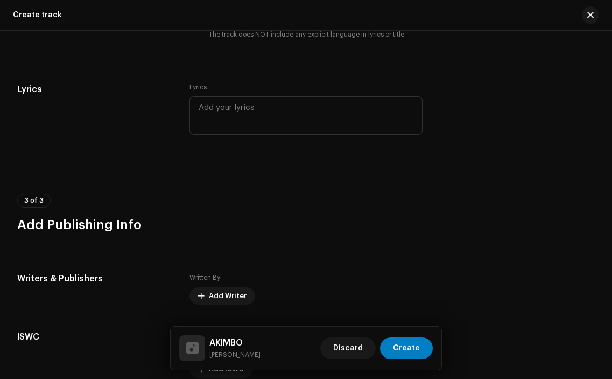
scroll to position [1951, 0]
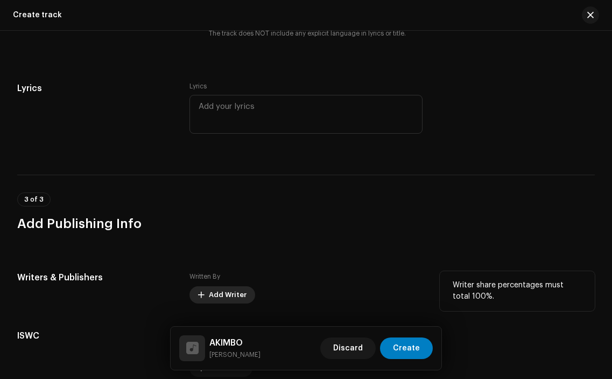
click at [224, 284] on span "Add Writer" at bounding box center [228, 295] width 38 height 22
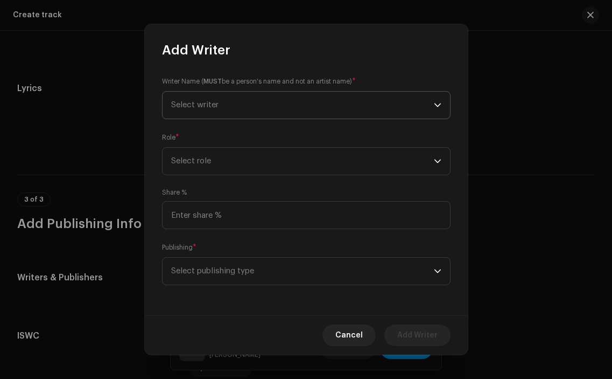
click at [248, 99] on span "Select writer" at bounding box center [302, 105] width 263 height 27
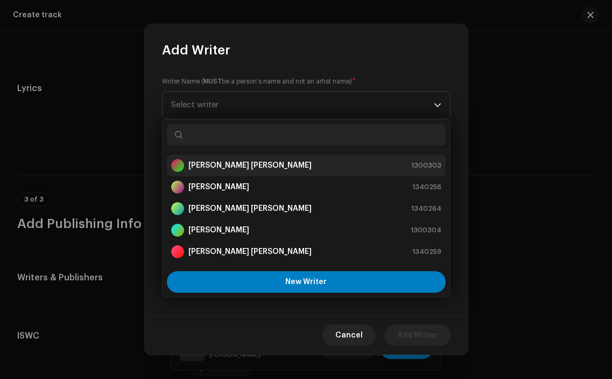
click at [240, 165] on strong "[PERSON_NAME] [PERSON_NAME]" at bounding box center [250, 165] width 123 height 11
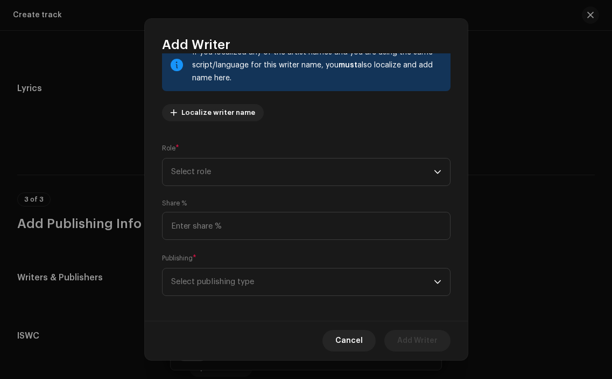
scroll to position [88, 0]
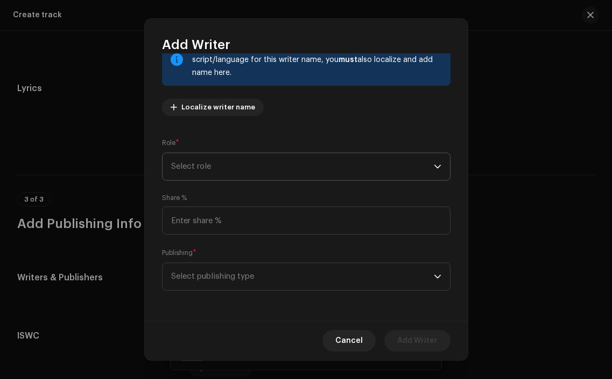
click at [317, 173] on span "Select role" at bounding box center [302, 166] width 263 height 27
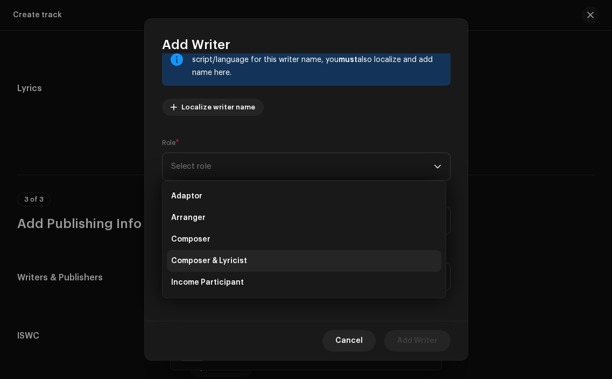
click at [255, 260] on li "Composer & Lyricist" at bounding box center [304, 261] width 275 height 22
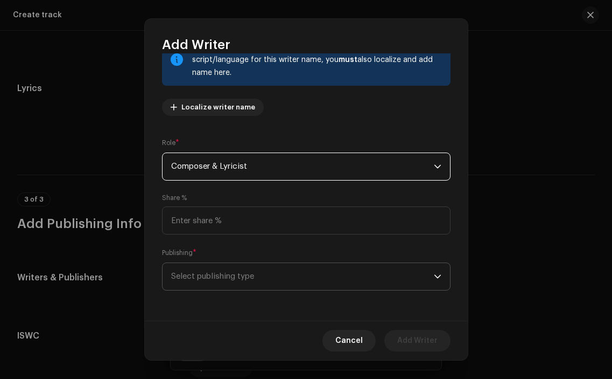
click at [389, 279] on span "Select publishing type" at bounding box center [302, 276] width 263 height 27
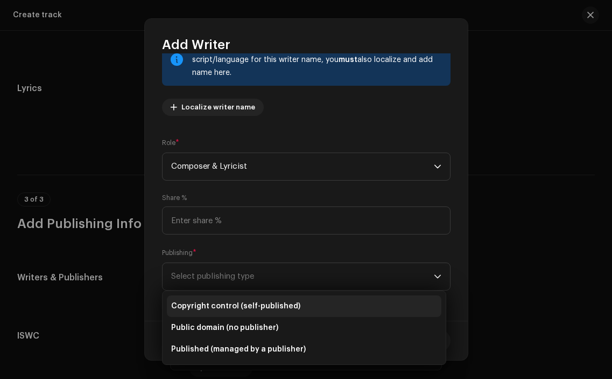
click at [318, 301] on li "Copyright control (self-published)" at bounding box center [304, 306] width 275 height 22
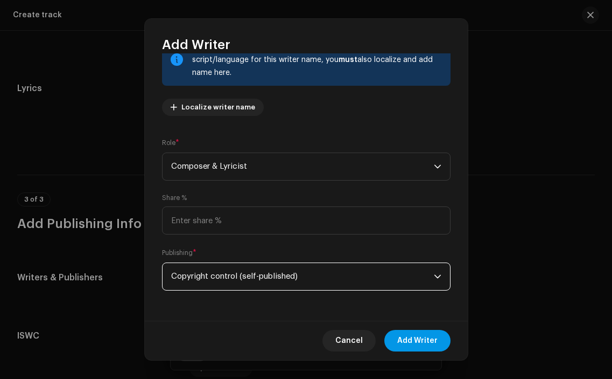
click at [417, 342] on span "Add Writer" at bounding box center [418, 341] width 40 height 22
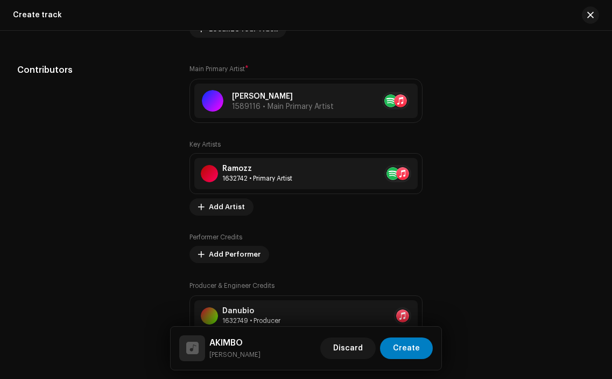
scroll to position [618, 0]
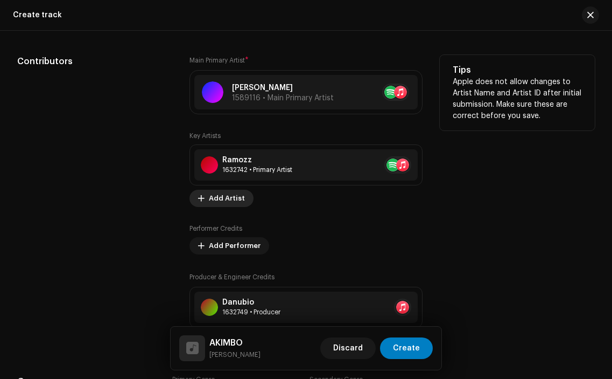
click at [238, 201] on span "Add Artist" at bounding box center [227, 198] width 36 height 22
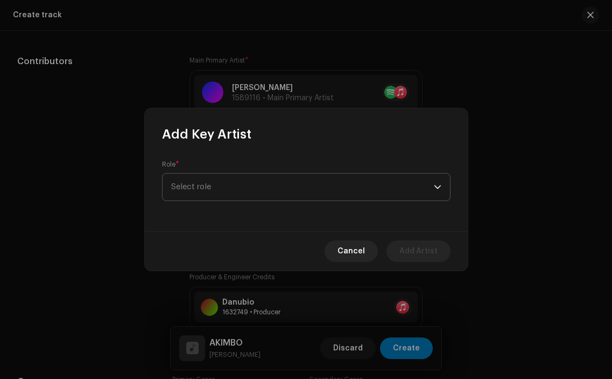
click at [233, 189] on span "Select role" at bounding box center [302, 186] width 263 height 27
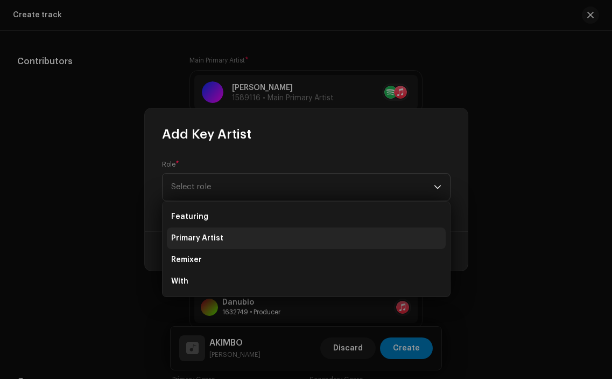
click at [226, 233] on li "Primary Artist" at bounding box center [306, 238] width 279 height 22
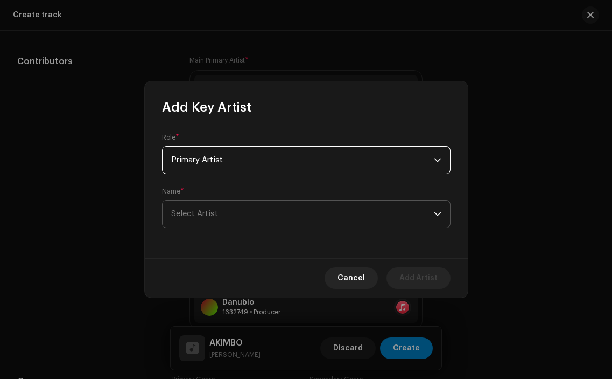
click at [266, 219] on span "Select Artist" at bounding box center [302, 213] width 263 height 27
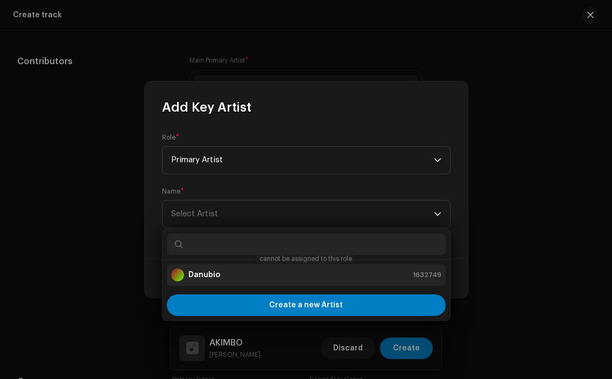
click at [254, 271] on div "Danubio 1632749" at bounding box center [306, 274] width 270 height 13
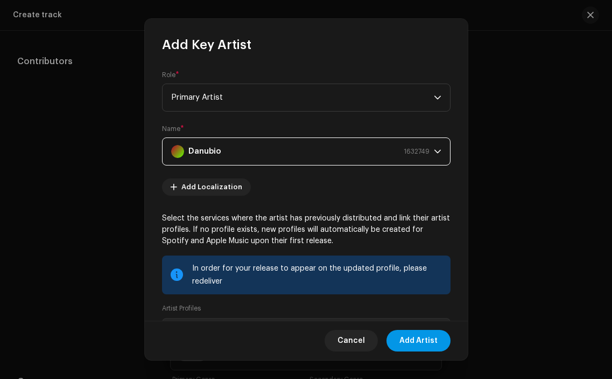
click at [415, 332] on span "Add Artist" at bounding box center [419, 341] width 38 height 22
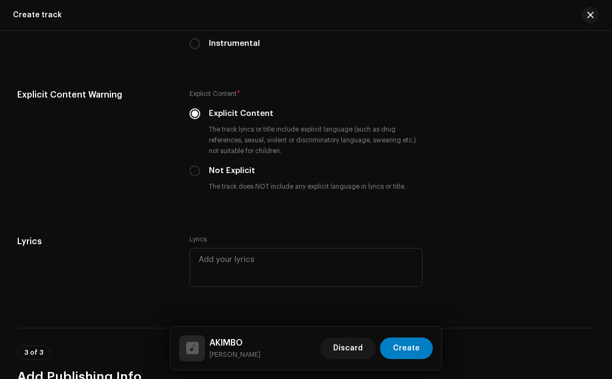
scroll to position [2121, 0]
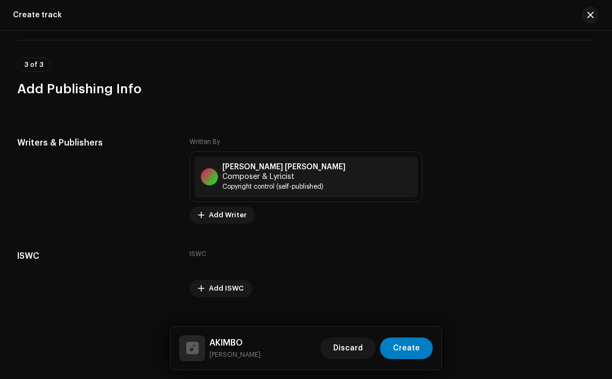
click at [226, 204] on span "Add Writer" at bounding box center [228, 215] width 38 height 22
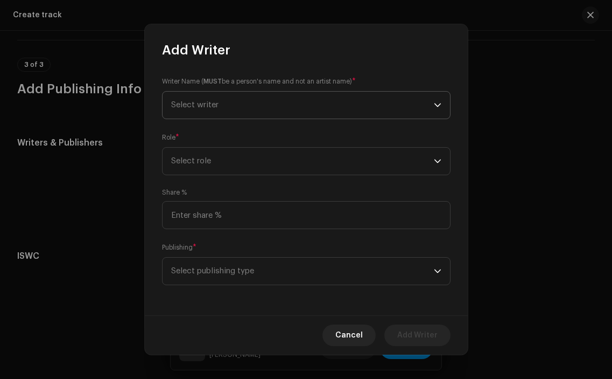
click at [249, 112] on span "Select writer" at bounding box center [302, 105] width 263 height 27
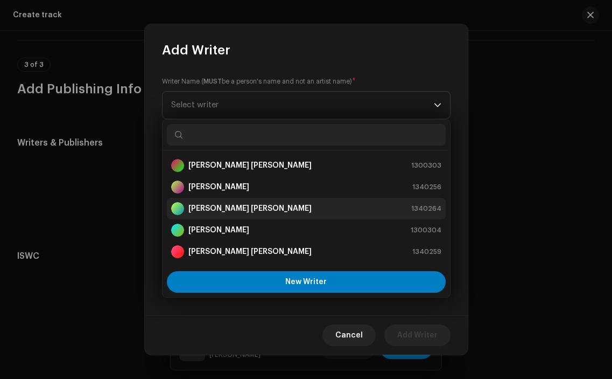
click at [252, 207] on strong "[PERSON_NAME] [PERSON_NAME]" at bounding box center [250, 208] width 123 height 11
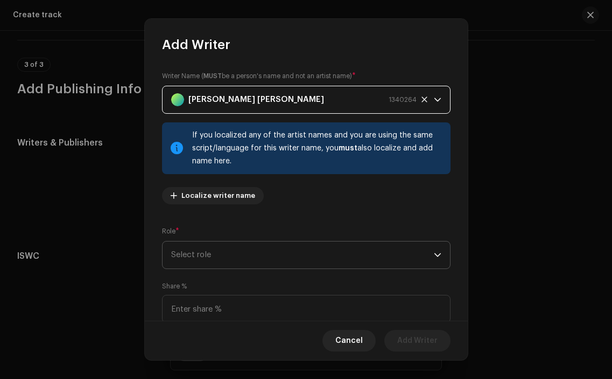
click at [232, 254] on span "Select role" at bounding box center [302, 254] width 263 height 27
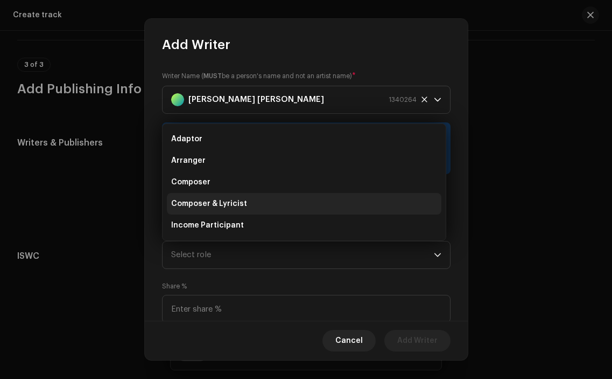
click at [243, 198] on span "Composer & Lyricist" at bounding box center [209, 203] width 76 height 11
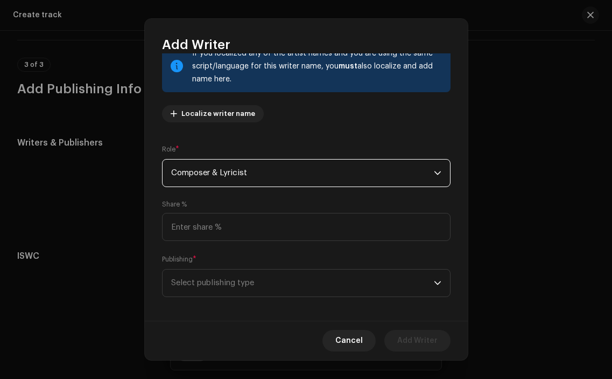
scroll to position [88, 0]
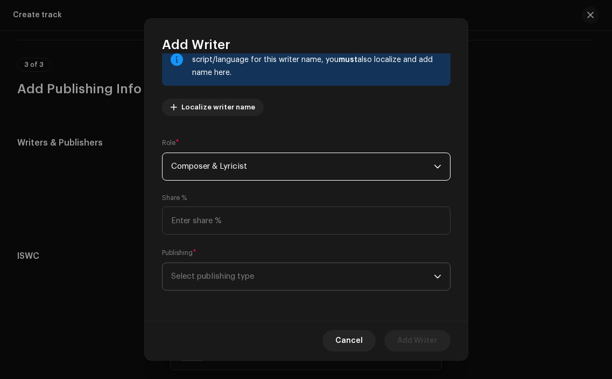
click at [364, 269] on span "Select publishing type" at bounding box center [302, 276] width 263 height 27
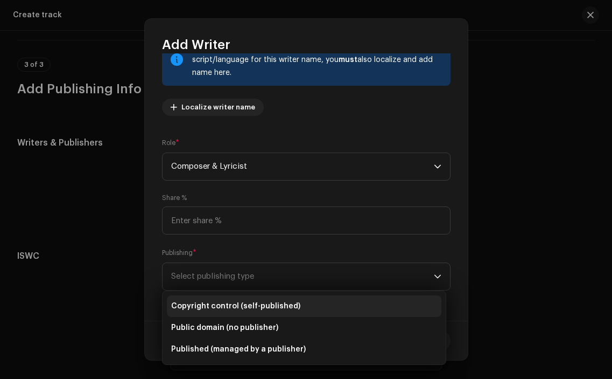
click at [313, 303] on li "Copyright control (self-published)" at bounding box center [304, 306] width 275 height 22
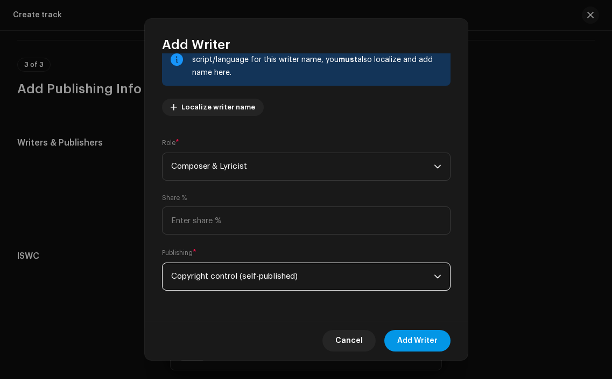
click at [424, 331] on span "Add Writer" at bounding box center [418, 341] width 40 height 22
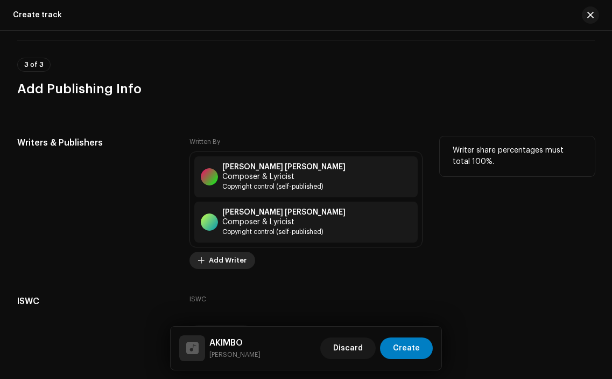
click at [234, 249] on span "Add Writer" at bounding box center [228, 260] width 38 height 22
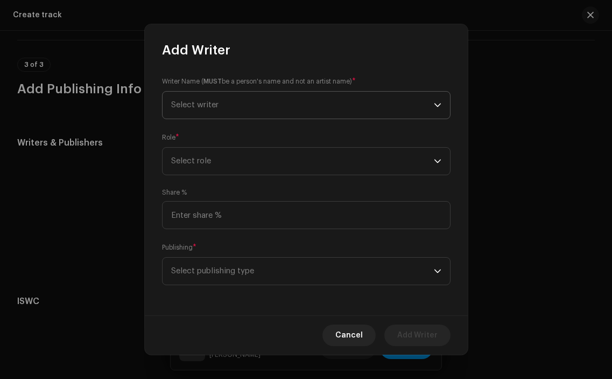
click at [290, 96] on span "Select writer" at bounding box center [302, 105] width 263 height 27
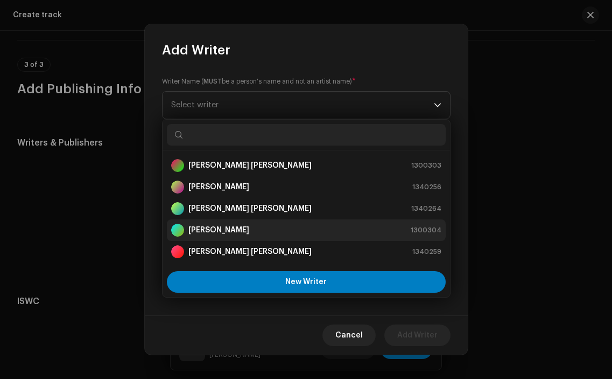
click at [267, 221] on li "[PERSON_NAME] Tort 1300304" at bounding box center [306, 230] width 279 height 22
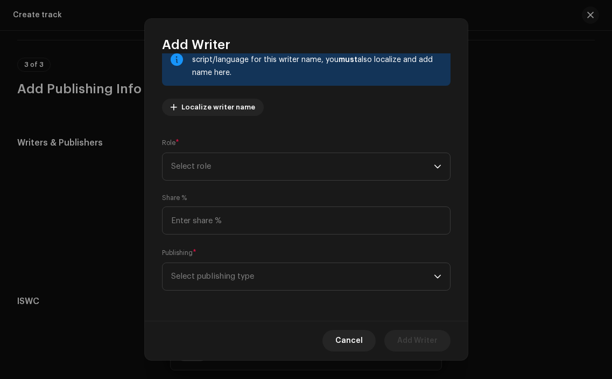
click at [346, 180] on div "Writer Name ( MUST be a person's name and not an artist name) * [PERSON_NAME] 1…" at bounding box center [306, 186] width 323 height 267
click at [346, 166] on span "Select role" at bounding box center [302, 166] width 263 height 27
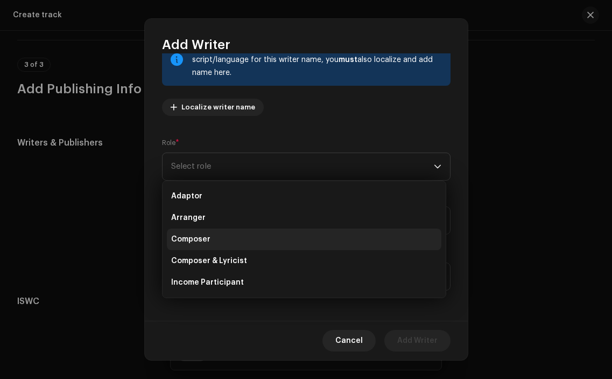
click at [263, 236] on li "Composer" at bounding box center [304, 239] width 275 height 22
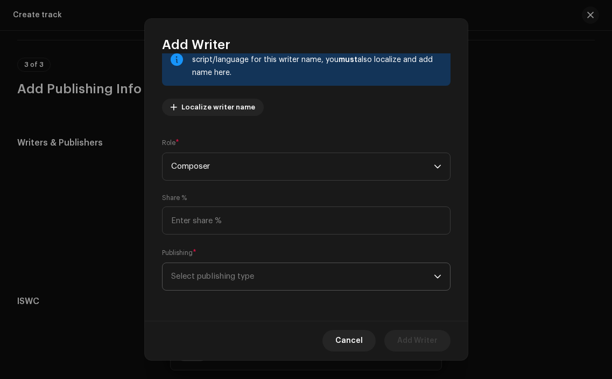
click at [345, 277] on span "Select publishing type" at bounding box center [302, 276] width 263 height 27
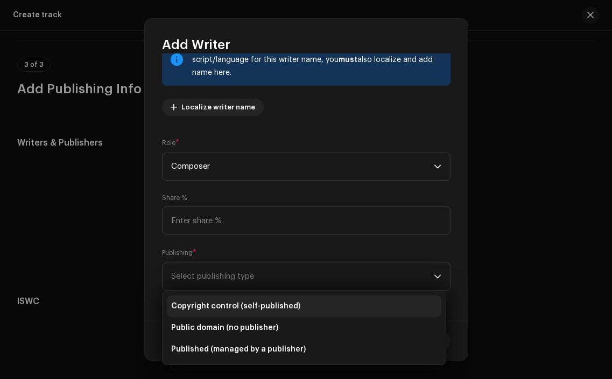
click at [314, 305] on li "Copyright control (self-published)" at bounding box center [304, 306] width 275 height 22
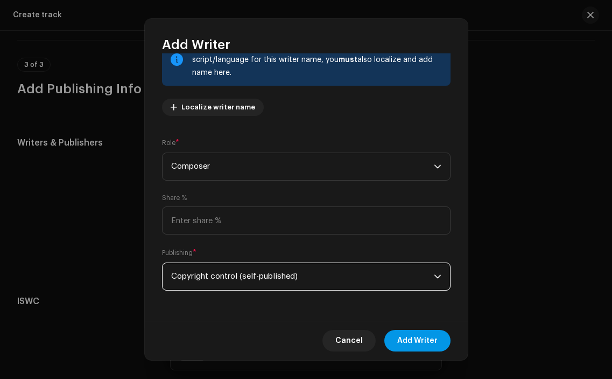
click at [419, 336] on span "Add Writer" at bounding box center [418, 341] width 40 height 22
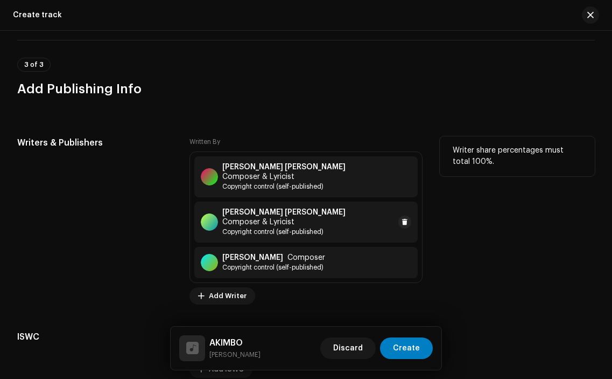
scroll to position [2192, 0]
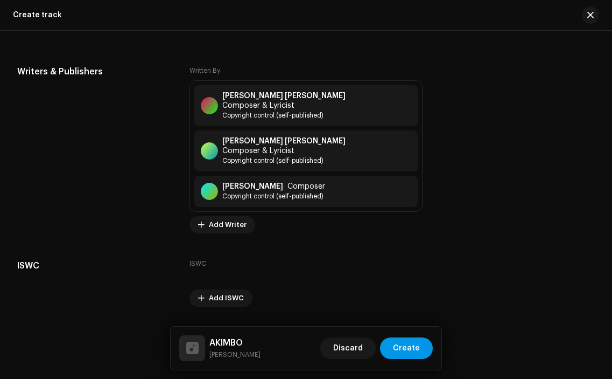
click at [409, 344] on span "Create" at bounding box center [406, 348] width 27 height 22
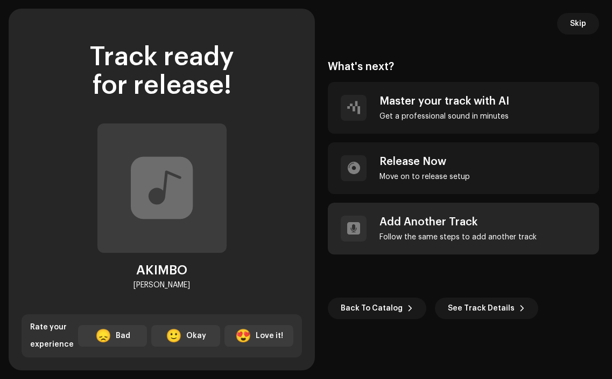
click at [453, 224] on div "Add Another Track" at bounding box center [458, 221] width 157 height 13
radio input "false"
checkbox input "false"
radio input "false"
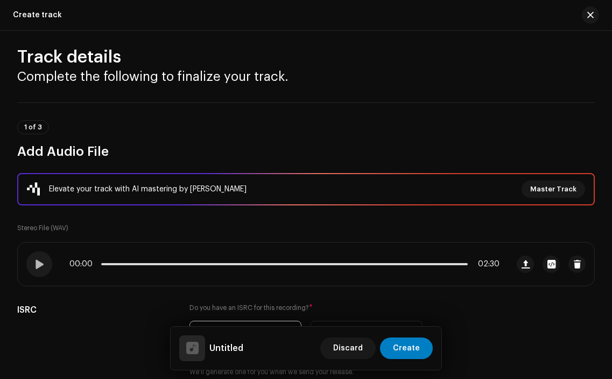
scroll to position [0, 0]
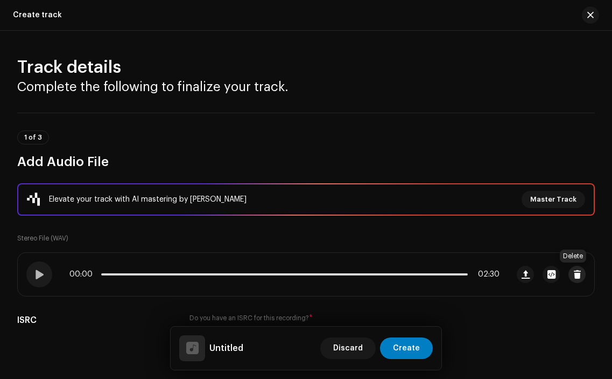
click at [574, 275] on span "button" at bounding box center [578, 274] width 8 height 9
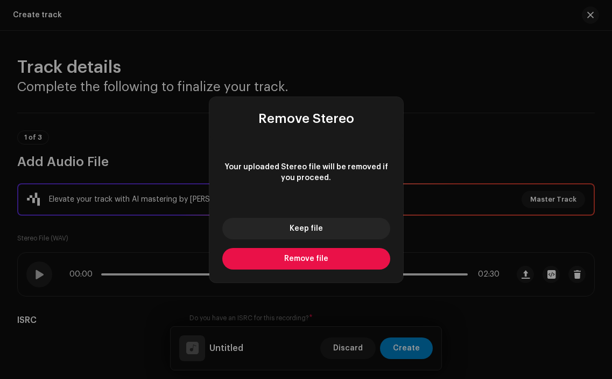
click at [292, 248] on button "Remove file" at bounding box center [306, 259] width 168 height 22
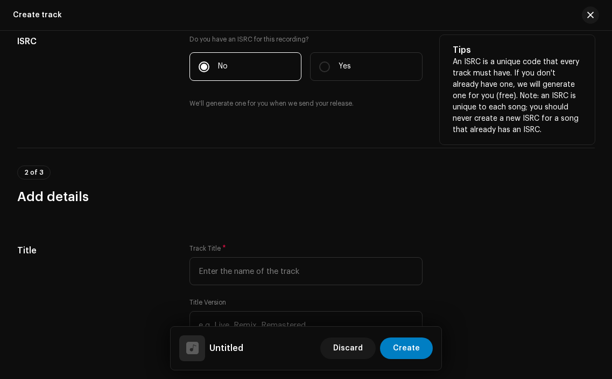
scroll to position [278, 0]
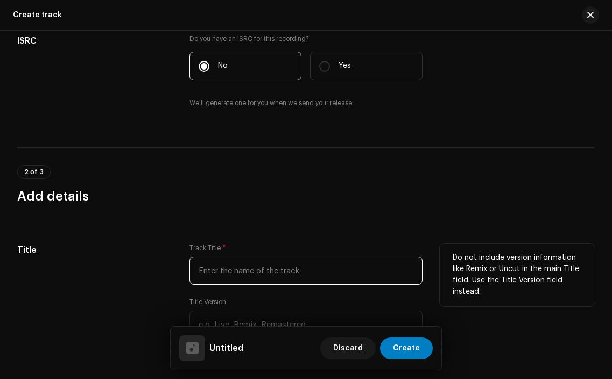
click at [246, 272] on input "text" at bounding box center [306, 270] width 233 height 28
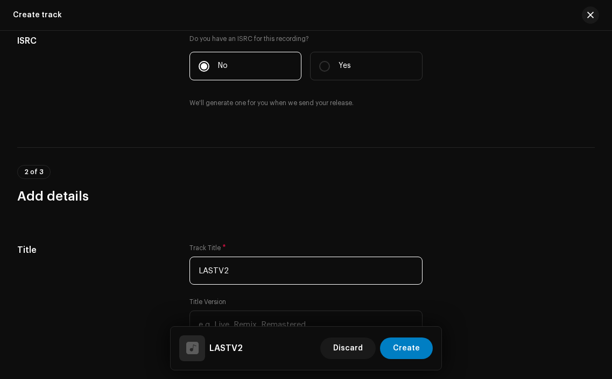
type input "LASTV2"
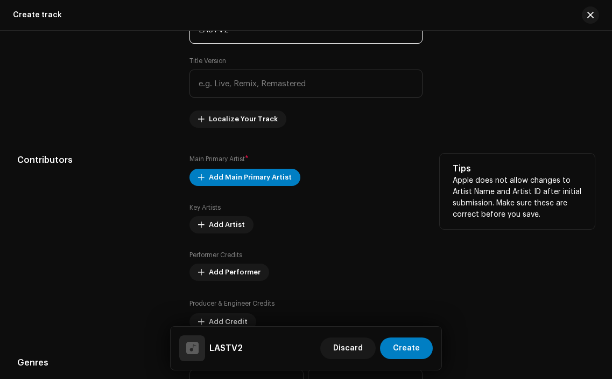
scroll to position [524, 0]
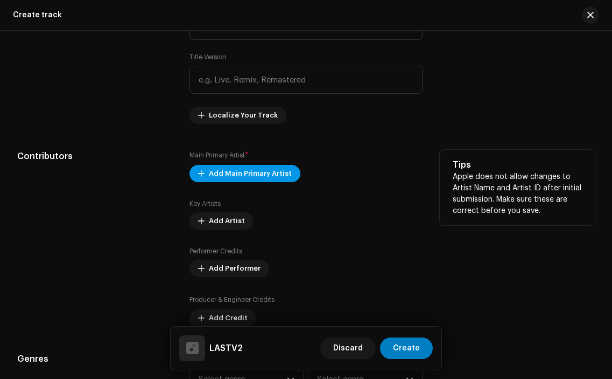
click at [260, 175] on span "Add Main Primary Artist" at bounding box center [250, 174] width 83 height 22
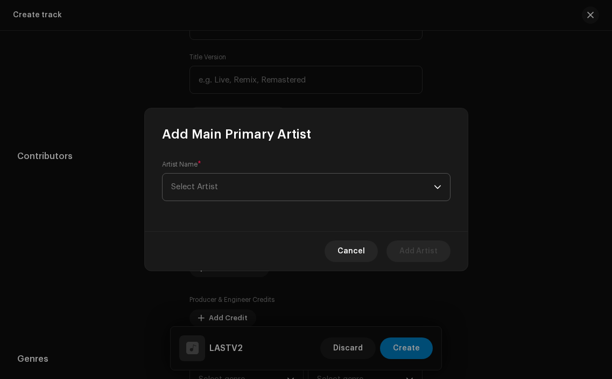
click at [247, 182] on span "Select Artist" at bounding box center [302, 186] width 263 height 27
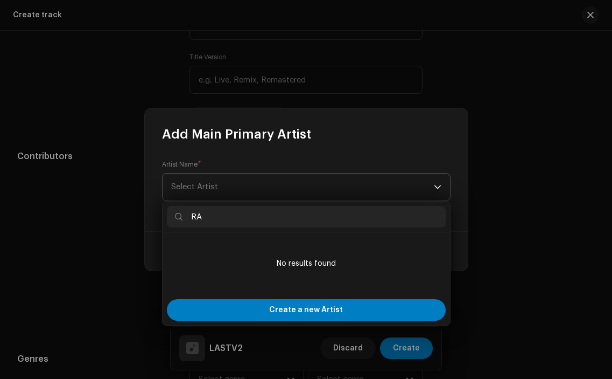
type input "RAS"
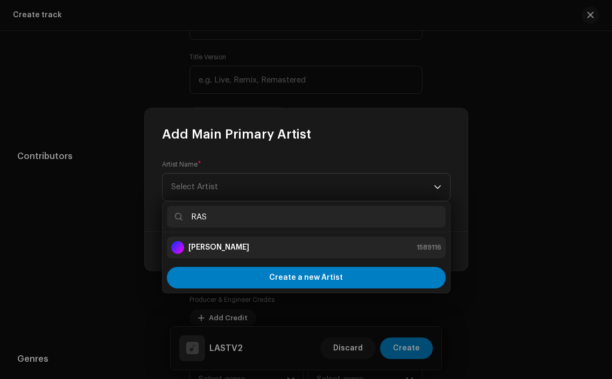
click at [245, 256] on li "[PERSON_NAME] 1589116" at bounding box center [306, 247] width 279 height 22
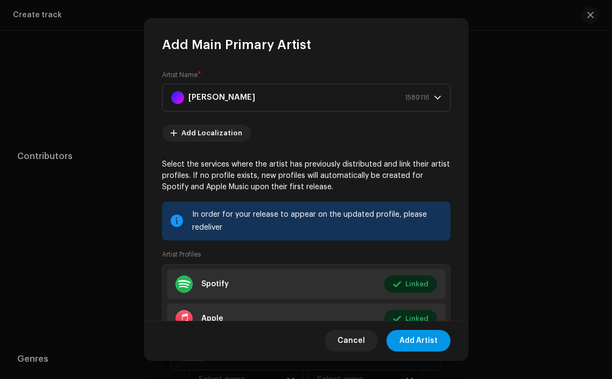
click at [415, 339] on span "Add Artist" at bounding box center [419, 341] width 38 height 22
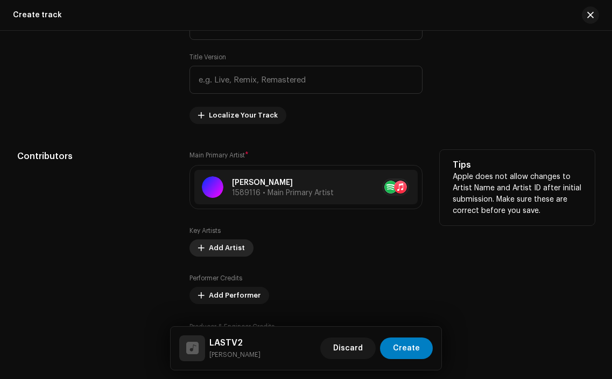
click at [229, 249] on span "Add Artist" at bounding box center [227, 248] width 36 height 22
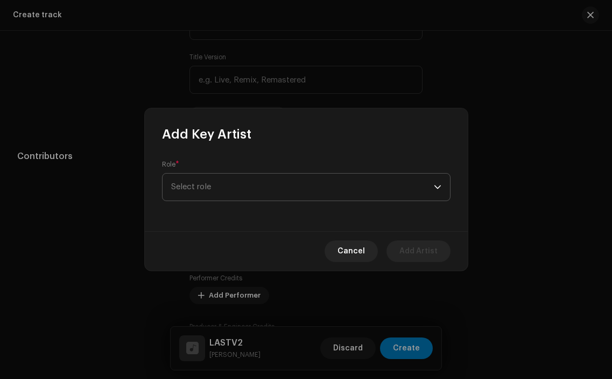
click at [245, 187] on span "Select role" at bounding box center [302, 186] width 263 height 27
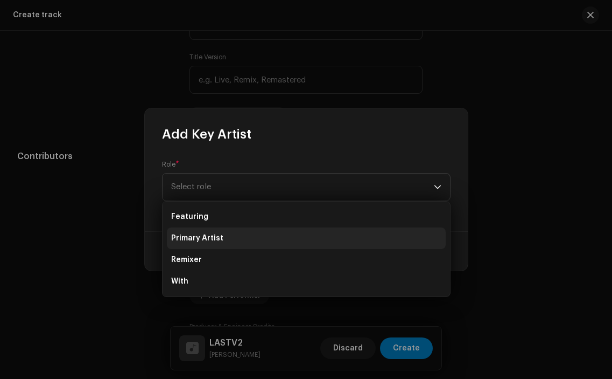
click at [230, 232] on li "Primary Artist" at bounding box center [306, 238] width 279 height 22
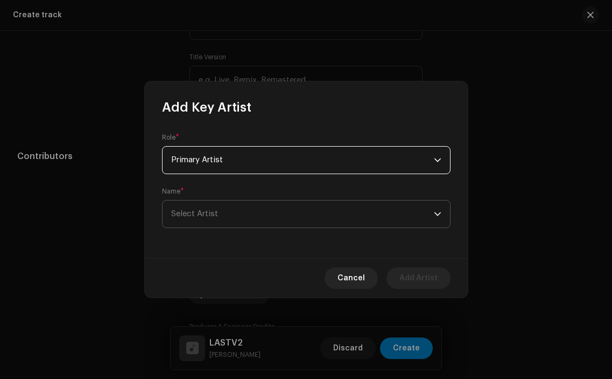
click at [238, 208] on span "Select Artist" at bounding box center [302, 213] width 263 height 27
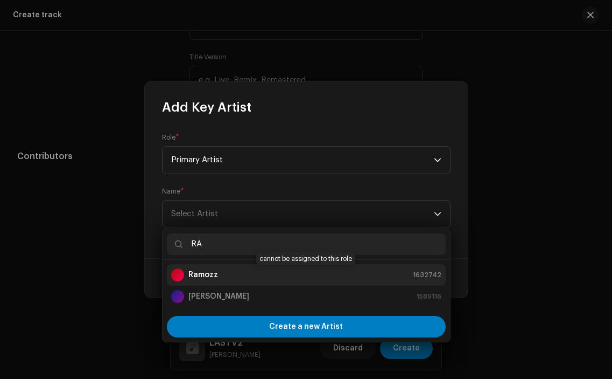
type input "RA"
click at [256, 275] on div "Ramozz 1632742" at bounding box center [306, 274] width 270 height 13
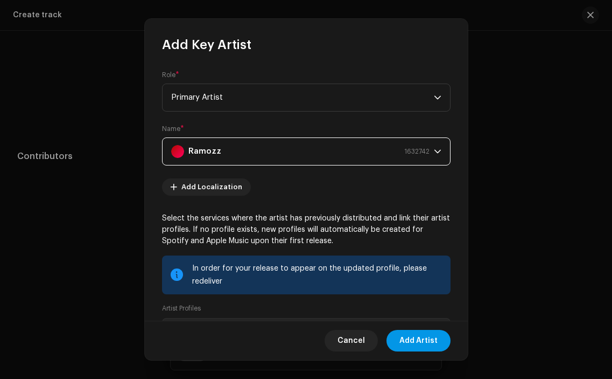
click at [415, 335] on span "Add Artist" at bounding box center [419, 341] width 38 height 22
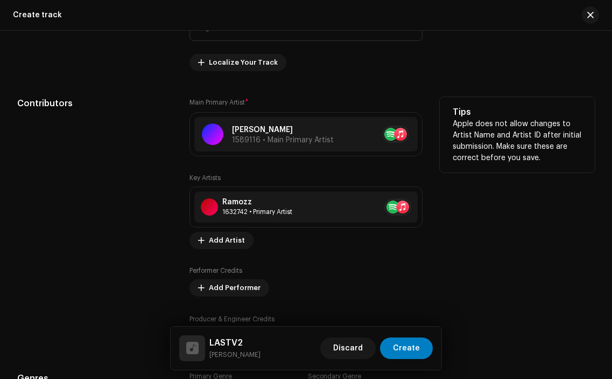
scroll to position [577, 0]
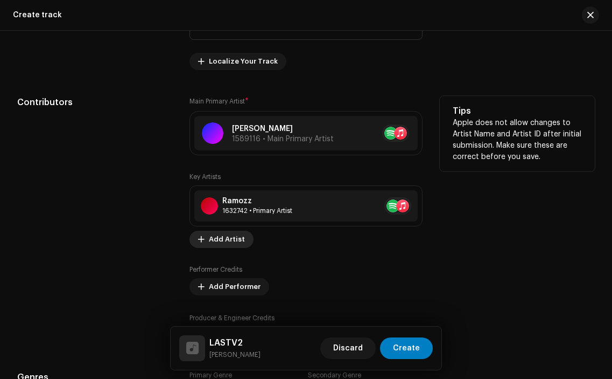
click at [226, 239] on span "Add Artist" at bounding box center [227, 239] width 36 height 22
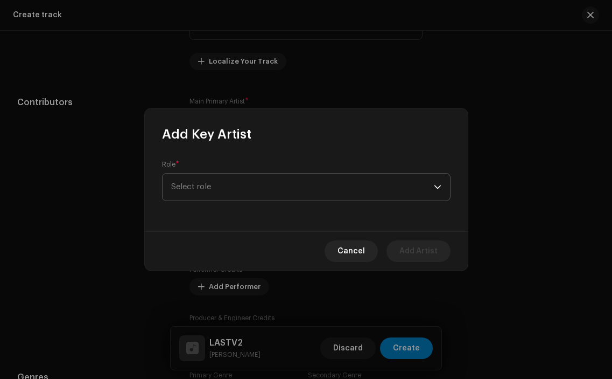
click at [324, 186] on span "Select role" at bounding box center [302, 186] width 263 height 27
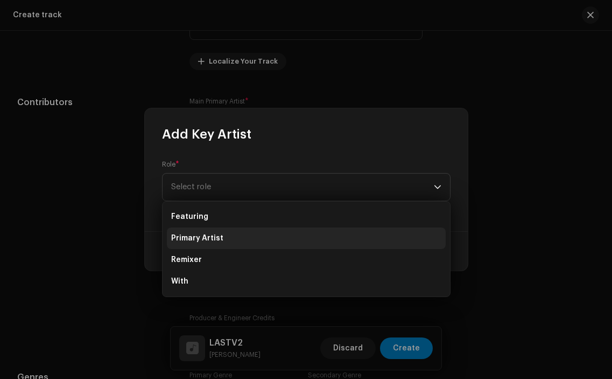
click at [252, 235] on li "Primary Artist" at bounding box center [306, 238] width 279 height 22
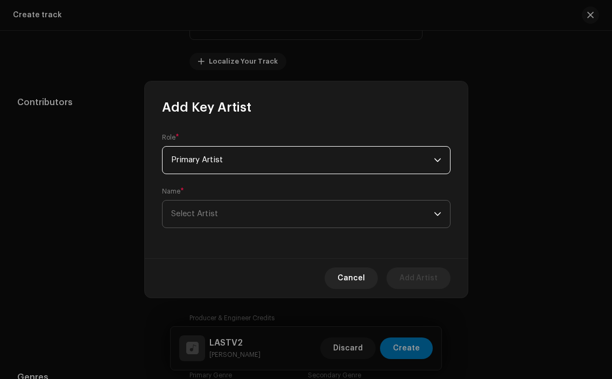
click at [281, 207] on span "Select Artist" at bounding box center [302, 213] width 263 height 27
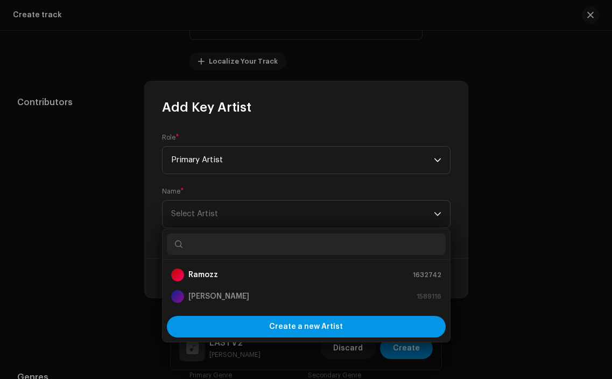
click at [316, 329] on span "Create a new Artist" at bounding box center [306, 327] width 74 height 22
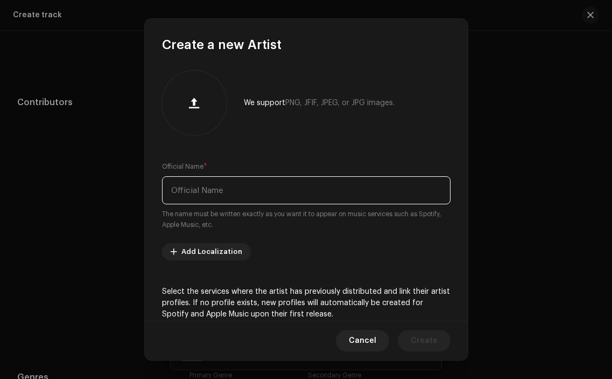
click at [282, 191] on input "text" at bounding box center [306, 190] width 289 height 28
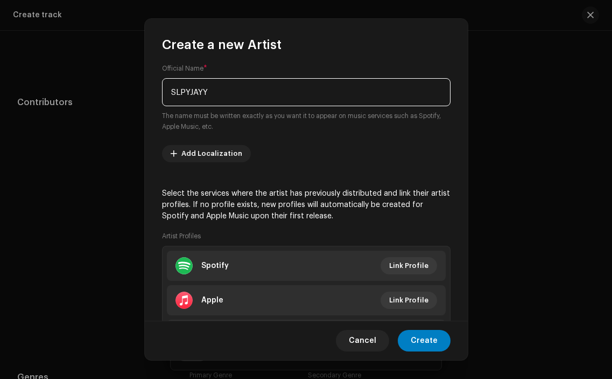
scroll to position [99, 0]
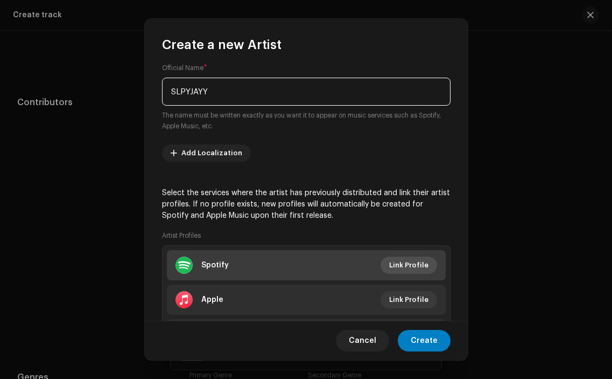
type input "SLPYJAYY"
click at [392, 264] on span "Link Profile" at bounding box center [408, 265] width 39 height 22
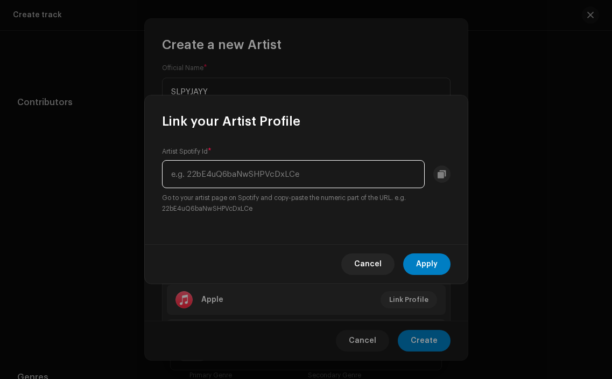
paste input "[URL][DOMAIN_NAME]"
drag, startPoint x: 420, startPoint y: 170, endPoint x: 299, endPoint y: 170, distance: 121.2
click at [299, 170] on input "[URL][DOMAIN_NAME]" at bounding box center [293, 174] width 263 height 28
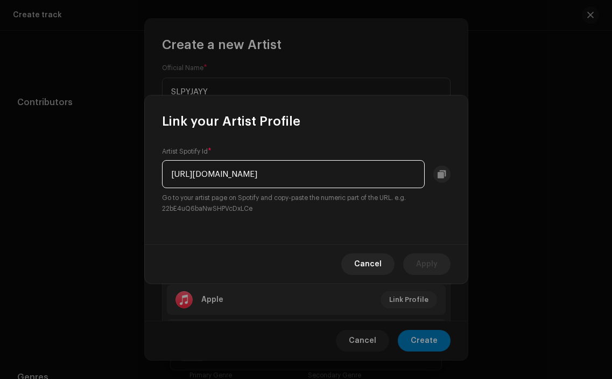
drag, startPoint x: 288, startPoint y: 172, endPoint x: 143, endPoint y: 166, distance: 145.0
click at [143, 166] on div "Link your Artist Profile Artist Spotify Id * [URL][DOMAIN_NAME] Go to your arti…" at bounding box center [306, 189] width 612 height 379
type input "48rzKsVqBZyDSwYdLe6tfc"
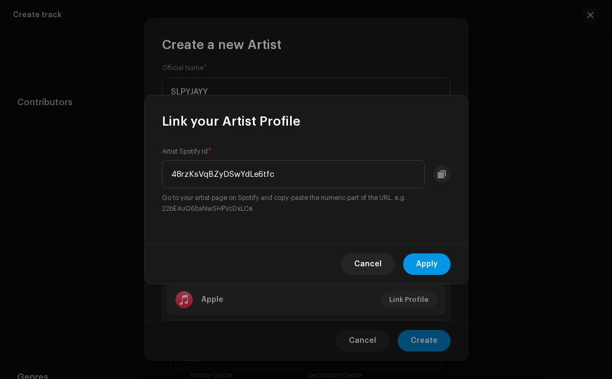
click at [435, 269] on span "Apply" at bounding box center [427, 264] width 22 height 22
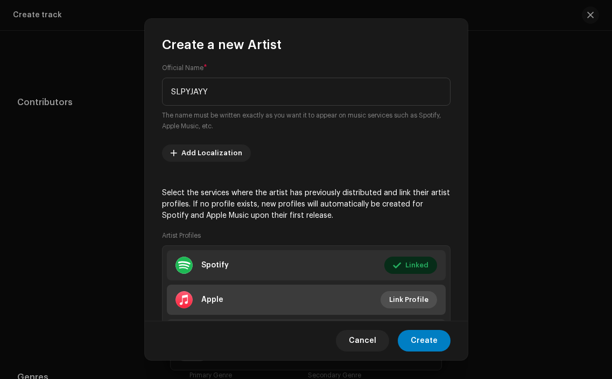
click at [396, 299] on span "Link Profile" at bounding box center [408, 300] width 39 height 22
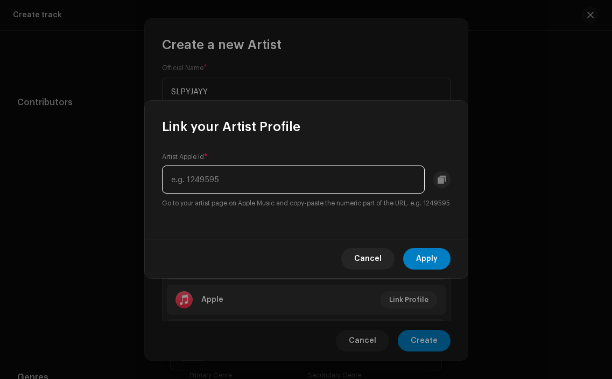
paste input "[URL][DOMAIN_NAME]"
drag, startPoint x: 335, startPoint y: 171, endPoint x: 236, endPoint y: 158, distance: 99.3
click at [220, 165] on input "[URL][DOMAIN_NAME]" at bounding box center [293, 179] width 263 height 28
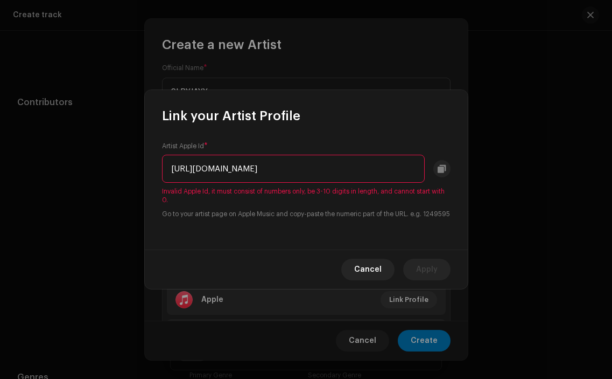
click at [337, 164] on input "[URL][DOMAIN_NAME]" at bounding box center [293, 169] width 263 height 28
click at [330, 163] on input "[URL][DOMAIN_NAME]" at bounding box center [293, 169] width 263 height 28
click at [331, 163] on input "[URL][DOMAIN_NAME]" at bounding box center [293, 169] width 263 height 28
type input "1709729037"
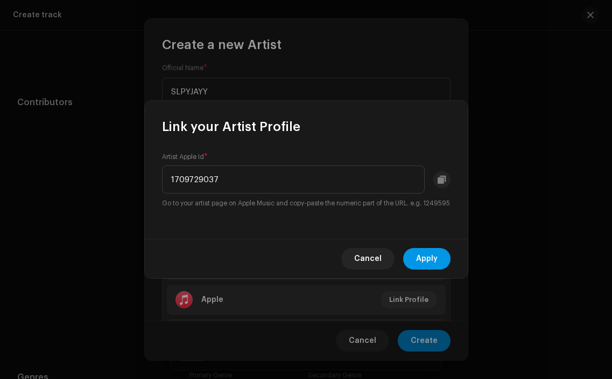
click at [426, 256] on span "Apply" at bounding box center [427, 259] width 22 height 22
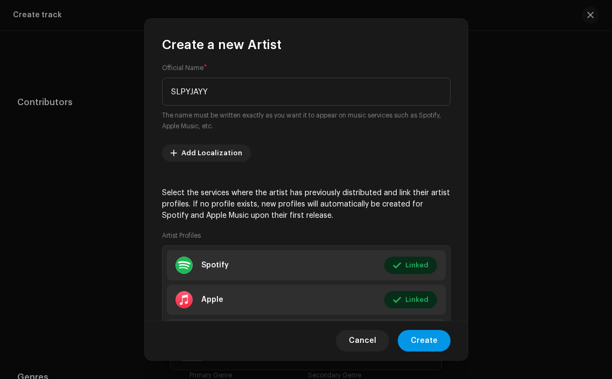
click at [438, 344] on button "Create" at bounding box center [424, 341] width 53 height 22
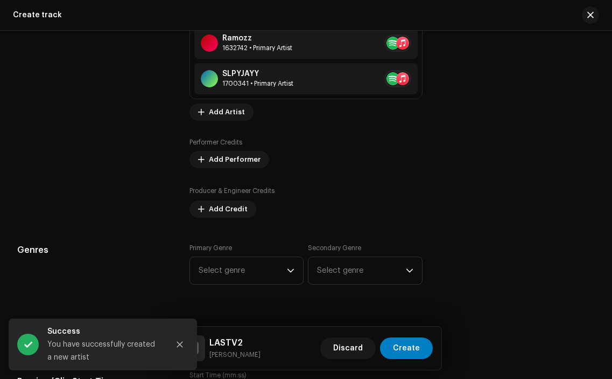
scroll to position [743, 0]
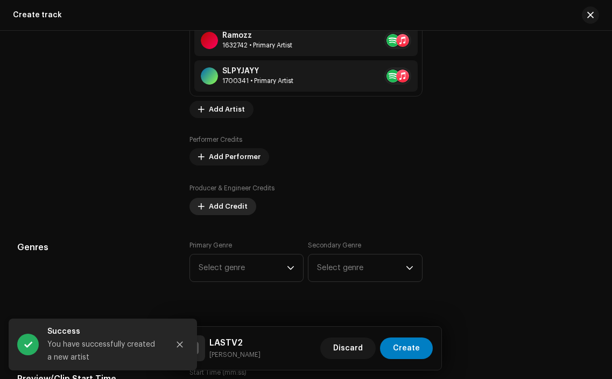
click at [235, 205] on span "Add Credit" at bounding box center [228, 207] width 39 height 22
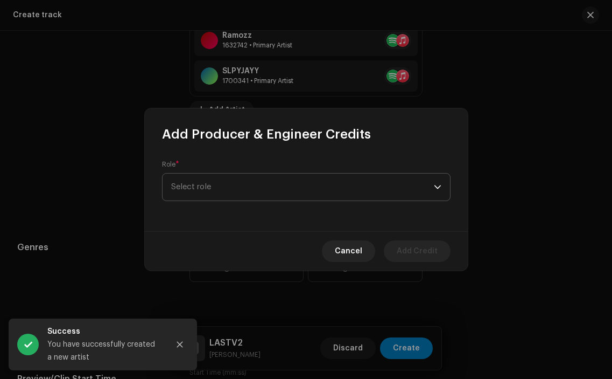
click at [255, 184] on span "Select role" at bounding box center [302, 186] width 263 height 27
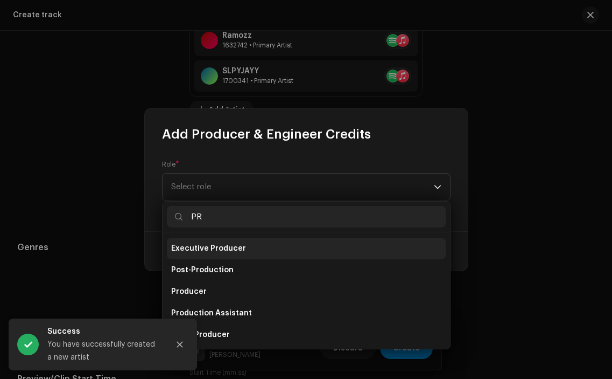
scroll to position [43, 0]
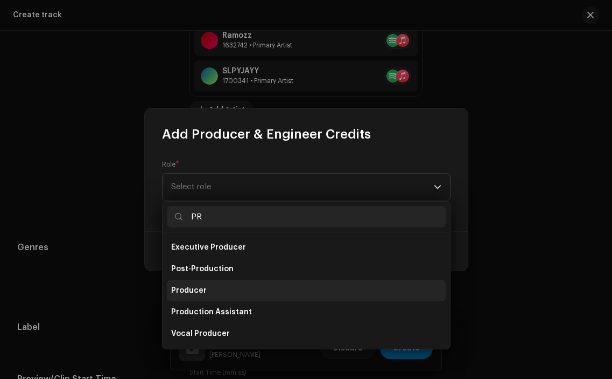
type input "PR"
click at [252, 289] on li "Producer" at bounding box center [306, 291] width 279 height 22
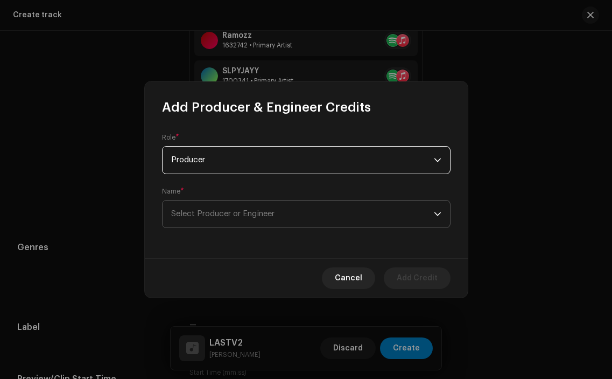
click at [287, 226] on span "Select Producer or Engineer" at bounding box center [302, 213] width 263 height 27
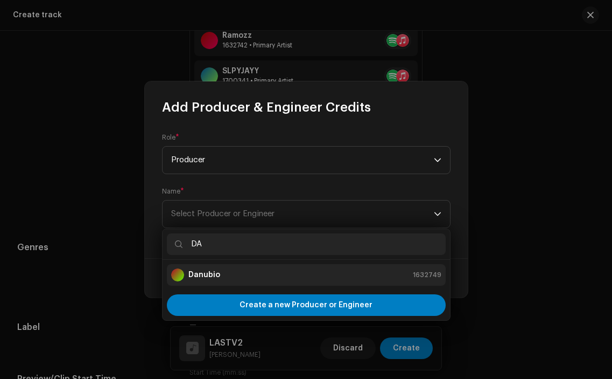
type input "DA"
click at [301, 280] on div "Danubio 1632749" at bounding box center [306, 274] width 270 height 13
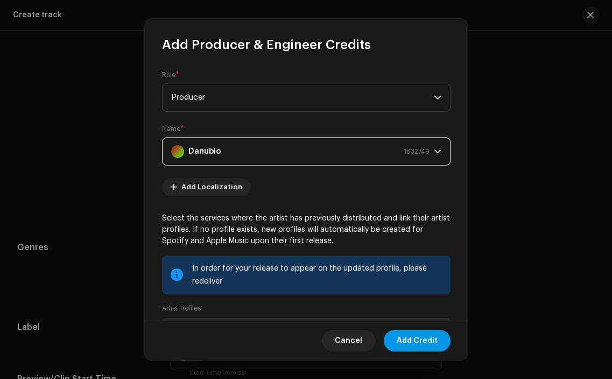
click at [421, 346] on span "Add Credit" at bounding box center [417, 341] width 41 height 22
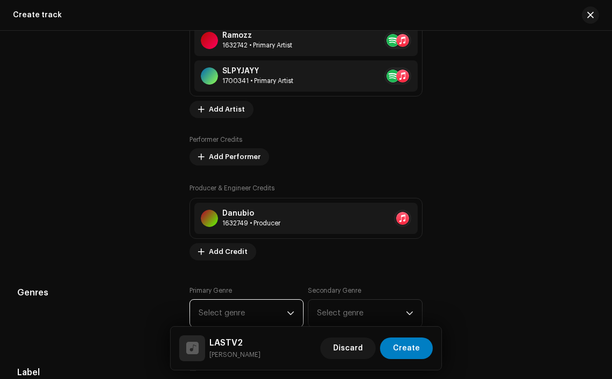
click at [275, 303] on span "Select genre" at bounding box center [243, 312] width 88 height 27
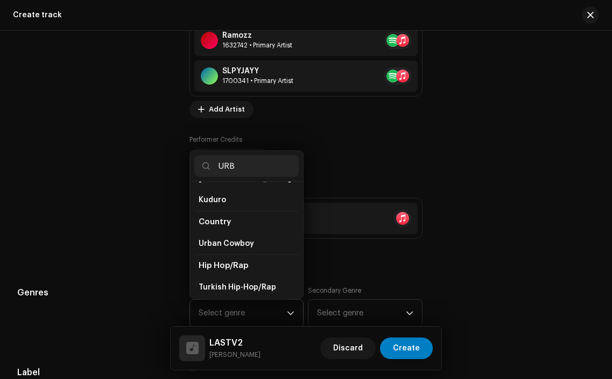
scroll to position [0, 0]
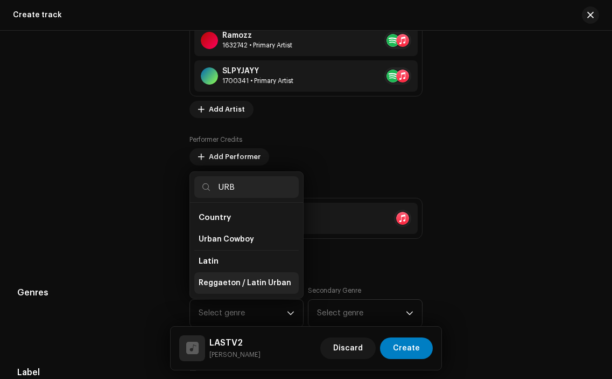
type input "URB"
click at [273, 289] on li "Reggaeton / Latin Urban" at bounding box center [246, 283] width 104 height 22
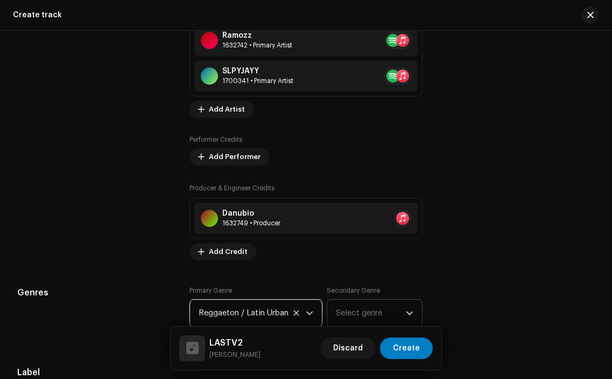
click at [368, 312] on span "Select genre" at bounding box center [370, 312] width 69 height 27
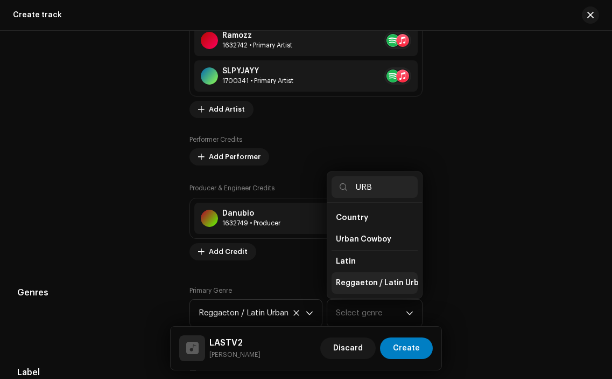
type input "URB"
click at [378, 281] on span "Reggaeton / Latin Urban" at bounding box center [382, 282] width 93 height 11
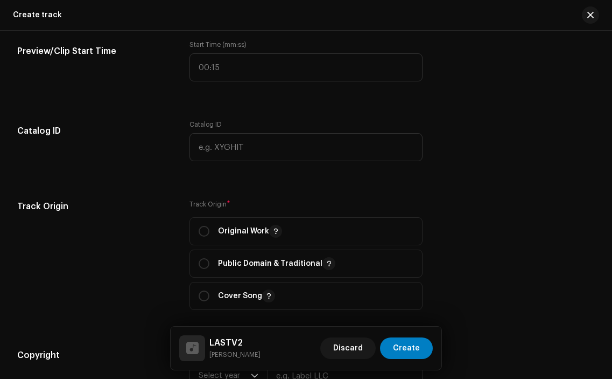
scroll to position [1153, 0]
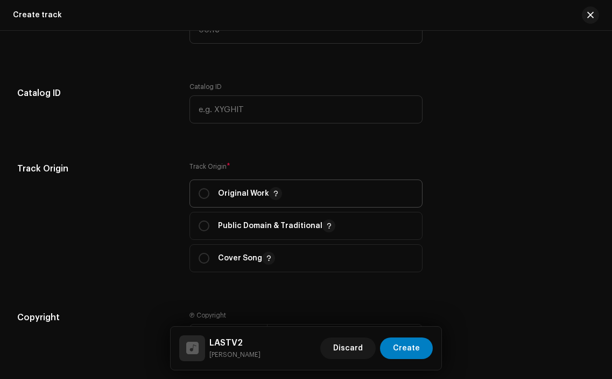
click at [222, 196] on p "Original Work" at bounding box center [250, 193] width 64 height 13
radio input "true"
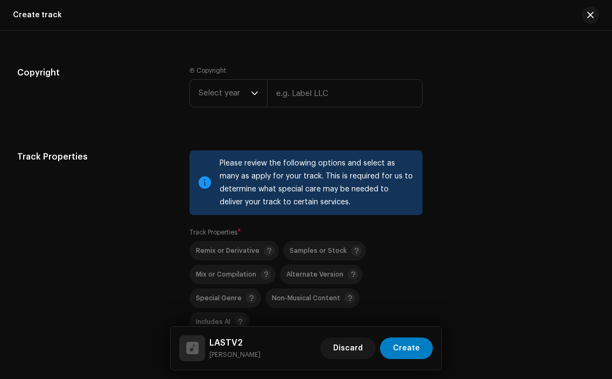
scroll to position [1401, 0]
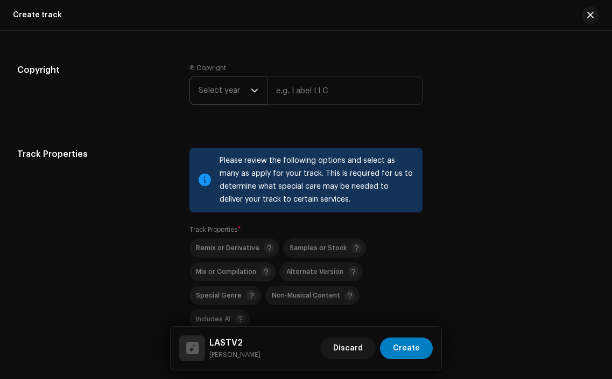
click at [251, 93] on icon "dropdown trigger" at bounding box center [255, 91] width 8 height 8
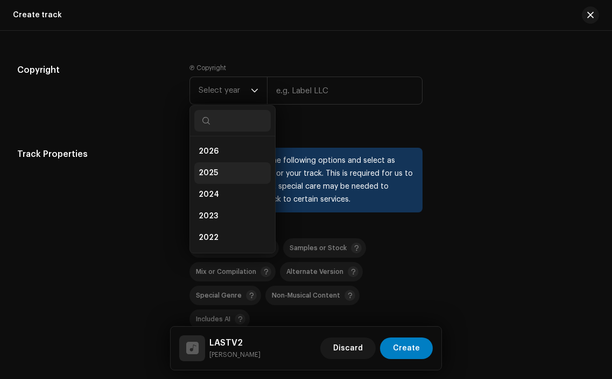
click at [239, 173] on li "2025" at bounding box center [232, 173] width 76 height 22
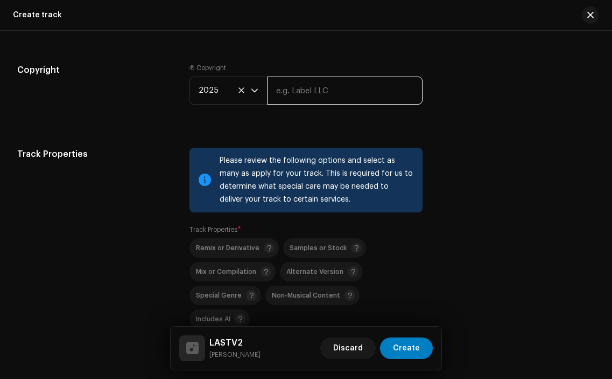
click at [312, 98] on input "text" at bounding box center [344, 90] width 155 height 28
type input "Sourcelid, LLC"
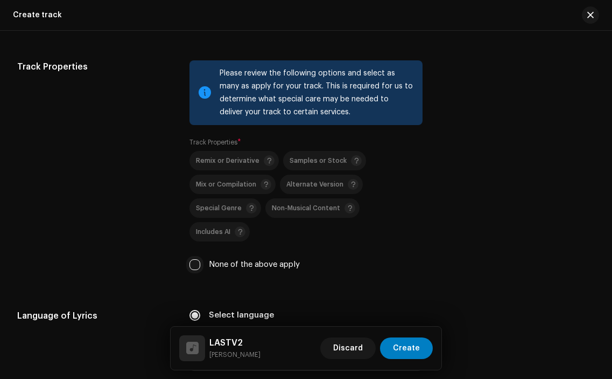
click at [196, 259] on input "None of the above apply" at bounding box center [195, 264] width 11 height 11
checkbox input "true"
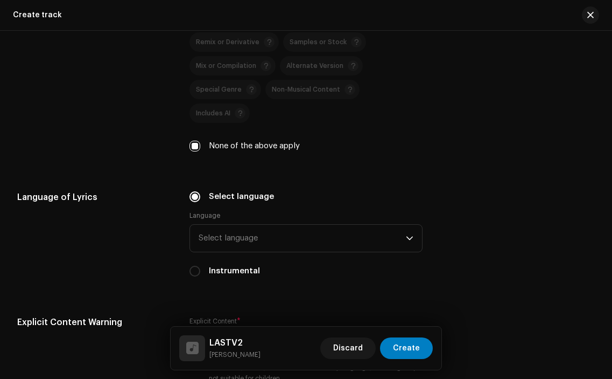
scroll to position [1612, 0]
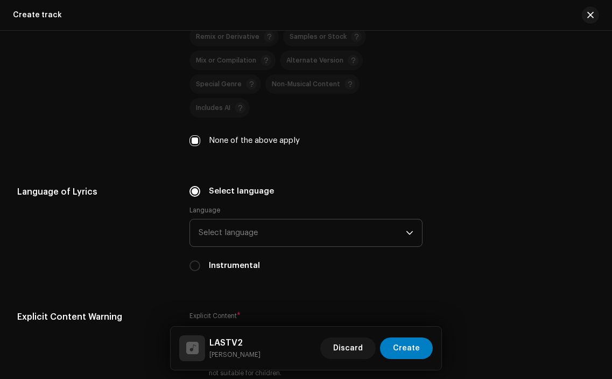
click at [207, 219] on span "Select language" at bounding box center [302, 232] width 207 height 27
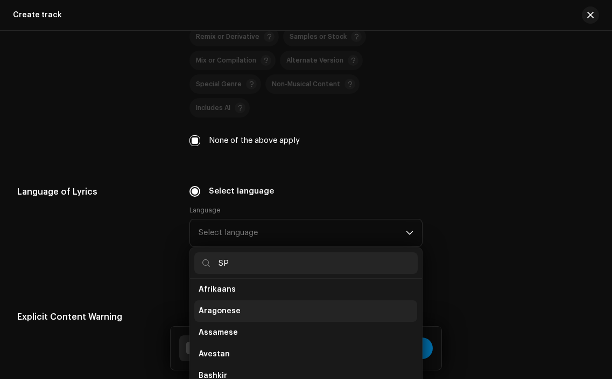
scroll to position [0, 0]
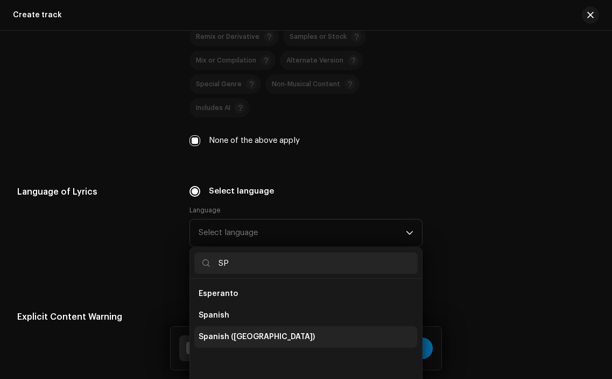
type input "SP"
click at [260, 331] on span "Spanish ([GEOGRAPHIC_DATA])" at bounding box center [257, 336] width 116 height 11
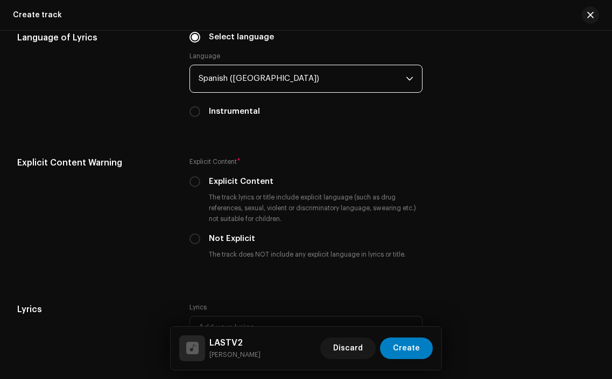
scroll to position [1806, 0]
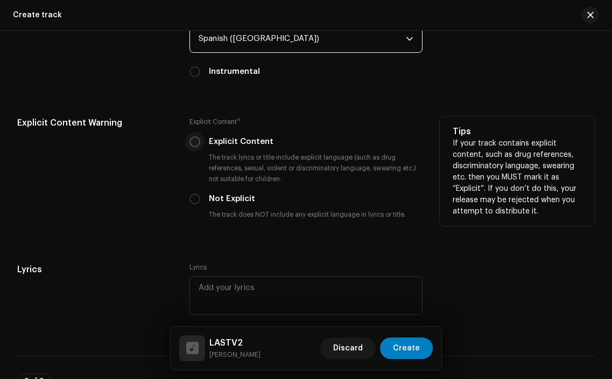
click at [194, 136] on input "Explicit Content" at bounding box center [195, 141] width 11 height 11
radio input "true"
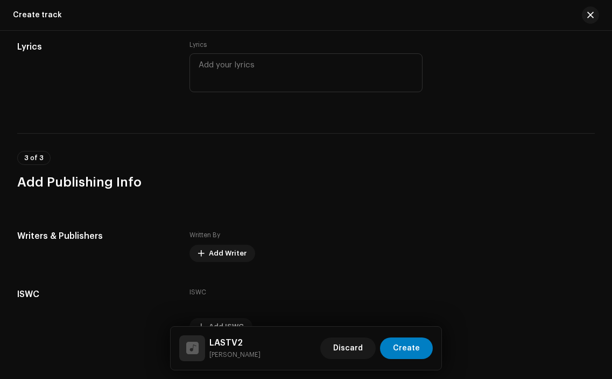
scroll to position [2066, 0]
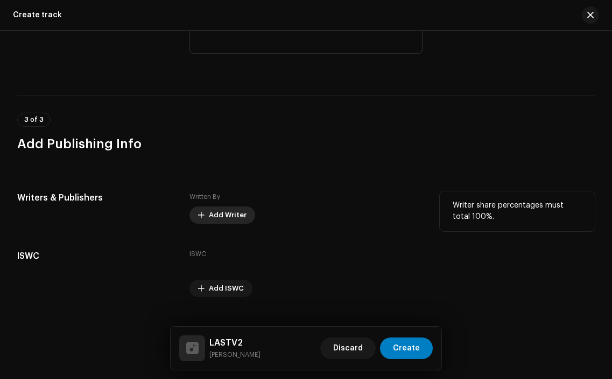
click at [222, 204] on span "Add Writer" at bounding box center [228, 215] width 38 height 22
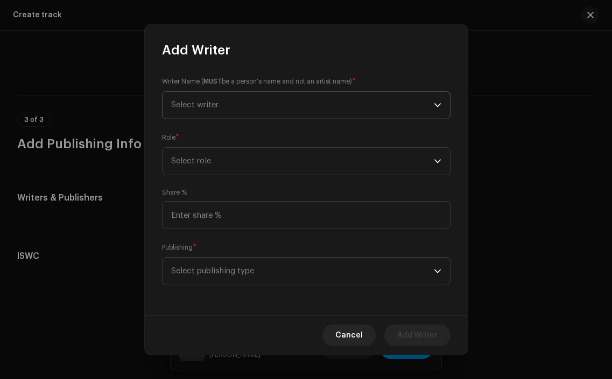
click at [247, 114] on span "Select writer" at bounding box center [302, 105] width 263 height 27
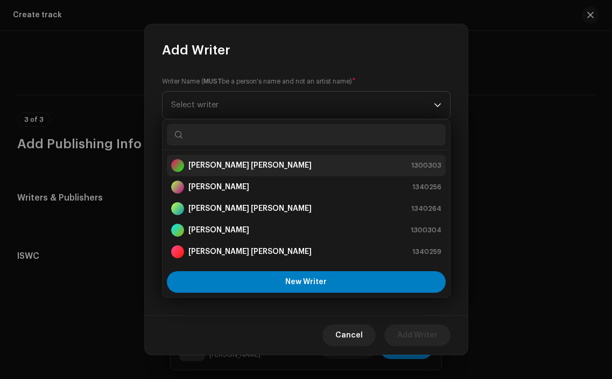
click at [247, 166] on strong "[PERSON_NAME] [PERSON_NAME]" at bounding box center [250, 165] width 123 height 11
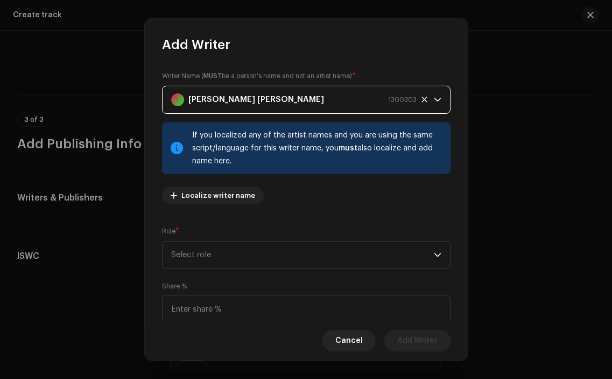
click at [372, 274] on div "Writer Name ( MUST be a person's name and not an artist name) * [PERSON_NAME] […" at bounding box center [306, 186] width 323 height 267
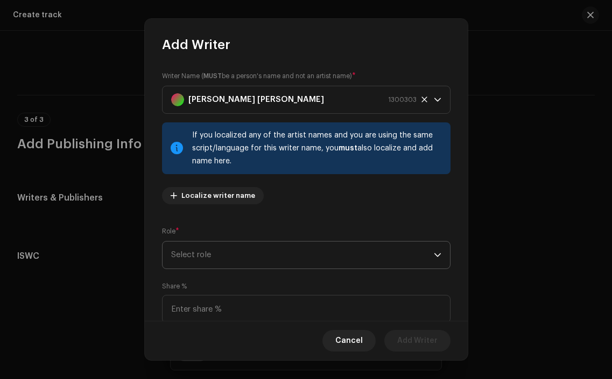
click at [372, 264] on span "Select role" at bounding box center [302, 254] width 263 height 27
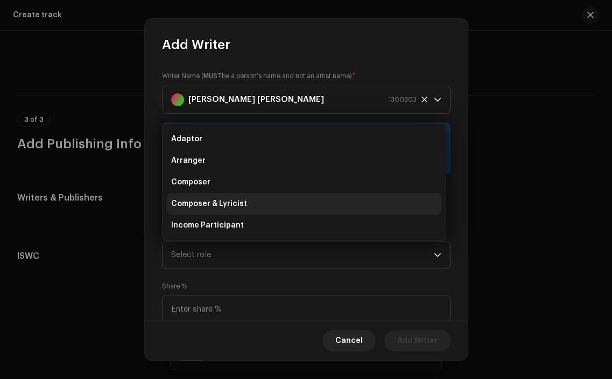
click at [291, 198] on li "Composer & Lyricist" at bounding box center [304, 204] width 275 height 22
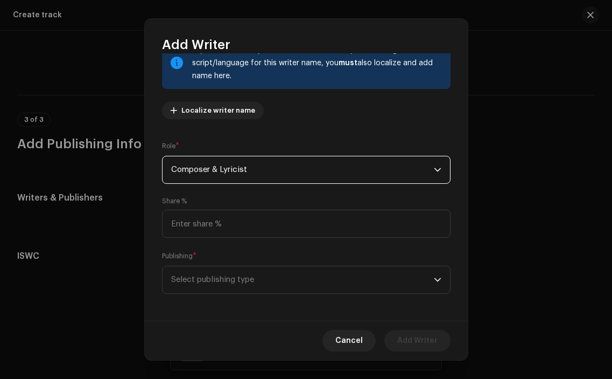
scroll to position [88, 0]
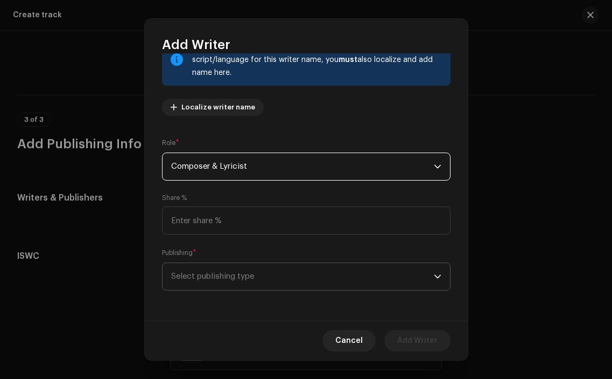
click at [387, 284] on span "Select publishing type" at bounding box center [302, 276] width 263 height 27
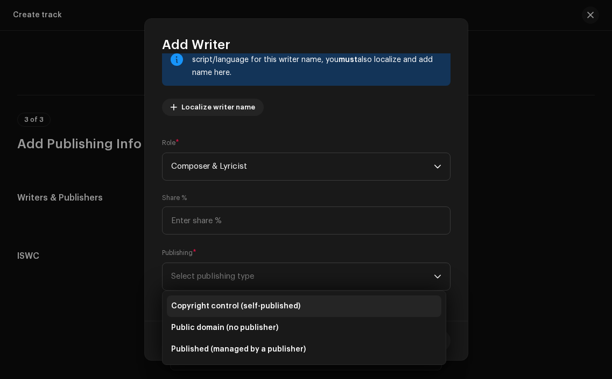
click at [322, 297] on li "Copyright control (self-published)" at bounding box center [304, 306] width 275 height 22
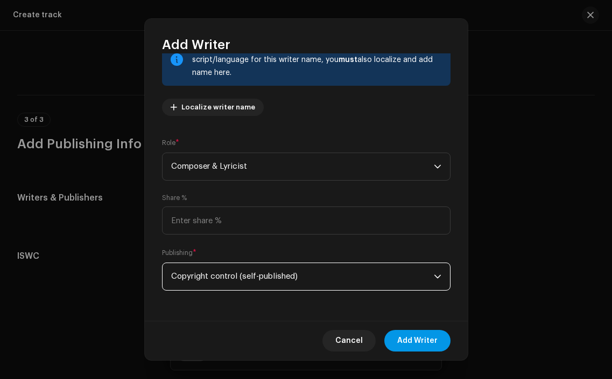
click at [423, 334] on span "Add Writer" at bounding box center [418, 341] width 40 height 22
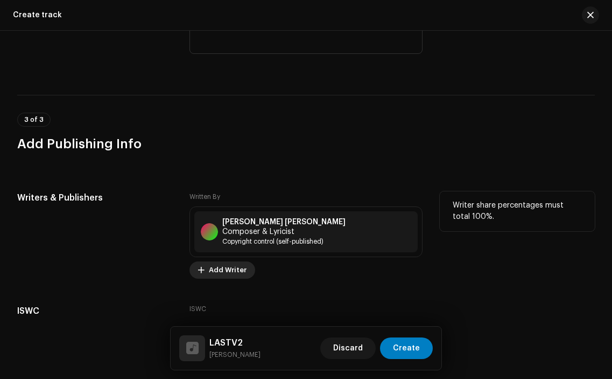
click at [228, 259] on span "Add Writer" at bounding box center [228, 270] width 38 height 22
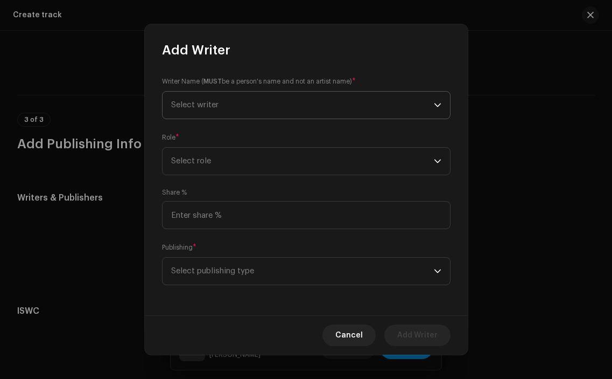
click at [218, 104] on span "Select writer" at bounding box center [194, 105] width 47 height 8
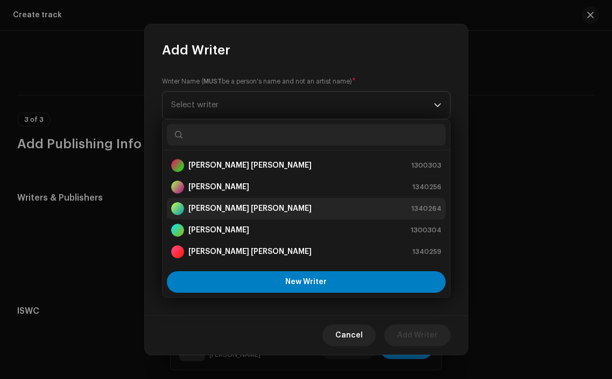
click at [253, 204] on strong "[PERSON_NAME] [PERSON_NAME]" at bounding box center [250, 208] width 123 height 11
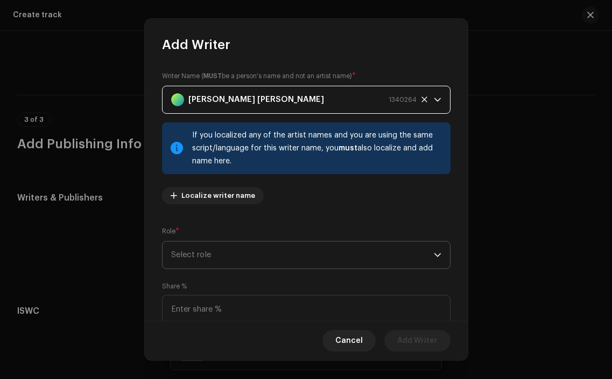
click at [320, 260] on span "Select role" at bounding box center [302, 254] width 263 height 27
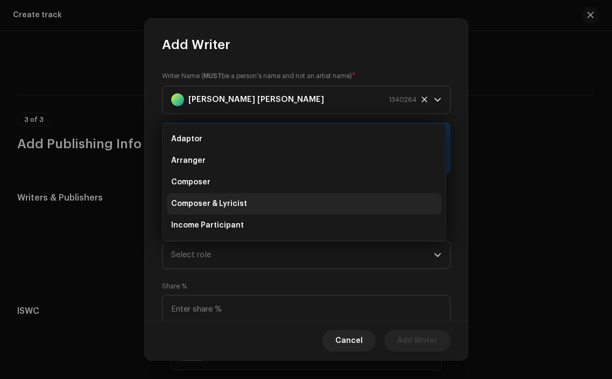
click at [289, 200] on li "Composer & Lyricist" at bounding box center [304, 204] width 275 height 22
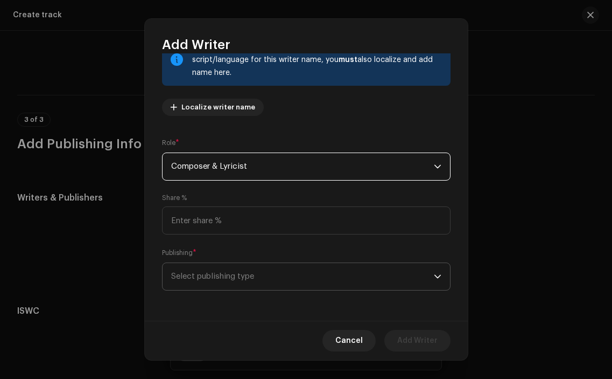
click at [321, 271] on span "Select publishing type" at bounding box center [302, 276] width 263 height 27
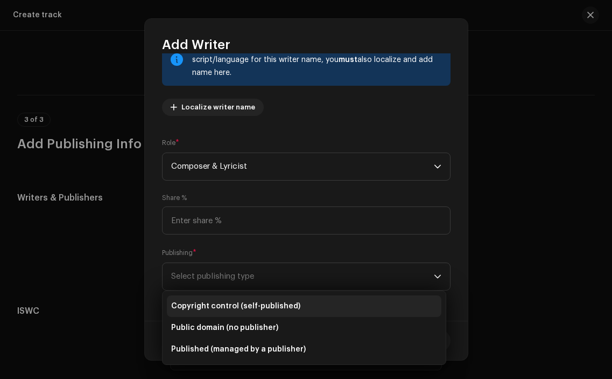
click at [285, 302] on span "Copyright control (self-published)" at bounding box center [235, 306] width 129 height 11
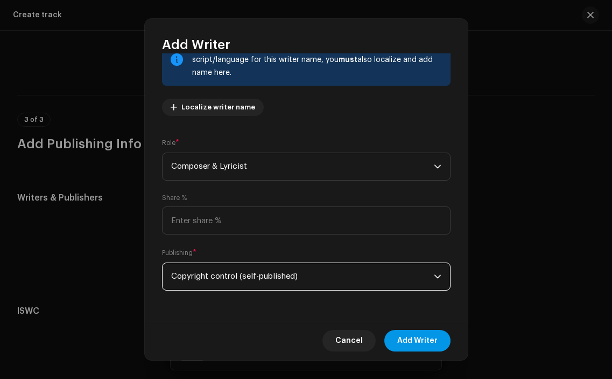
click at [407, 334] on span "Add Writer" at bounding box center [418, 341] width 40 height 22
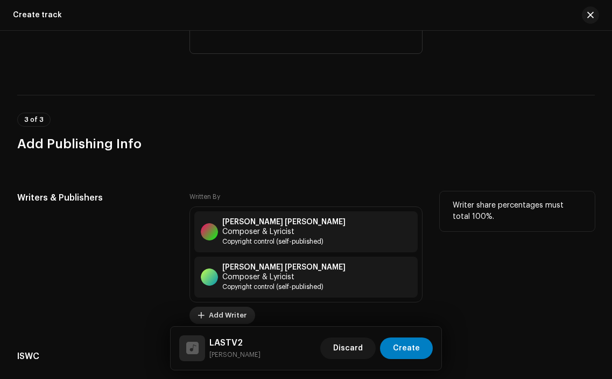
click at [247, 306] on button "Add Writer" at bounding box center [223, 314] width 66 height 17
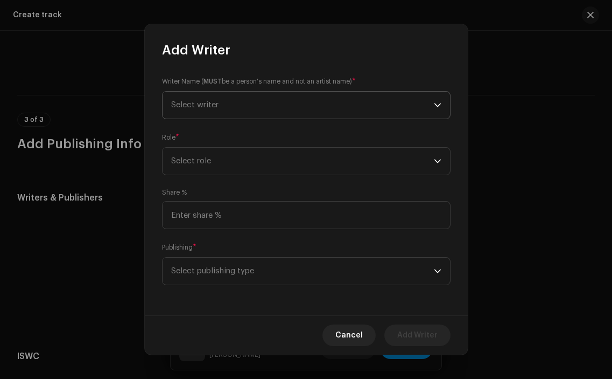
click at [259, 101] on span "Select writer" at bounding box center [302, 105] width 263 height 27
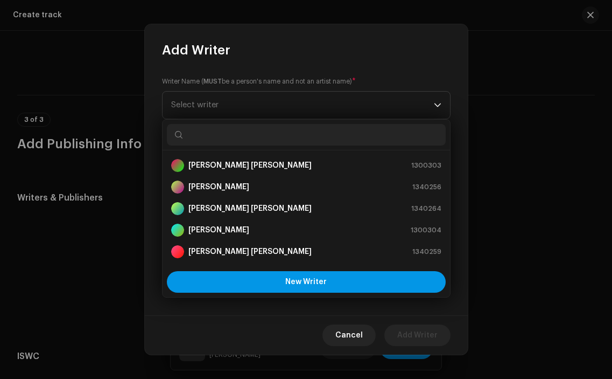
click at [283, 276] on button "New Writer" at bounding box center [306, 282] width 279 height 22
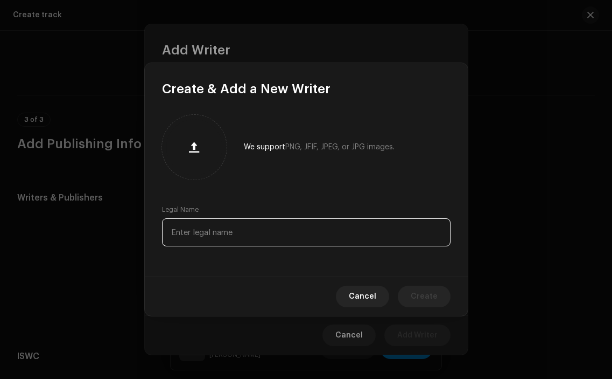
click at [260, 219] on input "text" at bounding box center [306, 232] width 289 height 28
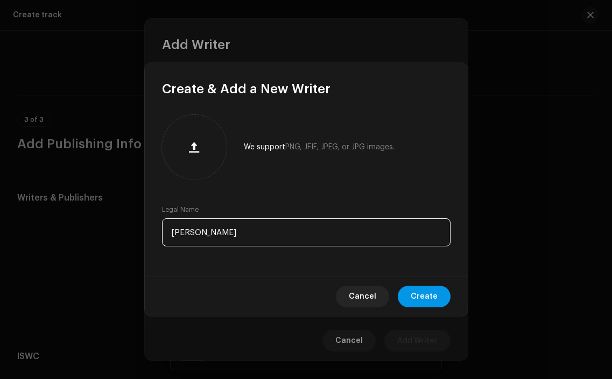
type input "[PERSON_NAME]"
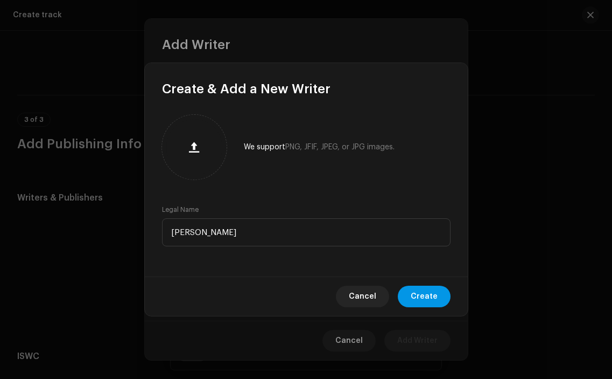
click at [420, 292] on span "Create" at bounding box center [424, 296] width 27 height 22
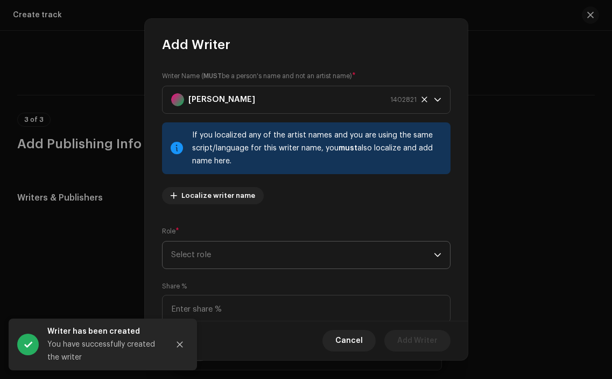
click at [307, 258] on span "Select role" at bounding box center [302, 254] width 263 height 27
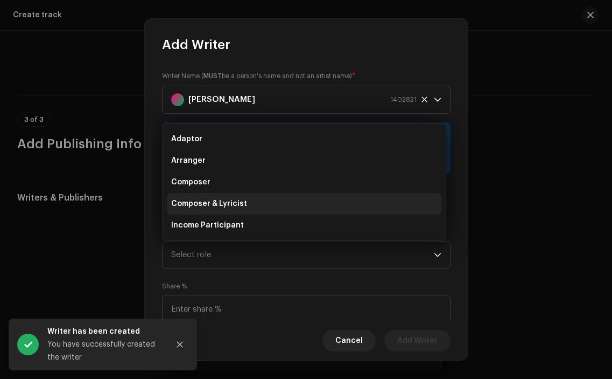
click at [275, 197] on li "Composer & Lyricist" at bounding box center [304, 204] width 275 height 22
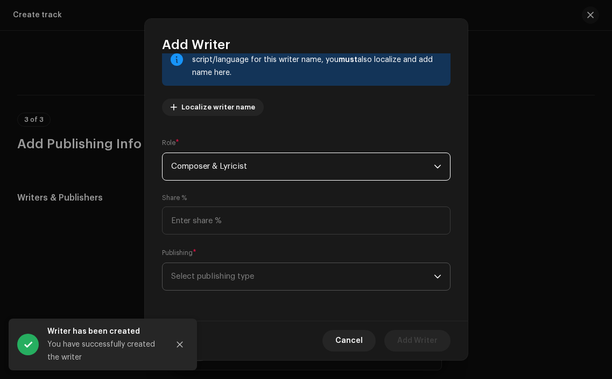
click at [363, 283] on span "Select publishing type" at bounding box center [302, 276] width 263 height 27
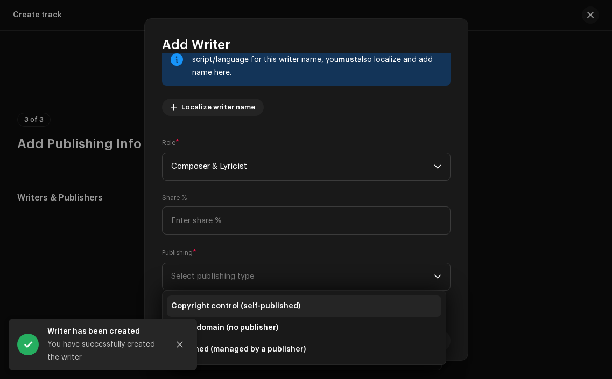
click at [303, 304] on li "Copyright control (self-published)" at bounding box center [304, 306] width 275 height 22
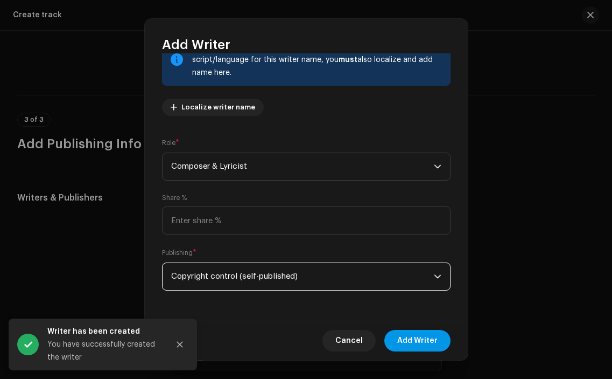
click at [423, 341] on span "Add Writer" at bounding box center [418, 341] width 40 height 22
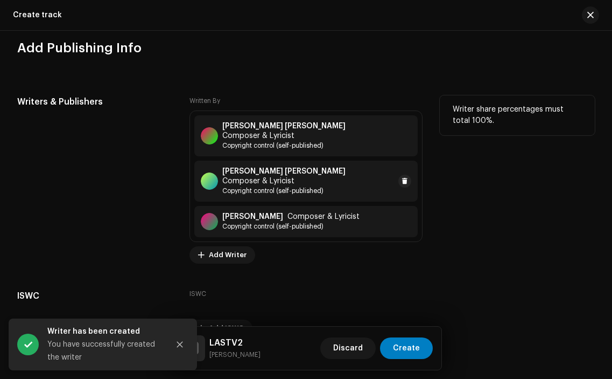
scroll to position [2185, 0]
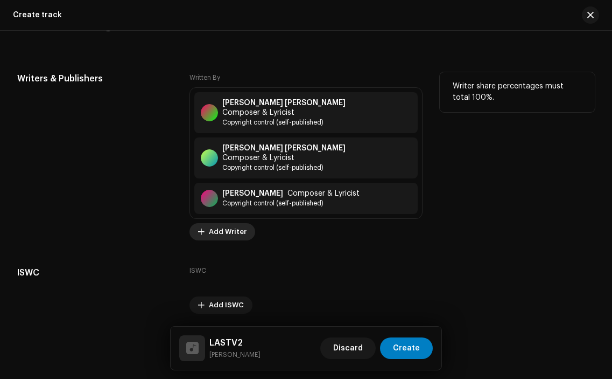
click at [217, 221] on span "Add Writer" at bounding box center [228, 232] width 38 height 22
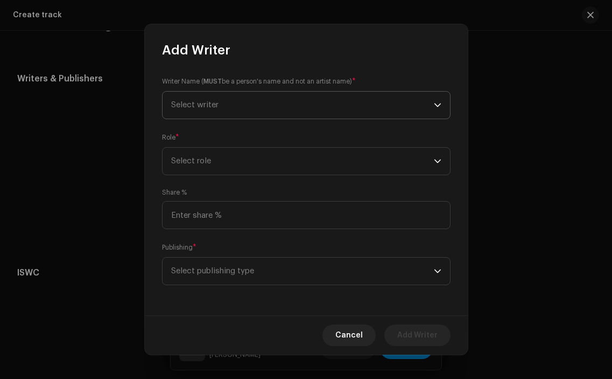
click at [252, 99] on span "Select writer" at bounding box center [302, 105] width 263 height 27
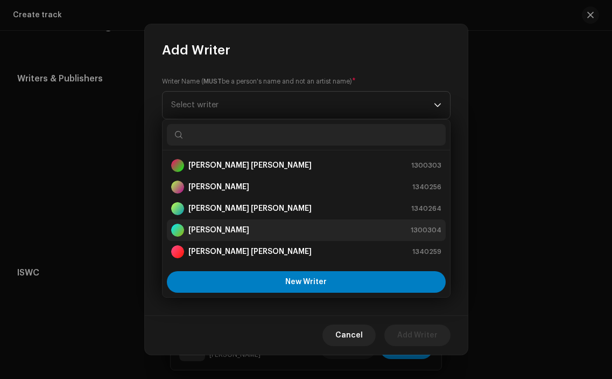
click at [249, 230] on strong "[PERSON_NAME]" at bounding box center [219, 230] width 61 height 11
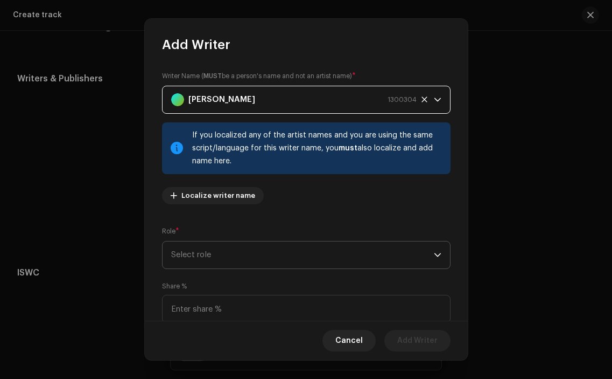
click at [293, 256] on span "Select role" at bounding box center [302, 254] width 263 height 27
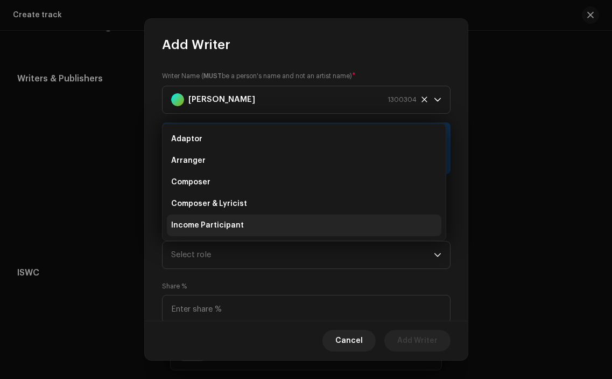
scroll to position [17, 0]
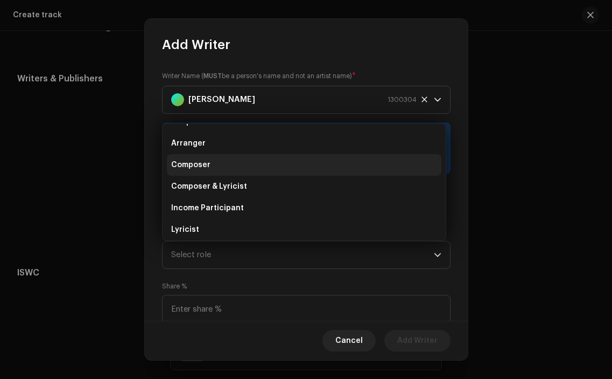
click at [276, 166] on li "Composer" at bounding box center [304, 165] width 275 height 22
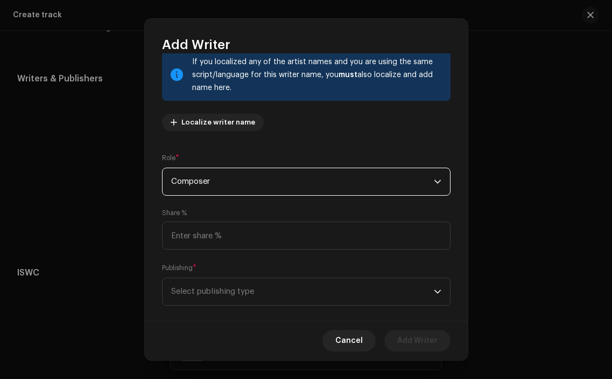
scroll to position [88, 0]
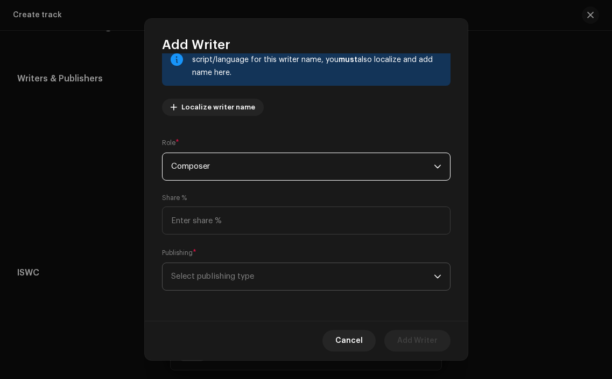
click at [354, 283] on span "Select publishing type" at bounding box center [302, 276] width 263 height 27
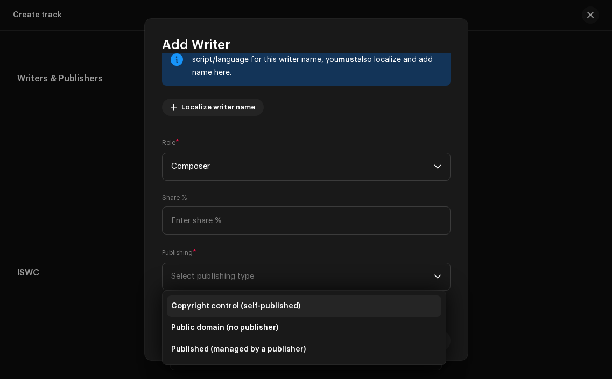
click at [322, 295] on li "Copyright control (self-published)" at bounding box center [304, 306] width 275 height 22
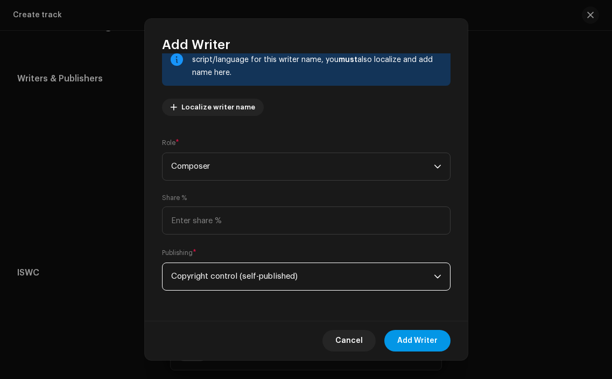
click at [424, 338] on span "Add Writer" at bounding box center [418, 341] width 40 height 22
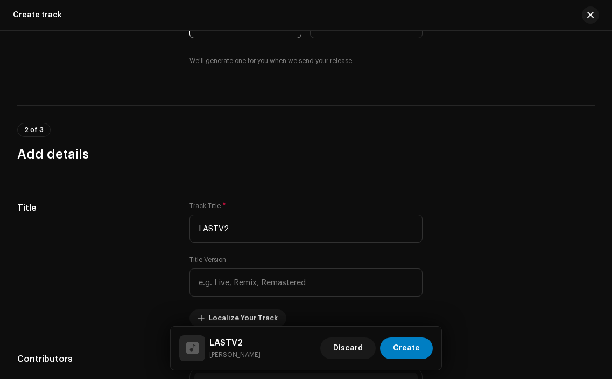
scroll to position [0, 0]
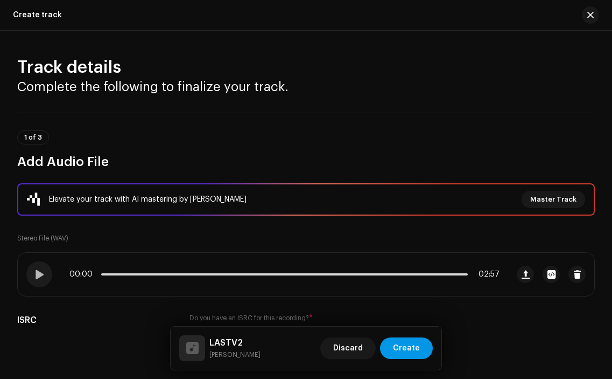
click at [409, 351] on span "Create" at bounding box center [406, 348] width 27 height 22
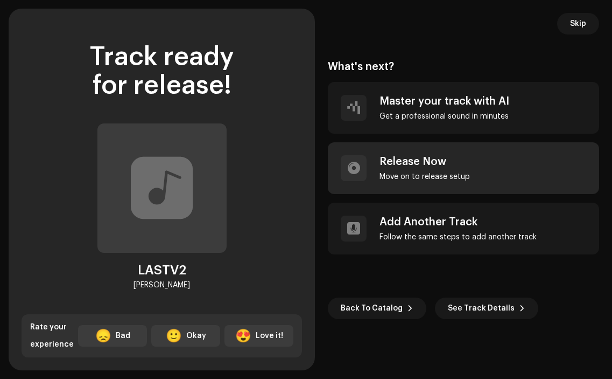
click at [402, 159] on div "Release Now" at bounding box center [425, 161] width 90 height 13
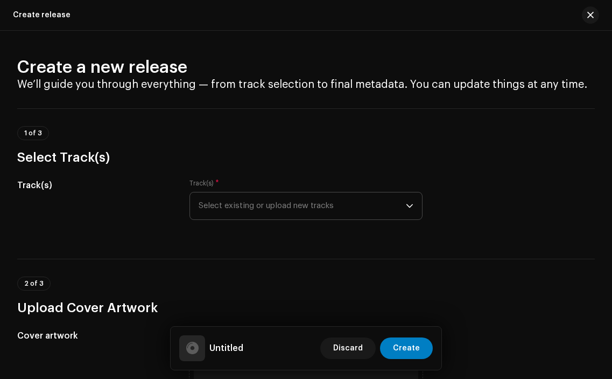
click at [395, 206] on span "Select existing or upload new tracks" at bounding box center [302, 205] width 207 height 27
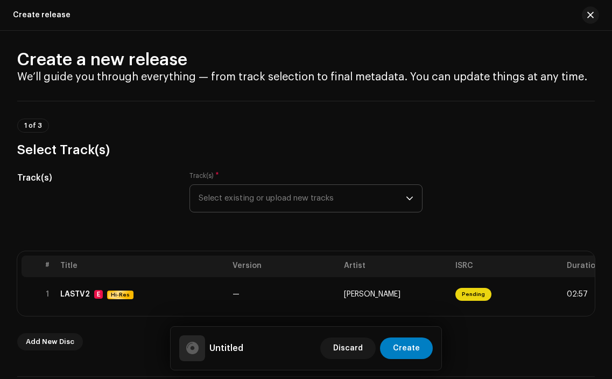
scroll to position [108, 0]
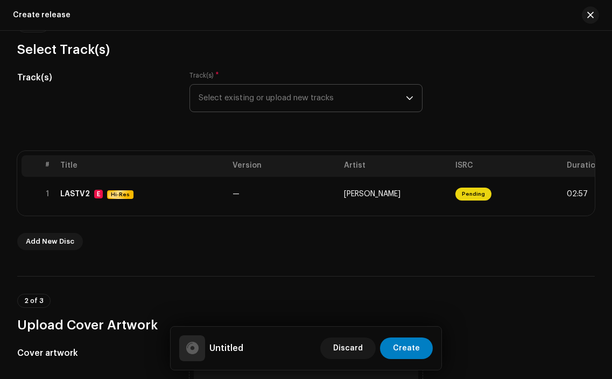
click at [406, 100] on icon "dropdown trigger" at bounding box center [410, 98] width 8 height 8
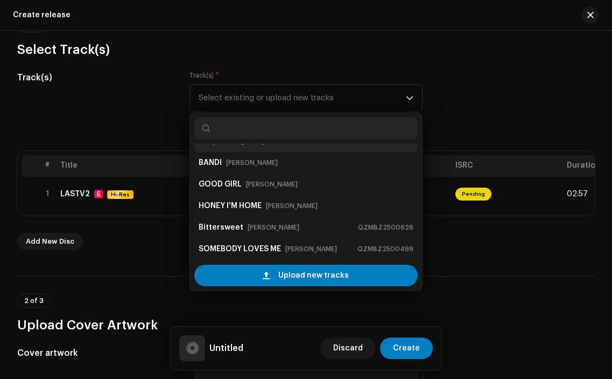
scroll to position [88, 0]
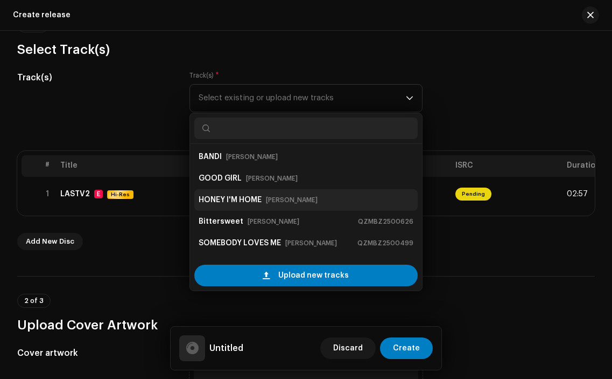
click at [264, 201] on div "HONEY I'M HOME [PERSON_NAME]" at bounding box center [306, 199] width 214 height 17
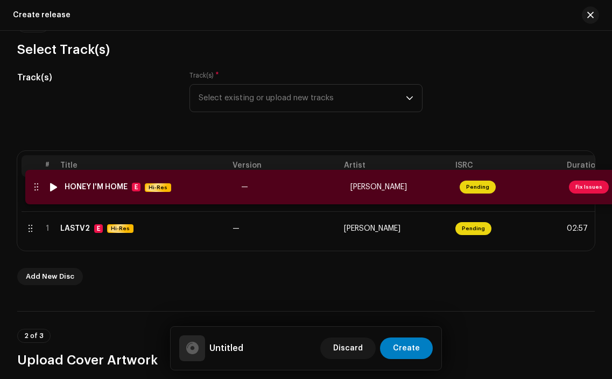
drag, startPoint x: 76, startPoint y: 242, endPoint x: 81, endPoint y: 187, distance: 54.7
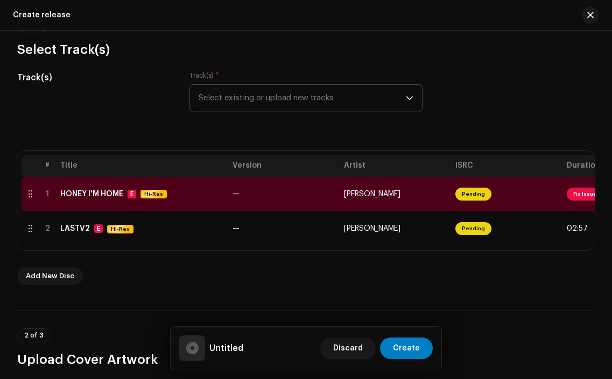
click at [405, 112] on p-select "Select existing or upload new tracks" at bounding box center [306, 98] width 233 height 28
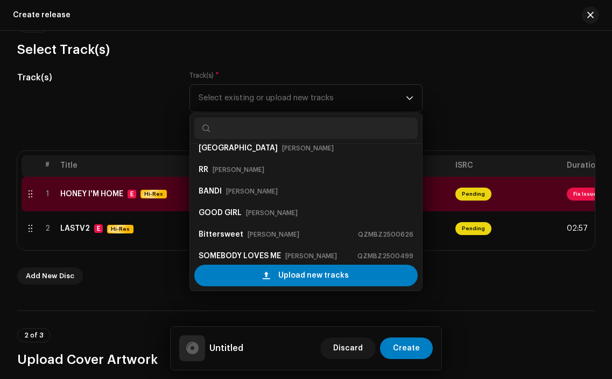
scroll to position [56, 0]
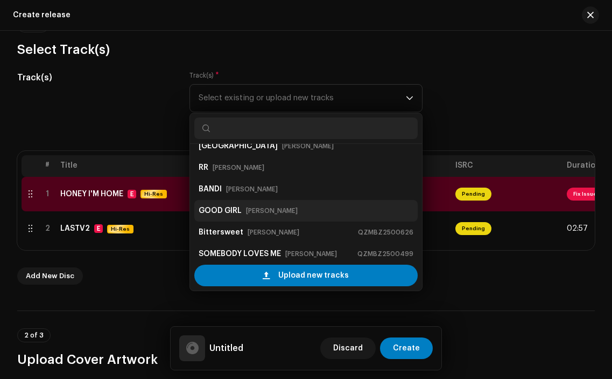
click at [260, 207] on small "[PERSON_NAME]" at bounding box center [272, 210] width 52 height 11
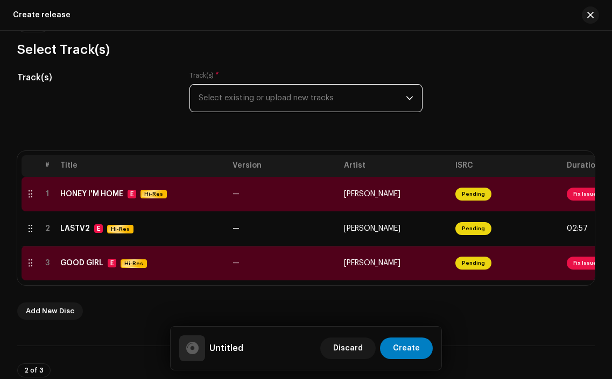
click at [400, 105] on span "Select existing or upload new tracks" at bounding box center [302, 98] width 207 height 27
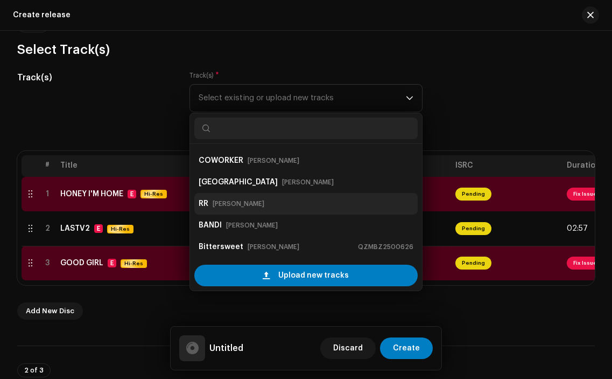
scroll to position [21, 0]
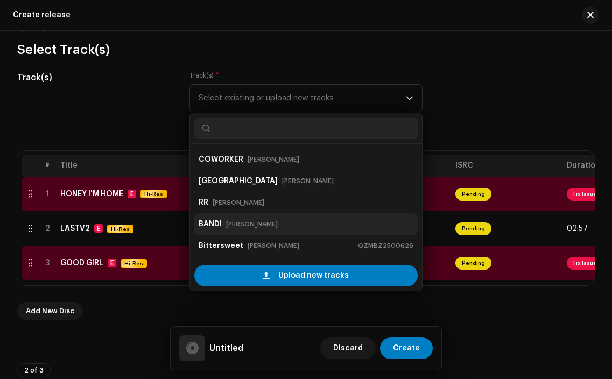
click at [276, 227] on div "[PERSON_NAME]" at bounding box center [306, 223] width 214 height 17
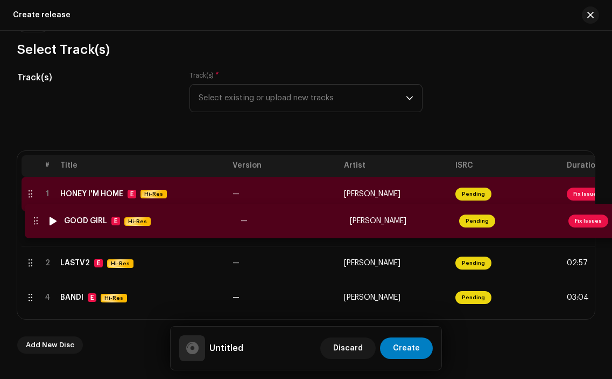
drag, startPoint x: 106, startPoint y: 269, endPoint x: 110, endPoint y: 222, distance: 47.1
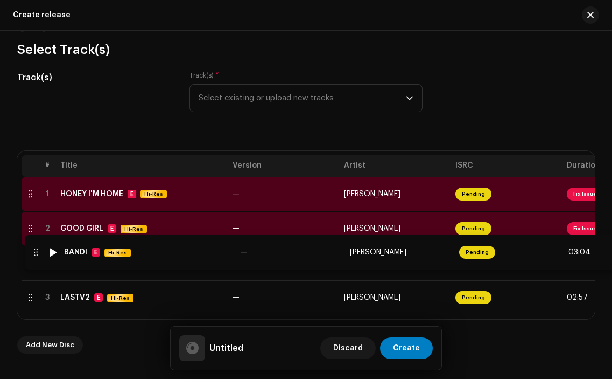
drag, startPoint x: 87, startPoint y: 304, endPoint x: 90, endPoint y: 257, distance: 46.5
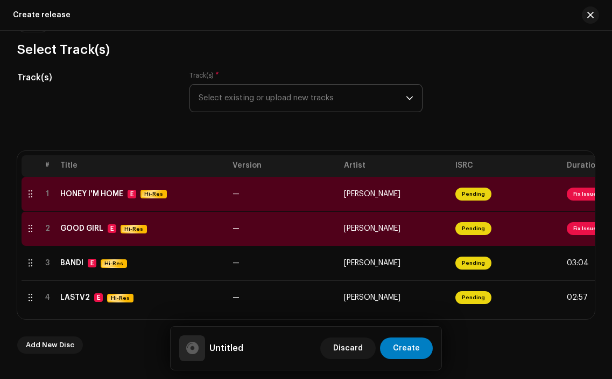
click at [365, 103] on span "Select existing or upload new tracks" at bounding box center [302, 98] width 207 height 27
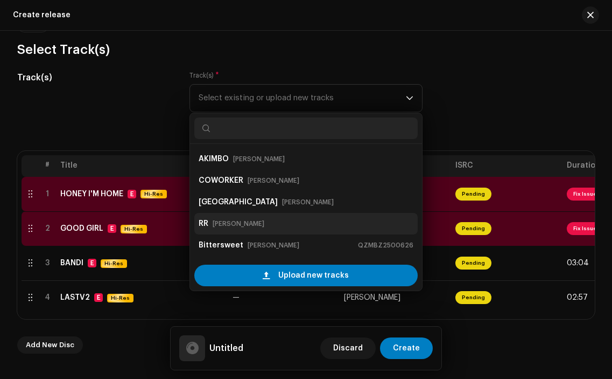
click at [251, 217] on div "[PERSON_NAME]" at bounding box center [306, 223] width 214 height 17
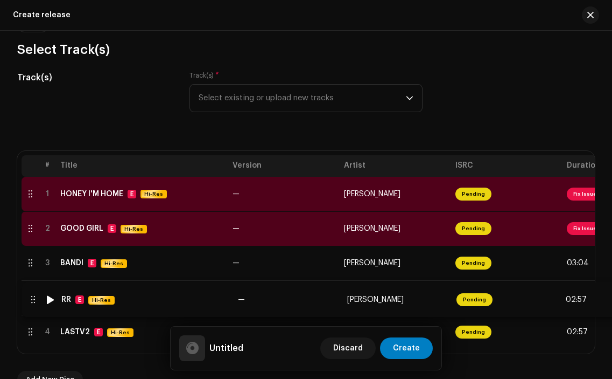
drag, startPoint x: 119, startPoint y: 329, endPoint x: 120, endPoint y: 295, distance: 34.0
click at [381, 99] on span "Select existing or upload new tracks" at bounding box center [302, 98] width 207 height 27
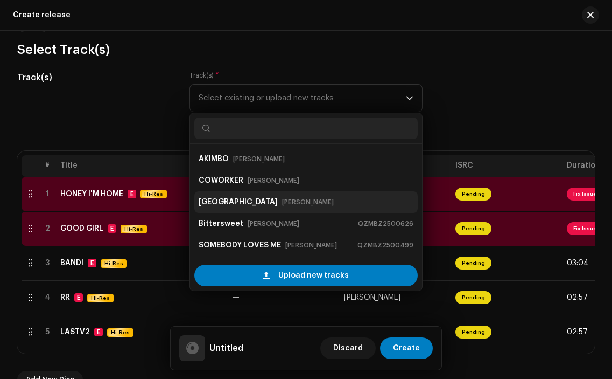
click at [253, 200] on div "CHINA [PERSON_NAME]" at bounding box center [306, 201] width 214 height 17
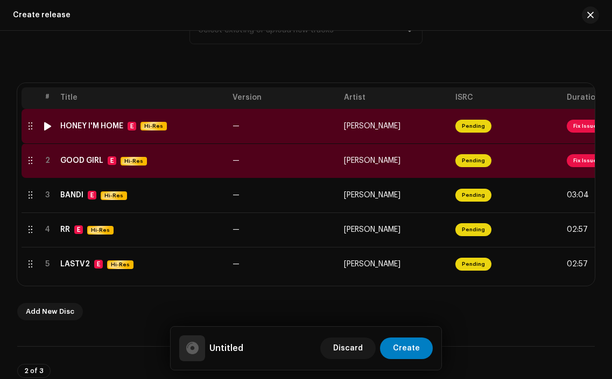
scroll to position [180, 0]
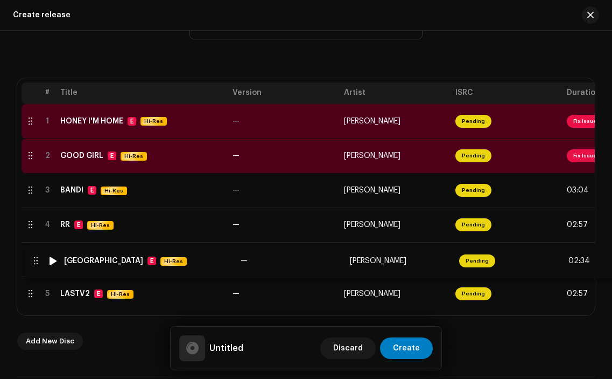
drag, startPoint x: 107, startPoint y: 296, endPoint x: 113, endPoint y: 253, distance: 43.5
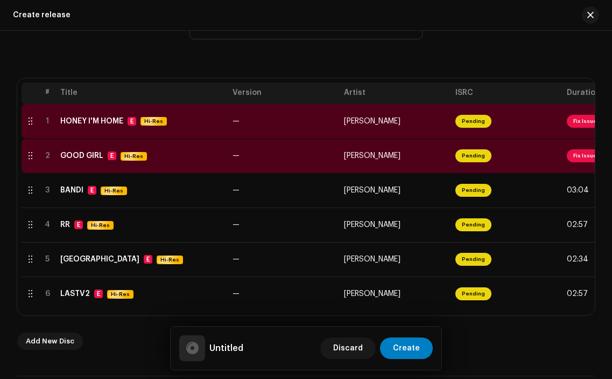
scroll to position [136, 0]
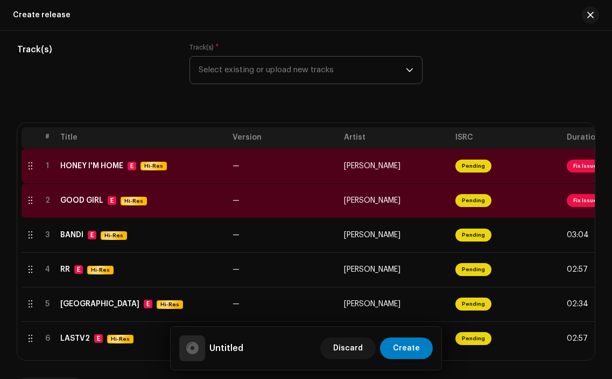
click at [399, 68] on span "Select existing or upload new tracks" at bounding box center [302, 70] width 207 height 27
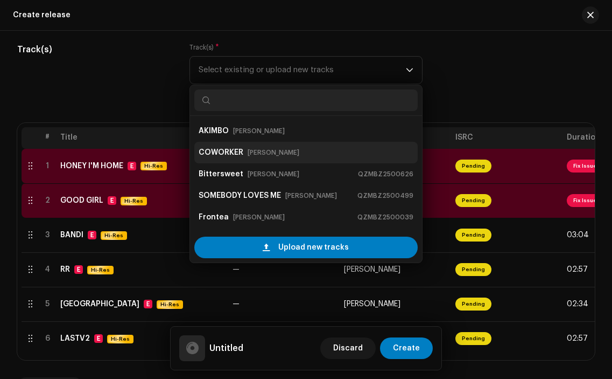
click at [283, 153] on div "COWORKER [PERSON_NAME]" at bounding box center [306, 152] width 214 height 17
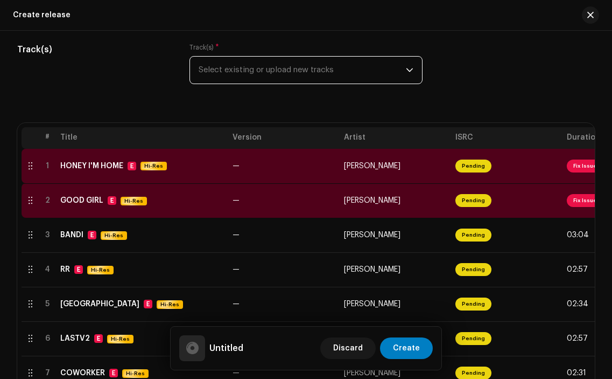
click at [407, 70] on icon "dropdown trigger" at bounding box center [410, 70] width 6 height 4
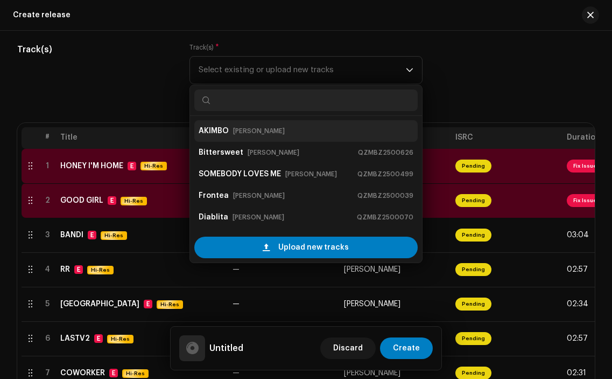
click at [285, 133] on div "[PERSON_NAME]" at bounding box center [306, 130] width 214 height 17
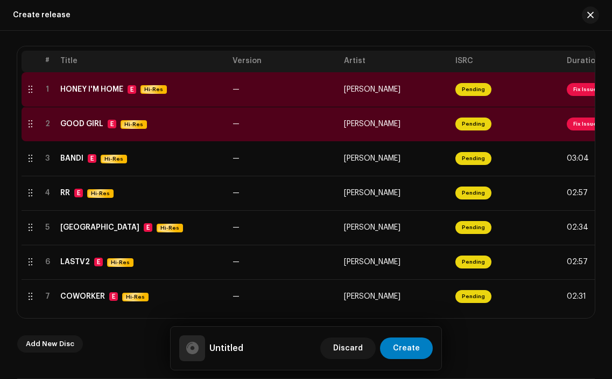
scroll to position [214, 0]
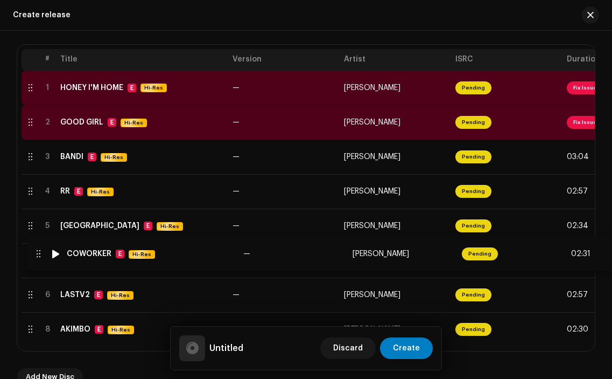
drag, startPoint x: 108, startPoint y: 299, endPoint x: 114, endPoint y: 257, distance: 42.4
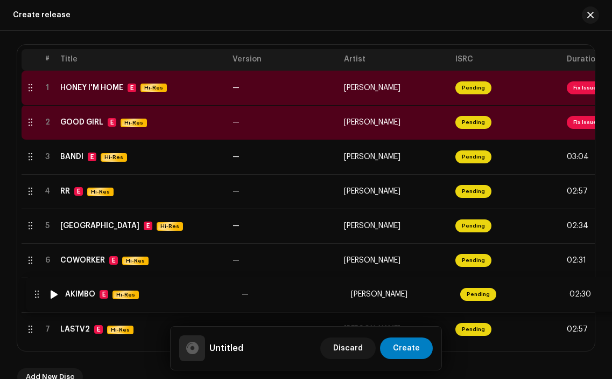
drag, startPoint x: 94, startPoint y: 332, endPoint x: 100, endPoint y: 291, distance: 41.9
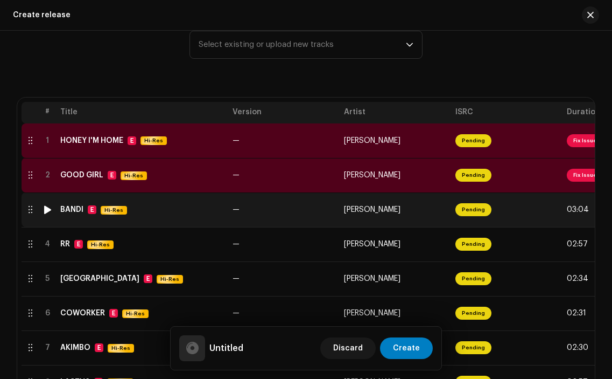
scroll to position [161, 0]
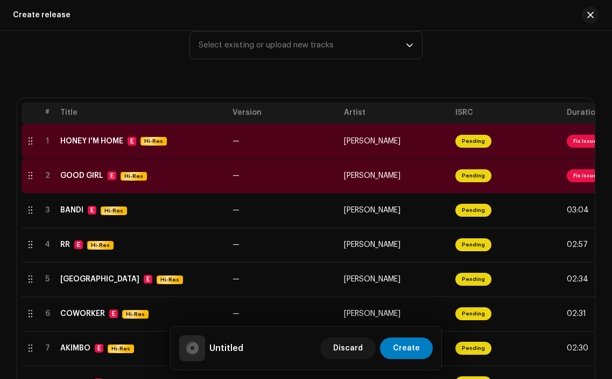
click at [519, 69] on div "Track(s) Track(s) * Select existing or upload new tracks" at bounding box center [306, 45] width 578 height 54
click at [581, 141] on span "Fix Issues" at bounding box center [587, 141] width 40 height 13
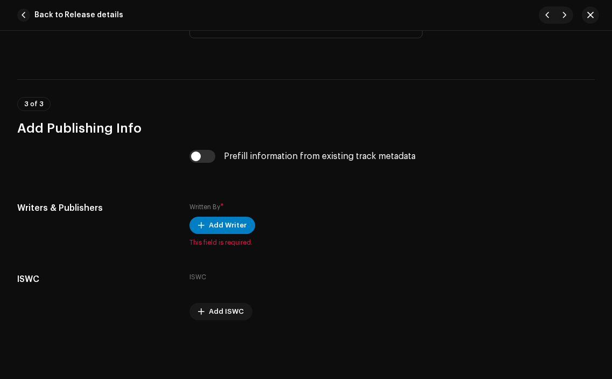
scroll to position [2138, 0]
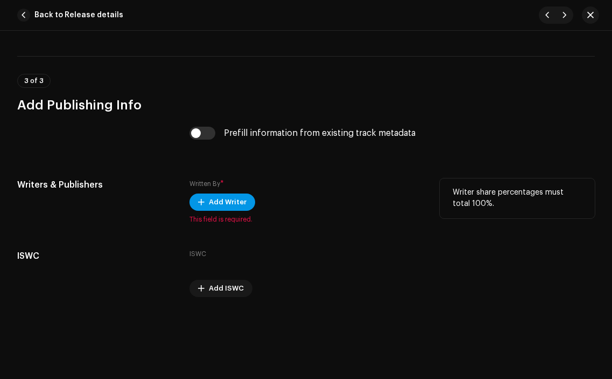
click at [217, 191] on span "Add Writer" at bounding box center [228, 202] width 38 height 22
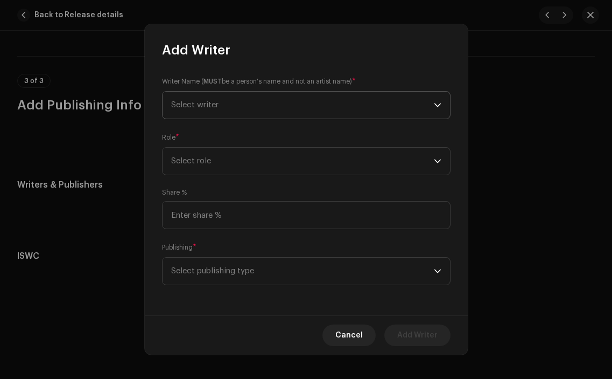
click at [243, 107] on span "Select writer" at bounding box center [302, 105] width 263 height 27
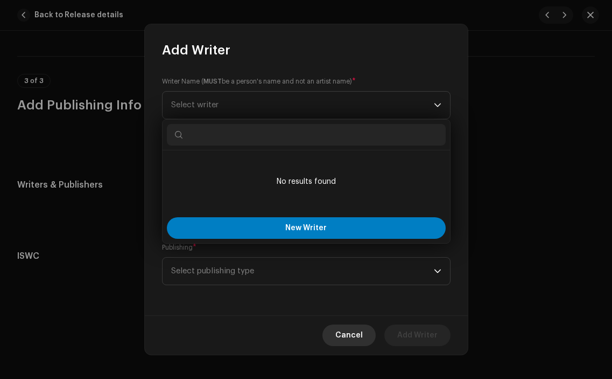
click at [340, 330] on span "Cancel" at bounding box center [349, 335] width 27 height 22
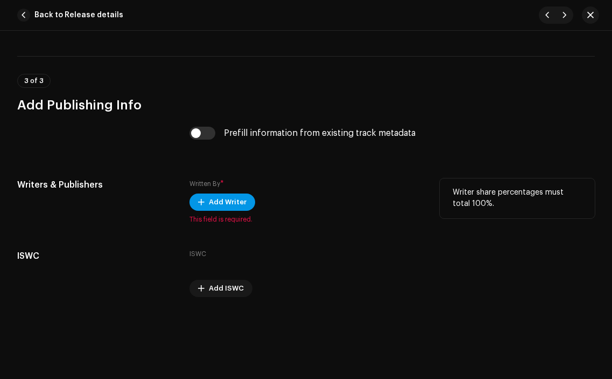
click at [222, 191] on span "Add Writer" at bounding box center [228, 202] width 38 height 22
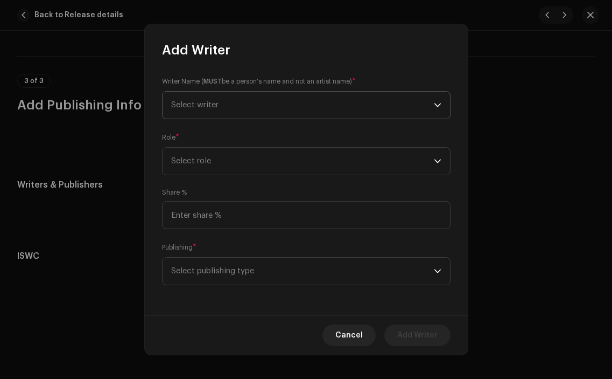
click at [265, 118] on span "Select writer" at bounding box center [302, 105] width 263 height 27
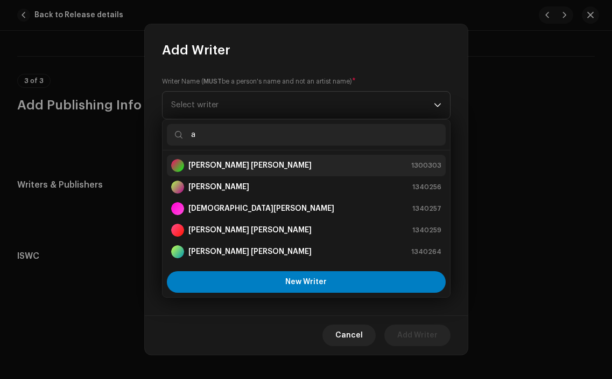
type input "a"
click at [266, 170] on strong "[PERSON_NAME] [PERSON_NAME]" at bounding box center [250, 165] width 123 height 11
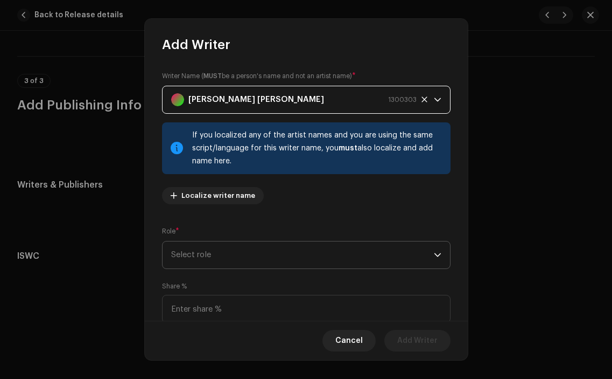
click at [392, 256] on span "Select role" at bounding box center [302, 254] width 263 height 27
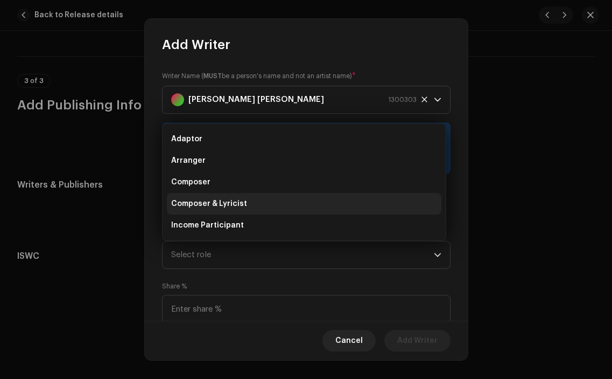
click at [296, 198] on li "Composer & Lyricist" at bounding box center [304, 204] width 275 height 22
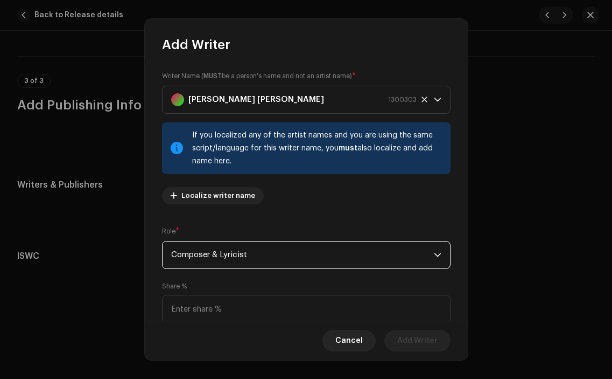
scroll to position [88, 0]
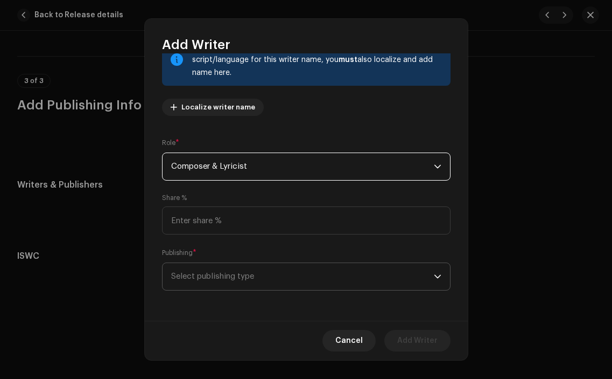
click at [398, 287] on span "Select publishing type" at bounding box center [302, 276] width 263 height 27
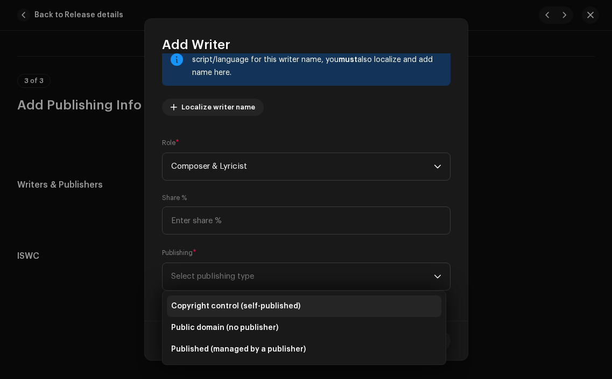
click at [325, 307] on li "Copyright control (self-published)" at bounding box center [304, 306] width 275 height 22
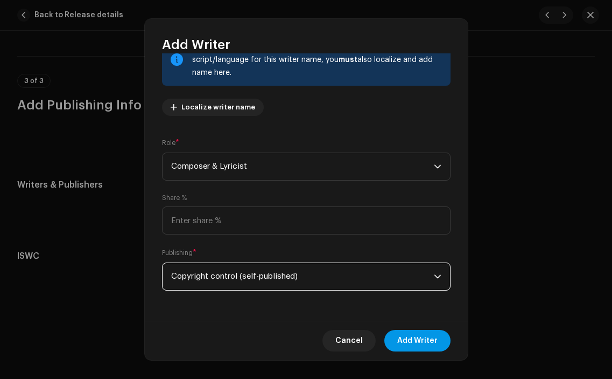
click at [421, 330] on span "Add Writer" at bounding box center [418, 341] width 40 height 22
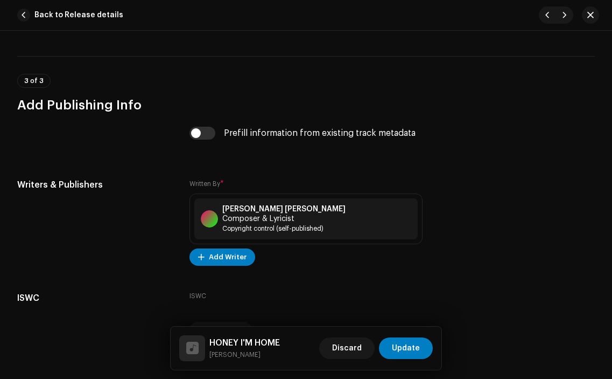
click at [405, 336] on div "Discard Update" at bounding box center [376, 348] width 114 height 26
click at [406, 350] on span "Update" at bounding box center [406, 348] width 28 height 22
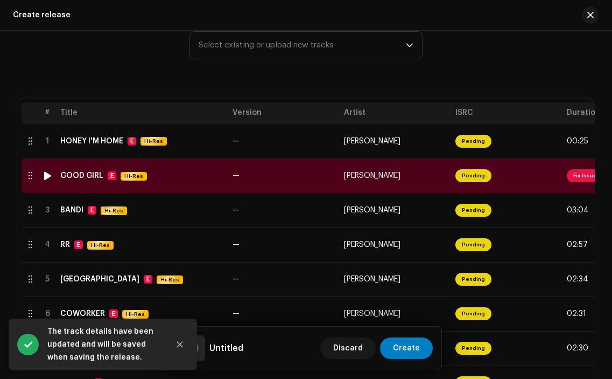
click at [551, 179] on td "Pending" at bounding box center [507, 175] width 112 height 34
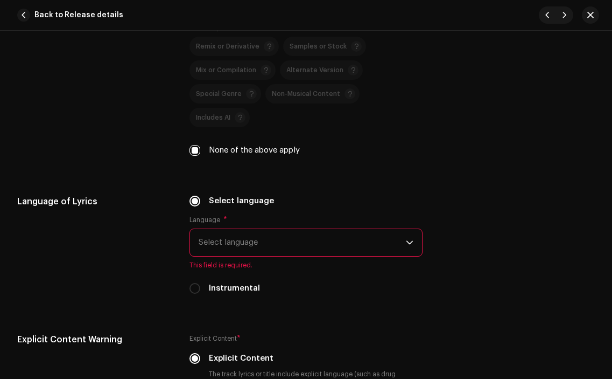
scroll to position [1681, 0]
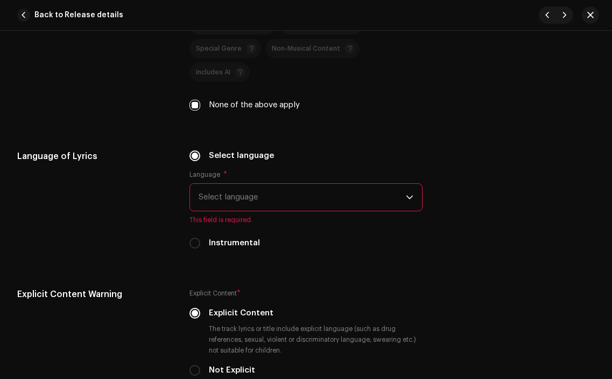
click at [352, 192] on div "Language * Select language This field is required." at bounding box center [306, 197] width 233 height 54
click at [349, 184] on span "Select language" at bounding box center [302, 197] width 207 height 27
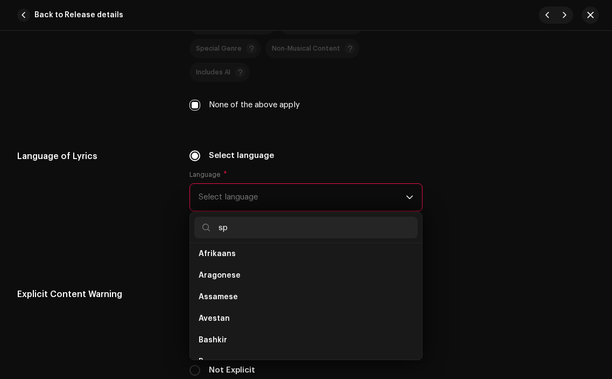
scroll to position [0, 0]
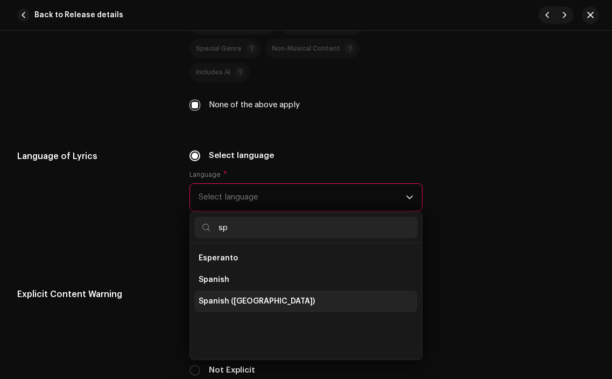
type input "sp"
click at [313, 290] on li "Spanish ([GEOGRAPHIC_DATA])" at bounding box center [305, 301] width 223 height 22
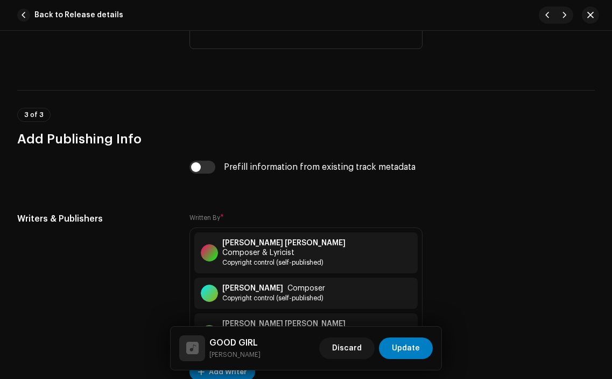
scroll to position [2085, 0]
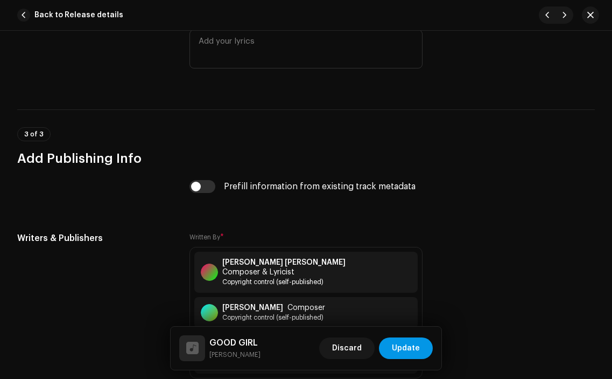
click at [399, 339] on span "Update" at bounding box center [406, 348] width 28 height 22
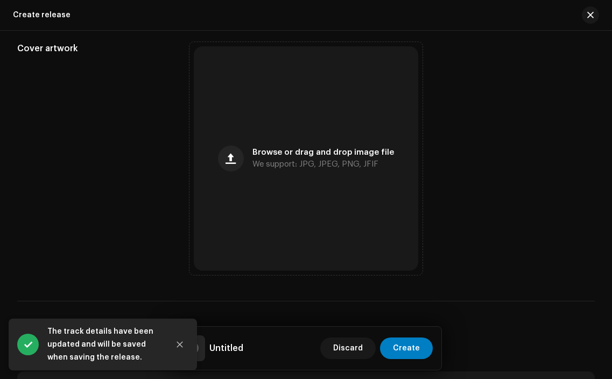
scroll to position [668, 0]
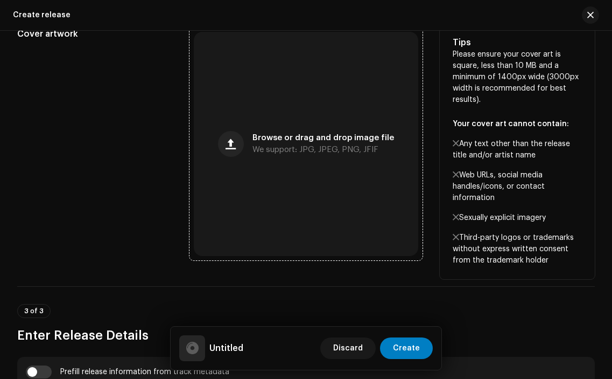
click at [327, 150] on span "We support: JPG, JPEG, PNG, JFIF" at bounding box center [316, 150] width 126 height 8
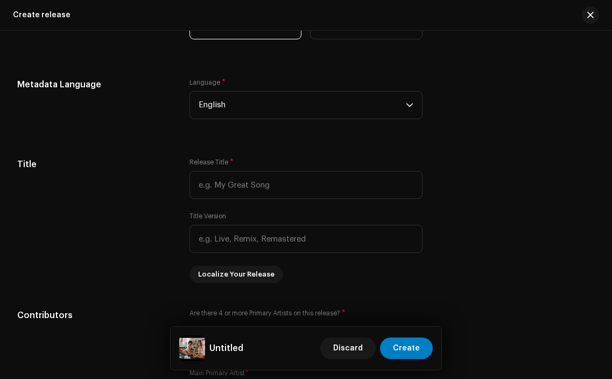
scroll to position [1101, 0]
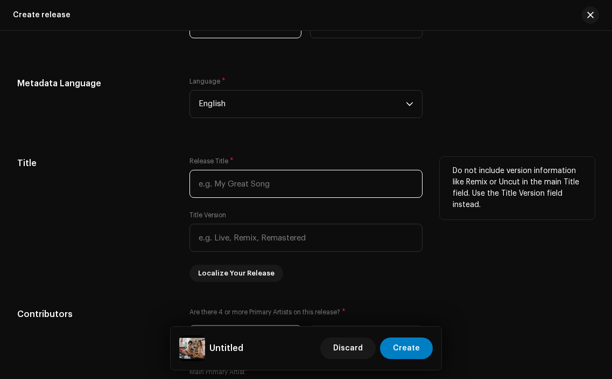
click at [317, 184] on input "text" at bounding box center [306, 184] width 233 height 28
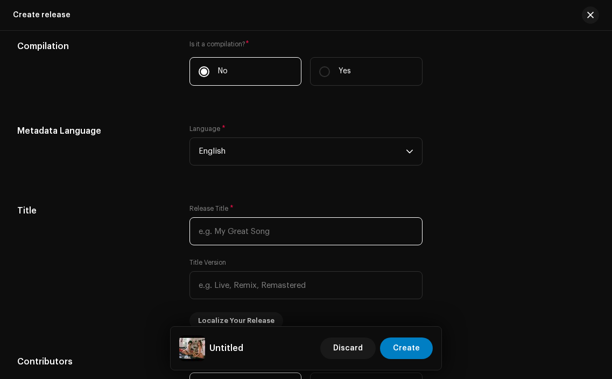
scroll to position [1056, 0]
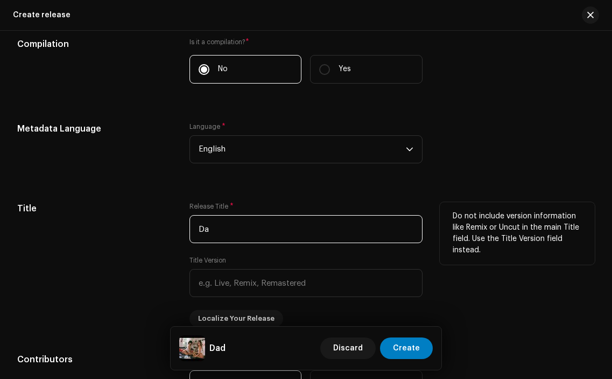
type input "D"
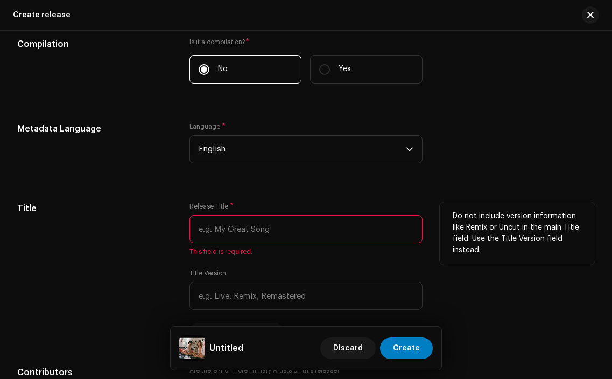
click at [263, 225] on input "text" at bounding box center [306, 229] width 233 height 28
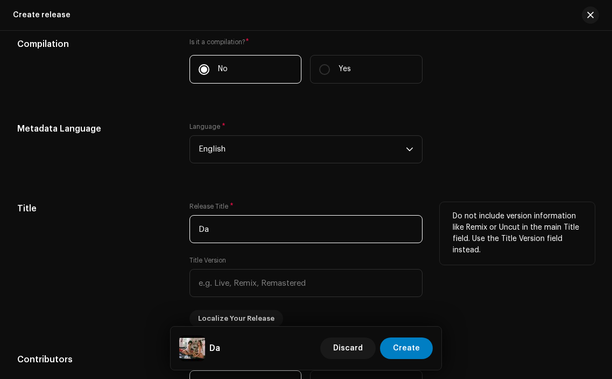
type input "D"
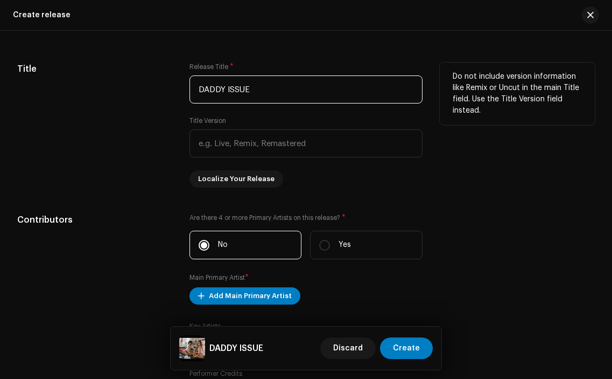
scroll to position [1197, 0]
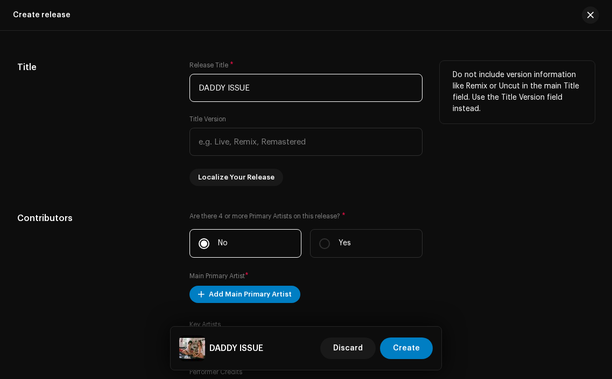
click at [228, 90] on input "DADDY ISSUE" at bounding box center [306, 88] width 233 height 28
click at [260, 89] on input "DADDY ISSUE" at bounding box center [306, 88] width 233 height 28
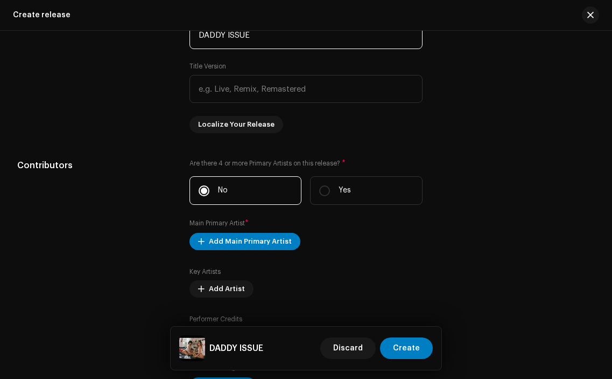
scroll to position [1250, 0]
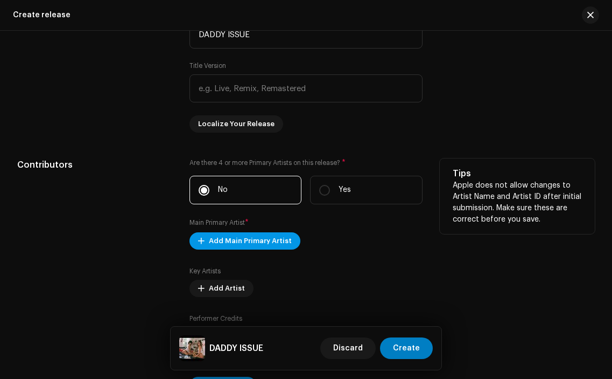
click at [282, 241] on span "Add Main Primary Artist" at bounding box center [250, 241] width 83 height 22
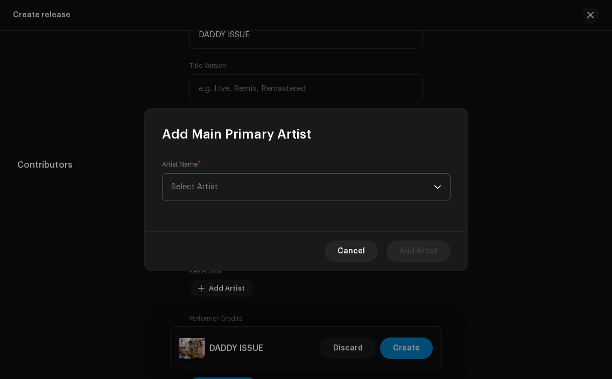
click at [267, 197] on span "Select Artist" at bounding box center [302, 186] width 263 height 27
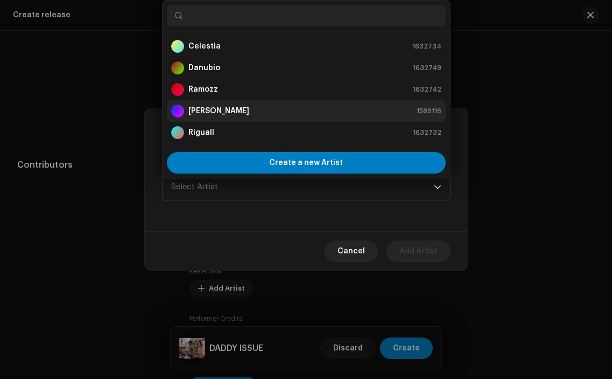
scroll to position [17, 0]
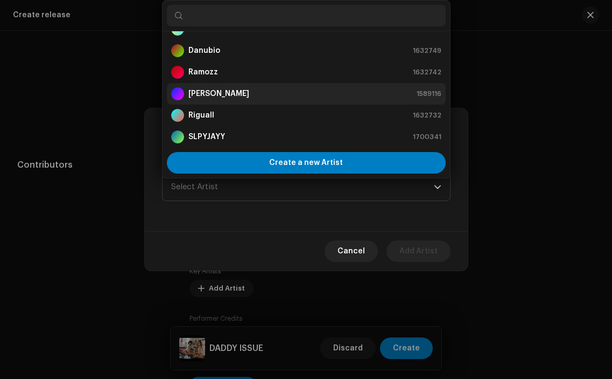
click at [256, 88] on div "[PERSON_NAME] 1589116" at bounding box center [306, 93] width 270 height 13
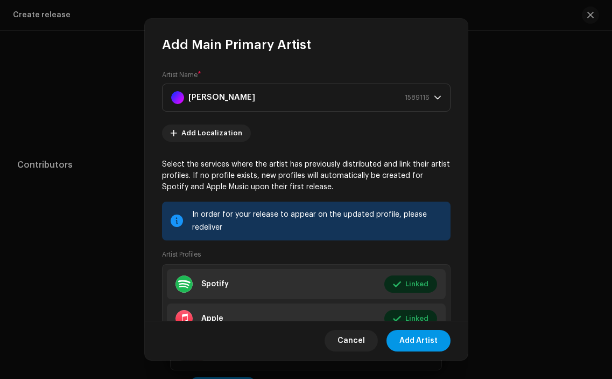
click at [408, 335] on span "Add Artist" at bounding box center [419, 341] width 38 height 22
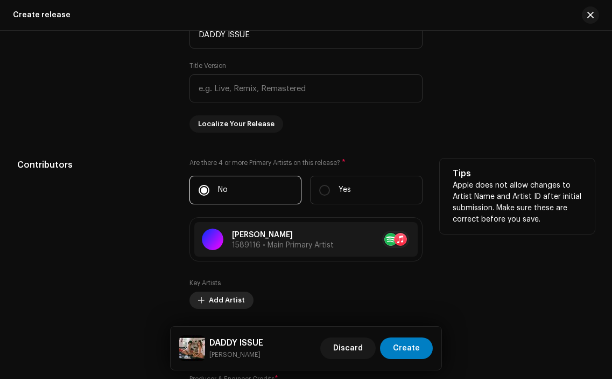
click at [233, 298] on span "Add Artist" at bounding box center [227, 300] width 36 height 22
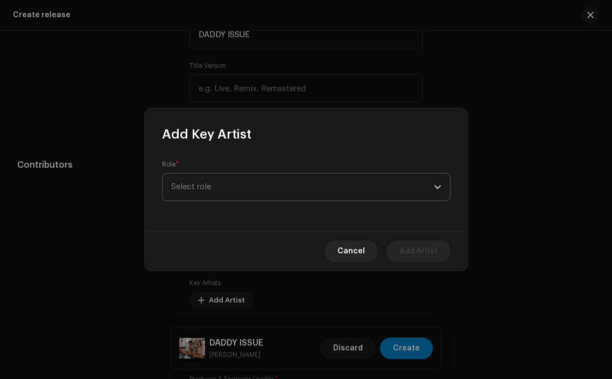
click at [247, 185] on span "Select role" at bounding box center [302, 186] width 263 height 27
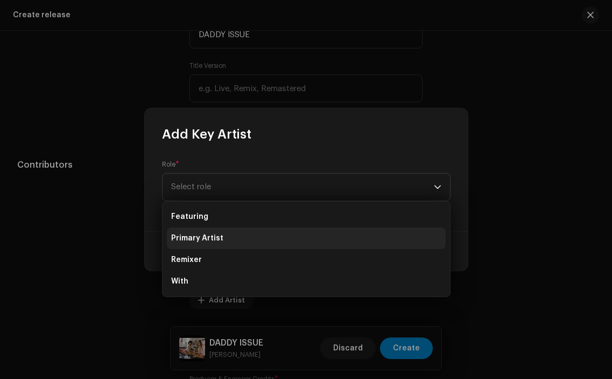
click at [220, 233] on span "Primary Artist" at bounding box center [197, 238] width 52 height 11
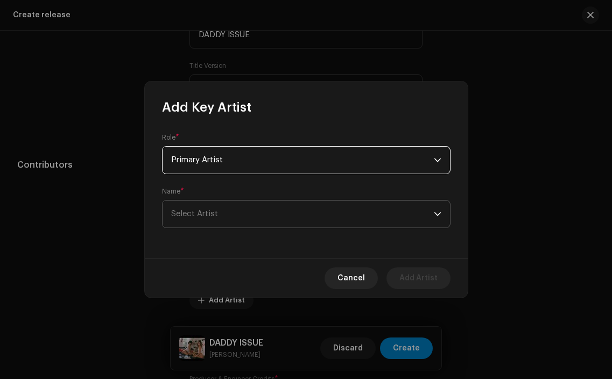
click at [209, 215] on span "Select Artist" at bounding box center [194, 214] width 47 height 8
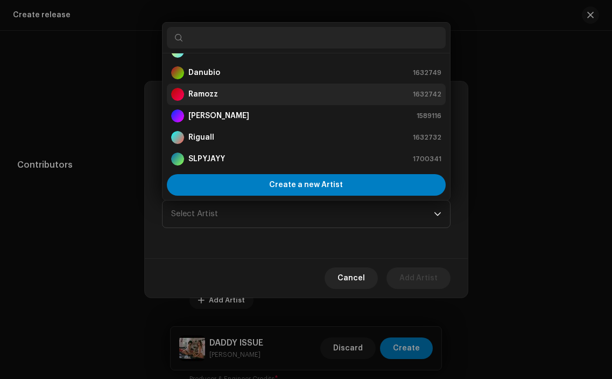
click at [236, 85] on li "Ramozz 1632742" at bounding box center [306, 94] width 279 height 22
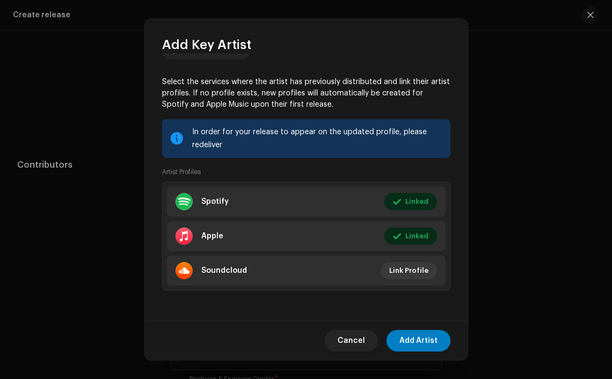
scroll to position [137, 0]
click at [417, 346] on span "Add Artist" at bounding box center [419, 341] width 38 height 22
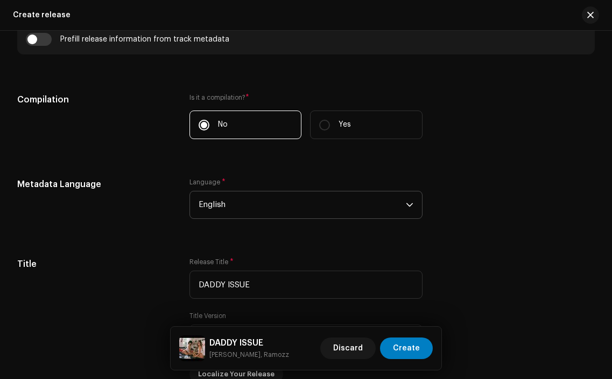
scroll to position [1001, 0]
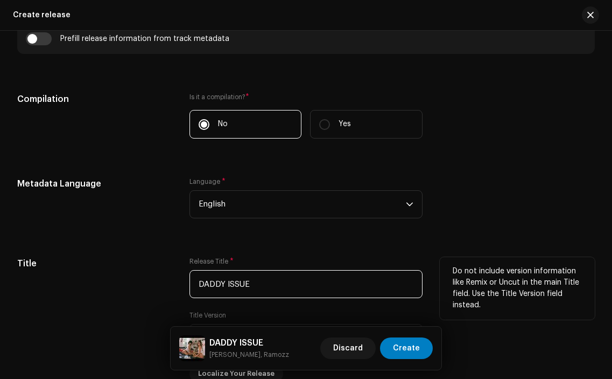
click at [254, 288] on input "DADDY ISSUE" at bounding box center [306, 284] width 233 height 28
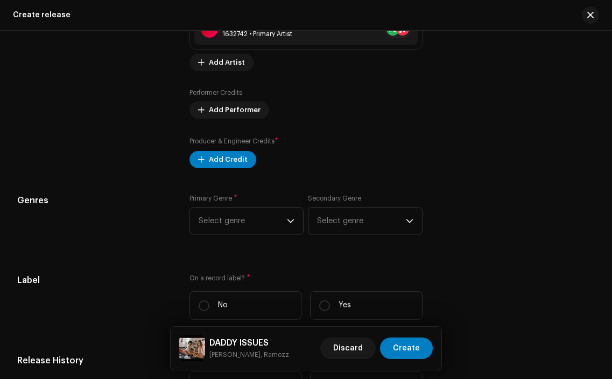
scroll to position [1529, 0]
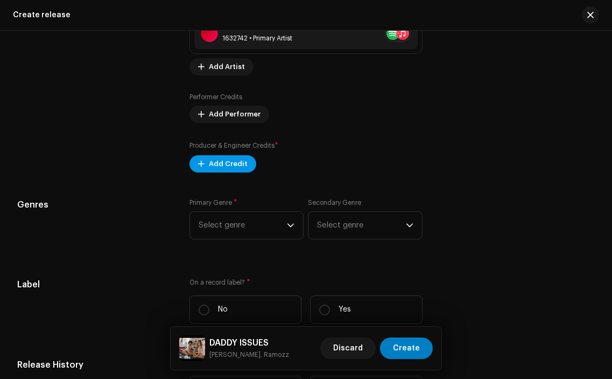
type input "DADDY ISSUES"
click at [227, 167] on span "Add Credit" at bounding box center [228, 164] width 39 height 22
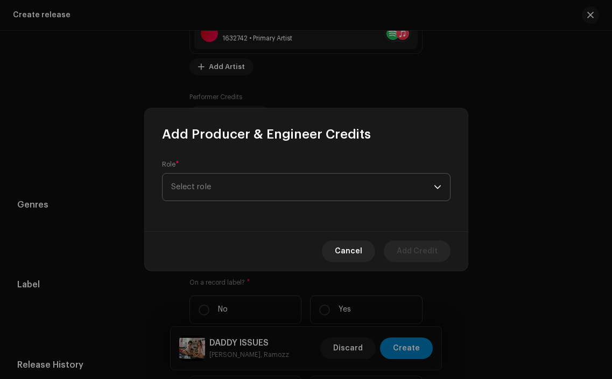
click at [226, 179] on span "Select role" at bounding box center [302, 186] width 263 height 27
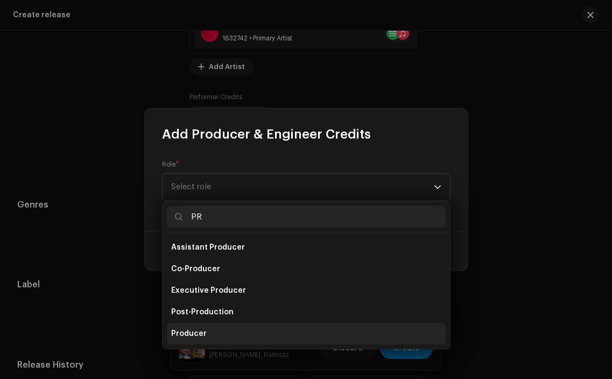
type input "PR"
click at [252, 329] on li "Producer" at bounding box center [306, 334] width 279 height 22
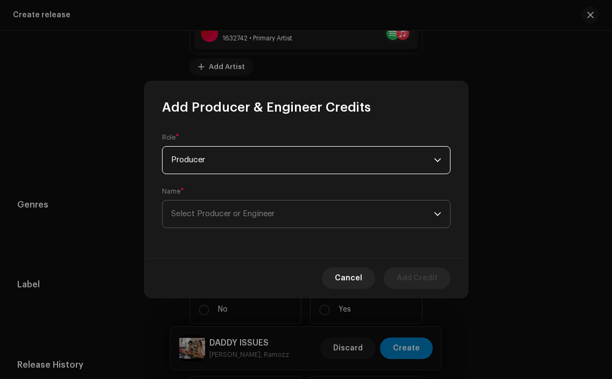
click at [315, 213] on span "Select Producer or Engineer" at bounding box center [302, 213] width 263 height 27
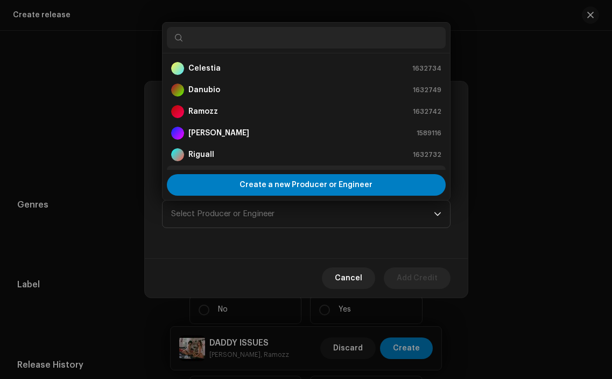
scroll to position [17, 0]
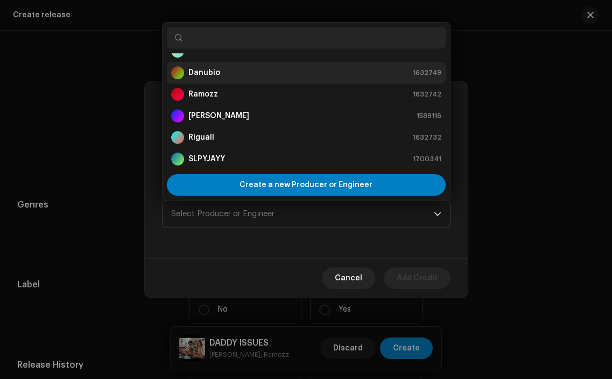
click at [258, 78] on div "Danubio 1632749" at bounding box center [306, 72] width 270 height 13
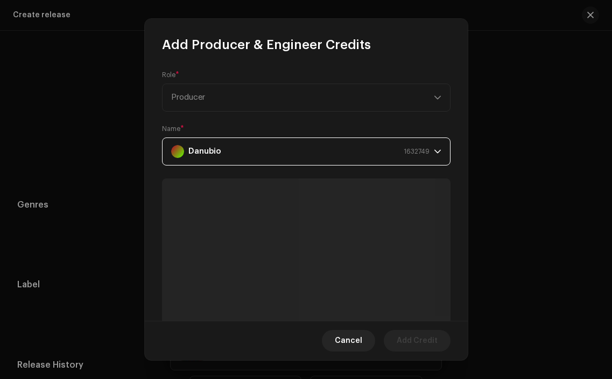
scroll to position [88, 0]
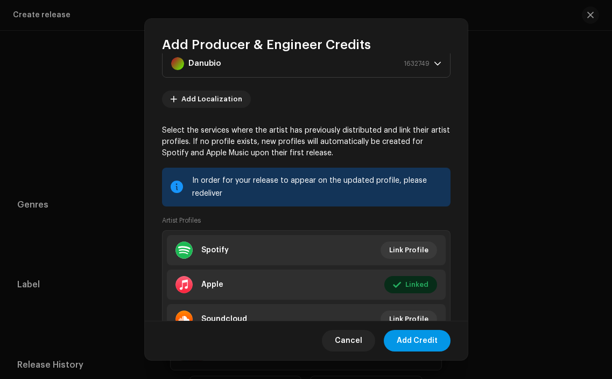
click at [417, 347] on span "Add Credit" at bounding box center [417, 341] width 41 height 22
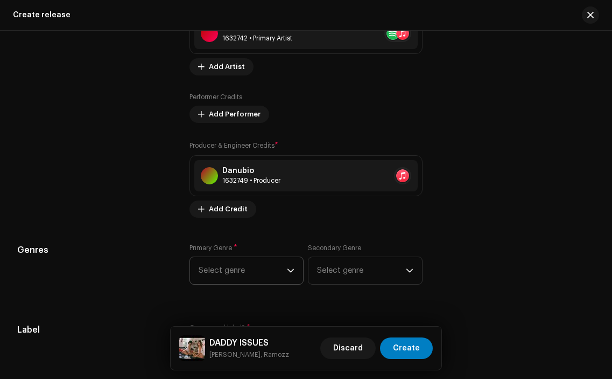
click at [275, 271] on span "Select genre" at bounding box center [243, 270] width 88 height 27
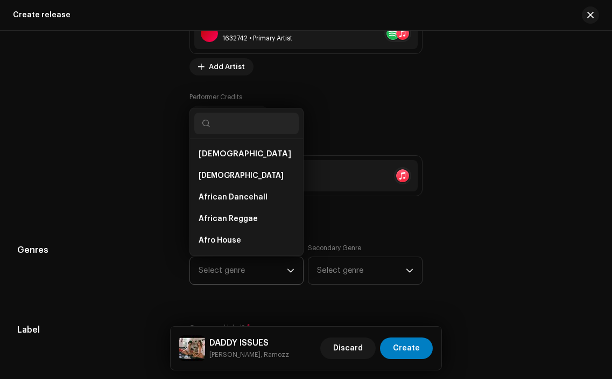
scroll to position [17, 0]
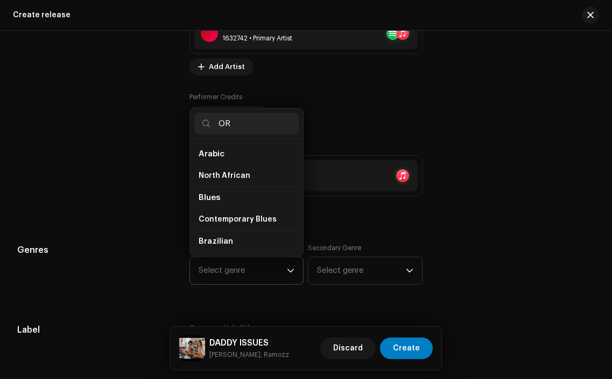
type input "O"
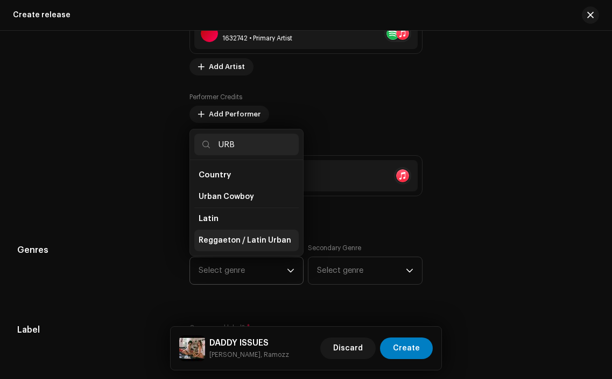
type input "URB"
click at [243, 242] on span "Reggaeton / Latin Urban" at bounding box center [245, 240] width 93 height 11
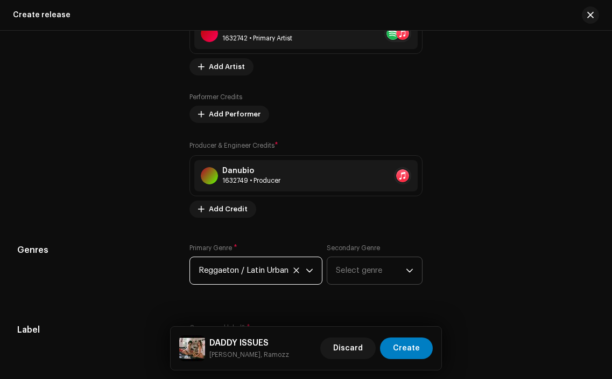
click at [351, 277] on span "Select genre" at bounding box center [370, 270] width 69 height 27
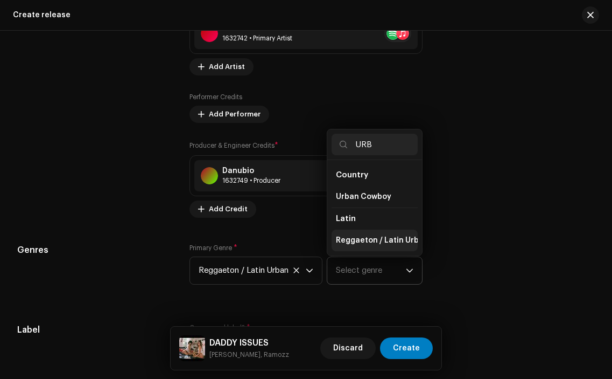
type input "URB"
click at [351, 241] on span "Reggaeton / Latin Urban" at bounding box center [382, 240] width 93 height 11
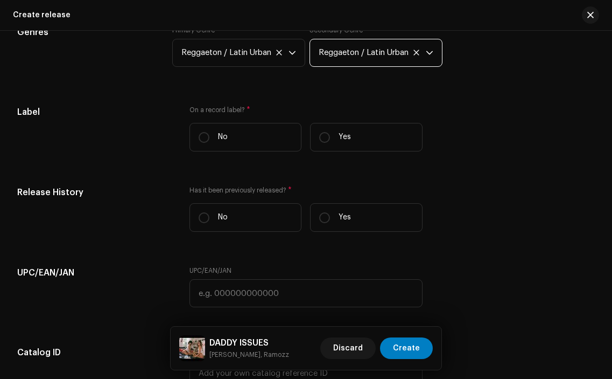
scroll to position [1749, 0]
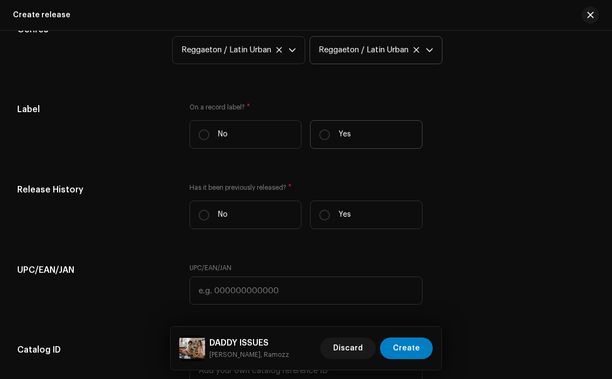
click at [333, 140] on label "Yes" at bounding box center [366, 134] width 112 height 29
click at [330, 140] on input "Yes" at bounding box center [324, 134] width 11 height 11
radio input "true"
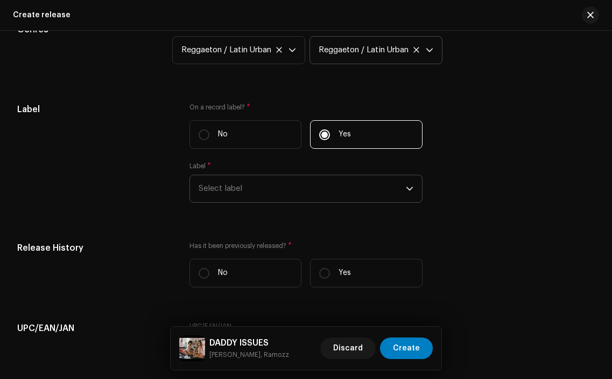
drag, startPoint x: 225, startPoint y: 211, endPoint x: 225, endPoint y: 205, distance: 5.9
click at [225, 206] on div "On a record label? * No Yes Label * Select label" at bounding box center [306, 159] width 233 height 113
click at [225, 202] on span "Select label" at bounding box center [302, 188] width 207 height 27
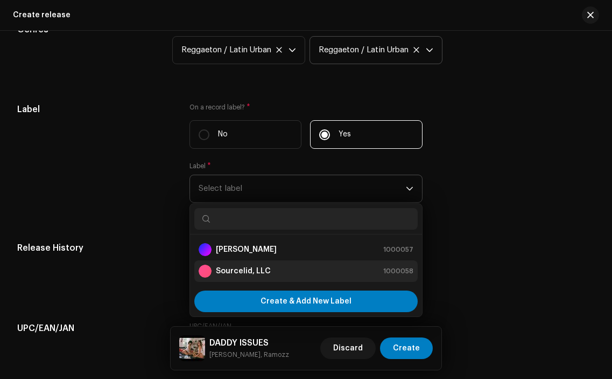
click at [254, 276] on strong "Sourcelid, LLC" at bounding box center [243, 271] width 55 height 11
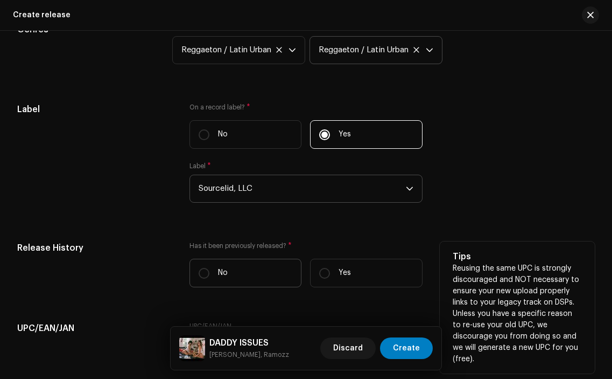
click at [225, 278] on p "No" at bounding box center [223, 272] width 10 height 11
click at [210, 278] on input "No" at bounding box center [204, 273] width 11 height 11
radio input "true"
click at [239, 276] on label "No" at bounding box center [246, 273] width 112 height 29
click at [210, 276] on input "No" at bounding box center [204, 273] width 11 height 11
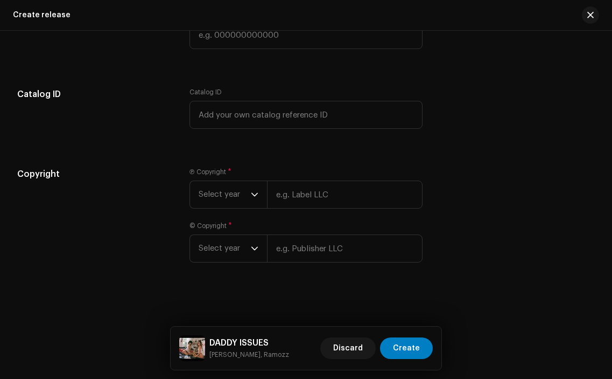
scroll to position [2069, 0]
click at [239, 198] on span "Select year" at bounding box center [225, 194] width 52 height 27
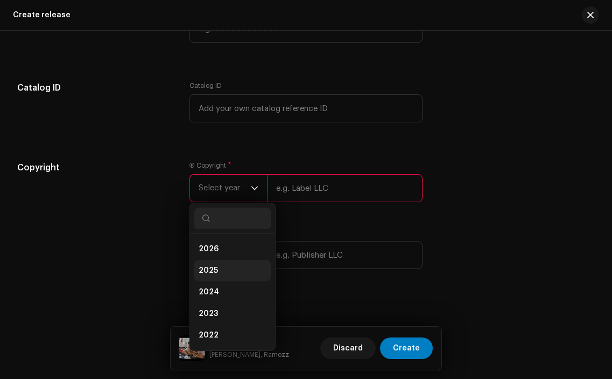
click at [226, 281] on li "2025" at bounding box center [232, 271] width 76 height 22
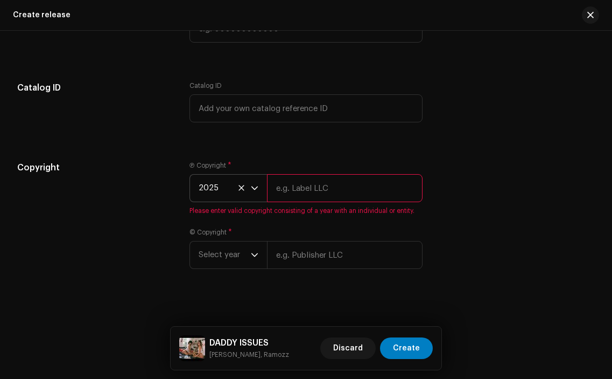
drag, startPoint x: 306, startPoint y: 205, endPoint x: 298, endPoint y: 214, distance: 13.0
click at [305, 202] on input "text" at bounding box center [344, 188] width 155 height 28
type input "Sourcelid, LLC"
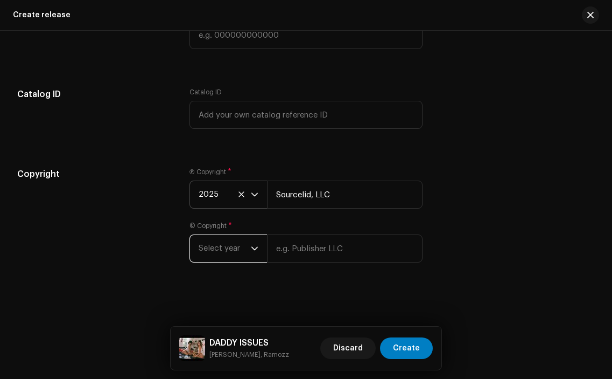
click at [230, 255] on span "Select year" at bounding box center [225, 248] width 52 height 27
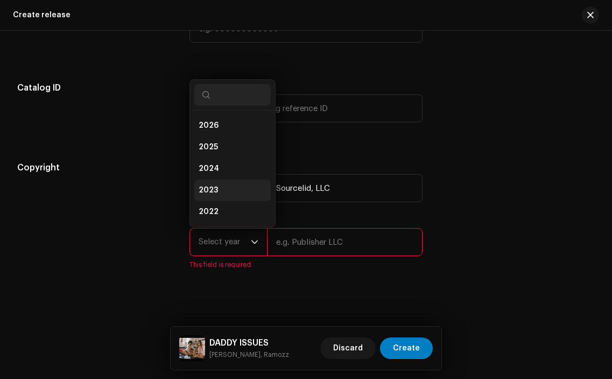
scroll to position [17, 0]
click at [230, 126] on li "2025" at bounding box center [232, 130] width 76 height 22
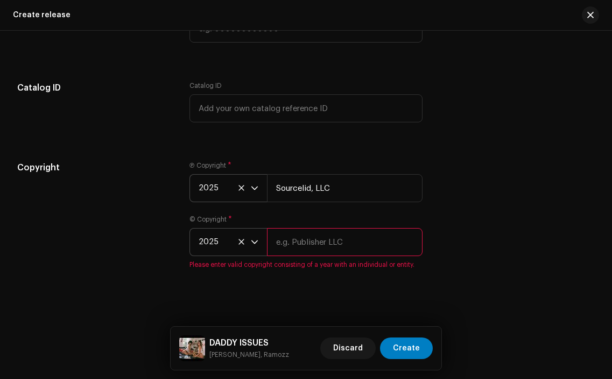
click at [287, 233] on div "© Copyright * 2025 Please enter valid copyright consisting of a year with an in…" at bounding box center [306, 242] width 233 height 54
click at [286, 242] on input "text" at bounding box center [344, 242] width 155 height 28
type input "Sourcelid, LLC"
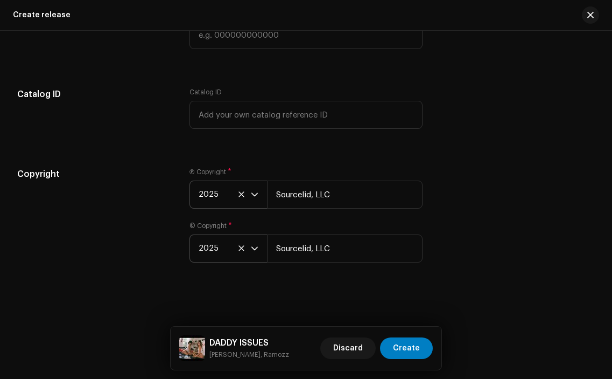
click at [499, 264] on div "Copyright Ⓟ Copyright * 2025 Sourcelid, LLC © Copyright * 2025 Sourcelid, LLC" at bounding box center [306, 222] width 578 height 108
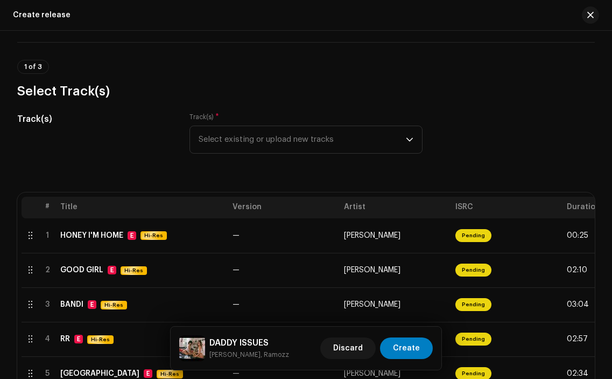
scroll to position [76, 0]
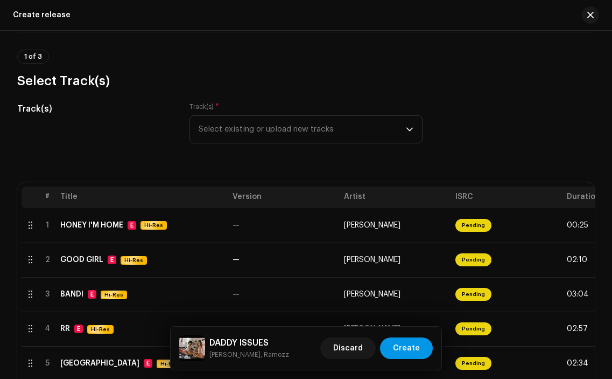
click at [416, 350] on span "Create" at bounding box center [406, 348] width 27 height 22
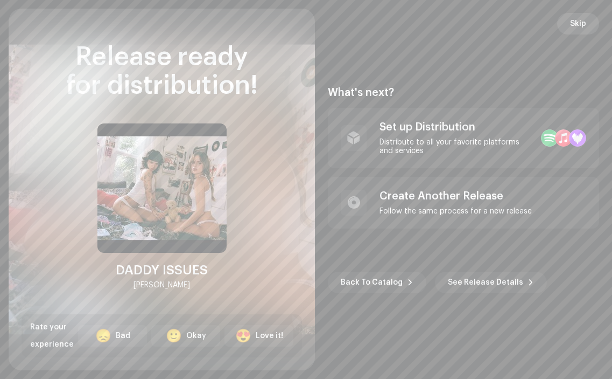
click at [578, 24] on span "Skip" at bounding box center [578, 24] width 16 height 22
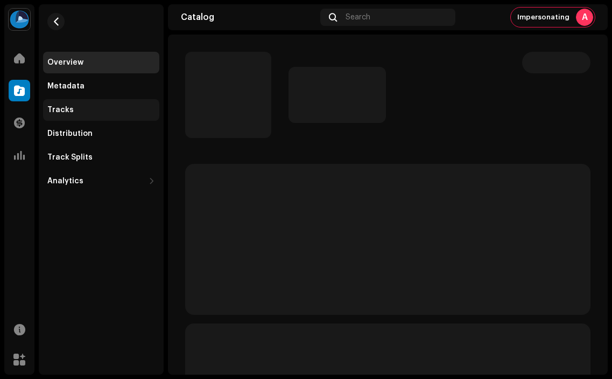
click at [69, 112] on div "Tracks" at bounding box center [60, 110] width 26 height 9
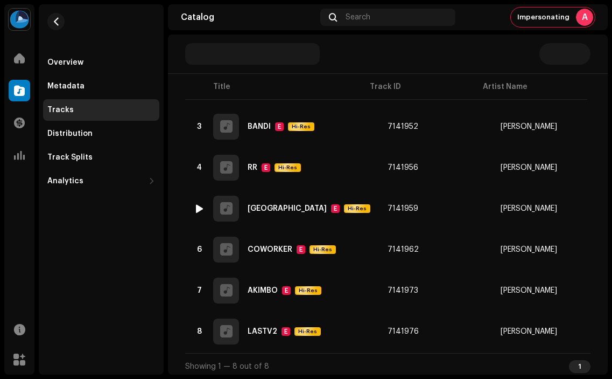
scroll to position [193, 0]
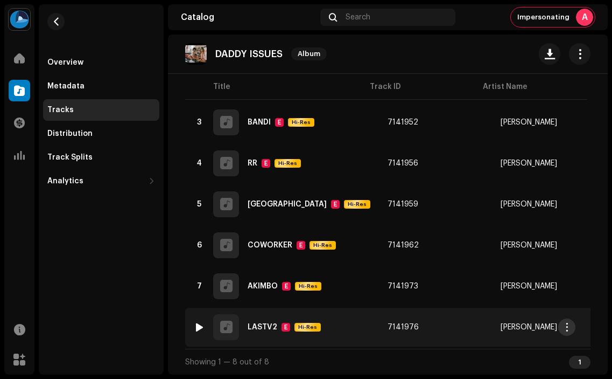
click at [570, 323] on span "button" at bounding box center [567, 327] width 8 height 9
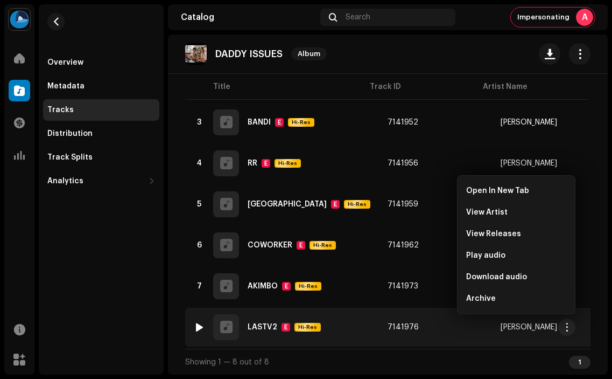
click at [337, 336] on td "8 LASTV2 E Hi-Res" at bounding box center [282, 327] width 194 height 39
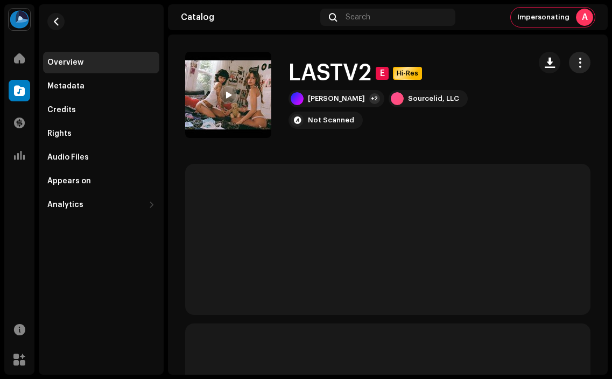
click at [573, 56] on button "button" at bounding box center [580, 63] width 22 height 22
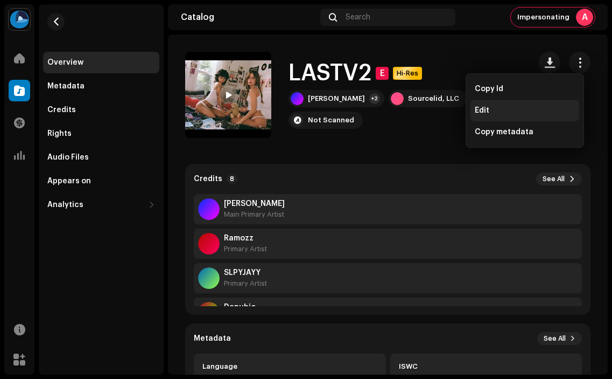
click at [504, 110] on div "Edit" at bounding box center [525, 110] width 100 height 9
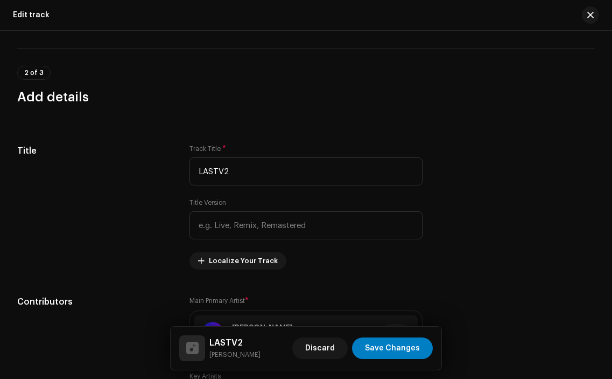
scroll to position [391, 0]
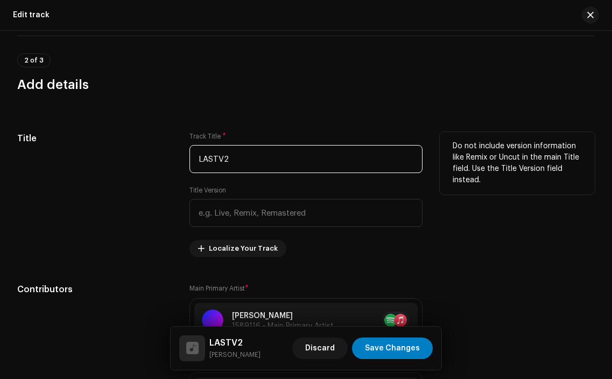
drag, startPoint x: 257, startPoint y: 165, endPoint x: 154, endPoint y: 163, distance: 104.0
click at [154, 163] on div "Title Track Title * LASTV2 Title Version Localize Your Track Do not include ver…" at bounding box center [306, 194] width 578 height 125
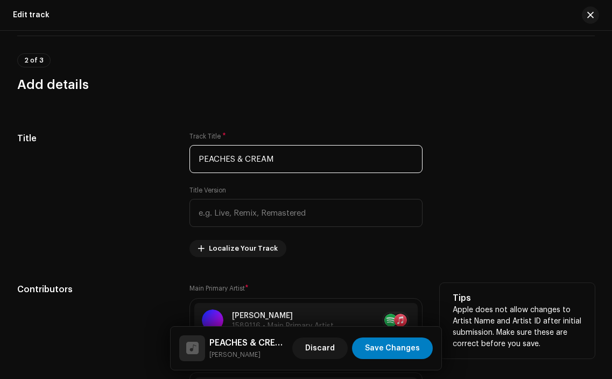
type input "PEACHES & CREAM"
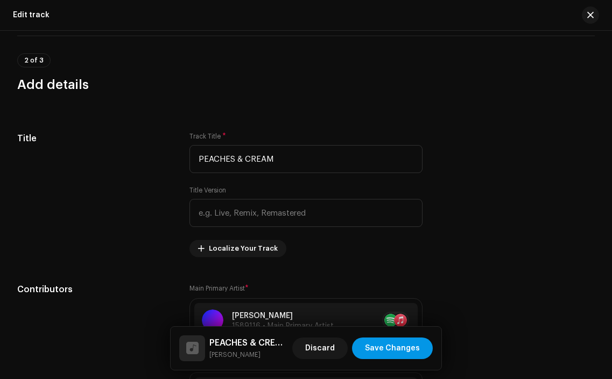
click at [403, 345] on span "Save Changes" at bounding box center [392, 348] width 55 height 22
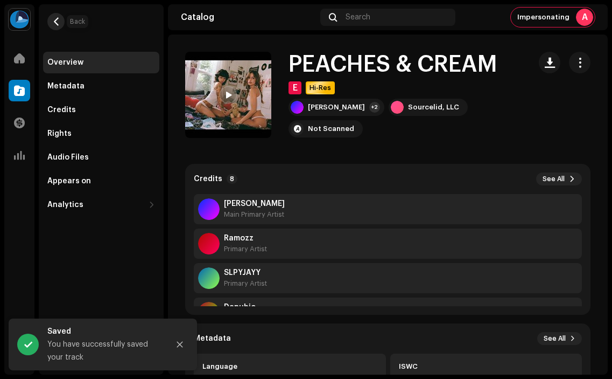
click at [57, 17] on span "button" at bounding box center [56, 21] width 8 height 9
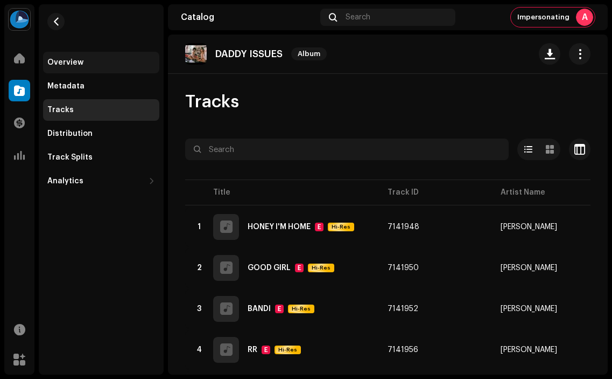
click at [63, 65] on div "Overview" at bounding box center [65, 62] width 36 height 9
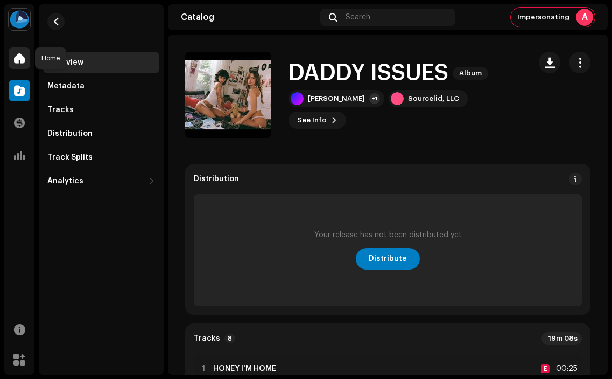
click at [15, 55] on span at bounding box center [19, 58] width 11 height 9
